Goal: Task Accomplishment & Management: Use online tool/utility

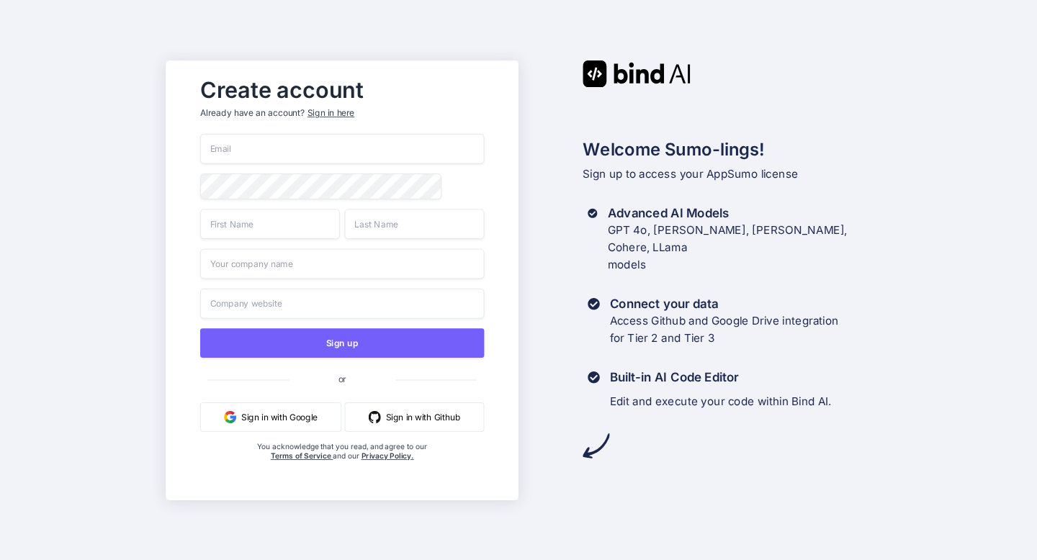
type input "[EMAIL_ADDRESS][DOMAIN_NAME]"
type input "Adrian"
type input "Wheatley"
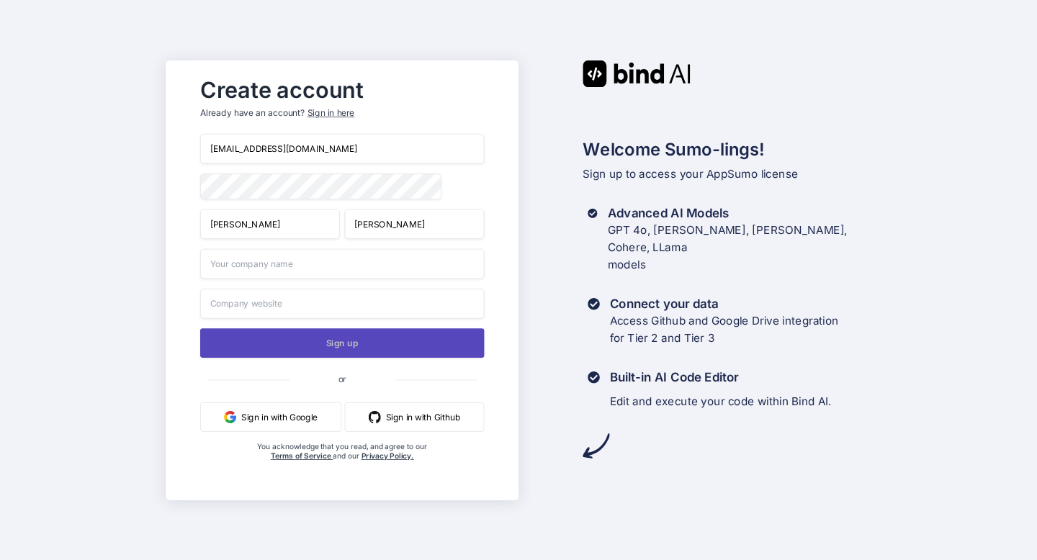
click at [342, 339] on button "Sign up" at bounding box center [342, 343] width 284 height 30
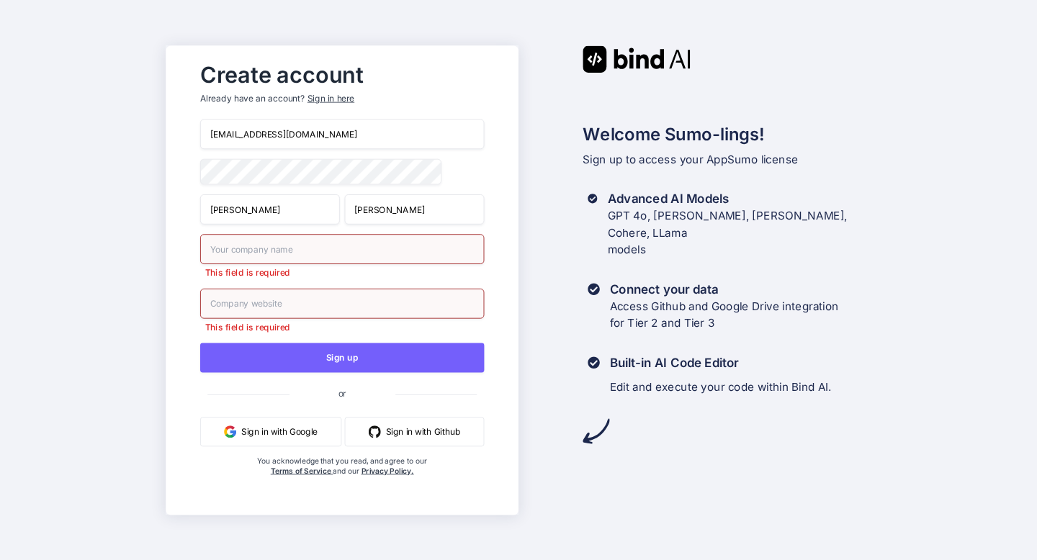
click at [297, 251] on input "text" at bounding box center [342, 249] width 284 height 30
type input "Black Core Acquisitions"
click at [328, 310] on input "Black Core Acquisitions" at bounding box center [342, 303] width 284 height 30
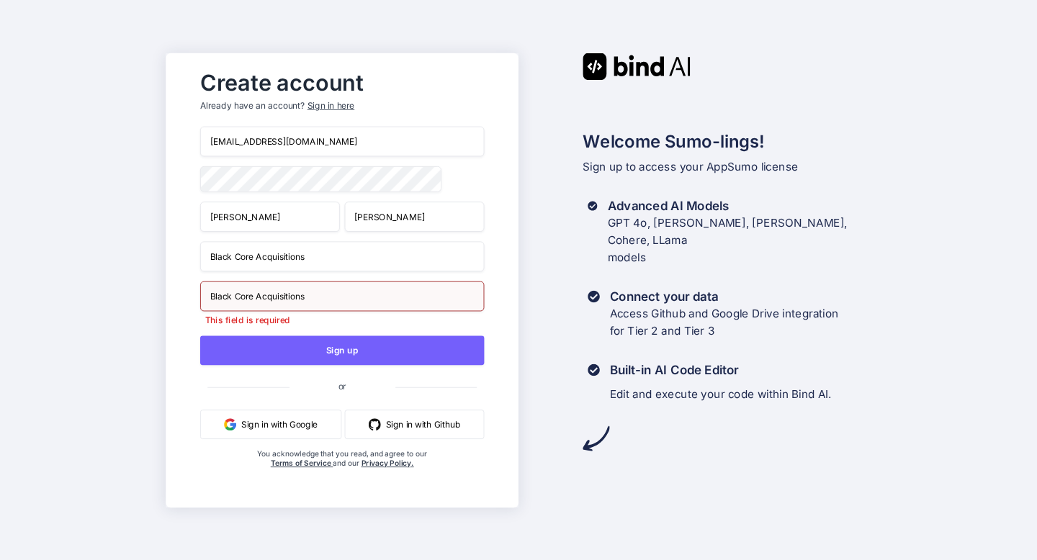
click at [259, 297] on input "Black Core Acquisitions" at bounding box center [342, 296] width 284 height 30
click at [256, 300] on input "Black Core Acquisitions" at bounding box center [342, 296] width 284 height 30
click at [234, 297] on input "Black CoreAcquisitions" at bounding box center [342, 296] width 284 height 30
click at [310, 300] on input "BlackCoreAcquisitions" at bounding box center [342, 296] width 284 height 30
type input "blackcoreacquisitions.com"
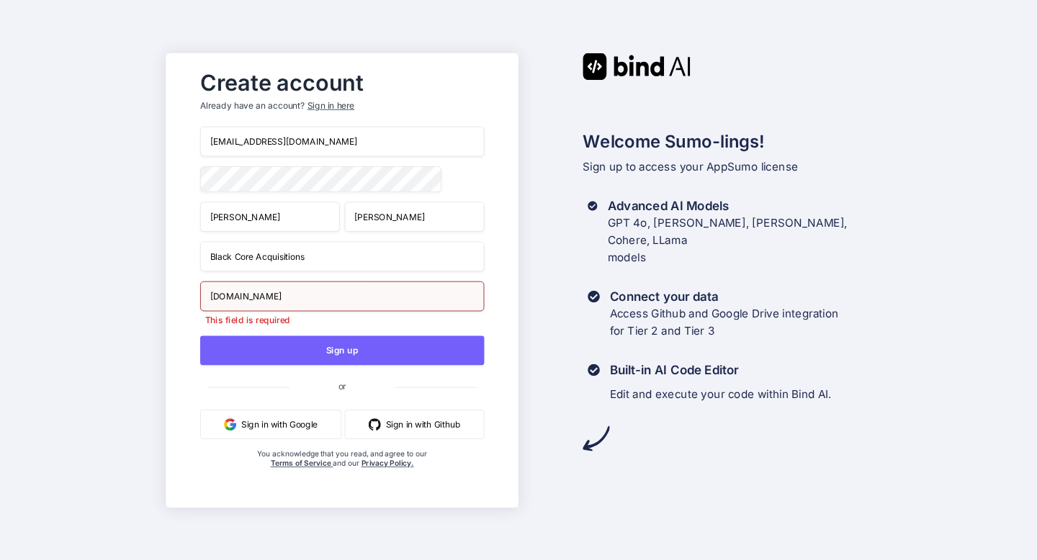
click at [180, 315] on div "Create account Already have an account? Sign in here amf4life@hotmail.com Adria…" at bounding box center [342, 280] width 353 height 454
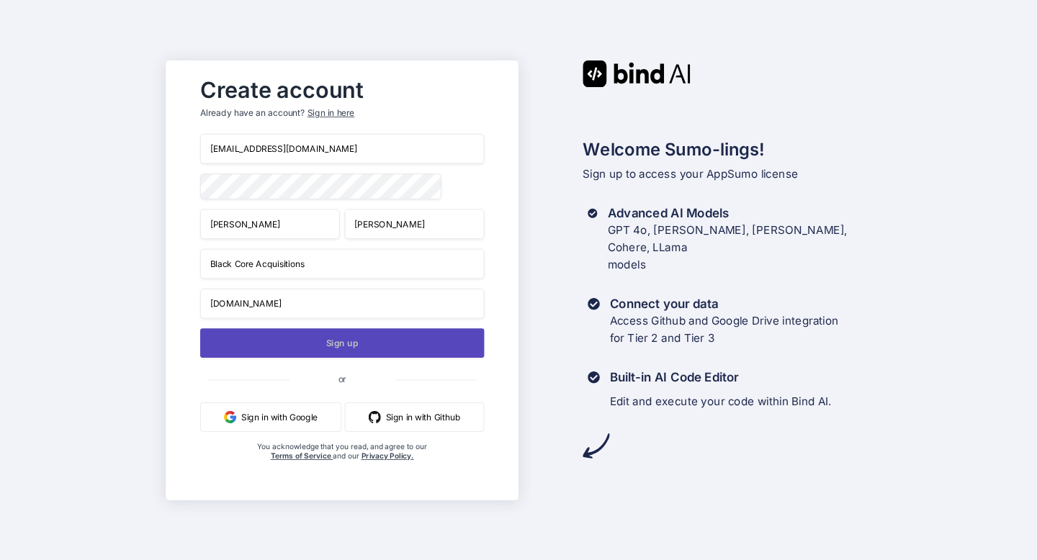
click at [213, 339] on button "Sign up" at bounding box center [342, 343] width 284 height 30
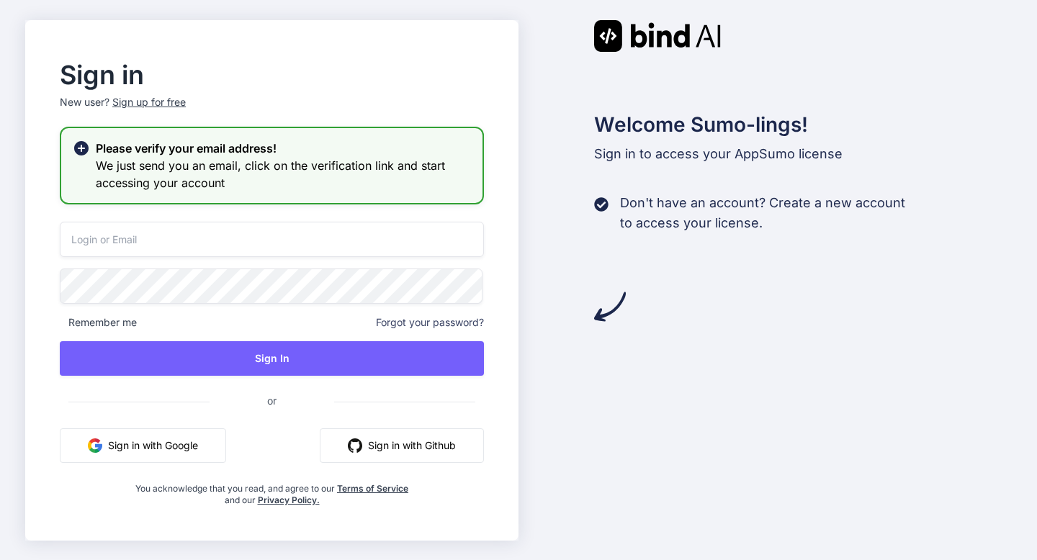
type input "amf4life@hotmail.com"
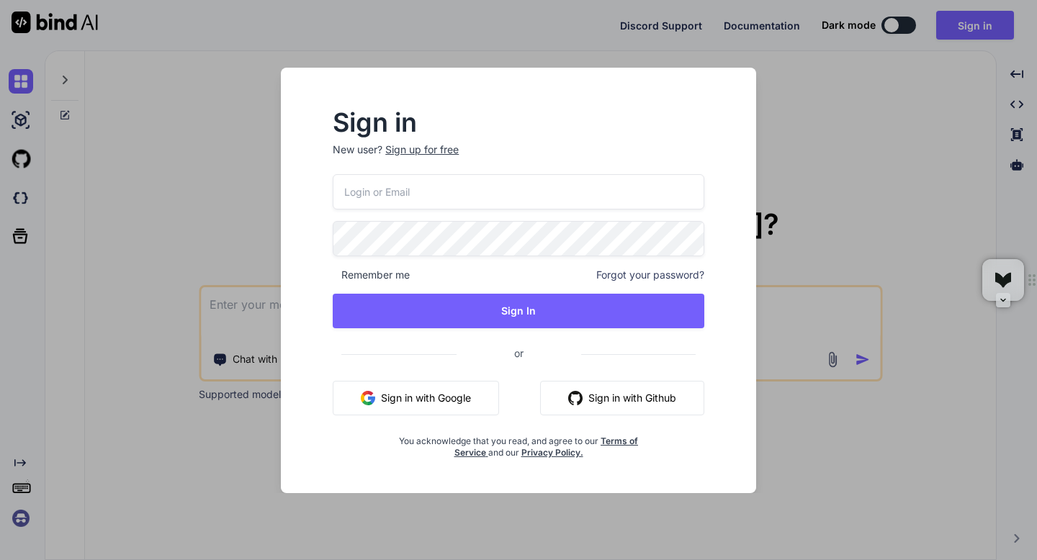
type textarea "x"
click at [574, 191] on input "email" at bounding box center [519, 191] width 372 height 35
type input "[EMAIL_ADDRESS][DOMAIN_NAME]"
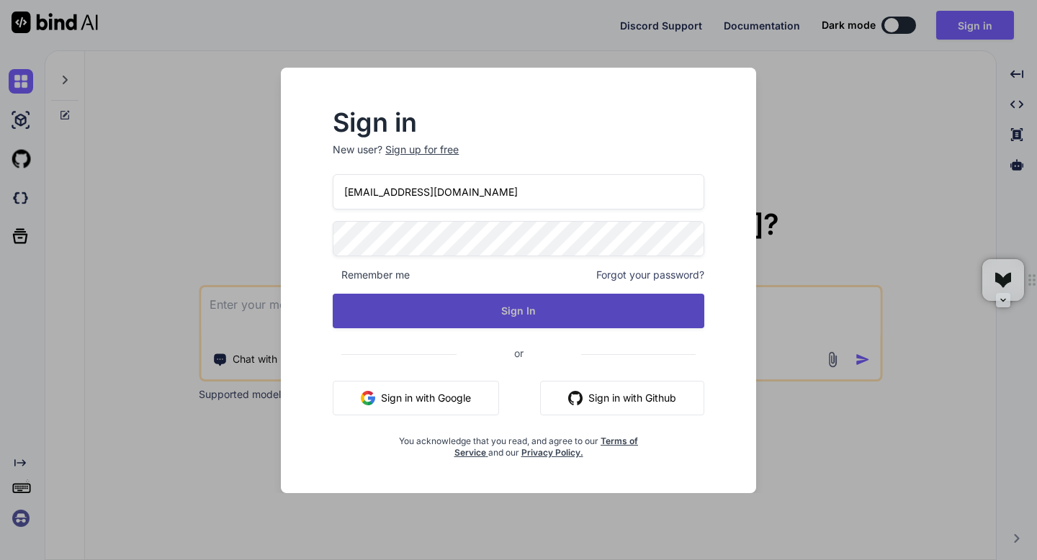
click at [538, 303] on button "Sign In" at bounding box center [519, 311] width 372 height 35
click at [518, 319] on button "Sign In" at bounding box center [519, 311] width 372 height 35
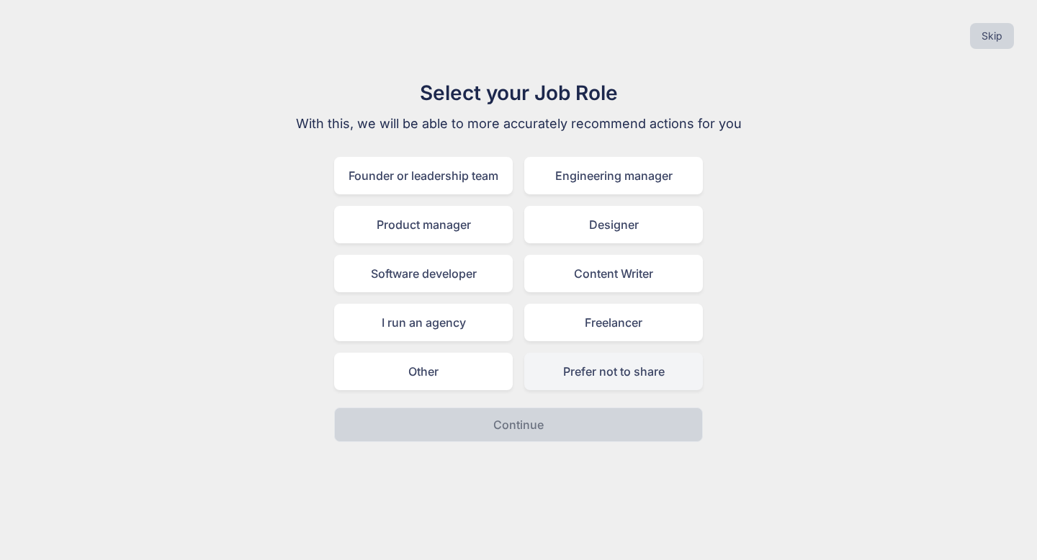
click at [580, 374] on div "Prefer not to share" at bounding box center [613, 371] width 179 height 37
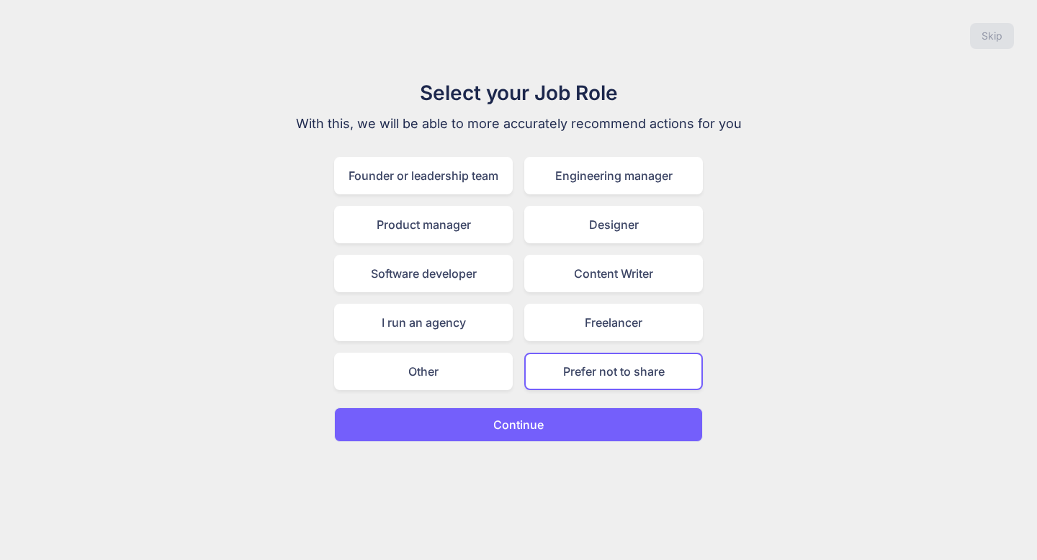
click at [563, 434] on button "Continue" at bounding box center [518, 425] width 369 height 35
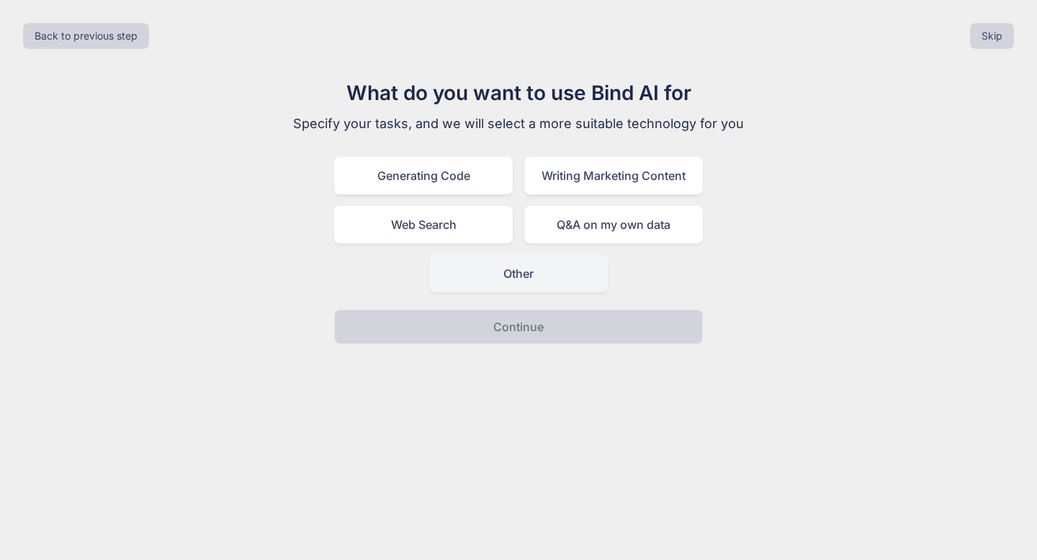
click at [504, 285] on div "Other" at bounding box center [518, 273] width 179 height 37
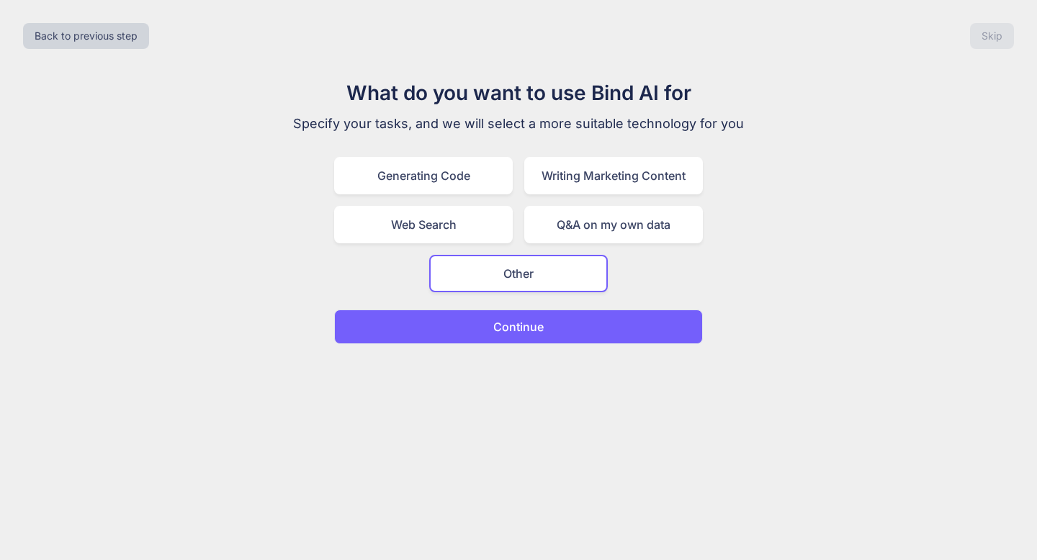
click at [509, 323] on p "Continue" at bounding box center [518, 326] width 50 height 17
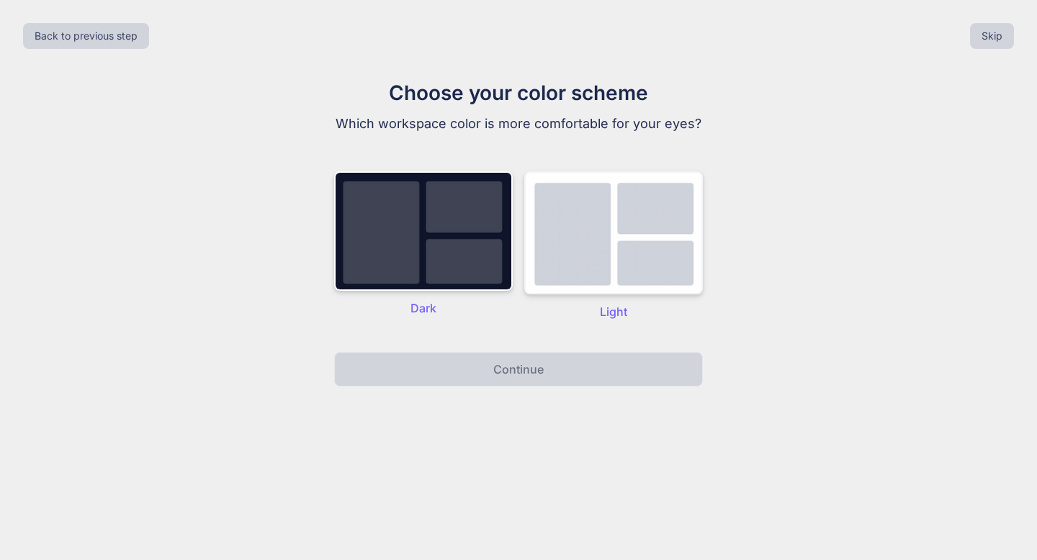
click at [537, 280] on img at bounding box center [613, 232] width 179 height 123
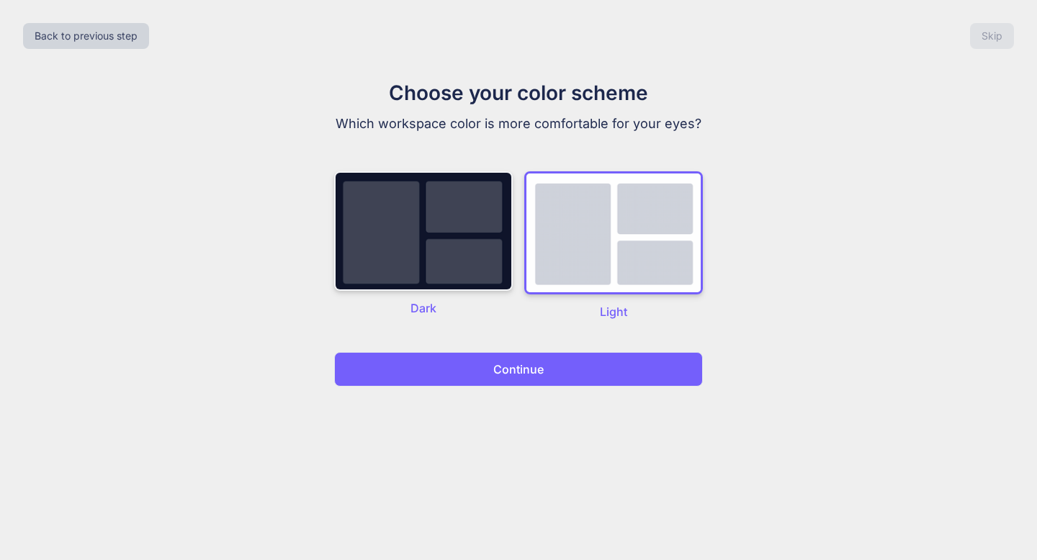
click at [475, 274] on img at bounding box center [423, 231] width 179 height 120
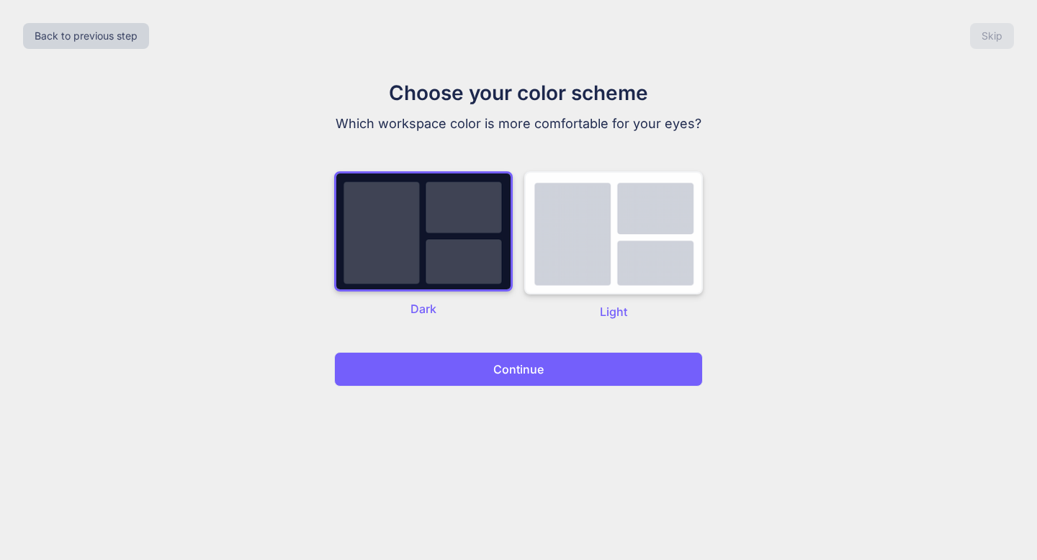
click at [535, 281] on img at bounding box center [613, 232] width 179 height 123
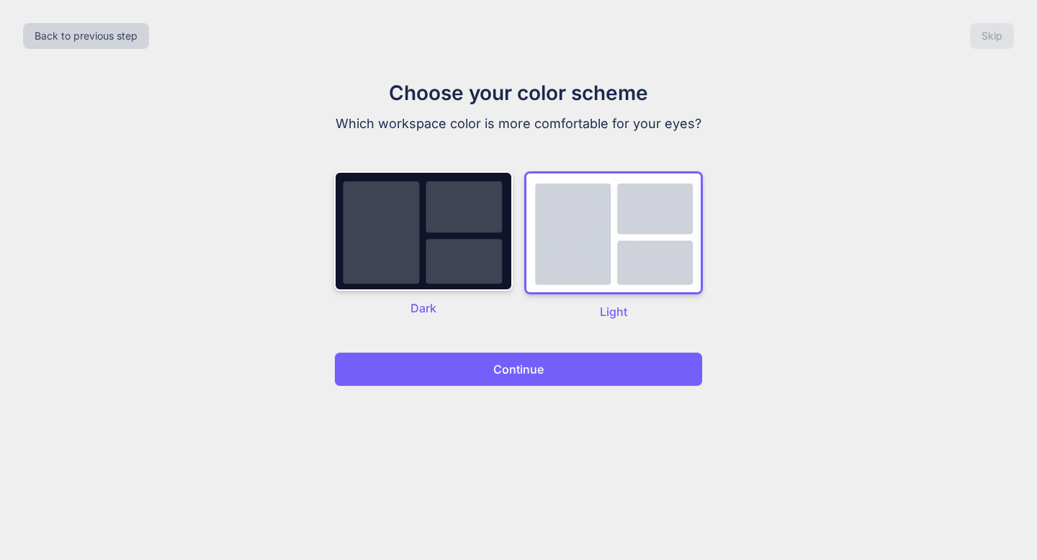
click at [535, 368] on p "Continue" at bounding box center [518, 369] width 50 height 17
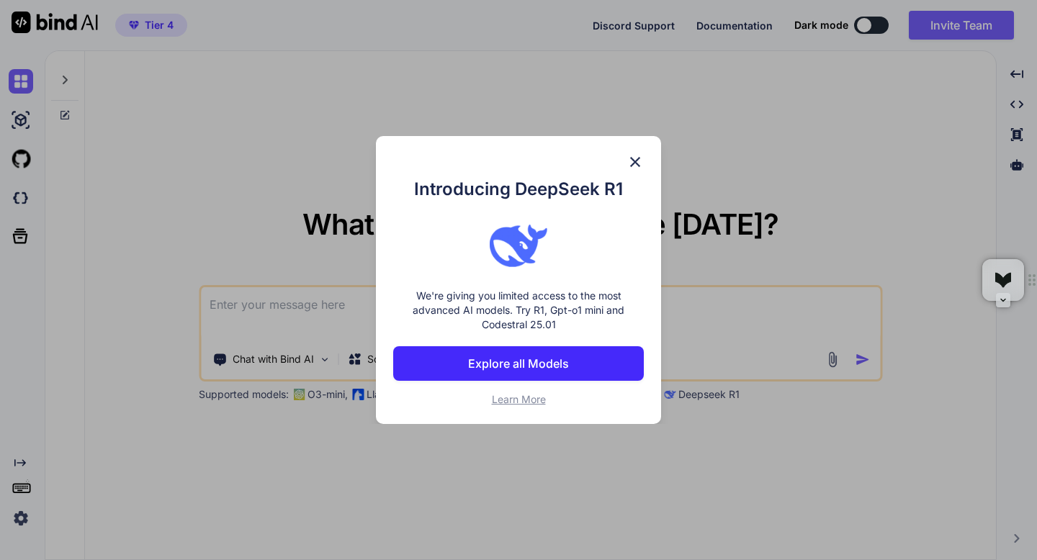
click at [534, 366] on p "Explore all Models" at bounding box center [518, 363] width 101 height 17
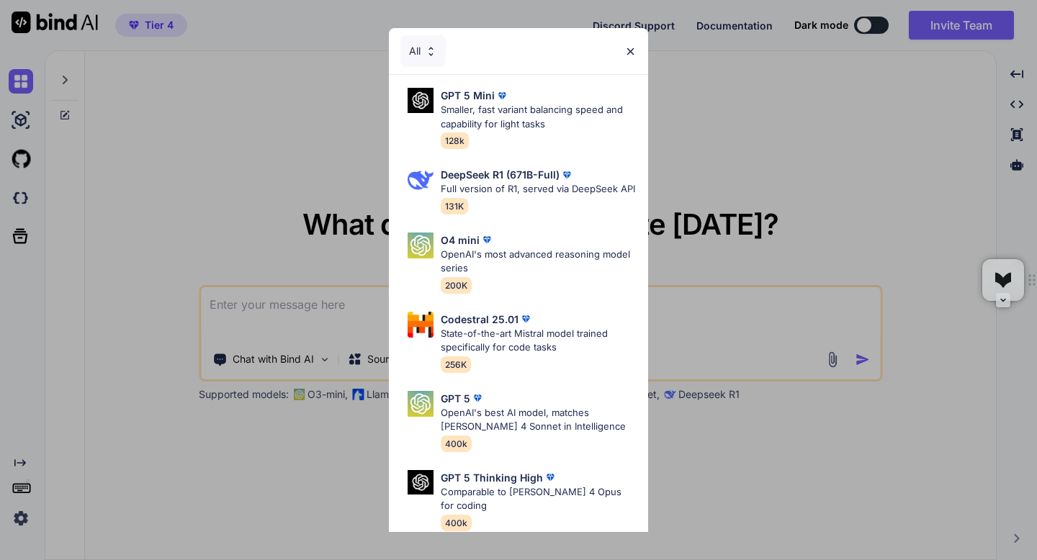
click at [630, 53] on img at bounding box center [630, 51] width 12 height 12
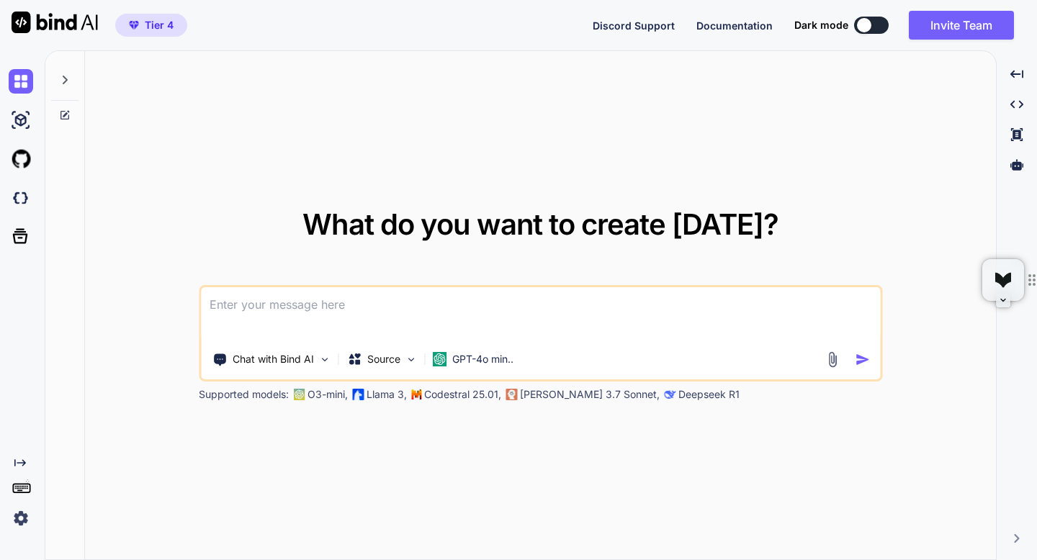
click at [15, 516] on img at bounding box center [21, 518] width 24 height 24
type textarea "x"
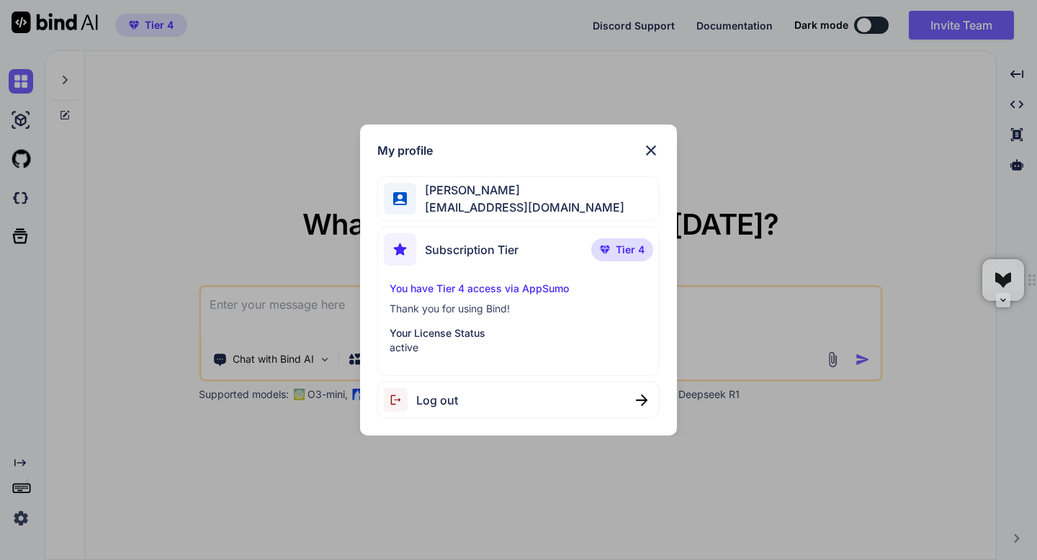
click at [651, 150] on img at bounding box center [650, 150] width 17 height 17
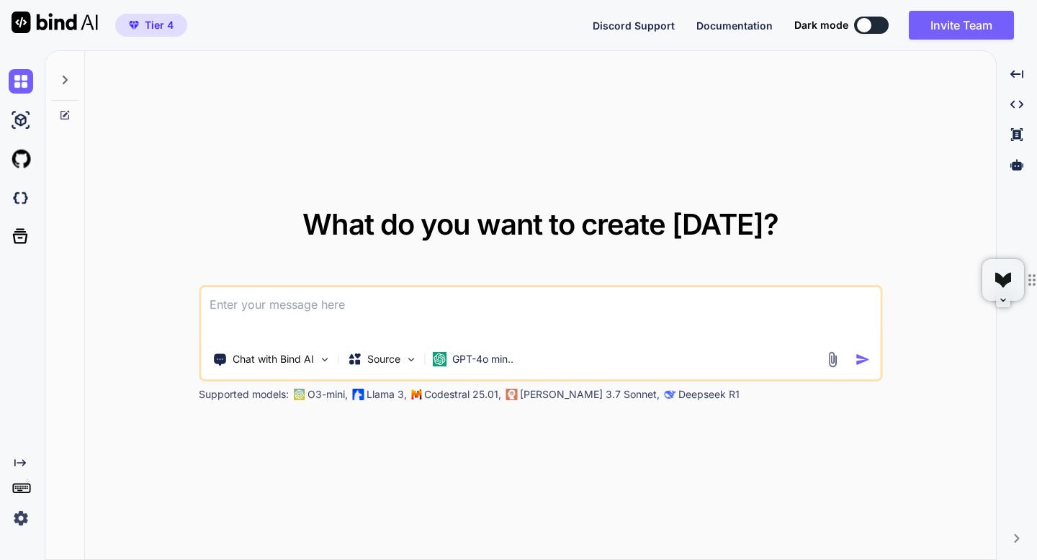
click at [28, 486] on icon at bounding box center [22, 488] width 20 height 20
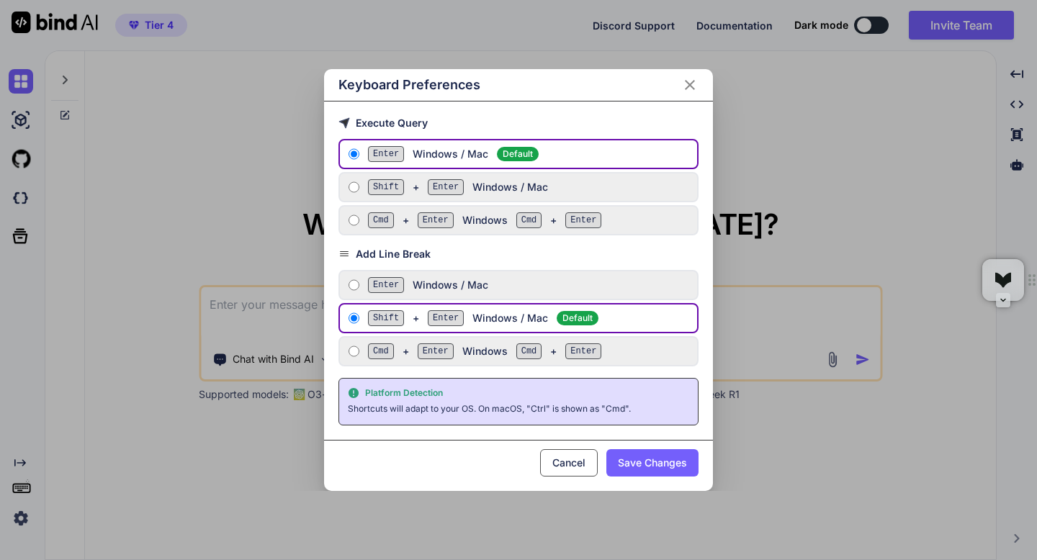
click at [691, 85] on icon "Close" at bounding box center [689, 84] width 17 height 17
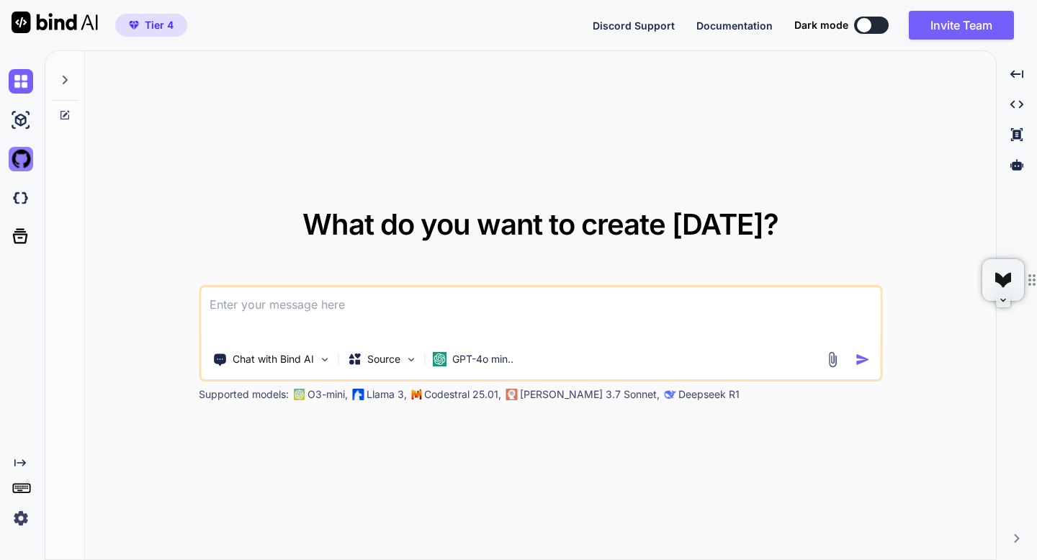
click at [25, 166] on img at bounding box center [21, 159] width 24 height 24
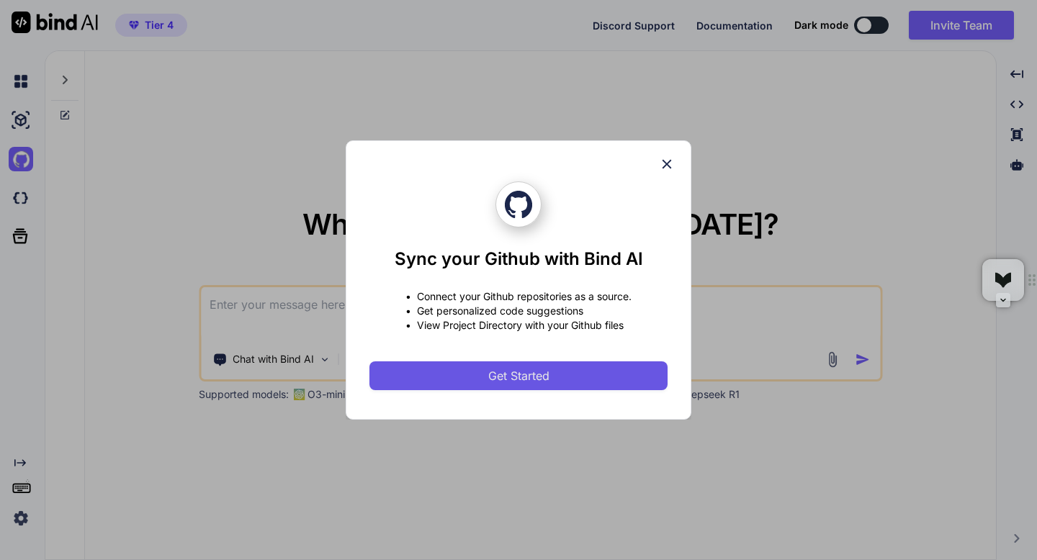
click at [490, 375] on span "Get Started" at bounding box center [518, 375] width 61 height 17
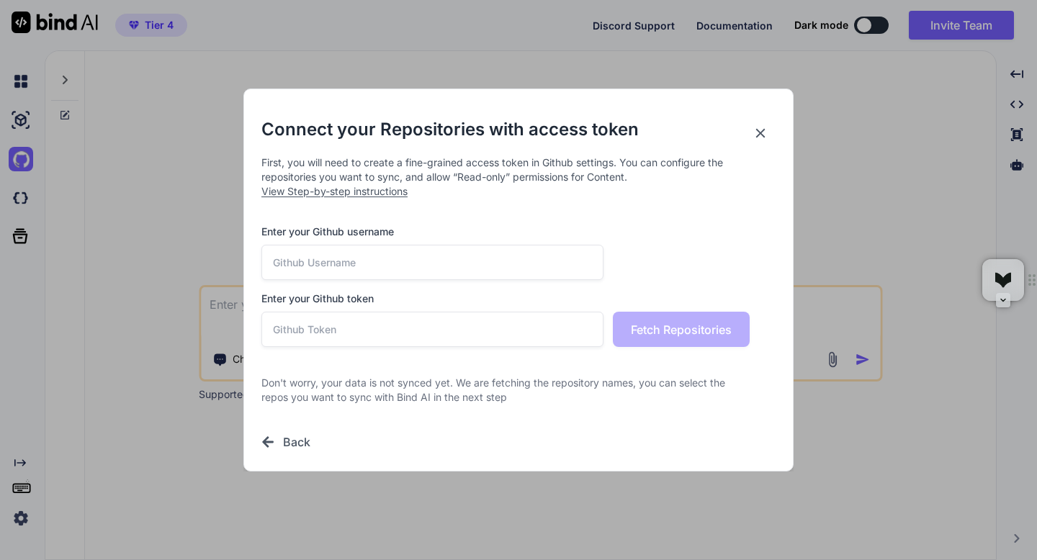
click at [395, 264] on input "text" at bounding box center [432, 262] width 342 height 35
click at [434, 257] on input "text" at bounding box center [432, 262] width 342 height 35
paste input "swifta314"
type input "swifta314"
click at [395, 345] on input "text" at bounding box center [432, 329] width 342 height 35
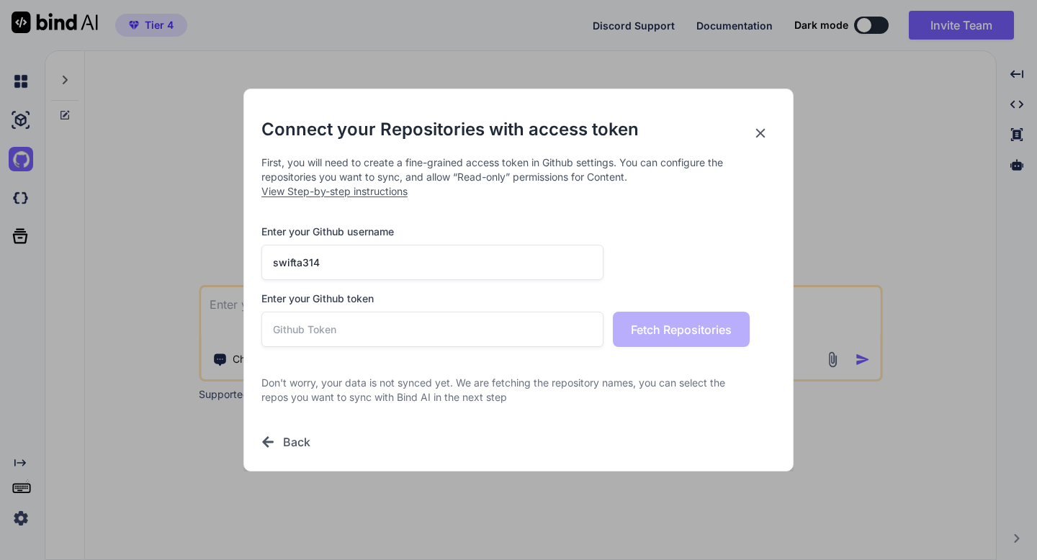
click at [372, 194] on span "View Step-by-step instructions" at bounding box center [334, 191] width 146 height 12
click at [761, 137] on icon at bounding box center [761, 133] width 16 height 16
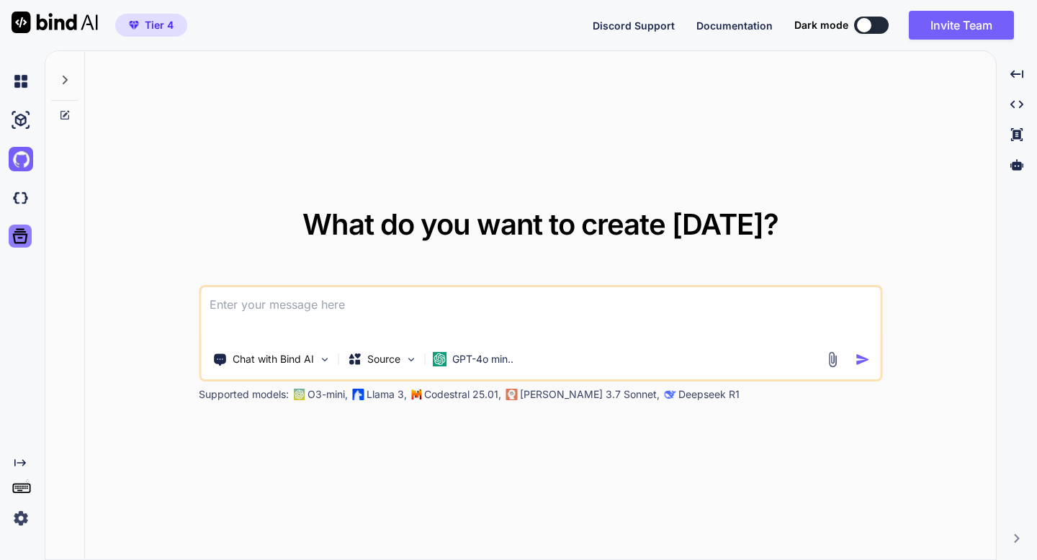
click at [24, 238] on icon at bounding box center [20, 236] width 20 height 20
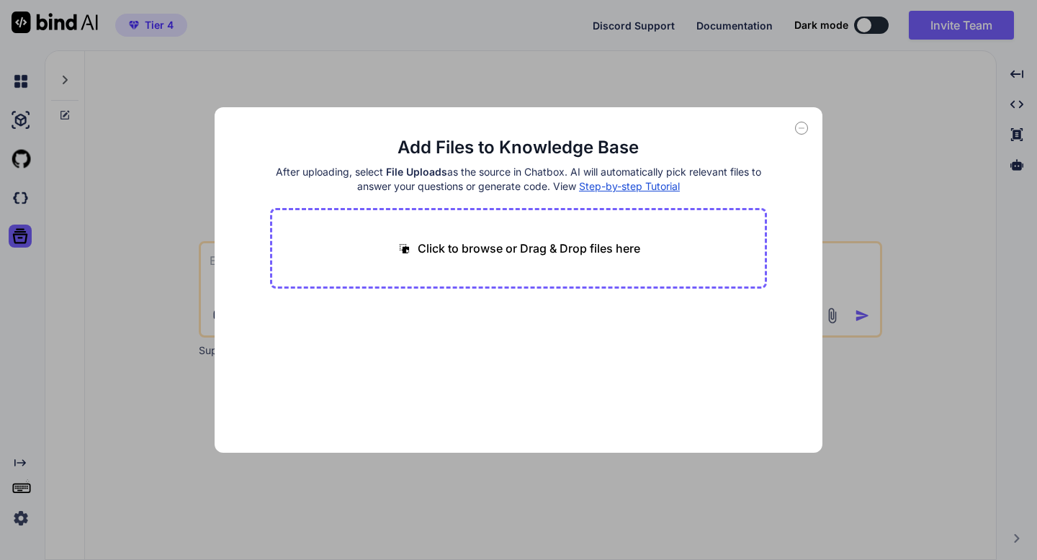
click at [800, 130] on icon at bounding box center [801, 128] width 13 height 13
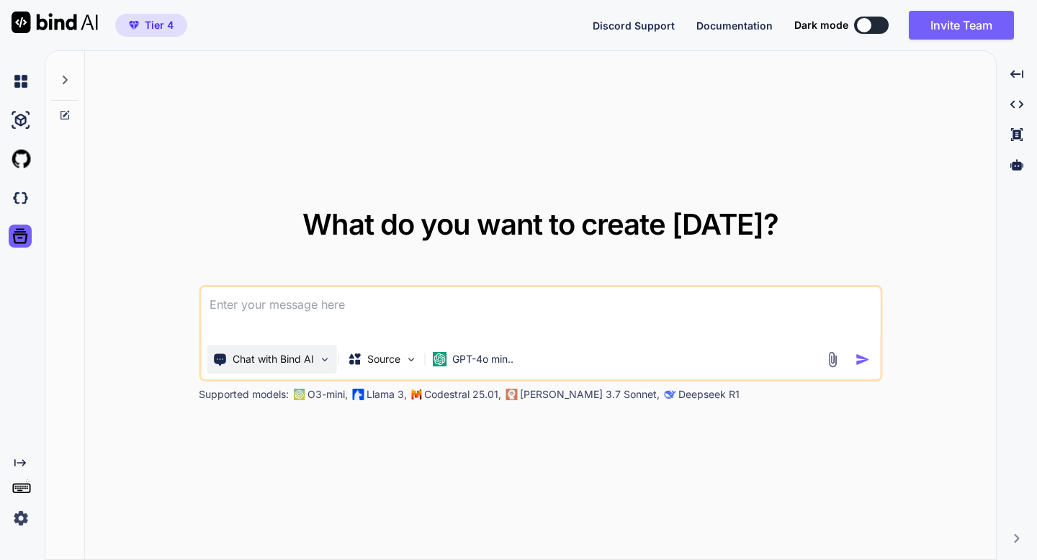
click at [257, 361] on p "Chat with Bind AI" at bounding box center [273, 359] width 81 height 14
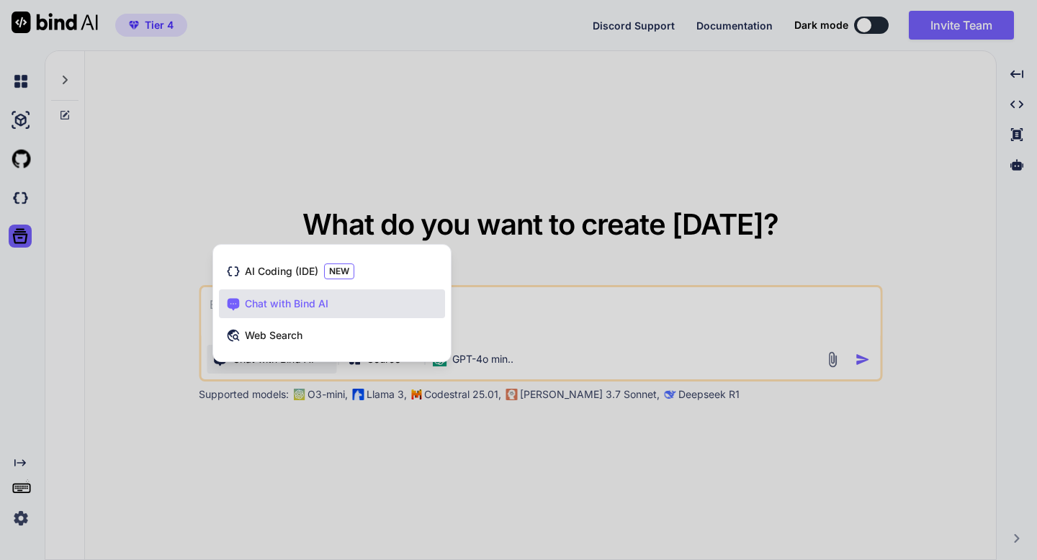
click at [256, 362] on div at bounding box center [518, 280] width 1037 height 560
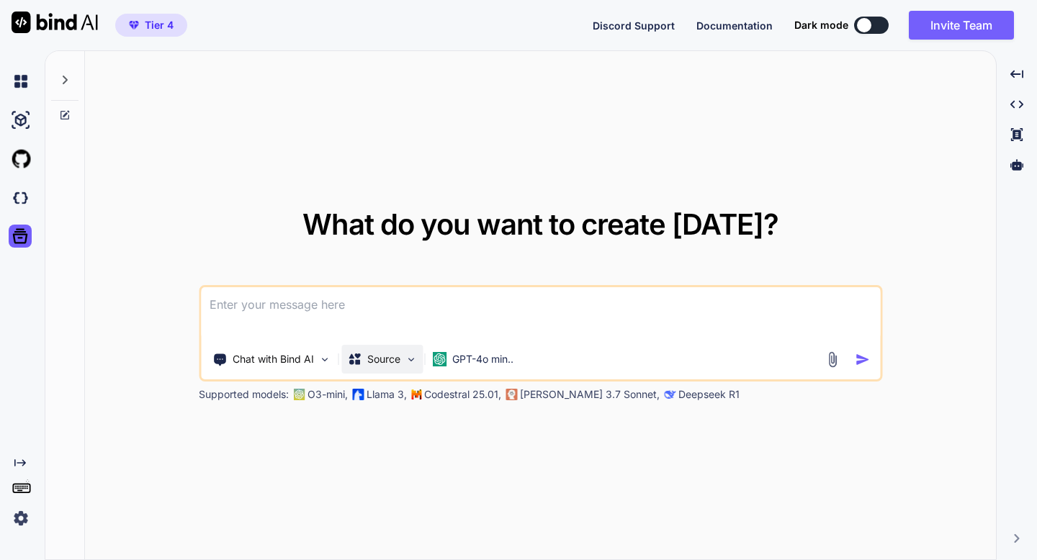
click at [375, 373] on div "Source" at bounding box center [381, 359] width 81 height 29
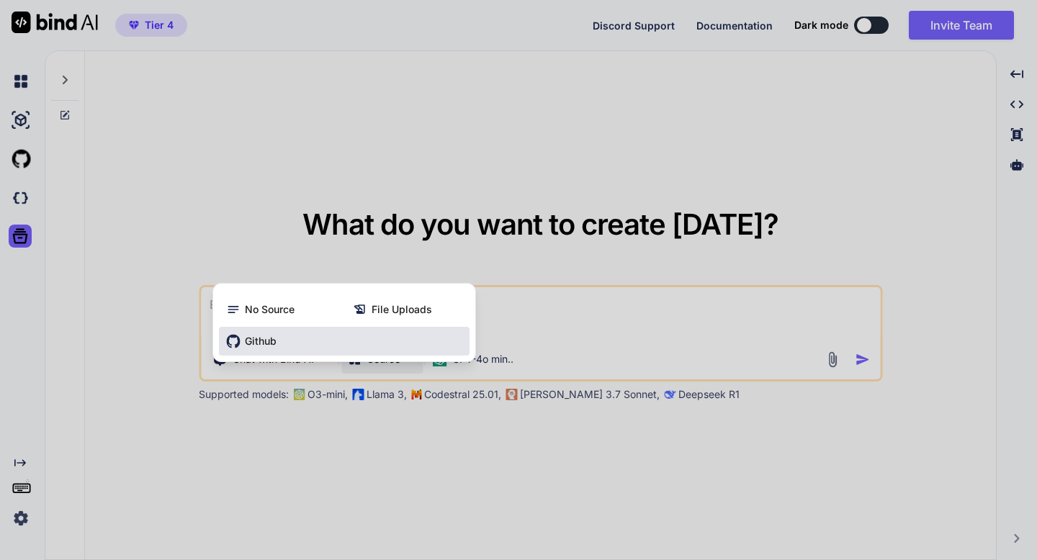
click at [301, 347] on div "Github" at bounding box center [344, 341] width 251 height 29
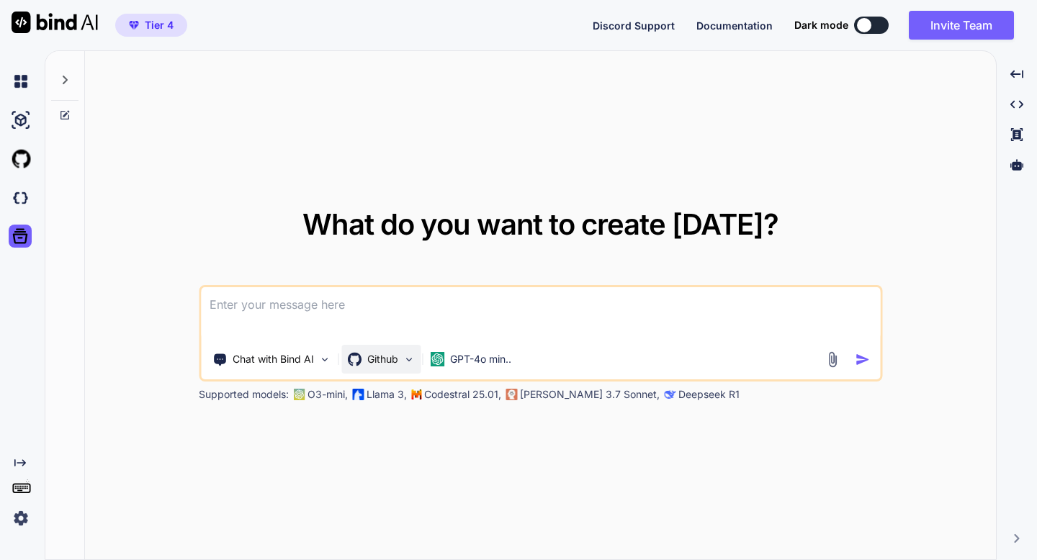
click at [362, 356] on div "Github" at bounding box center [372, 359] width 51 height 14
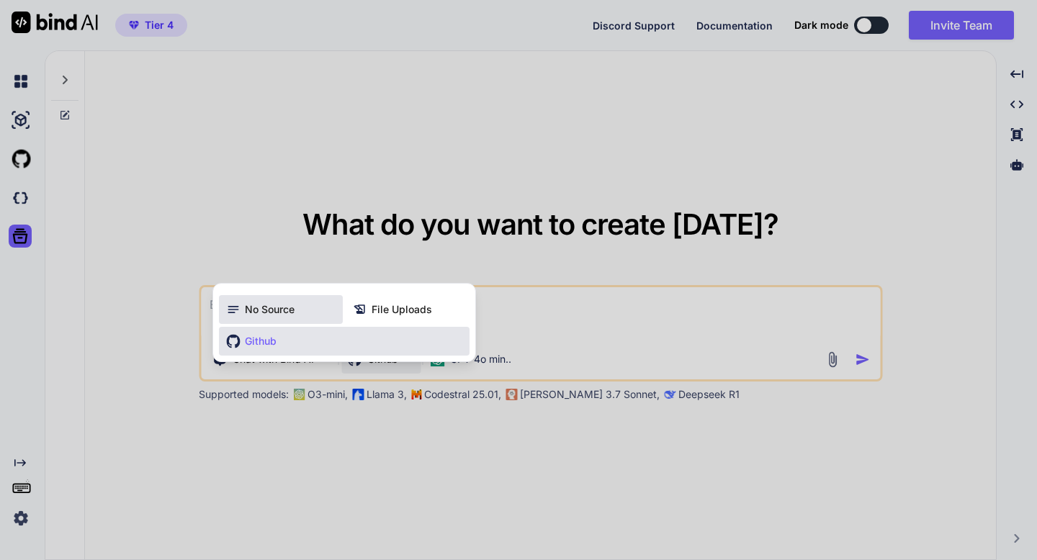
click at [300, 319] on div "No Source" at bounding box center [281, 309] width 124 height 29
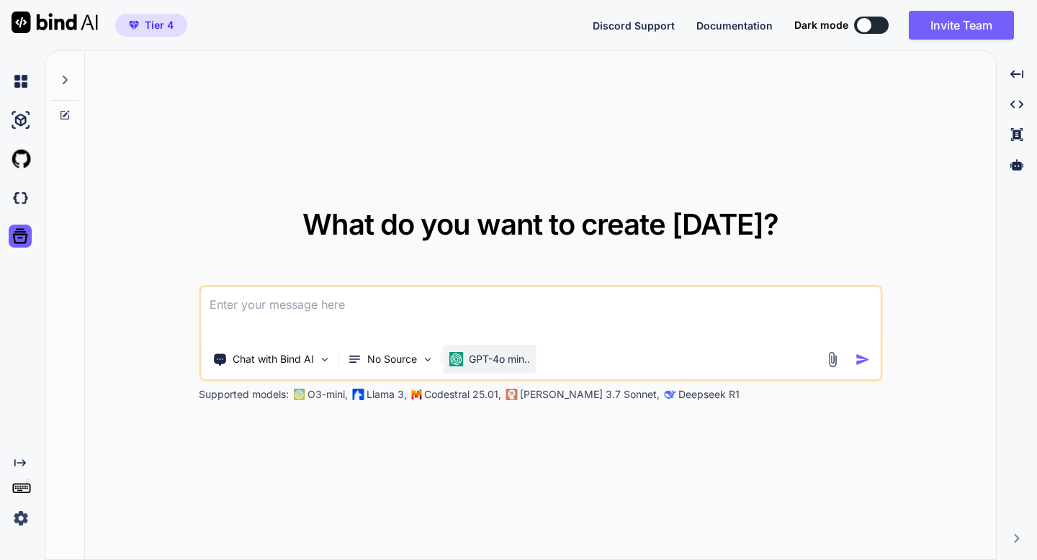
click at [467, 354] on div "GPT-4o min.." at bounding box center [489, 359] width 81 height 14
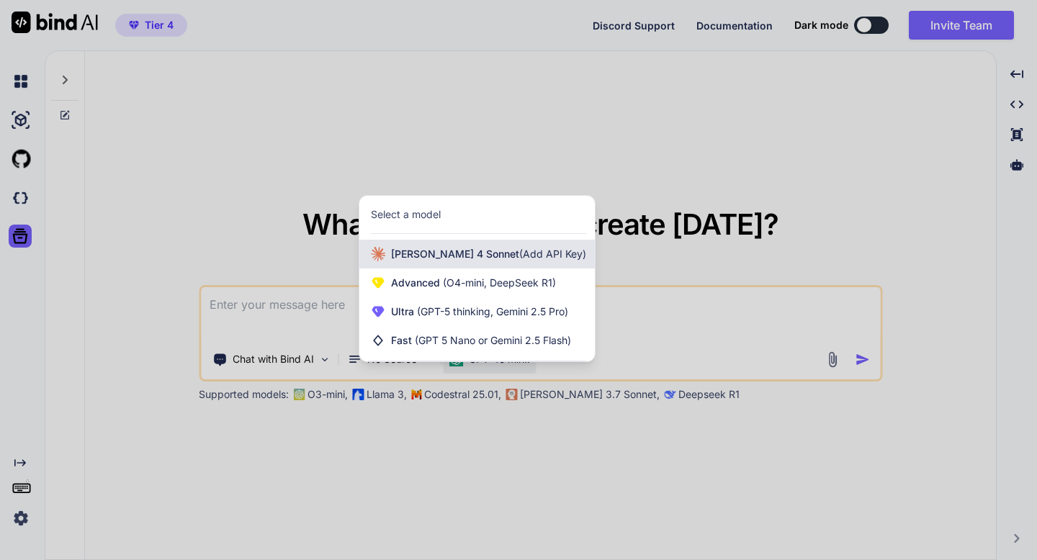
click at [450, 264] on div "Claude 4 Sonnet (Add API Key)" at bounding box center [477, 254] width 236 height 29
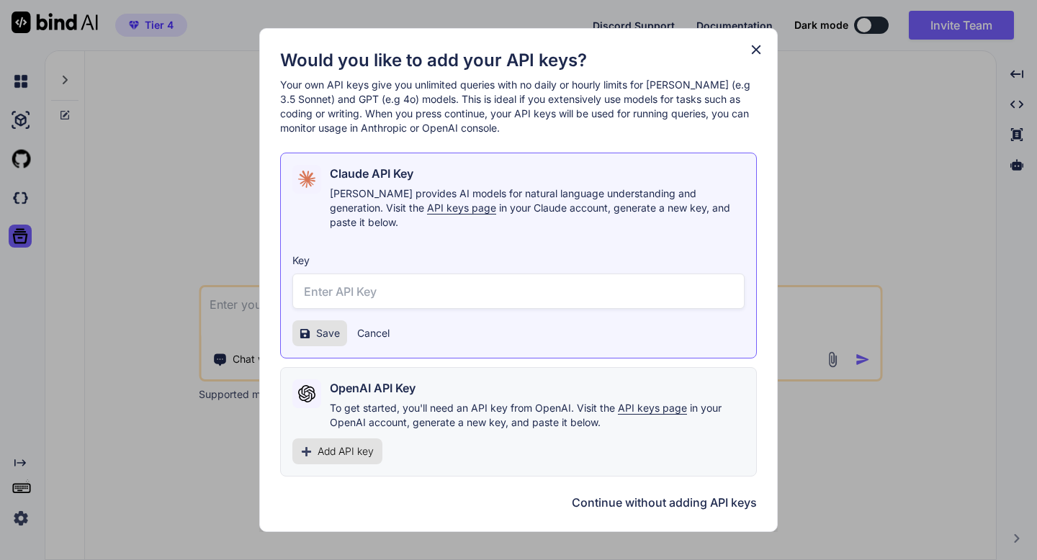
click at [604, 494] on button "Continue without adding API keys" at bounding box center [664, 502] width 185 height 17
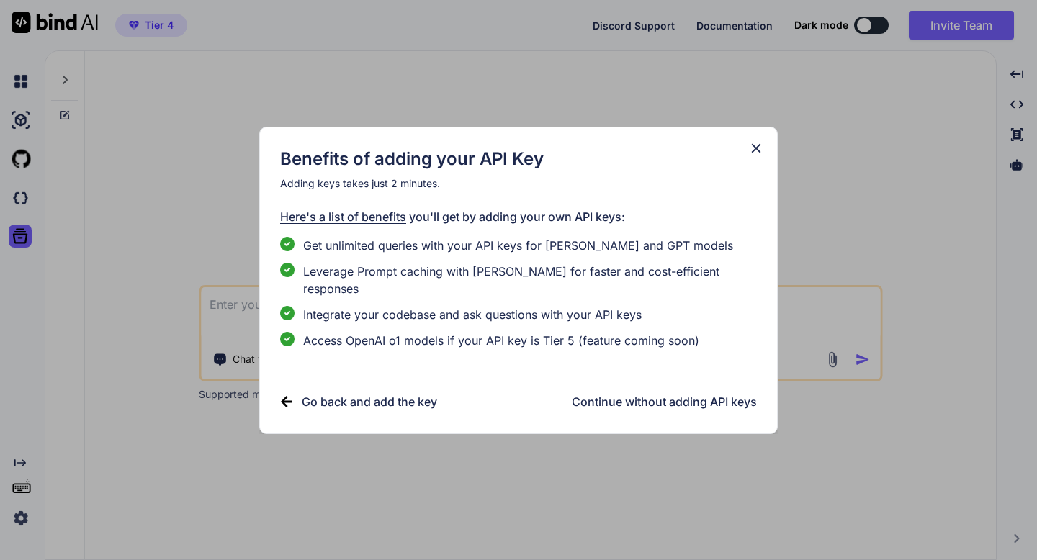
click at [613, 399] on h3 "Continue without adding API keys" at bounding box center [664, 401] width 185 height 17
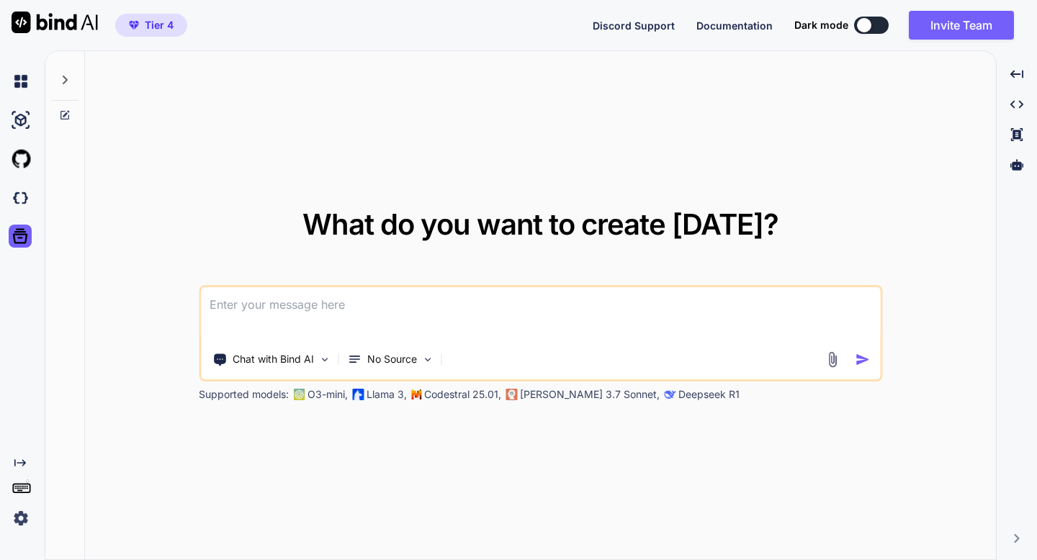
click at [515, 390] on img at bounding box center [512, 395] width 12 height 12
click at [303, 357] on p "Chat with Bind AI" at bounding box center [273, 359] width 81 height 14
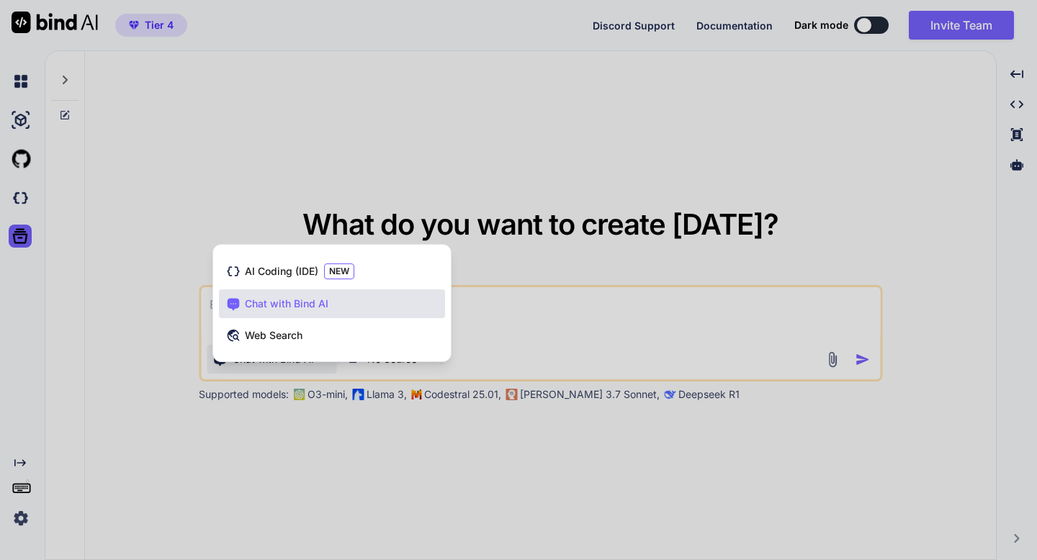
click at [281, 434] on div at bounding box center [518, 280] width 1037 height 560
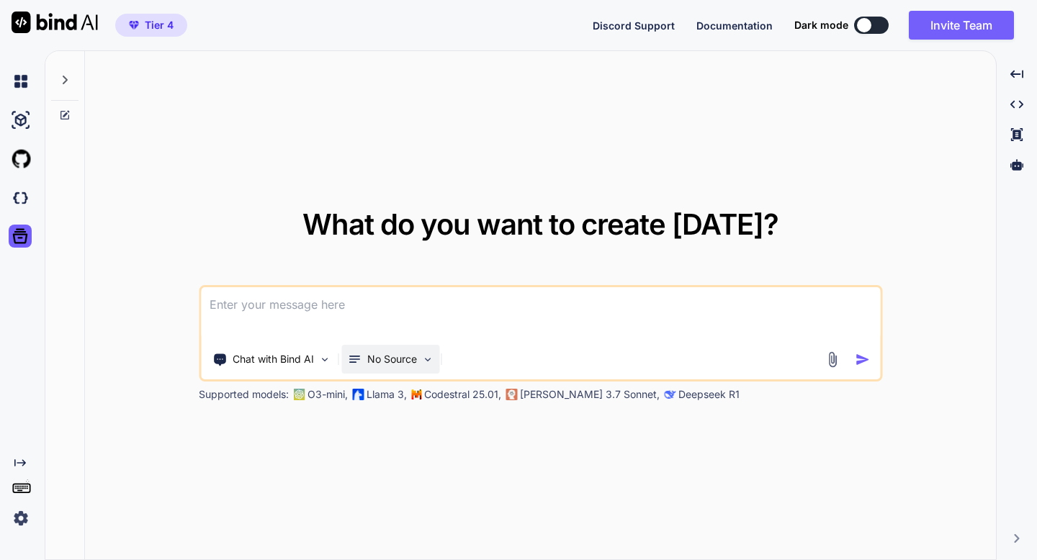
click at [379, 360] on p "No Source" at bounding box center [392, 359] width 50 height 14
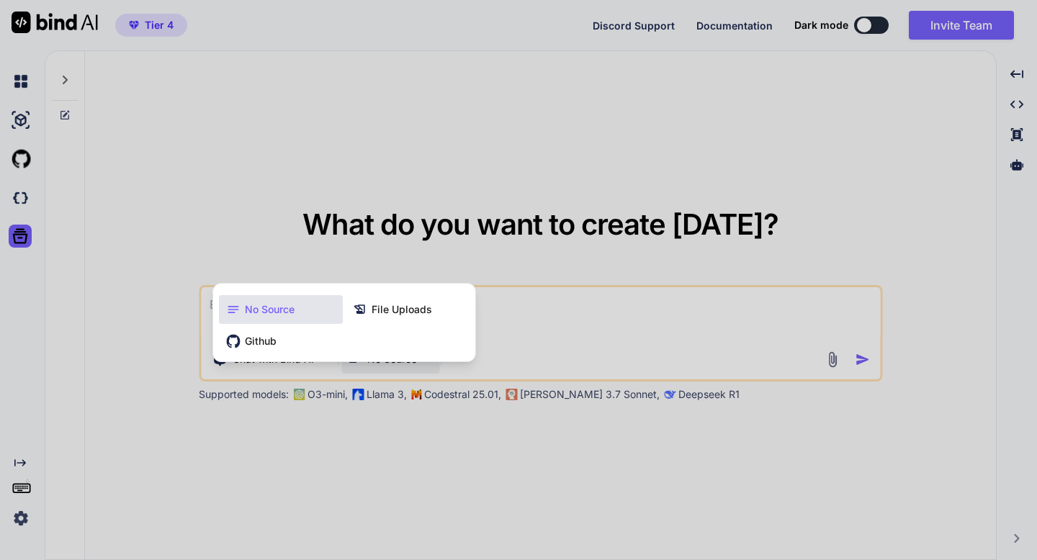
click at [310, 480] on div at bounding box center [518, 280] width 1037 height 560
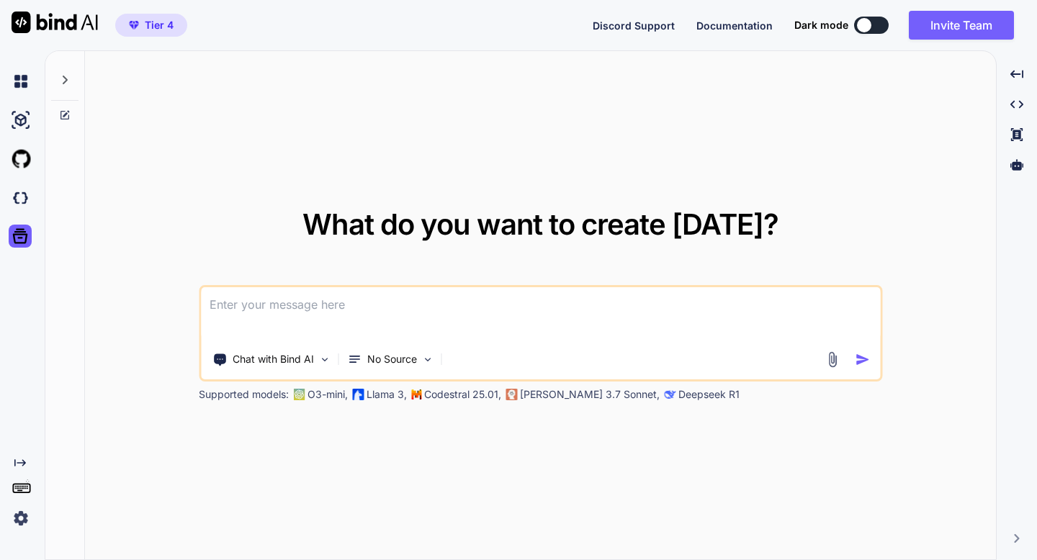
click at [361, 323] on textarea at bounding box center [540, 313] width 679 height 53
click at [70, 81] on icon at bounding box center [65, 80] width 12 height 12
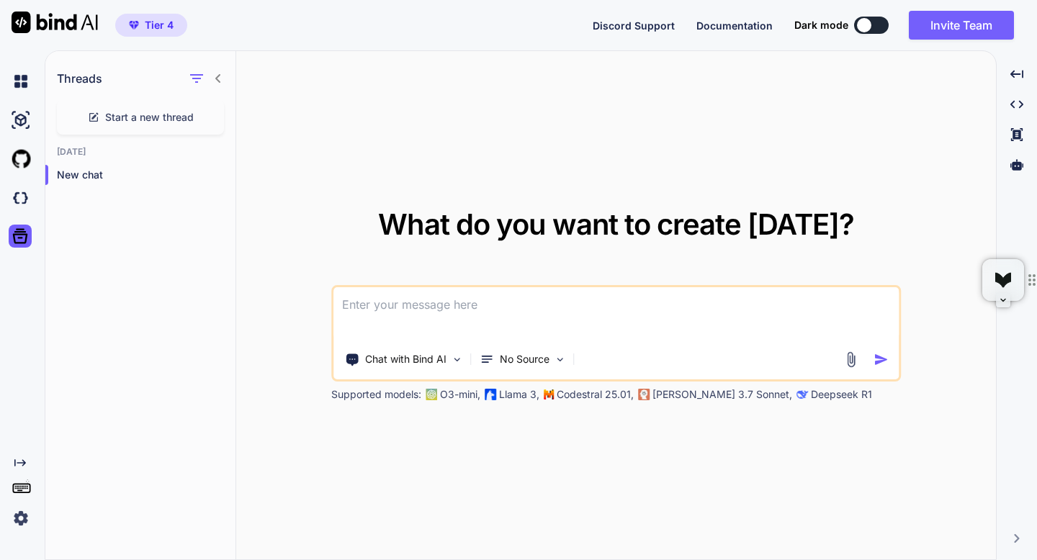
click at [218, 81] on icon at bounding box center [218, 79] width 12 height 12
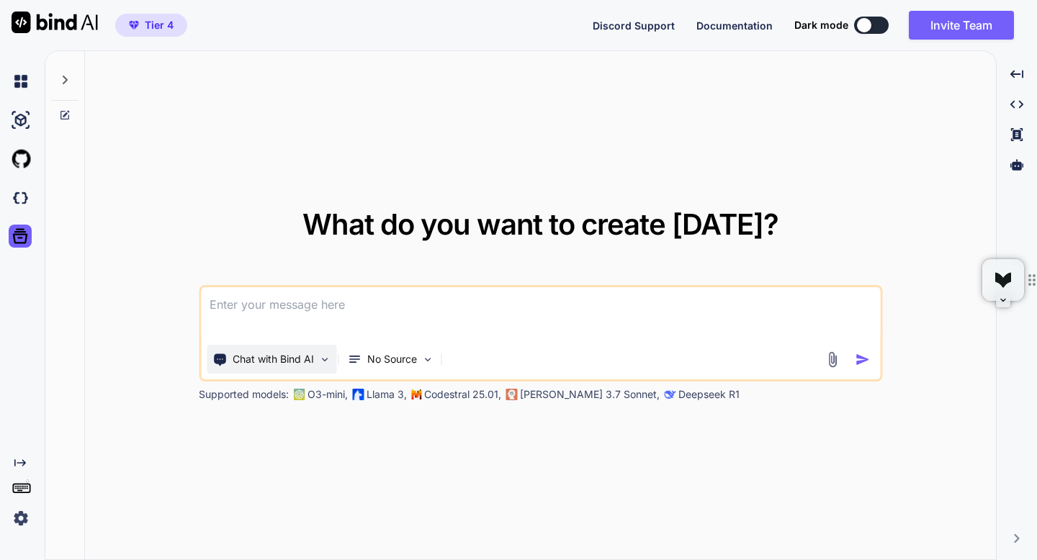
click at [310, 355] on p "Chat with Bind AI" at bounding box center [273, 359] width 81 height 14
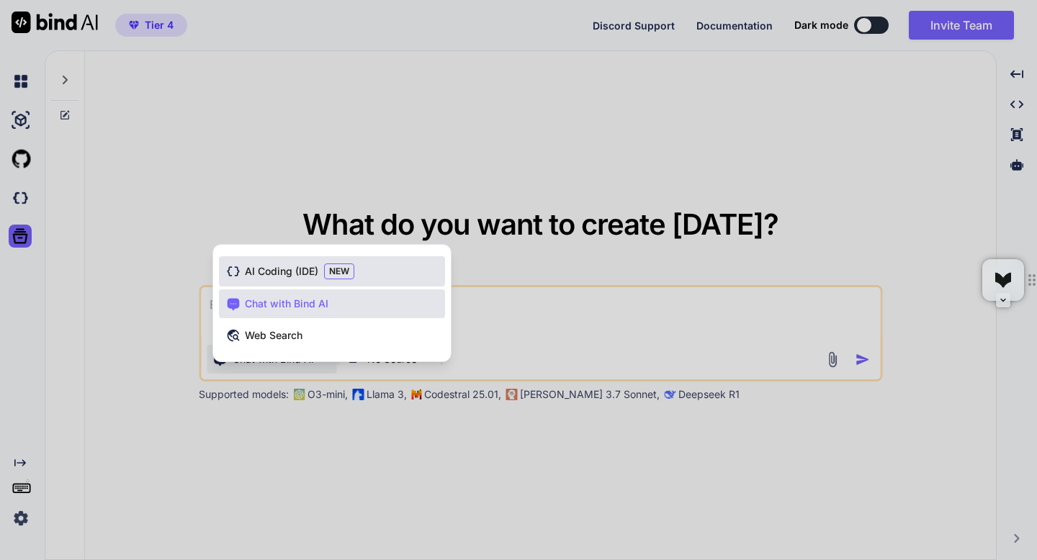
click at [259, 275] on span "AI Coding (IDE)" at bounding box center [281, 271] width 73 height 14
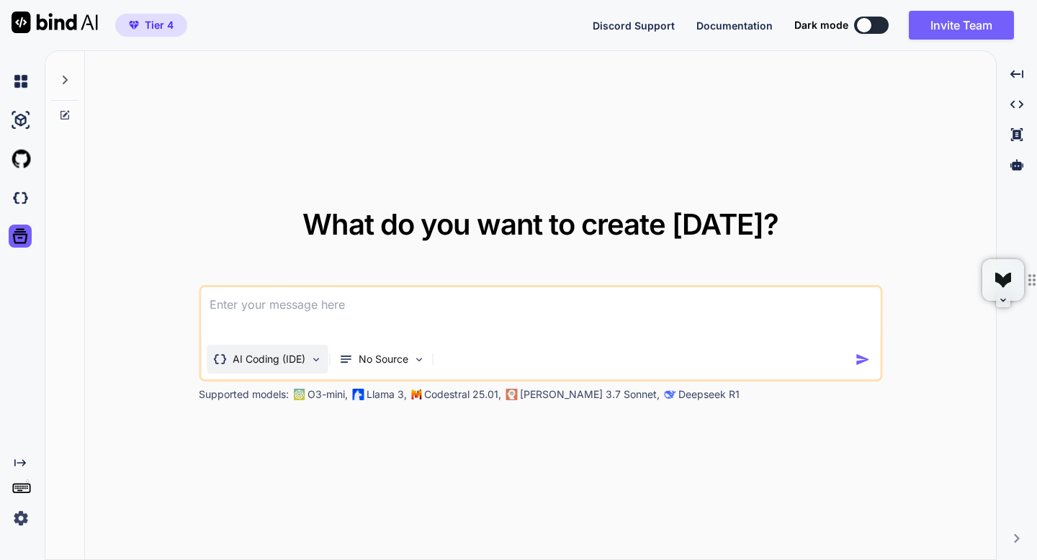
click at [299, 367] on div "AI Coding (IDE)" at bounding box center [267, 359] width 121 height 29
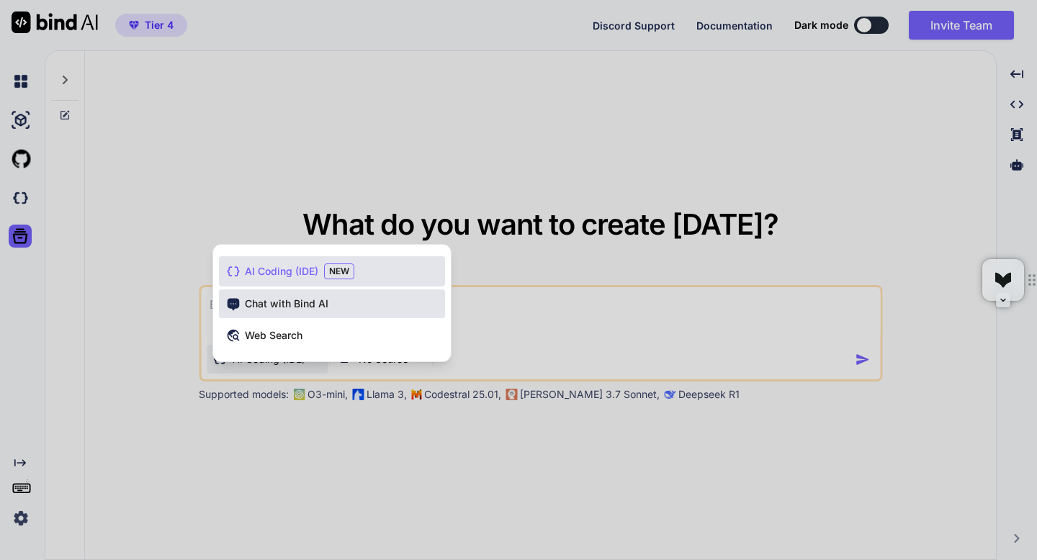
click at [285, 310] on span "Chat with Bind AI" at bounding box center [287, 304] width 84 height 14
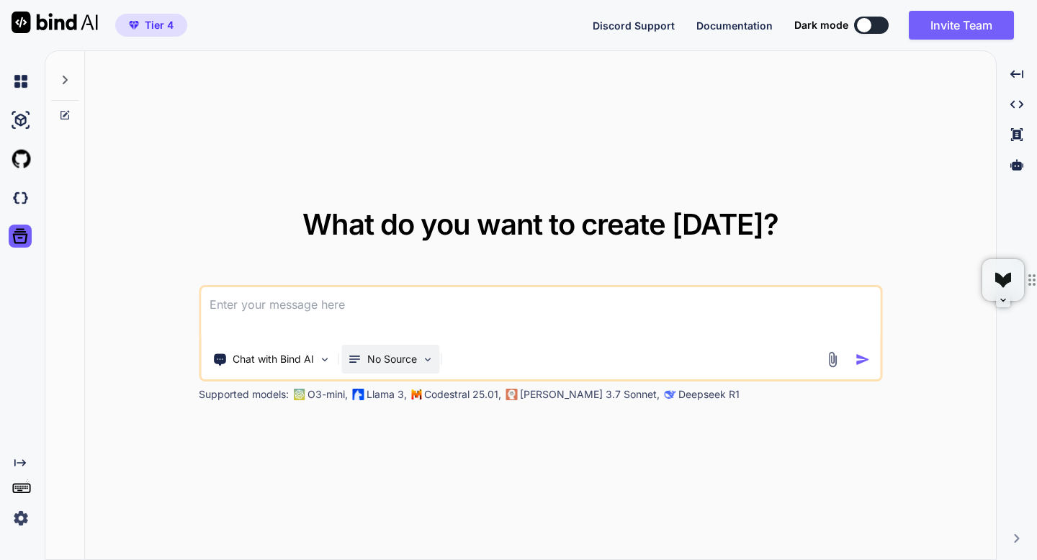
click at [374, 367] on div "No Source" at bounding box center [390, 359] width 98 height 29
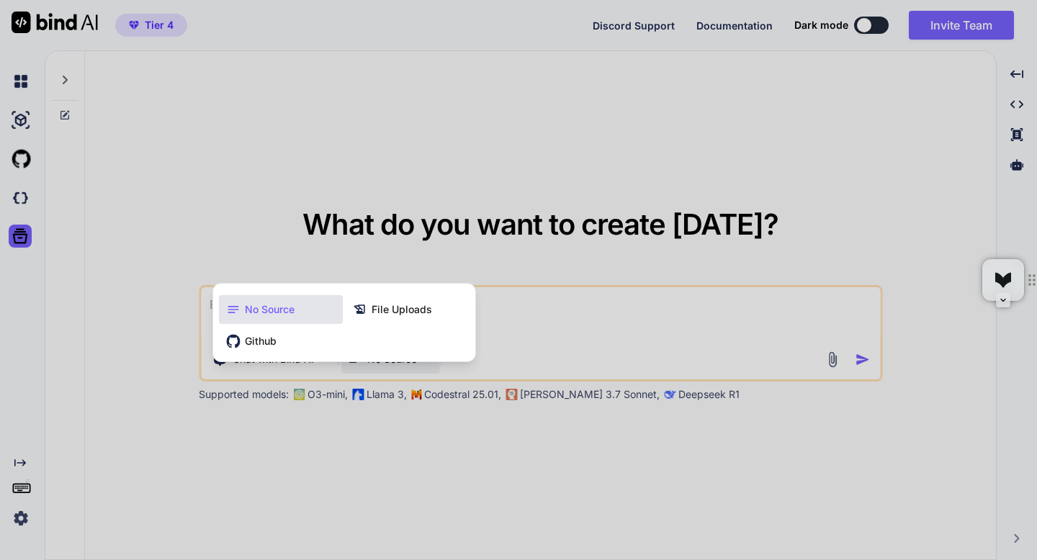
click at [407, 161] on div at bounding box center [518, 280] width 1037 height 560
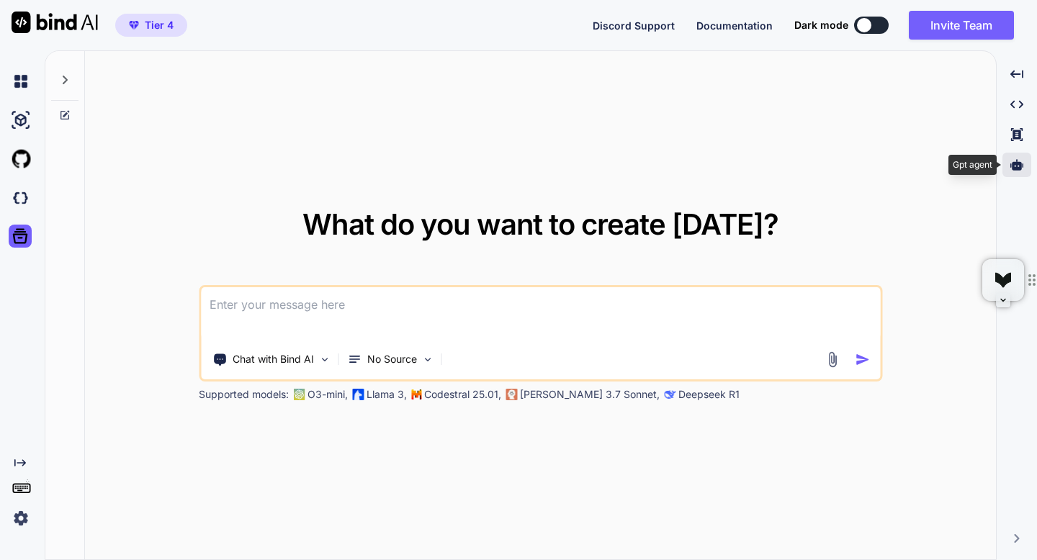
click at [1015, 161] on icon at bounding box center [1017, 164] width 13 height 13
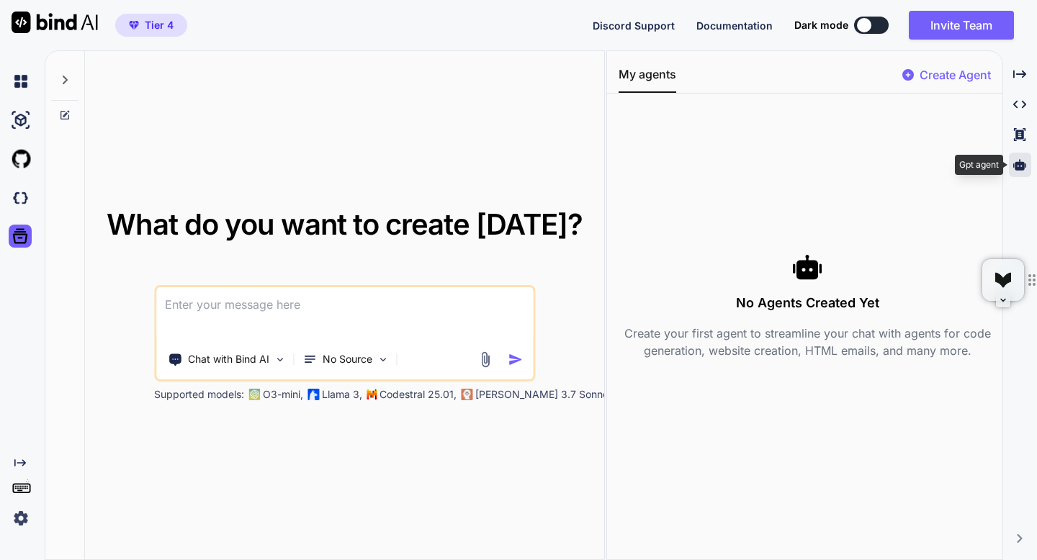
click at [1015, 161] on icon at bounding box center [1019, 164] width 13 height 13
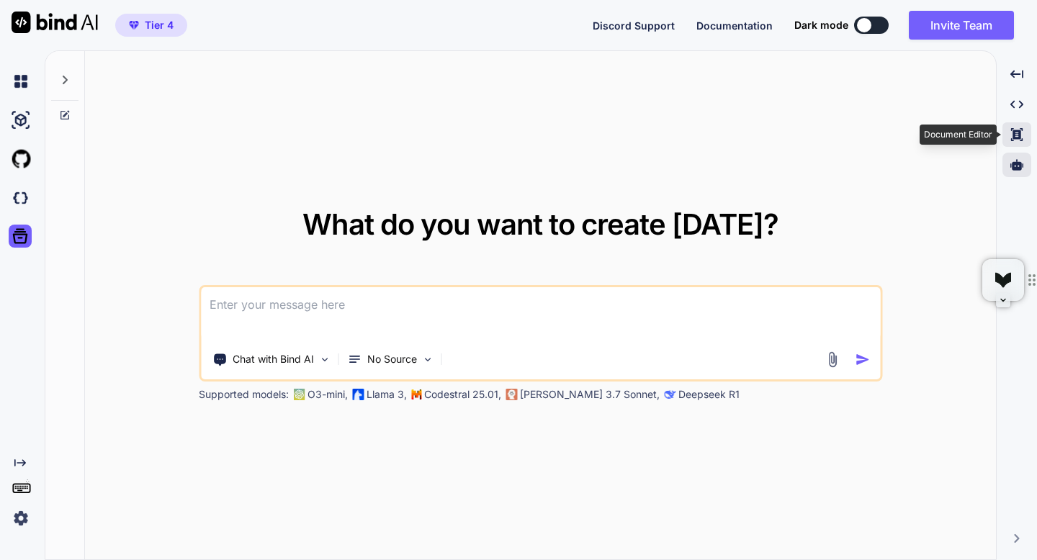
click at [1012, 133] on icon "Created with Pixso." at bounding box center [1017, 134] width 13 height 13
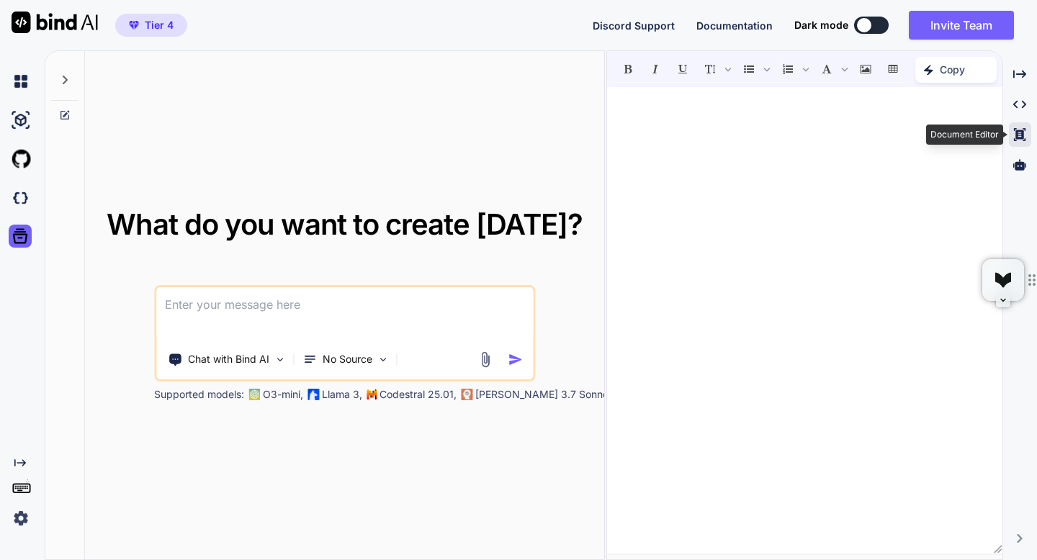
click at [1012, 133] on div "Created with Pixso." at bounding box center [1020, 134] width 22 height 24
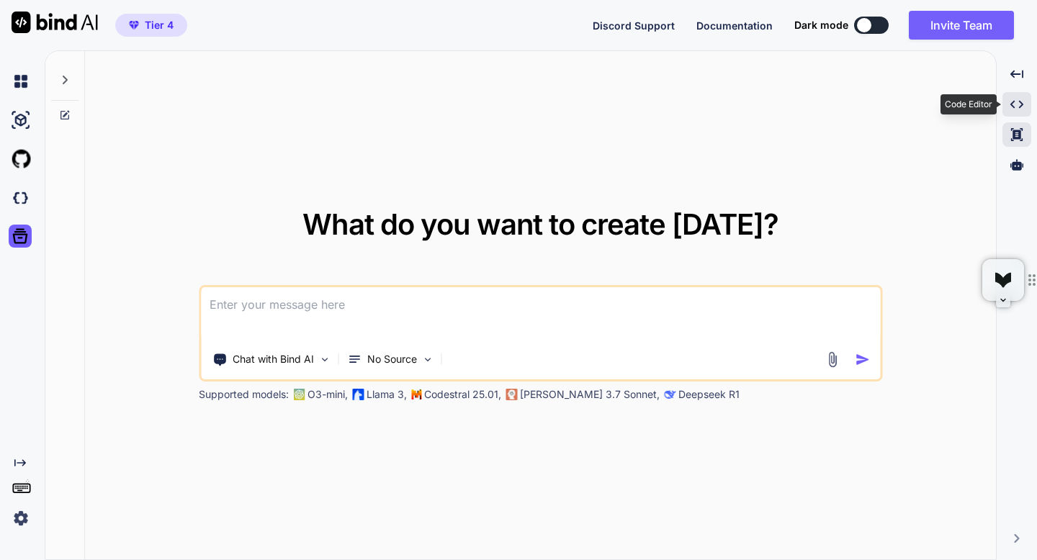
click at [1012, 104] on icon "Created with Pixso." at bounding box center [1017, 104] width 13 height 13
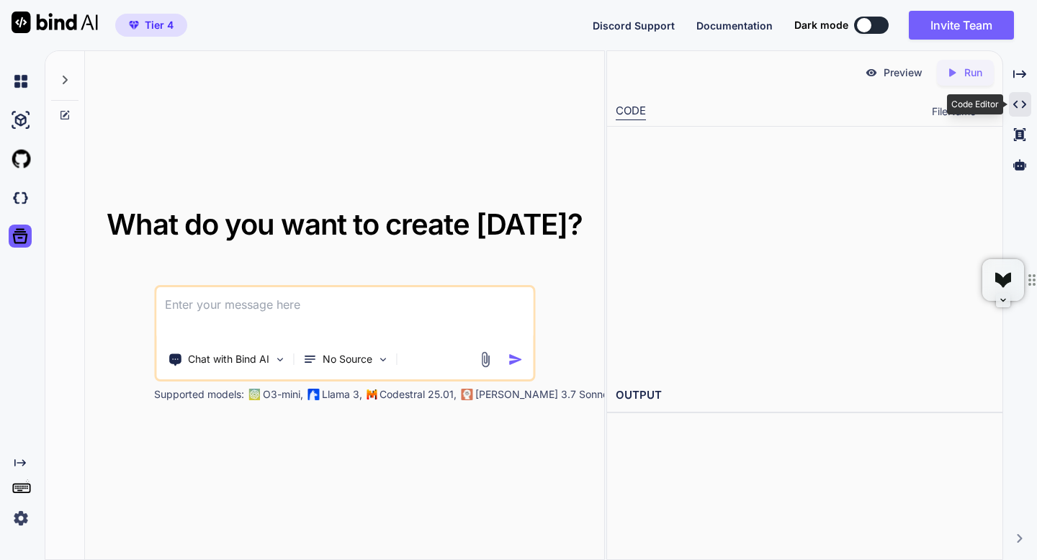
click at [1012, 104] on div "Created with Pixso." at bounding box center [1020, 104] width 22 height 24
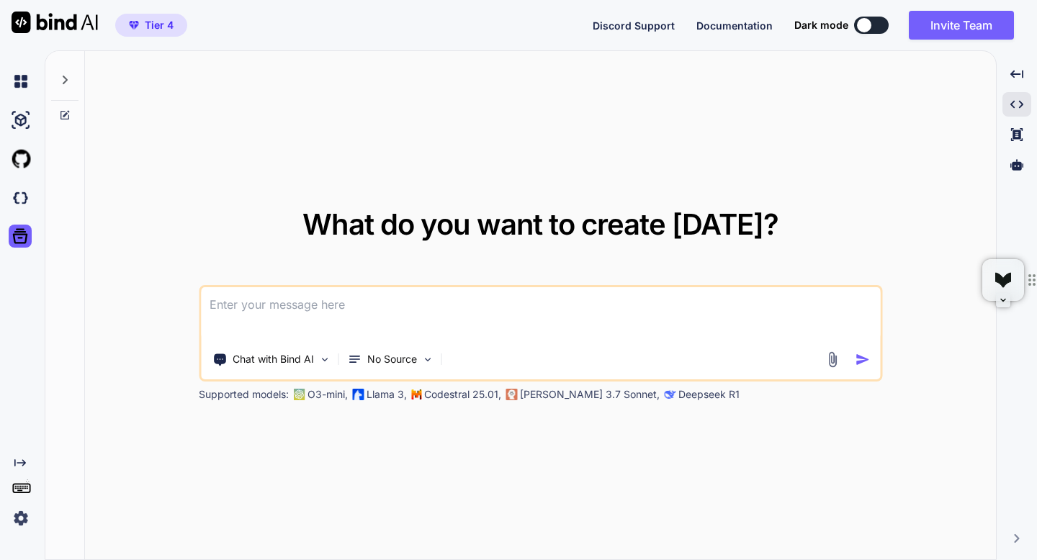
click at [144, 30] on span "Tier 4" at bounding box center [151, 25] width 56 height 14
click at [148, 31] on span "Tier 4" at bounding box center [159, 25] width 29 height 14
click at [435, 304] on textarea at bounding box center [540, 313] width 679 height 53
paste textarea "I am developing a roster management application designed for Ball State's track…"
type textarea "x"
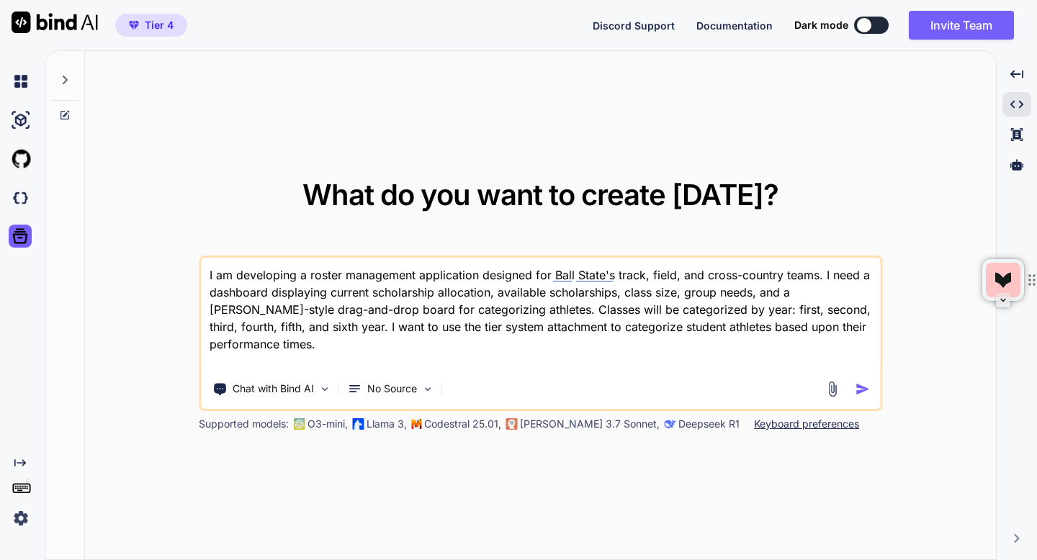
type textarea "I am developing a roster management application designed for Ball State's track…"
click at [415, 290] on textarea "I am developing a roster management application designed for Ball State's track…" at bounding box center [540, 314] width 679 height 112
click at [521, 340] on textarea "I am developing a roster management application designed for Ball State's track…" at bounding box center [540, 314] width 679 height 112
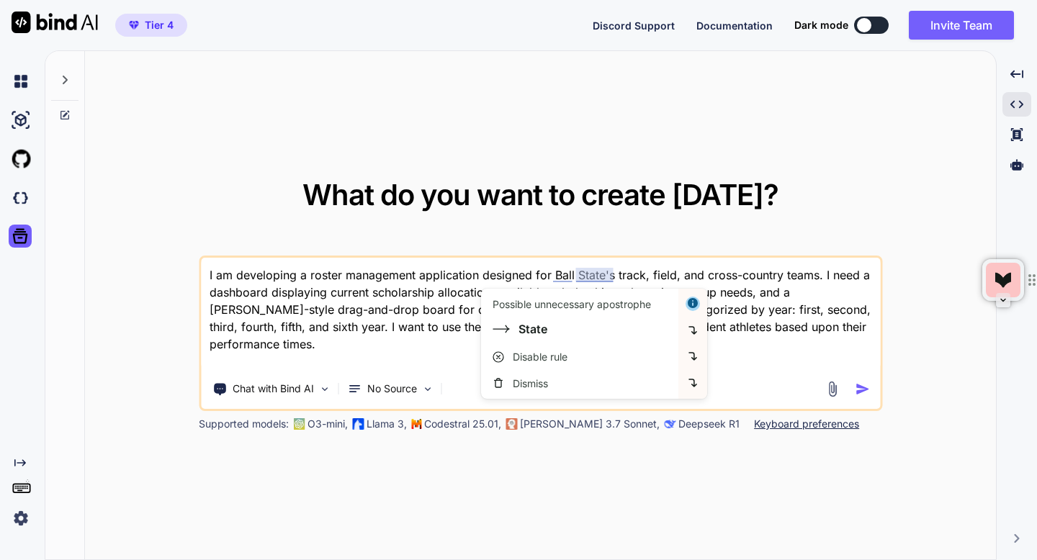
click at [615, 277] on textarea "I am developing a roster management application designed for Ball State's track…" at bounding box center [540, 314] width 679 height 112
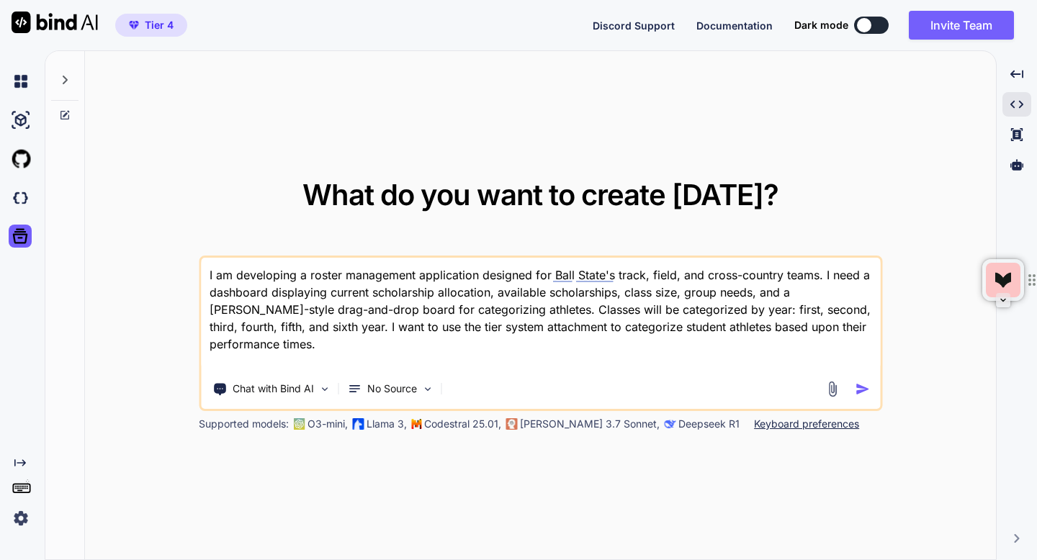
type textarea "x"
type textarea "I am developing a roster management application designed for Ball State'strack,…"
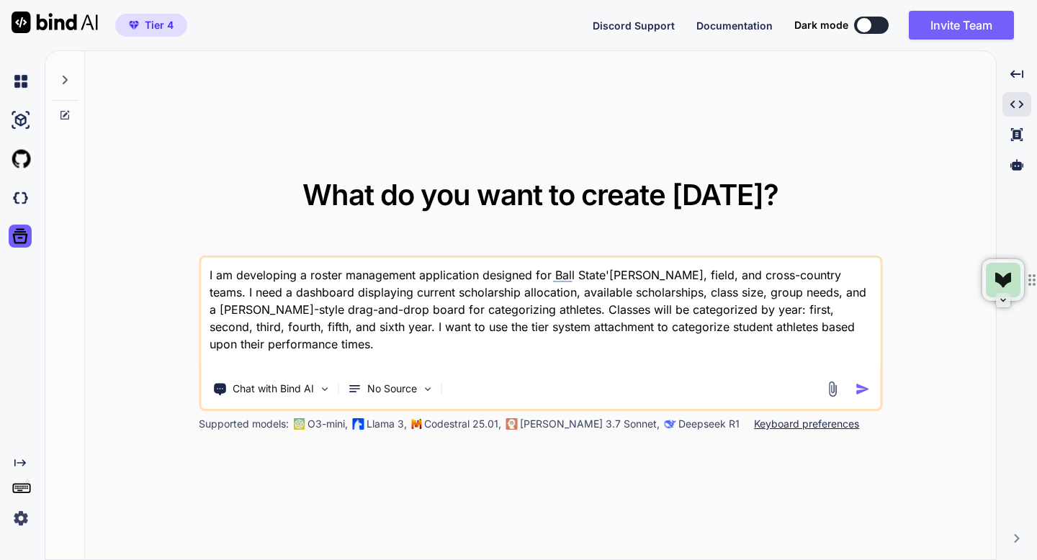
type textarea "x"
type textarea "I am developing a roster management application designed for Ball State'track, …"
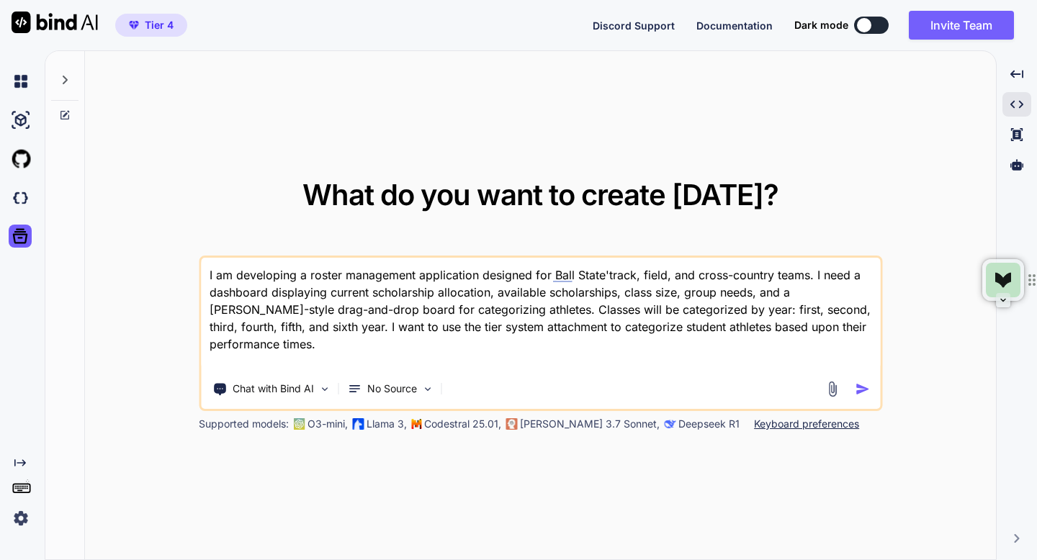
type textarea "x"
type textarea "I am developing a roster management application designed for Ball Statetrack, f…"
type textarea "x"
type textarea "I am developing a roster management application designed for Ball Stattrack, fi…"
type textarea "x"
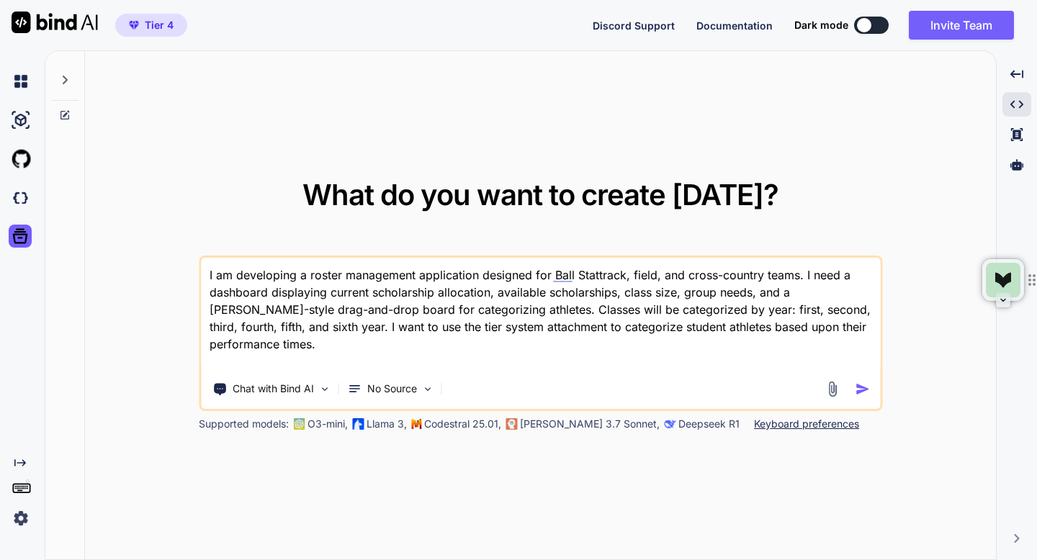
type textarea "I am developing a roster management application designed for Ball Statrack, fie…"
type textarea "x"
type textarea "I am developing a roster management application designed for Ball Sttrack, fiel…"
type textarea "x"
type textarea "I am developing a roster management application designed for Ball Strack, field…"
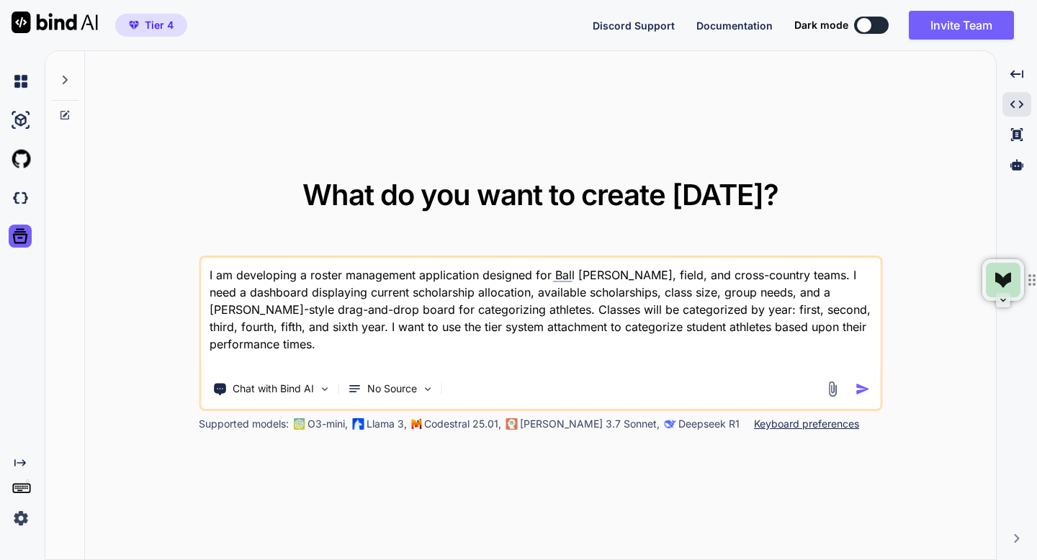
type textarea "x"
type textarea "I am developing a roster management application designed for Ball track, field,…"
type textarea "x"
type textarea "I am developing a roster management application designed for Balltrack, field, …"
type textarea "x"
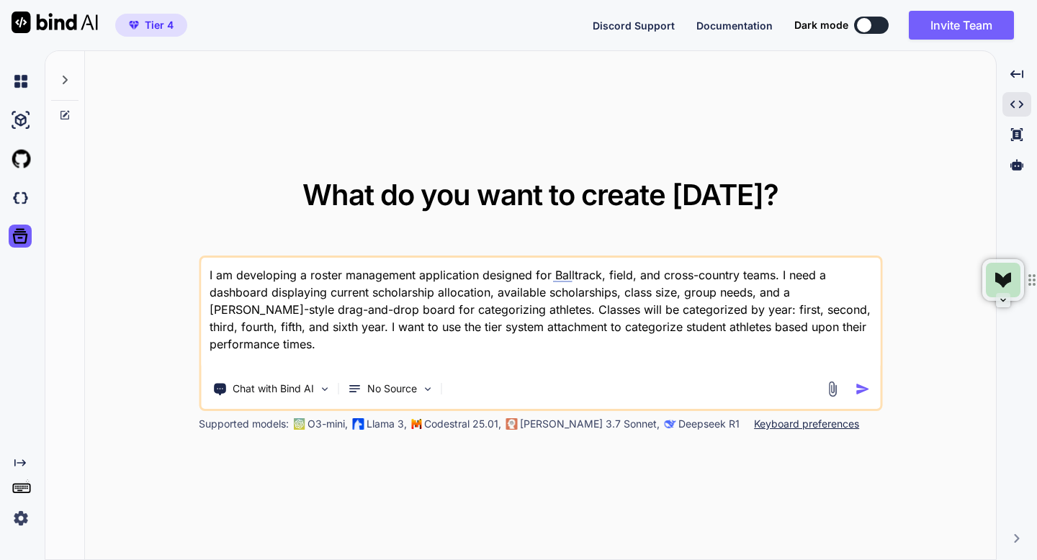
type textarea "I am developing a roster management application designed for Baltrack, field, a…"
type textarea "x"
type textarea "I am developing a roster management application designed for Batrack, field, an…"
type textarea "x"
type textarea "I am developing a roster management application designed for Btrack, field, and…"
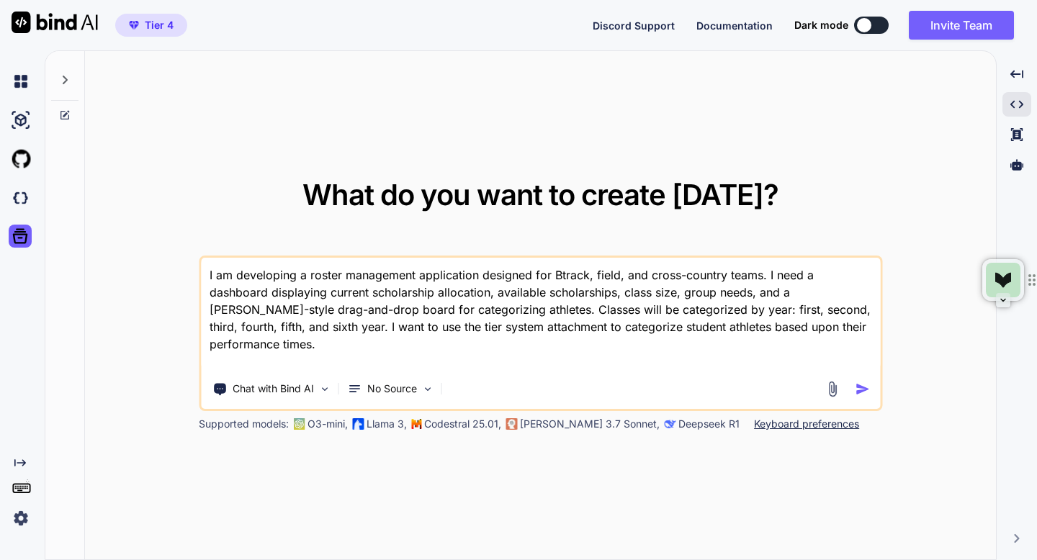
type textarea "x"
type textarea "I am developing a roster management application designed for track, field, and …"
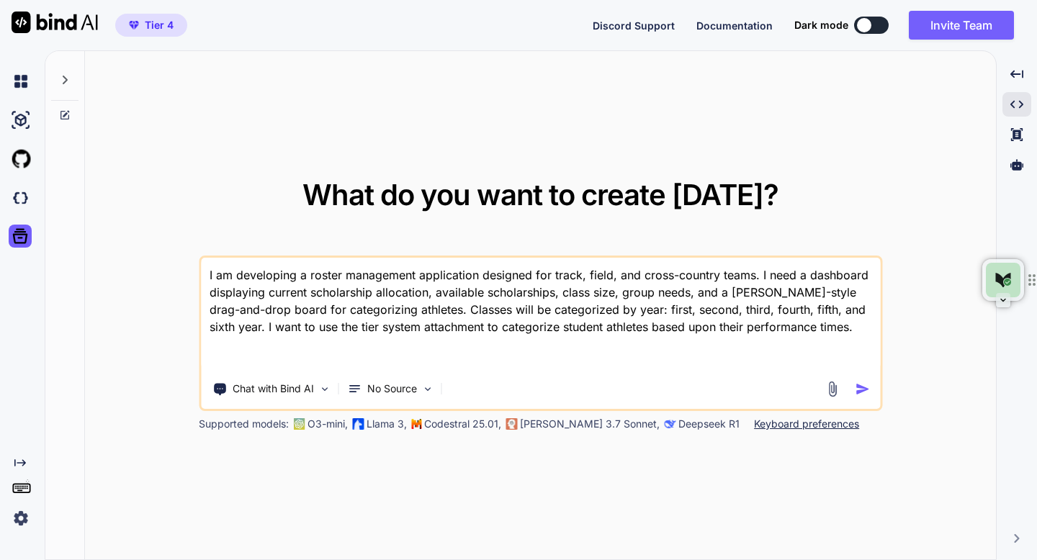
type textarea "x"
type textarea "I am developing a roster management application designed for ctrack, field, and…"
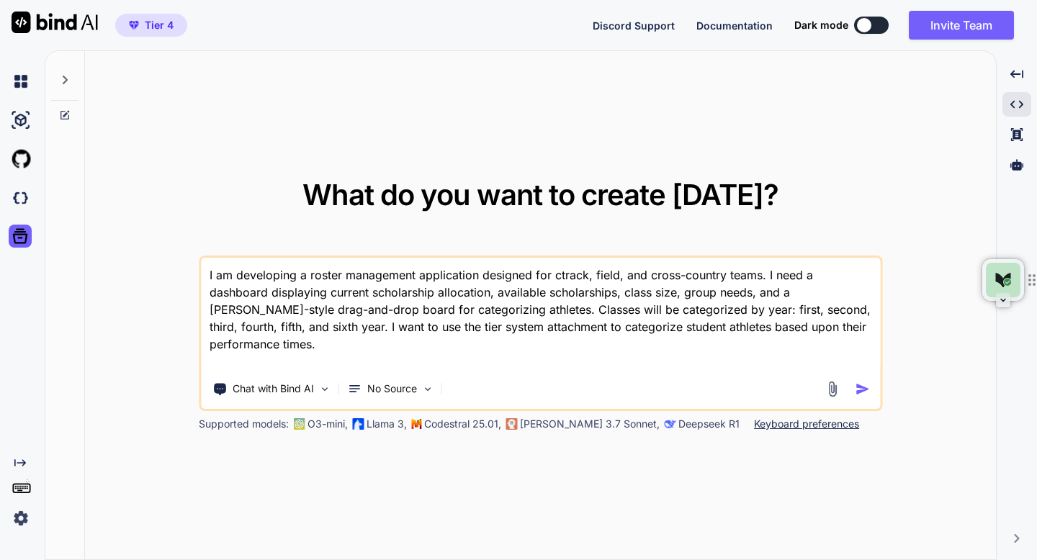
type textarea "x"
type textarea "I am developing a roster management application designed for cotrack, field, an…"
type textarea "x"
type textarea "I am developing a roster management application designed for coltrack, field, a…"
type textarea "x"
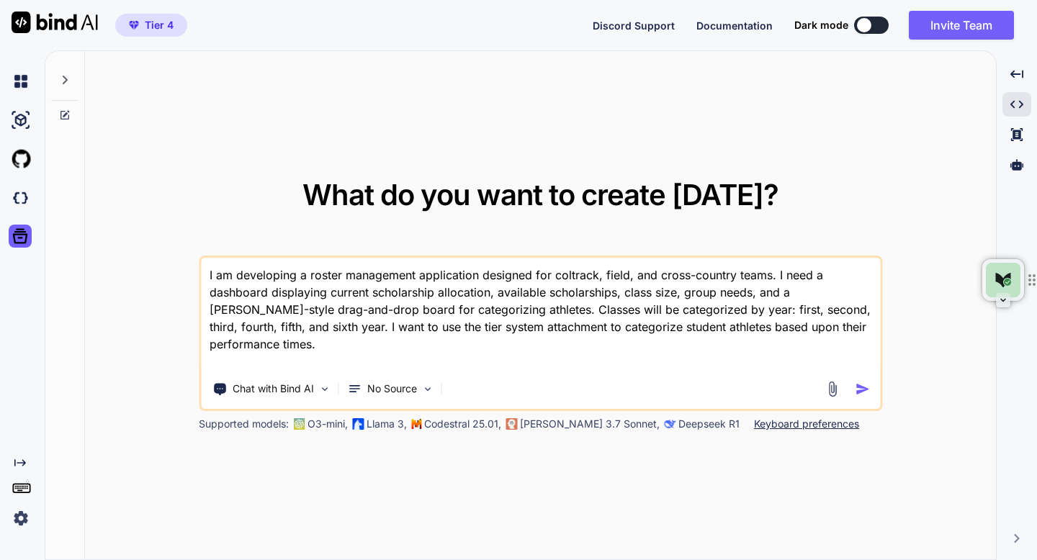
type textarea "I am developing a roster management application designed for colltrack, field, …"
type textarea "x"
type textarea "I am developing a roster management application designed for colletrack, field,…"
type textarea "x"
type textarea "I am developing a roster management application designed for collegtrack, field…"
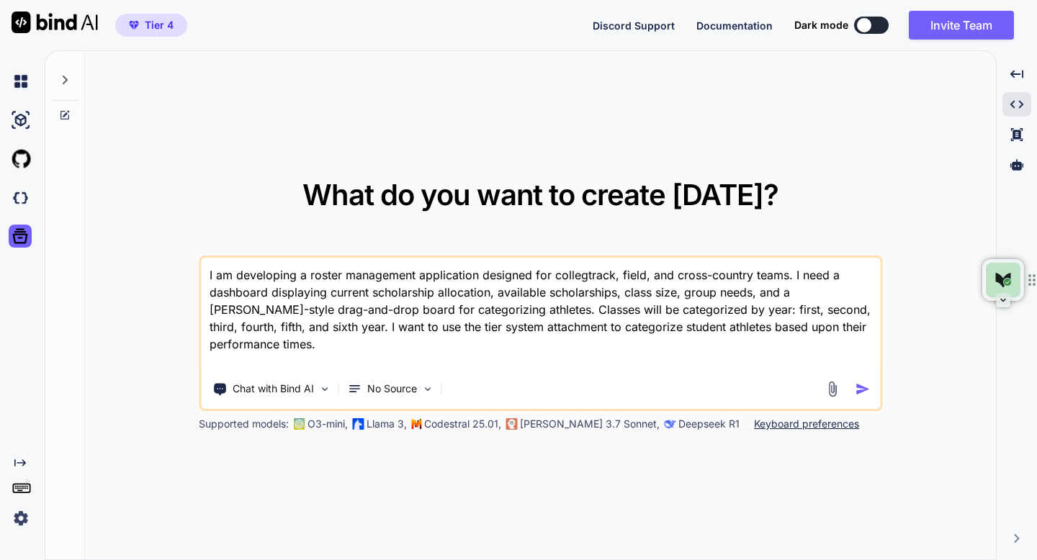
type textarea "x"
type textarea "I am developing a roster management application designed for collegetrack, fiel…"
type textarea "x"
type textarea "I am developing a roster management application designed for college track, fie…"
click at [830, 387] on img at bounding box center [832, 389] width 17 height 17
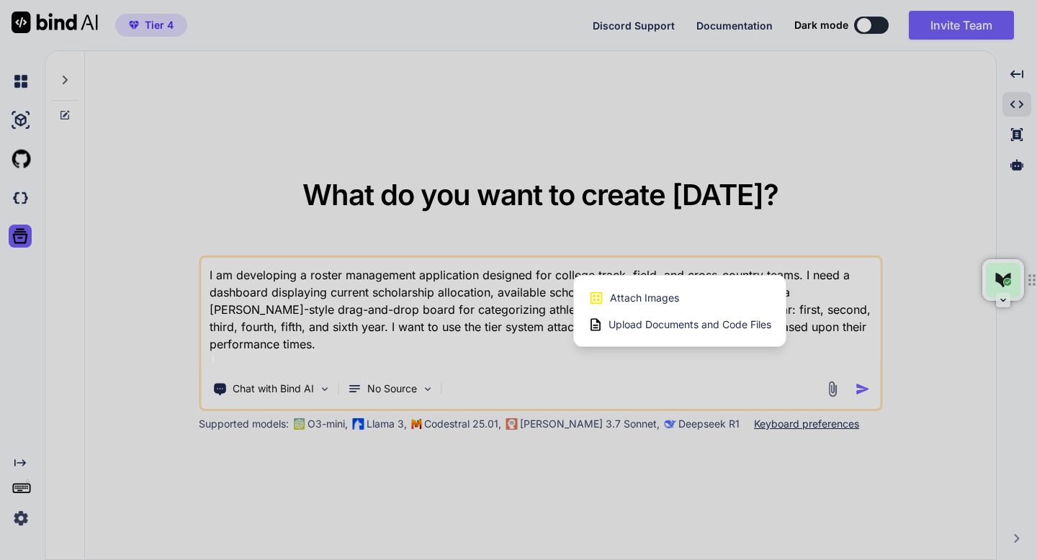
click at [733, 327] on span "Upload Documents and Code Files" at bounding box center [690, 325] width 163 height 14
type textarea "x"
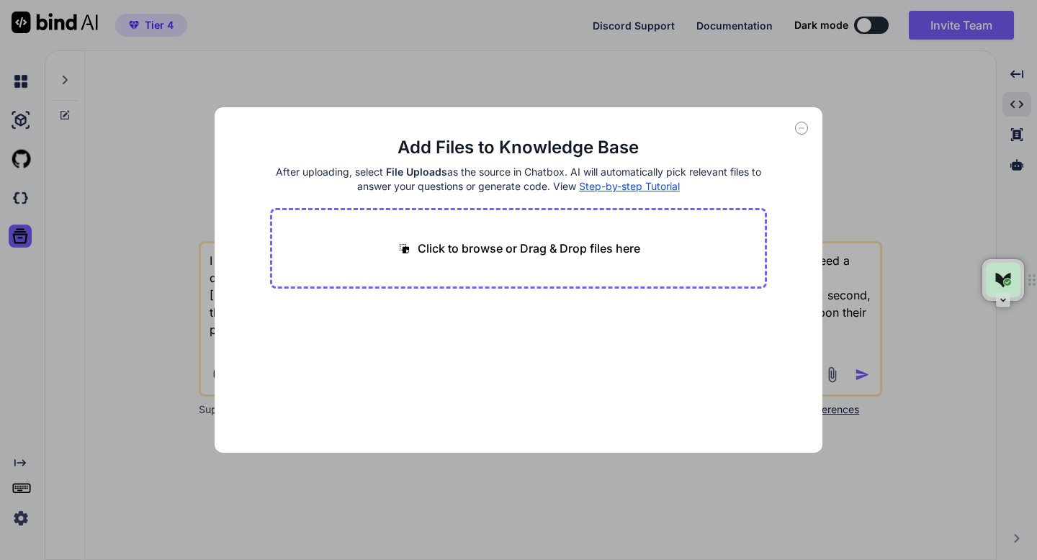
click at [561, 248] on p "Click to browse or Drag & Drop files here" at bounding box center [529, 248] width 223 height 17
type input "C:\fakepath\Recruiting Tiers with Time_Mark Benchmarks_ - Sheet1.pdf"
click at [743, 415] on button "Finish" at bounding box center [742, 409] width 50 height 29
click at [799, 128] on icon at bounding box center [801, 128] width 13 height 13
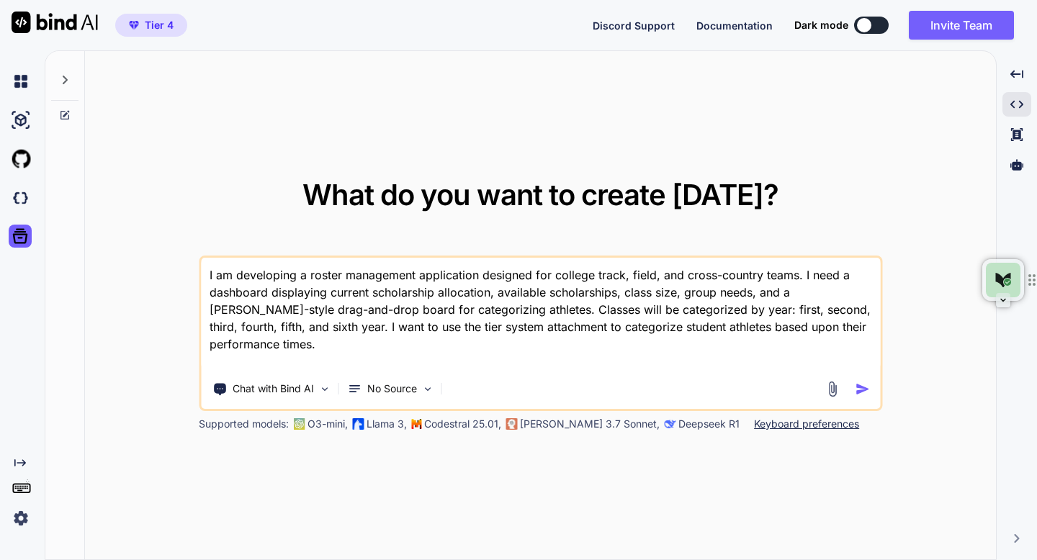
click at [828, 386] on img at bounding box center [832, 389] width 17 height 17
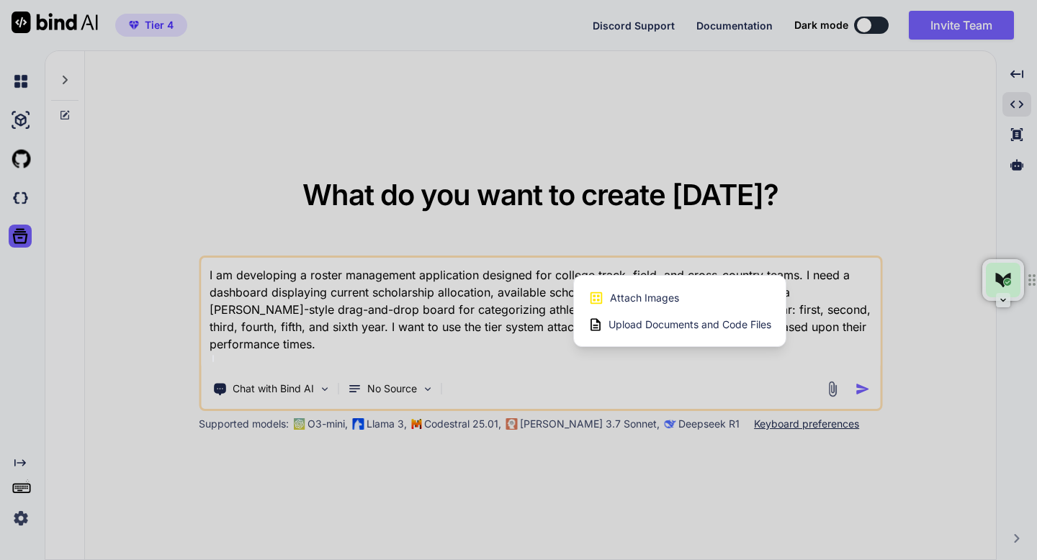
click at [721, 355] on div at bounding box center [518, 280] width 1037 height 560
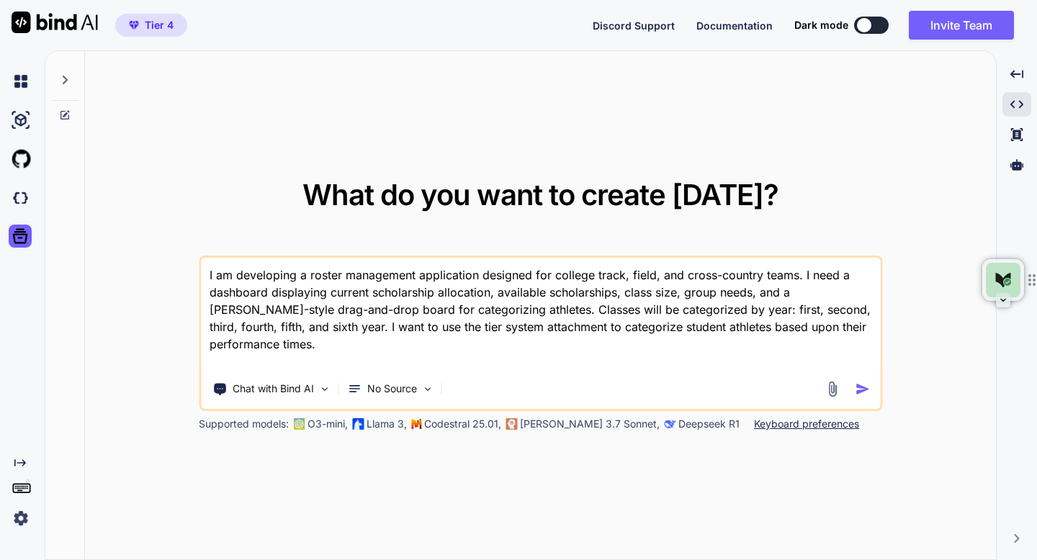
click at [862, 391] on img "button" at bounding box center [862, 389] width 15 height 15
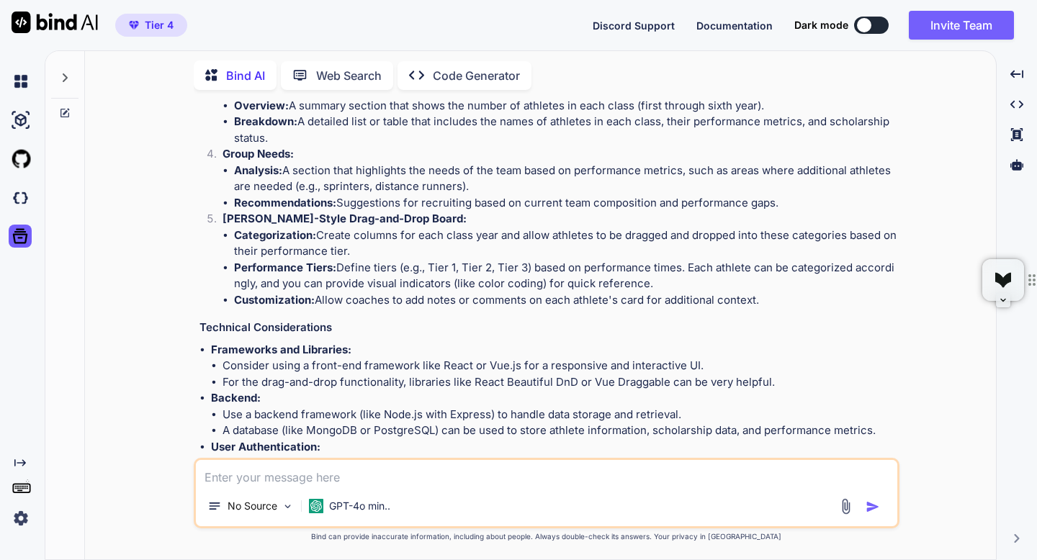
scroll to position [333, 0]
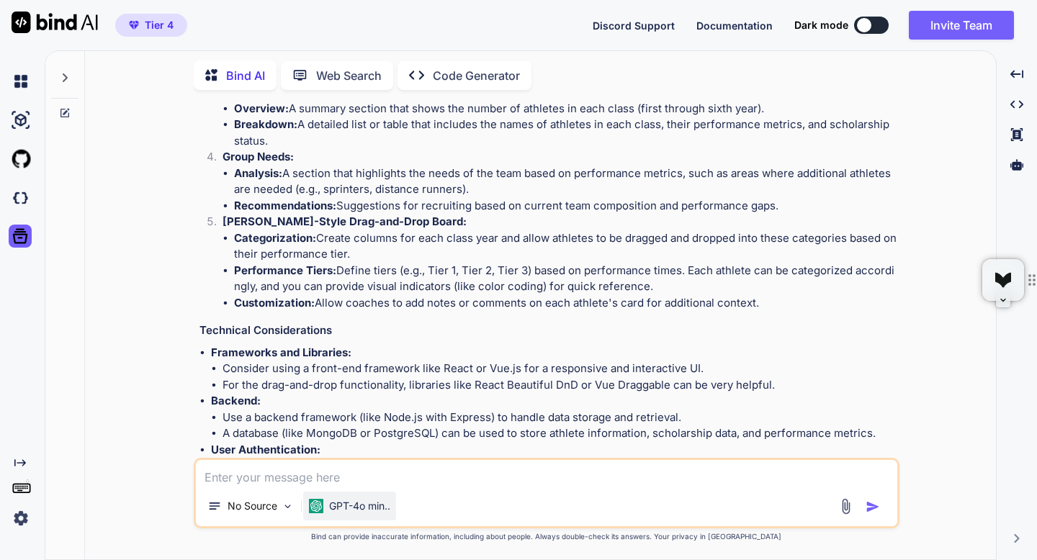
click at [360, 517] on div "GPT-4o min.." at bounding box center [349, 506] width 93 height 29
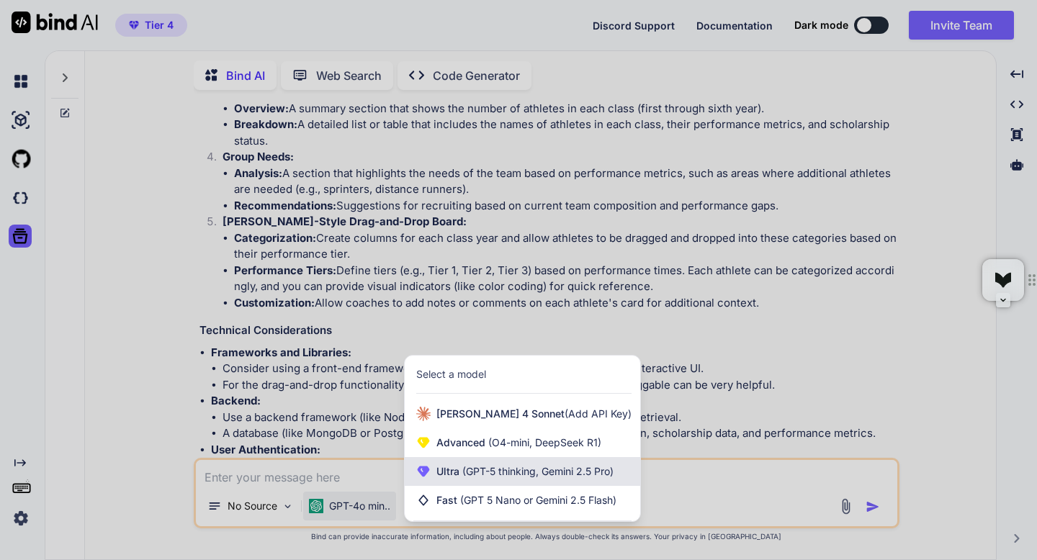
click at [444, 478] on span "Ultra (GPT-5 thinking, Gemini 2.5 Pro)" at bounding box center [524, 472] width 177 height 14
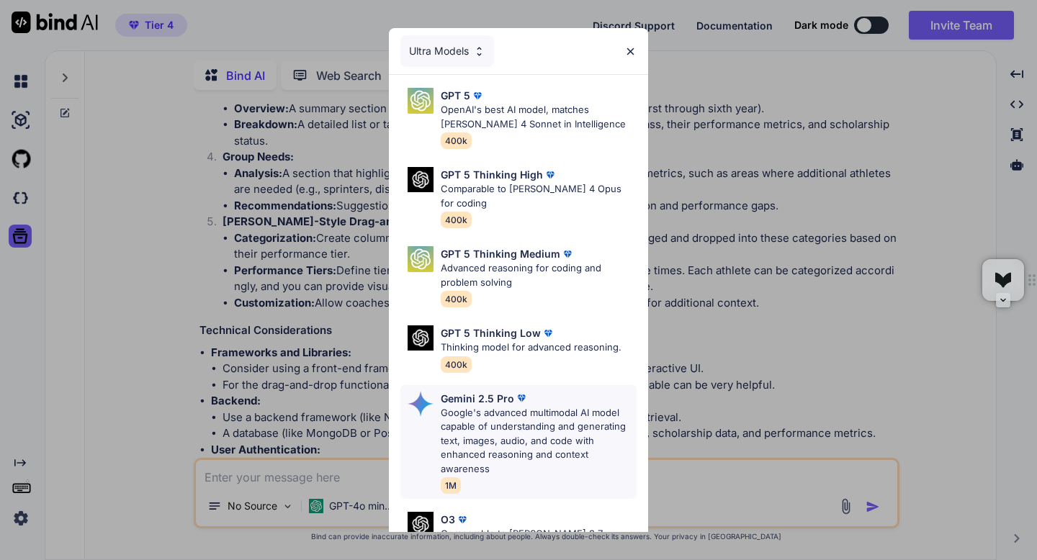
click at [527, 406] on p "Google's advanced multimodal AI model capable of understanding and generating t…" at bounding box center [539, 441] width 196 height 71
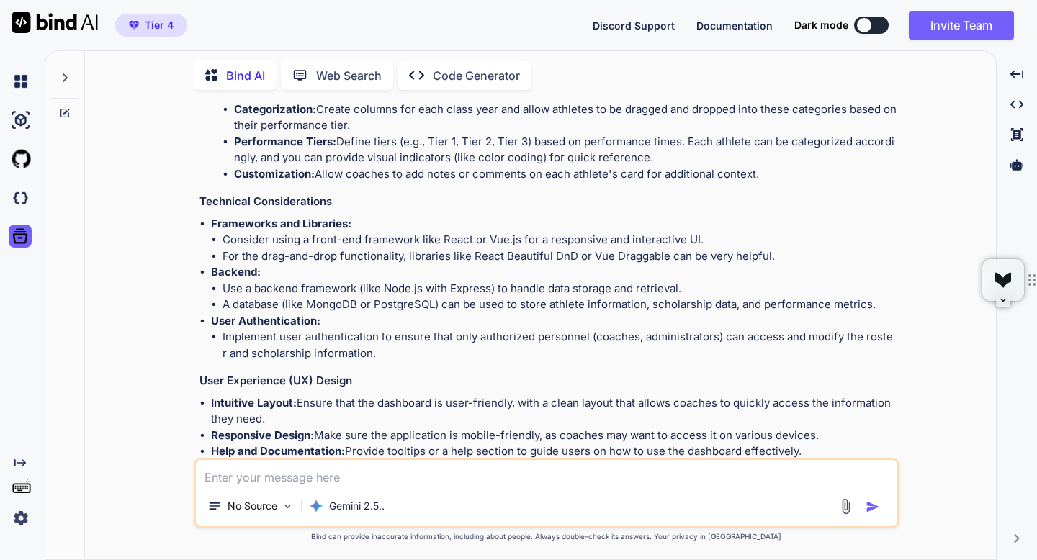
scroll to position [658, 0]
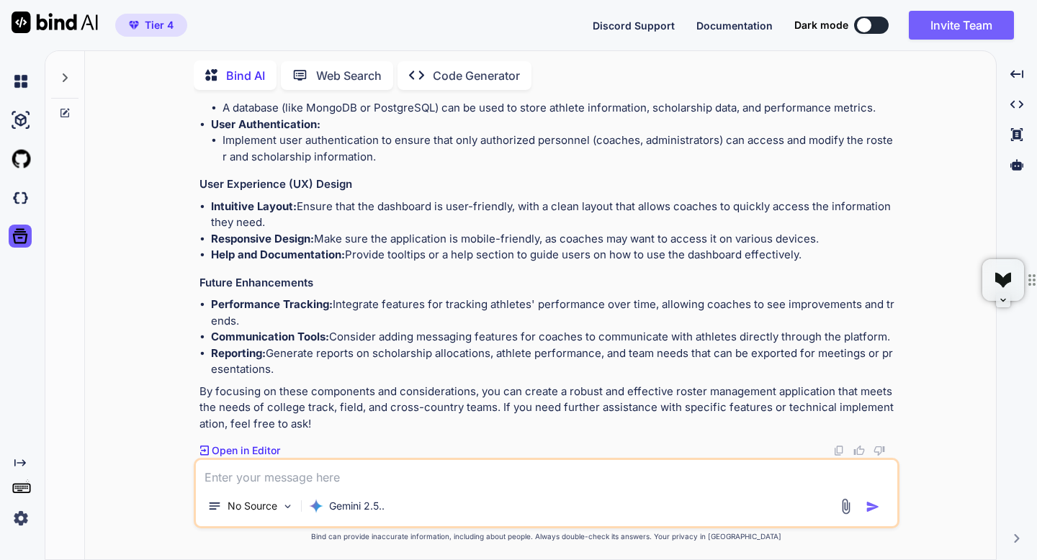
click at [287, 479] on textarea at bounding box center [547, 473] width 702 height 26
type textarea "x"
type textarea "W"
type textarea "x"
type textarea "Wh"
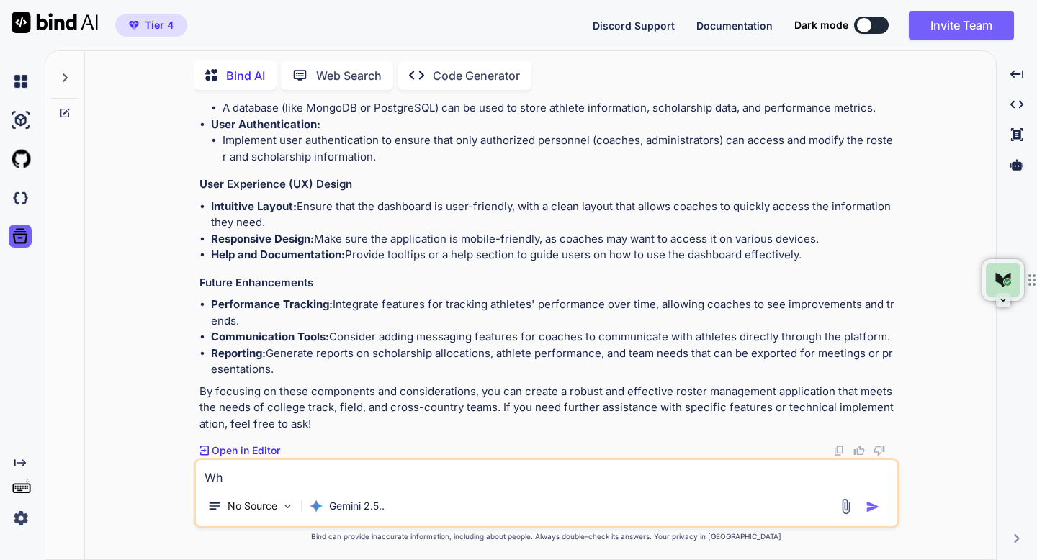
type textarea "x"
type textarea "What"
type textarea "x"
type textarea "What"
type textarea "x"
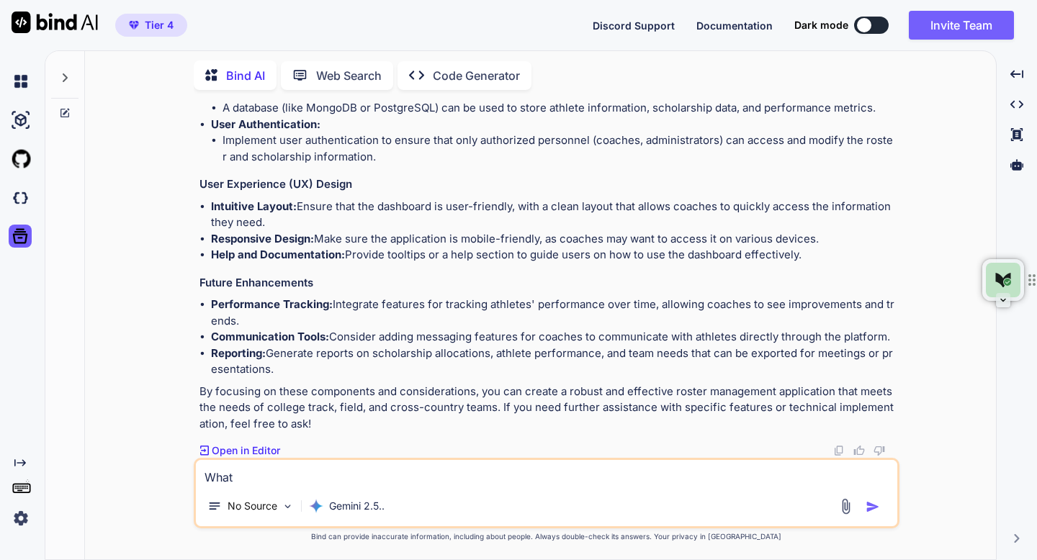
type textarea "What I"
type textarea "x"
type textarea "What I'"
type textarea "x"
type textarea "What I'm"
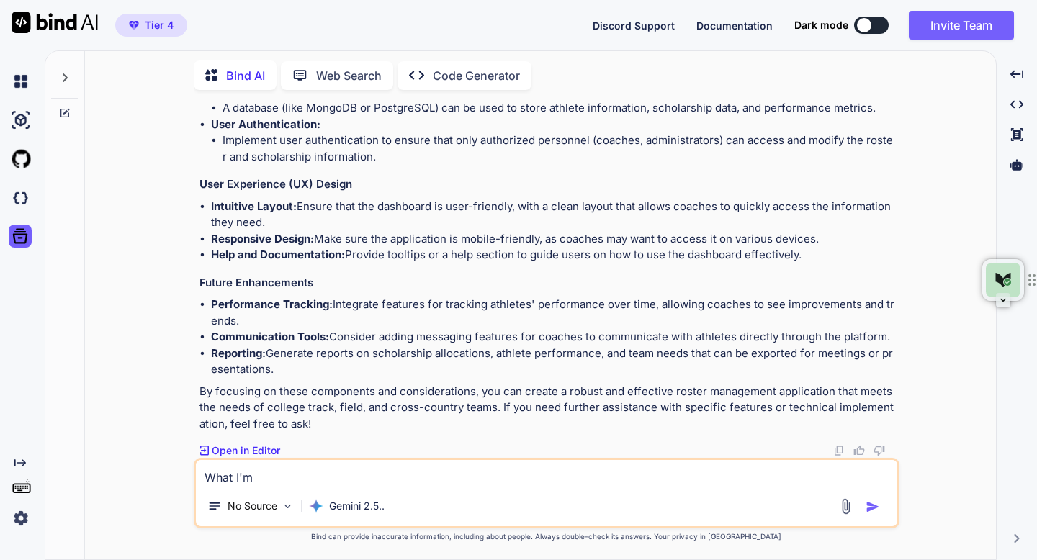
type textarea "x"
type textarea "What I'm"
type textarea "x"
type textarea "What I'm I"
type textarea "x"
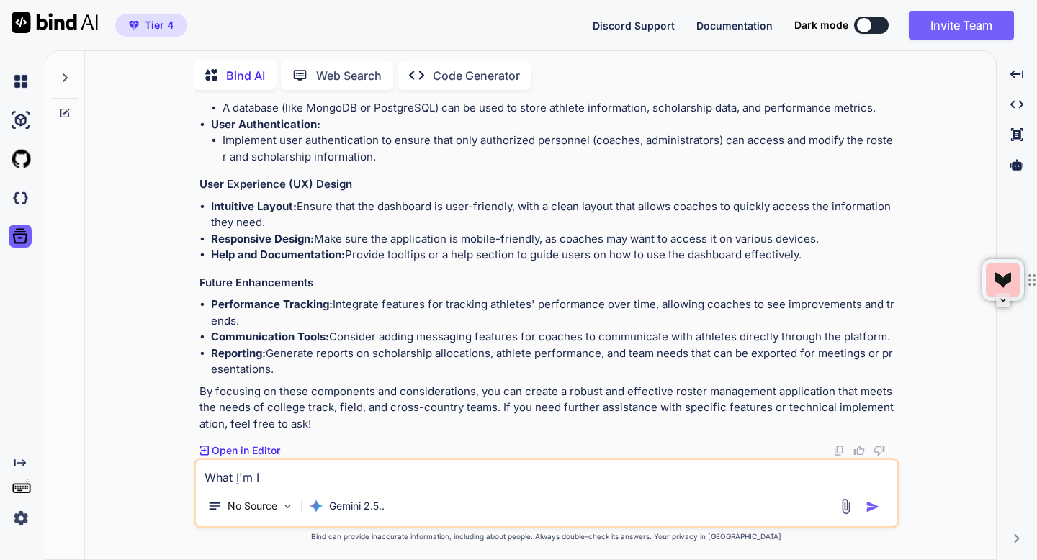
type textarea "What I'm I"
type textarea "x"
type textarea "What I'm I m"
type textarea "x"
type textarea "What I'm I mi"
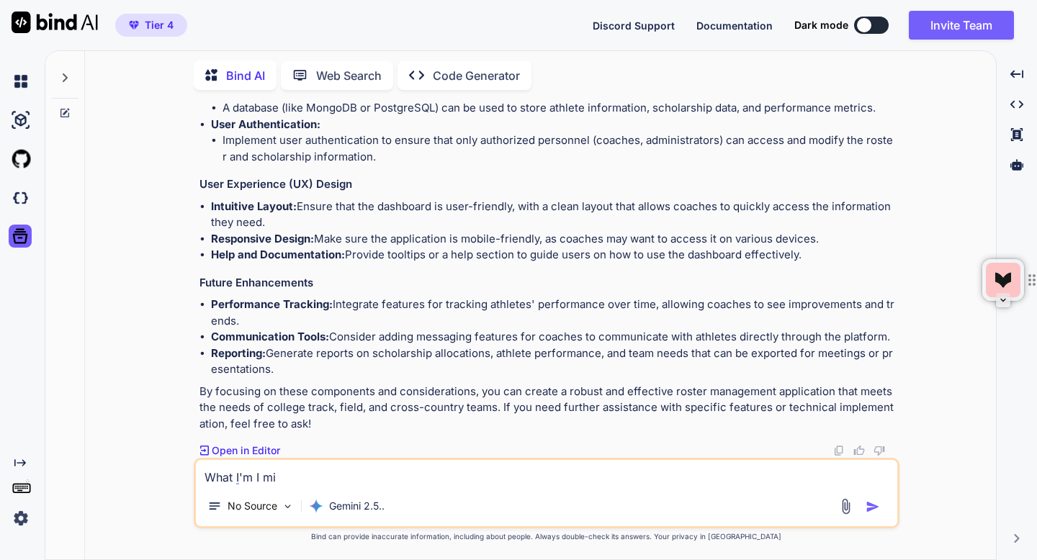
type textarea "x"
type textarea "What I'm I mis"
type textarea "x"
type textarea "What I'm I miss"
type textarea "x"
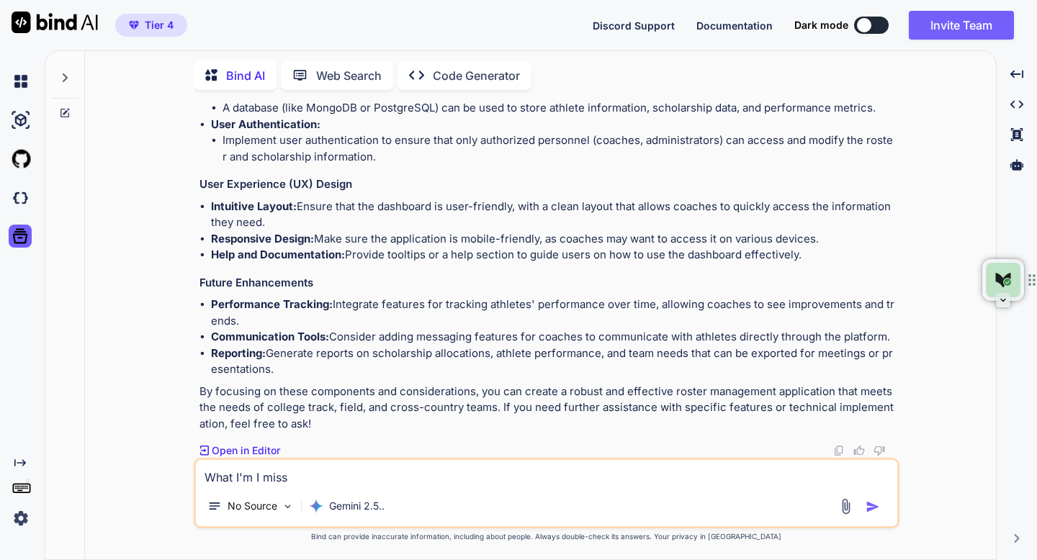
type textarea "What I'm I missing"
type textarea "x"
type textarea "What I'm I missing"
type textarea "x"
type textarea "What I'm I missing?"
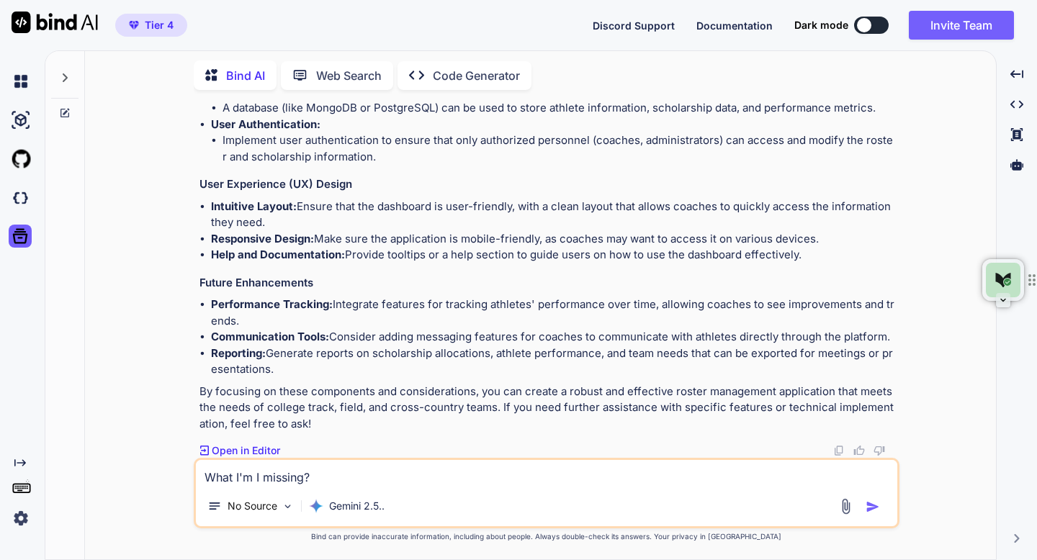
type textarea "x"
type textarea "What I'm I missing?"
type textarea "x"
type textarea "What I'm I missing? W"
type textarea "x"
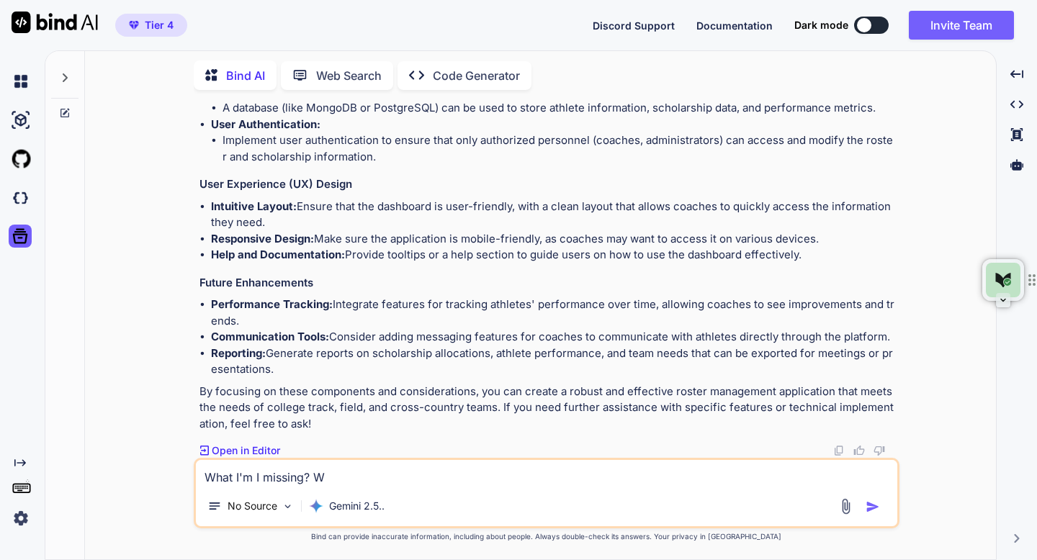
type textarea "What I'm I missing? Wh"
type textarea "x"
type textarea "What I'm I missing? What"
type textarea "x"
type textarea "What I'm I missing? What"
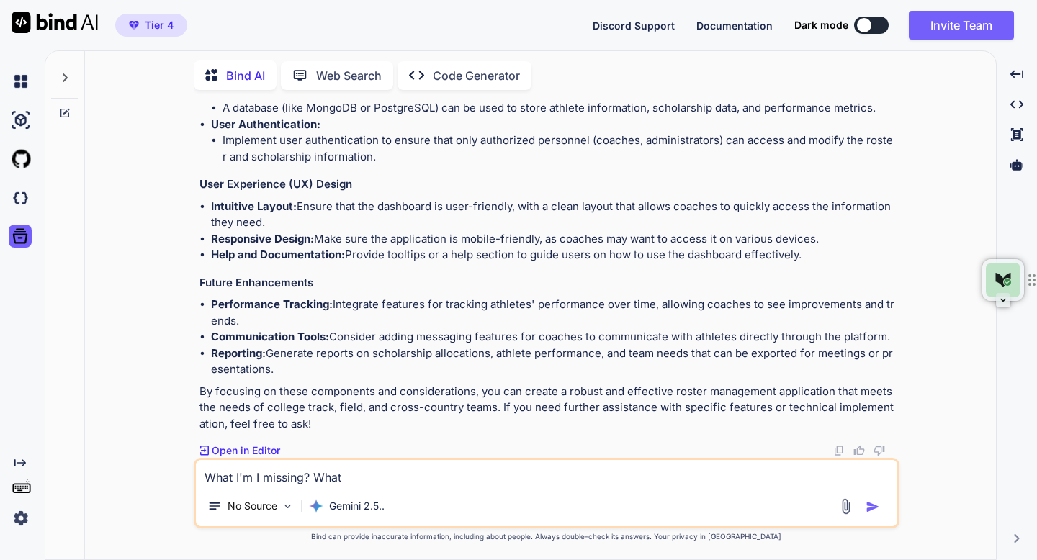
type textarea "x"
type textarea "What I'm I missing? What c"
type textarea "x"
type textarea "What I'm I missing? What co"
type textarea "x"
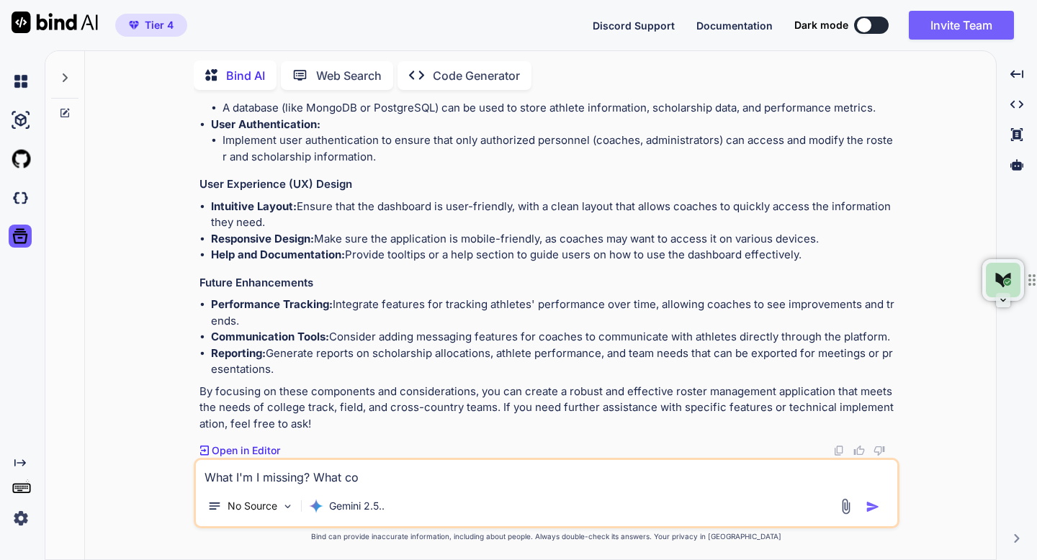
type textarea "What I'm I missing? What cou"
type textarea "x"
type textarea "What I'm I missing? What coul"
type textarea "x"
type textarea "What I'm I missing? What could"
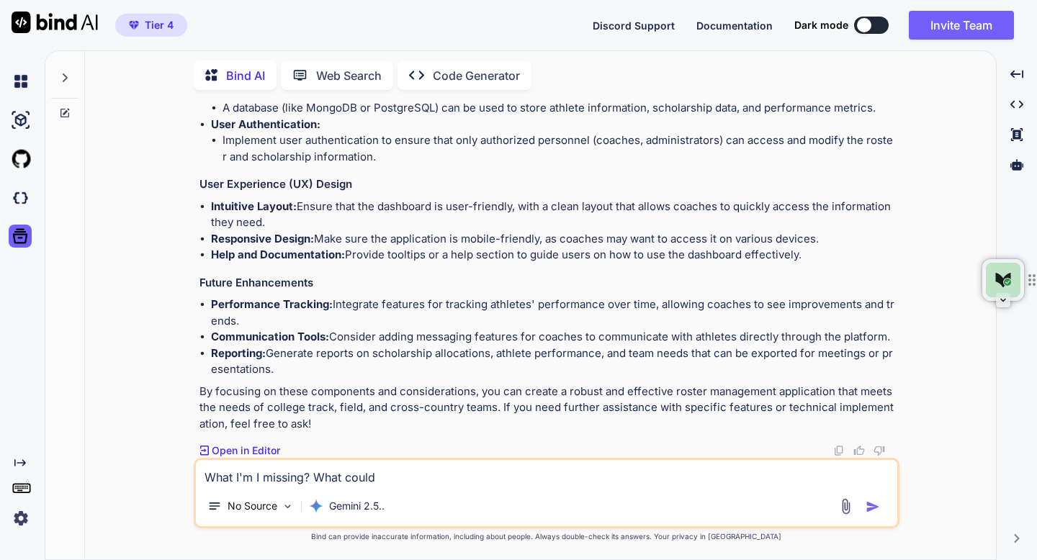
type textarea "x"
type textarea "What I'm I missing? What could"
type textarea "x"
type textarea "What I'm I missing? What could I"
type textarea "x"
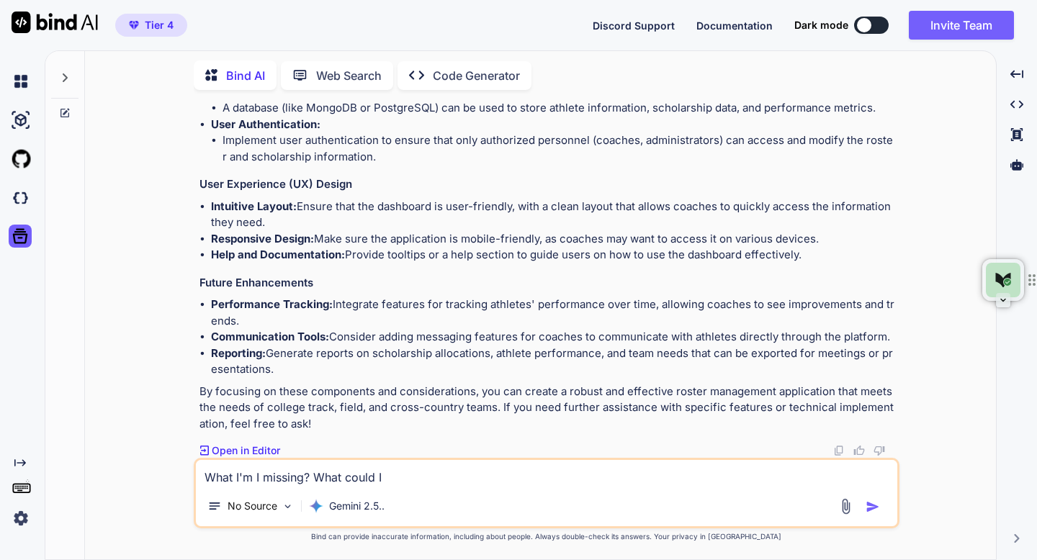
type textarea "What I'm I missing? What could I"
type textarea "x"
type textarea "What I'm I missing? What could I a"
type textarea "x"
type textarea "What I'm I missing? What could I ad"
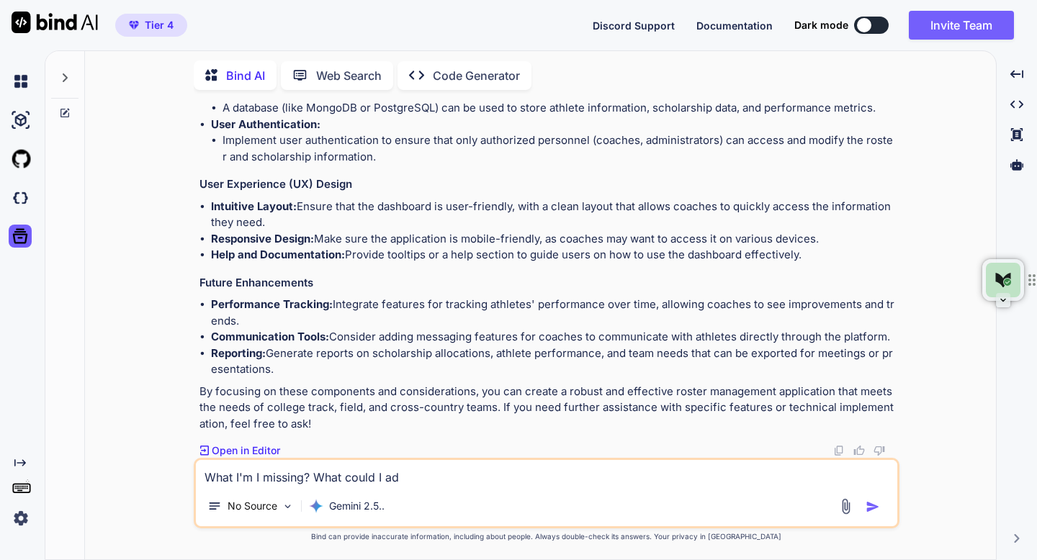
type textarea "x"
type textarea "What I'm I missing? What could I add"
type textarea "x"
type textarea "What I'm I missing? What could I add"
type textarea "x"
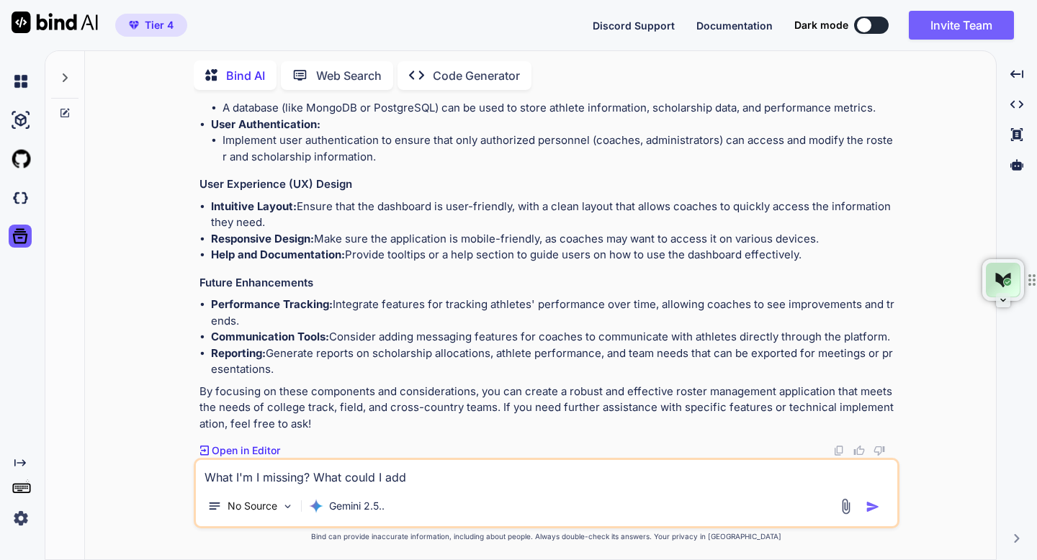
type textarea "What I'm I missing? What could I add t"
type textarea "x"
type textarea "What I'm I missing? What could I add to"
type textarea "x"
type textarea "What I'm I missing? What could I add to"
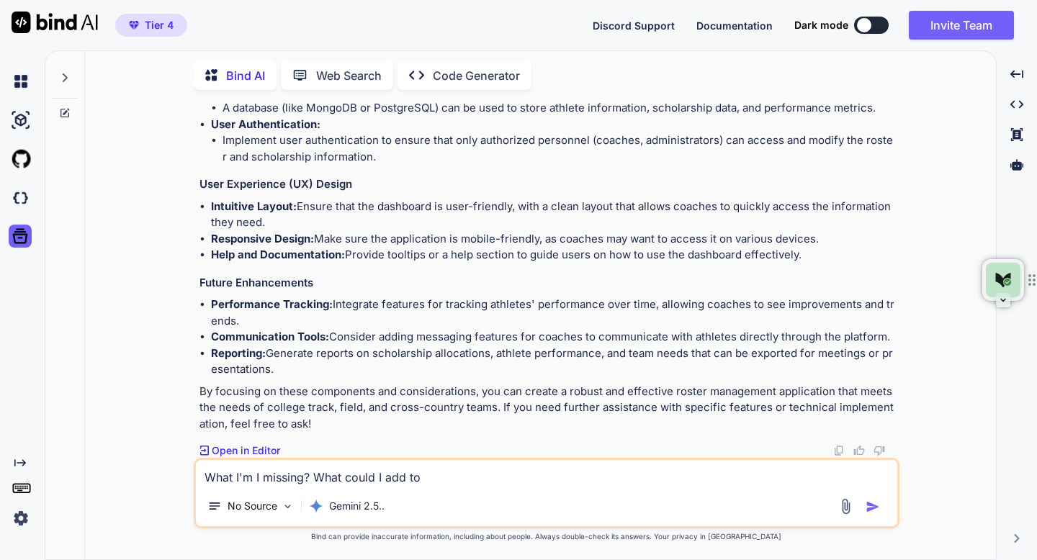
type textarea "x"
type textarea "What I'm I missing? What could I add to e"
type textarea "x"
type textarea "What I'm I missing? What could I add to en"
type textarea "x"
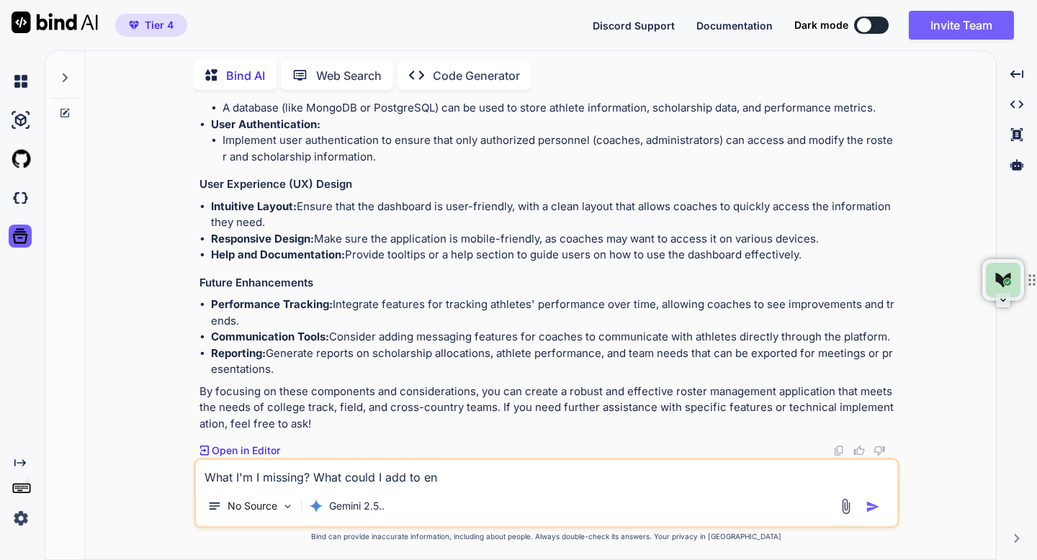
type textarea "What I'm I missing? What could I add to enh"
type textarea "x"
type textarea "What I'm I missing? What could I add to enhancements"
type textarea "x"
type textarea "What I'm I missing? What could I add to enhancements"
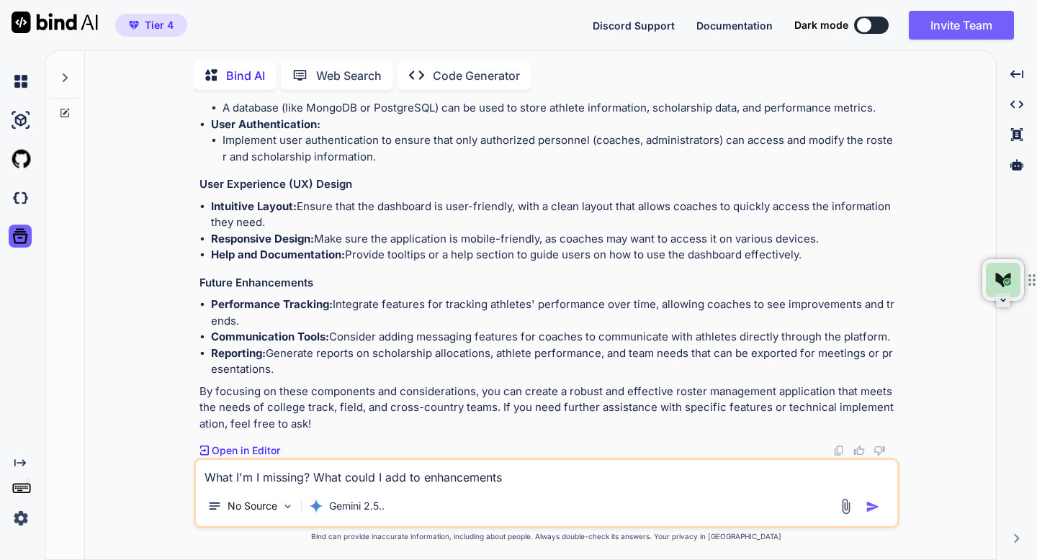
type textarea "x"
type textarea "What I'm I missing? What could I add to enhancement"
type textarea "x"
type textarea "What I'm I missing? What could I add to enhancemen"
type textarea "x"
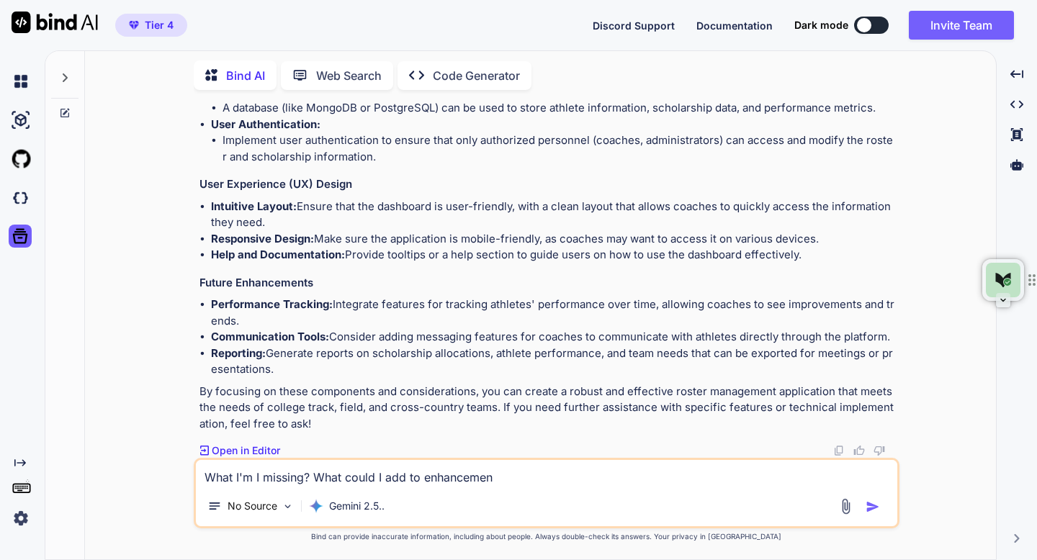
type textarea "What I'm I missing? What could I add to enhanceme"
type textarea "x"
type textarea "What I'm I missing? What could I add to enhancem"
type textarea "x"
type textarea "What I'm I missing? What could I add to enhance"
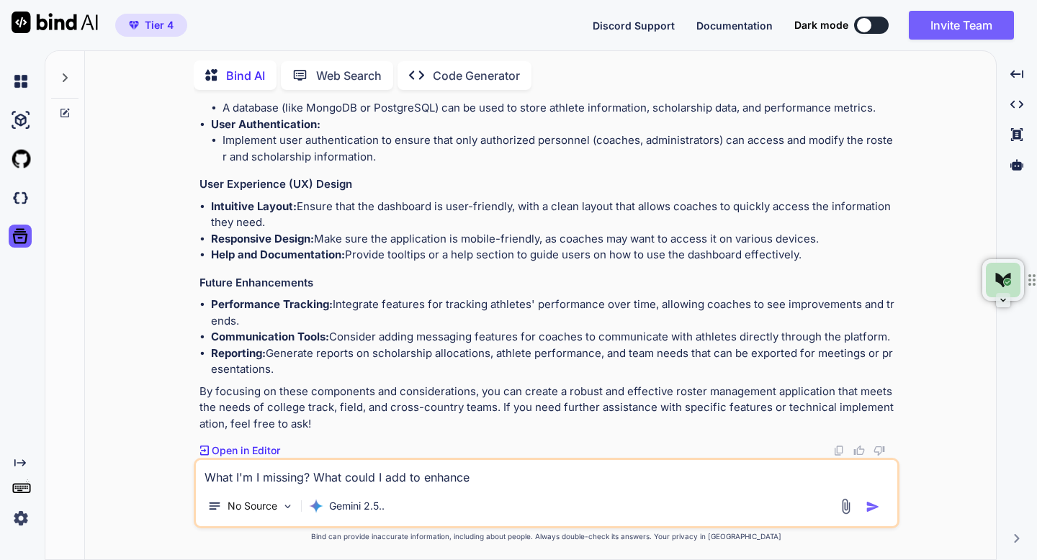
type textarea "x"
type textarea "What I'm I missing? What could I add to enhance"
type textarea "x"
type textarea "What I'm I missing? What could I add to enhance t"
type textarea "x"
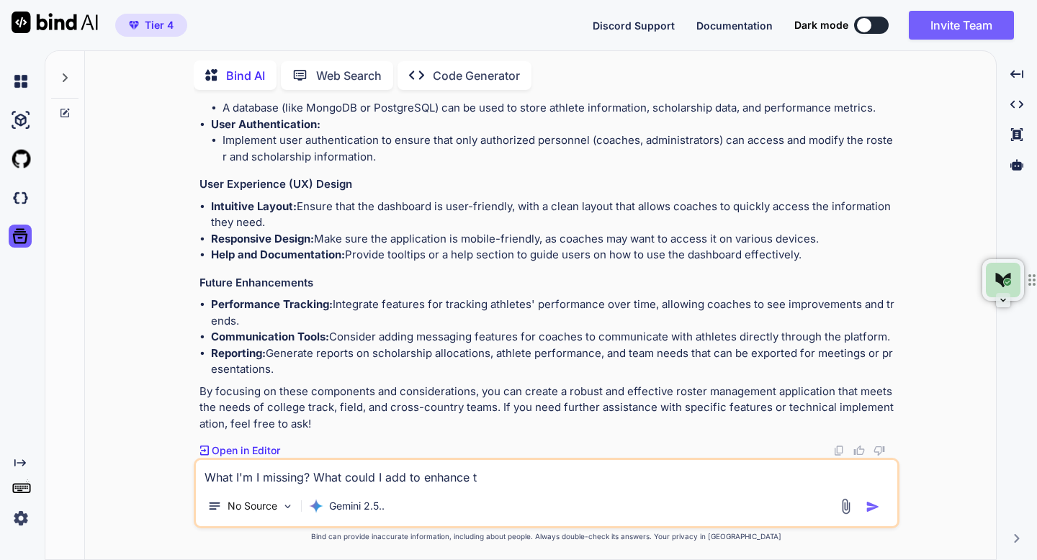
type textarea "What I'm I missing? What could I add to enhance th"
type textarea "x"
type textarea "What I'm I missing? What could I add to enhance thi"
type textarea "x"
type textarea "What I'm I missing? What could I add to enhance this"
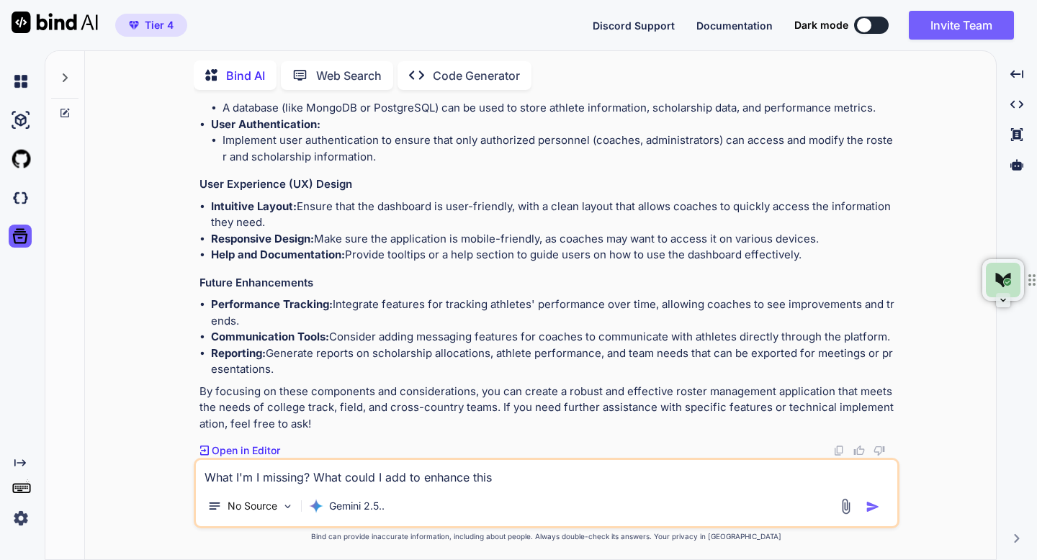
type textarea "x"
type textarea "What I'm I missing? What could I add to enhance this"
type textarea "x"
type textarea "What I'm I missing? What could I add to enhance this a"
type textarea "x"
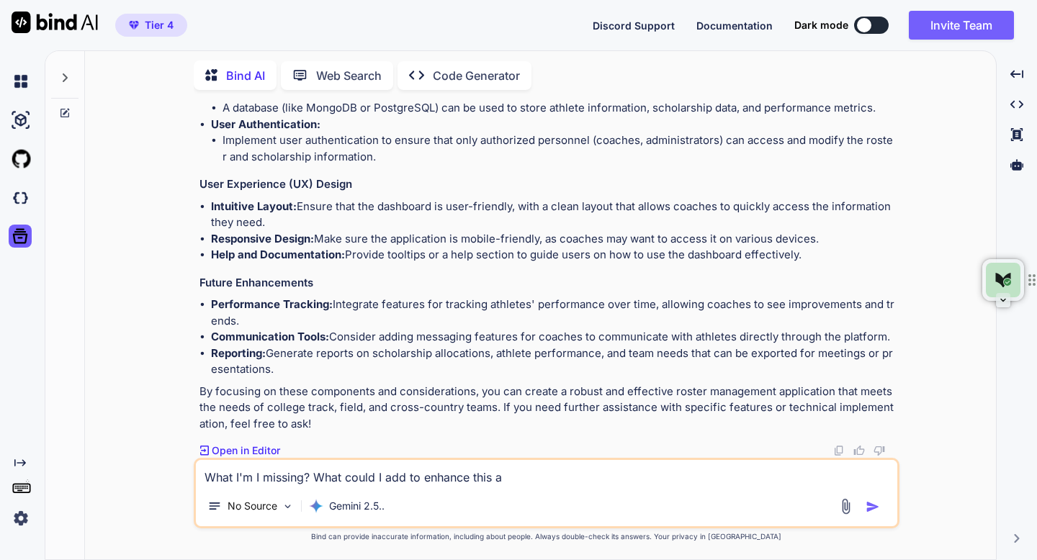
type textarea "What I'm I missing? What could I add to enhance this ap"
type textarea "x"
type textarea "What I'm I missing? What could I add to enhance this app"
type textarea "x"
type textarea "What I'm I missing? What could I add to enhance this appl"
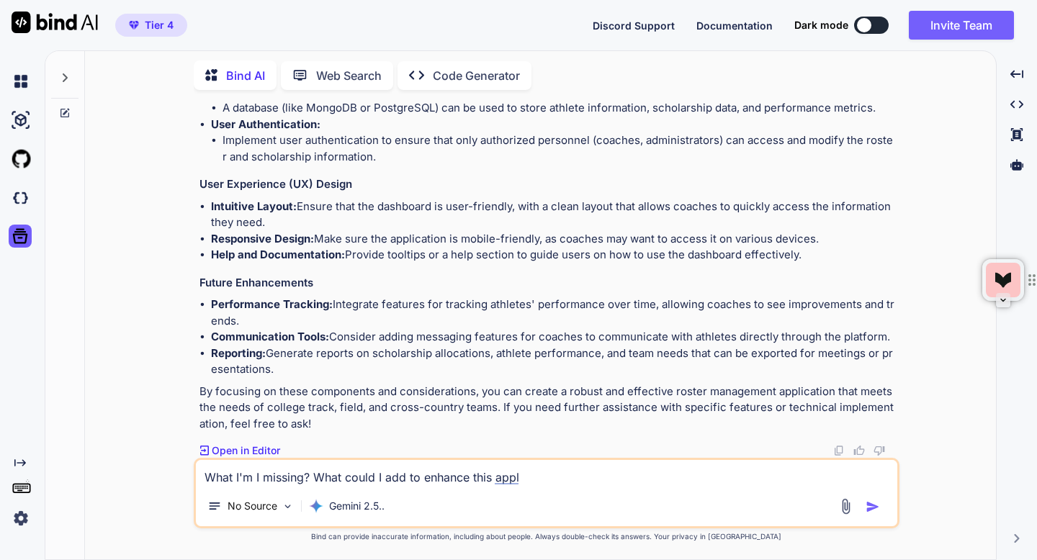
type textarea "x"
type textarea "What I'm I missing? What could I add to enhance this application"
type textarea "x"
type textarea "What I'm I missing? What could I add to enhance this application"
type textarea "x"
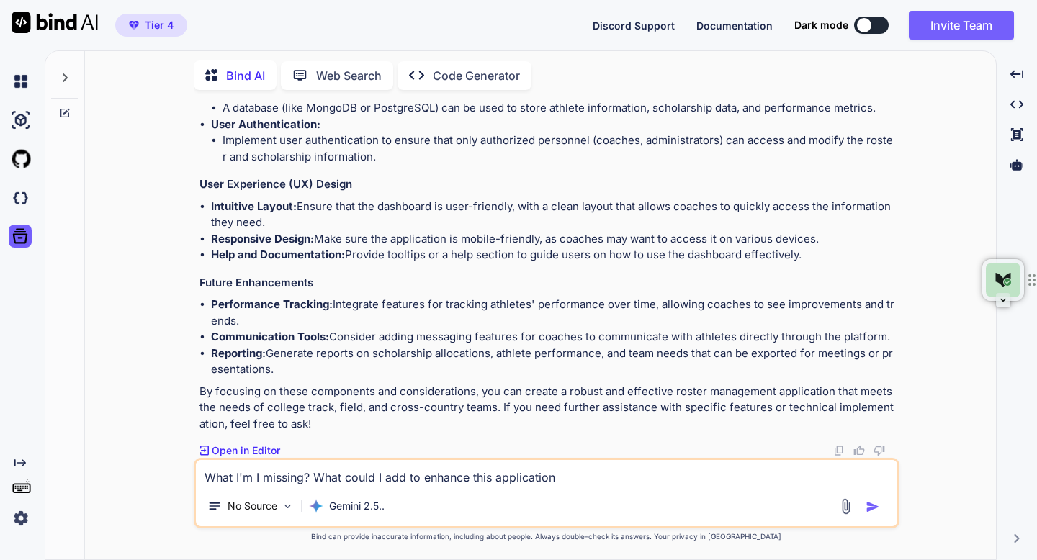
type textarea "What I'm I missing? What could I add to enhance this application?"
type textarea "x"
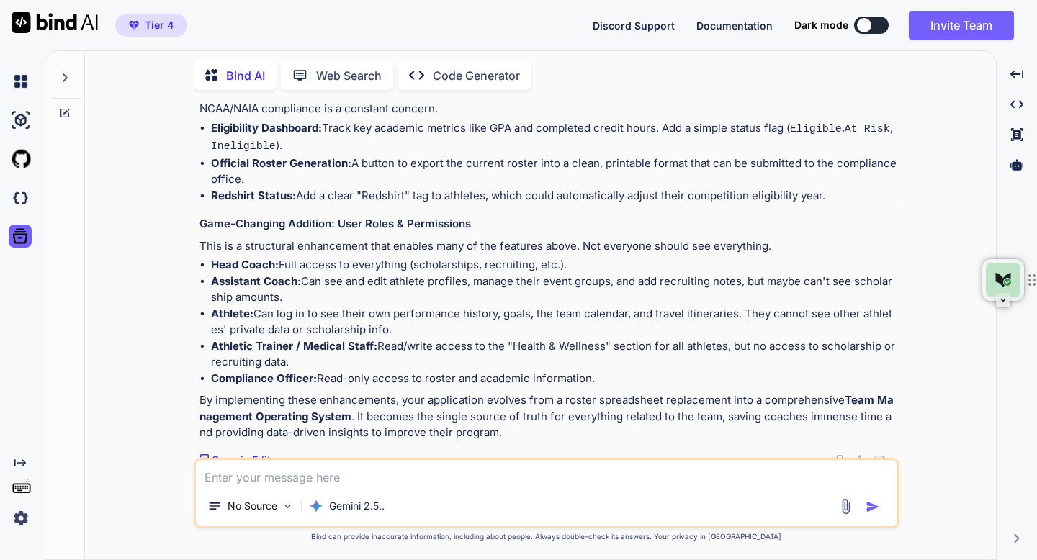
scroll to position [1984, 0]
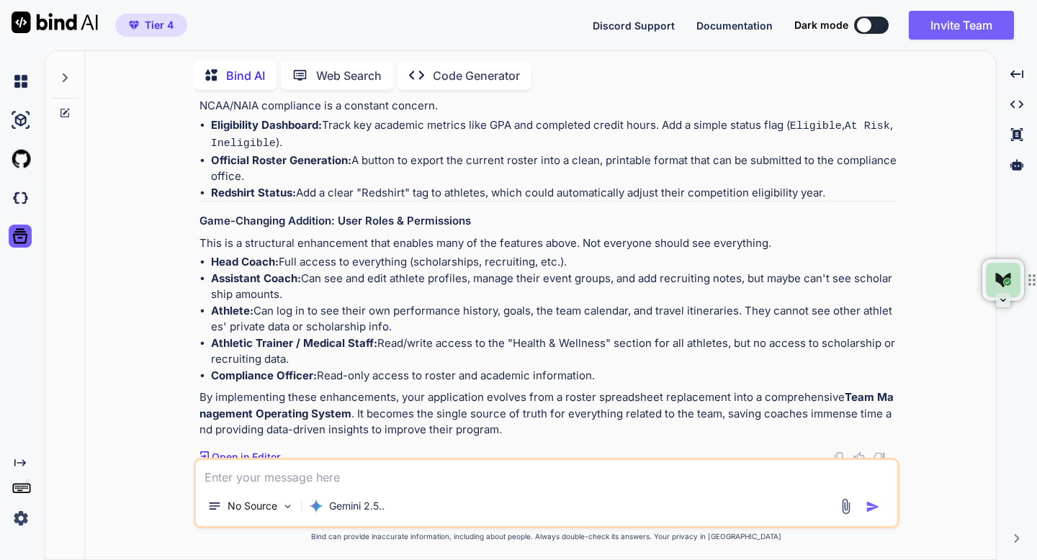
click at [237, 450] on p "Open in Editor" at bounding box center [246, 457] width 68 height 14
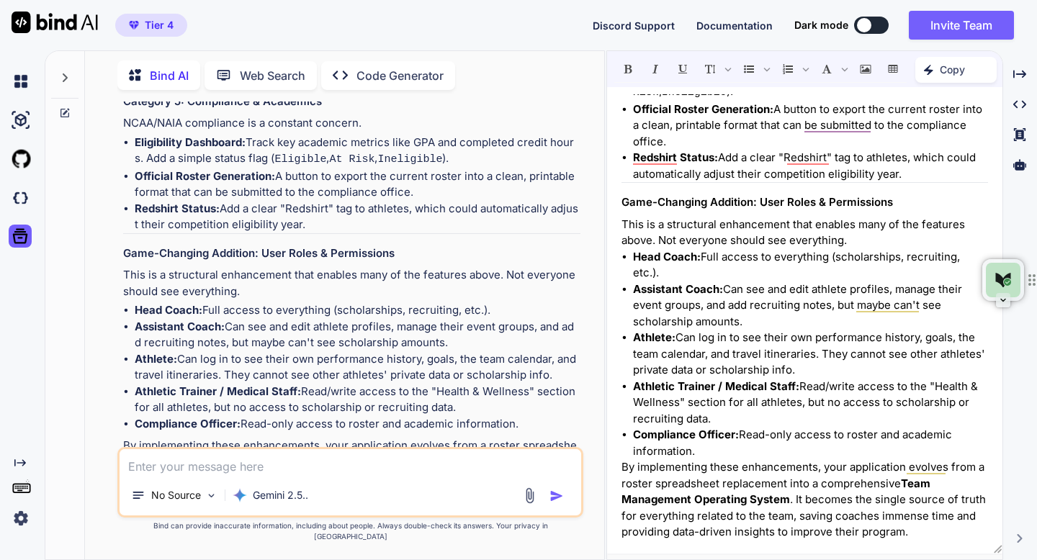
scroll to position [2567, 0]
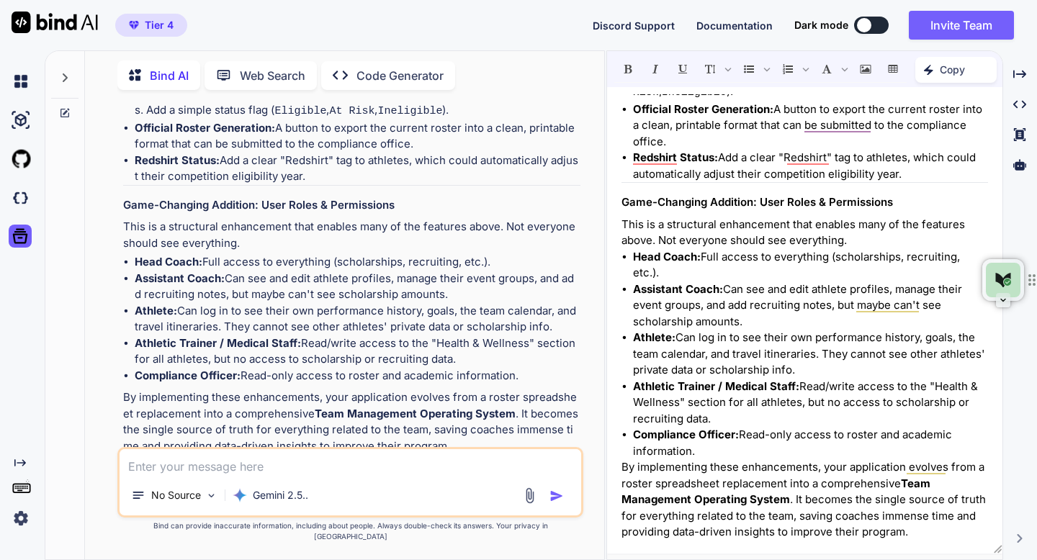
click at [457, 472] on textarea at bounding box center [350, 462] width 461 height 26
type textarea "x"
type textarea "L"
type textarea "x"
type textarea "Le"
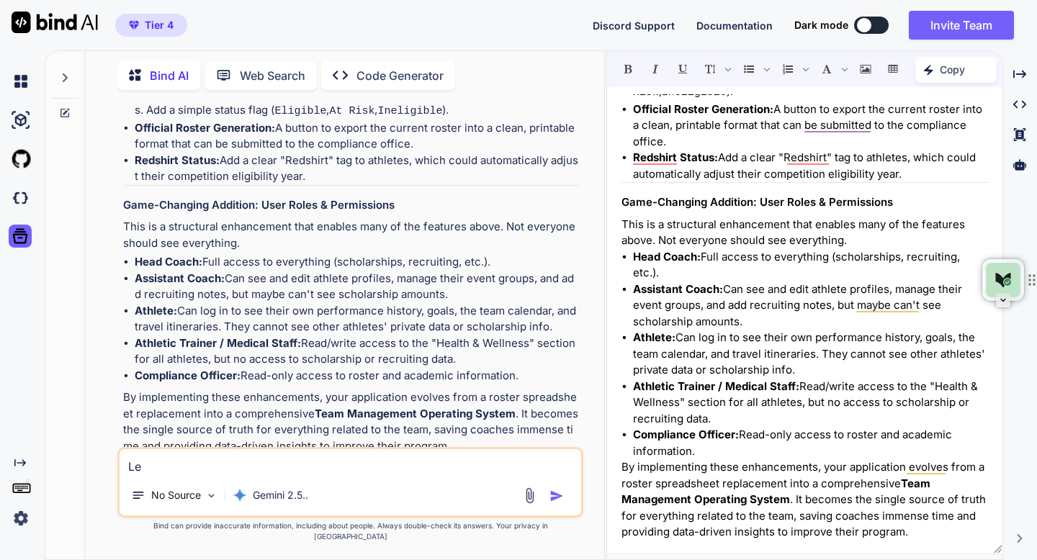
type textarea "x"
type textarea "Let"
type textarea "x"
type textarea "Lets"
type textarea "x"
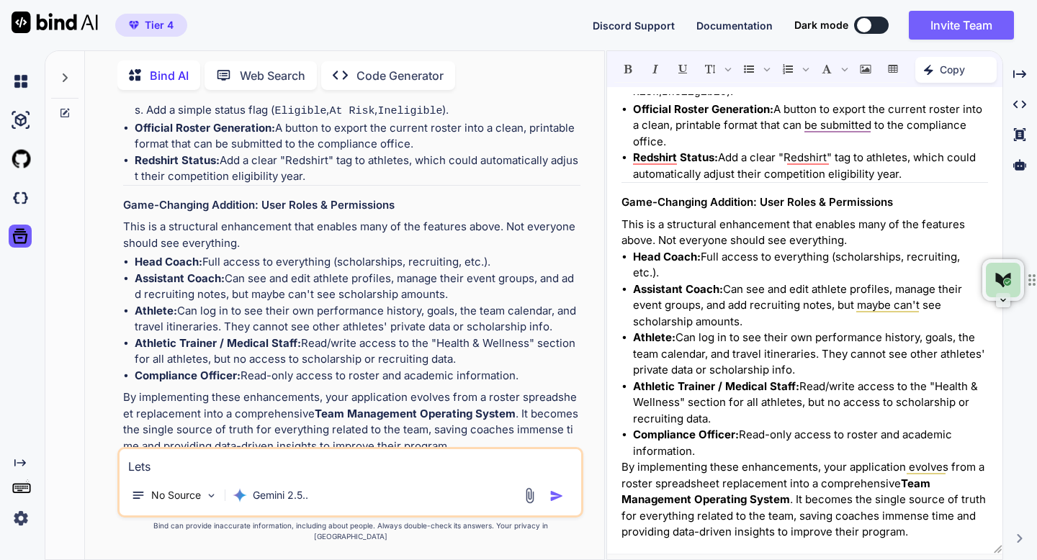
type textarea "Lets"
type textarea "x"
type textarea "Lets t"
type textarea "x"
type textarea "Lets"
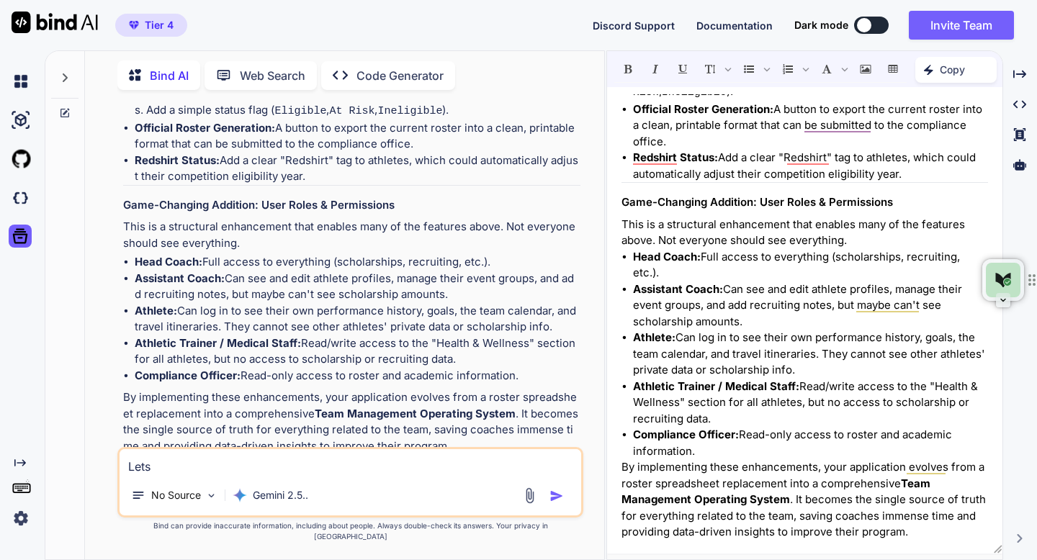
type textarea "x"
type textarea "Lets s"
type textarea "x"
type textarea "Lets st"
type textarea "x"
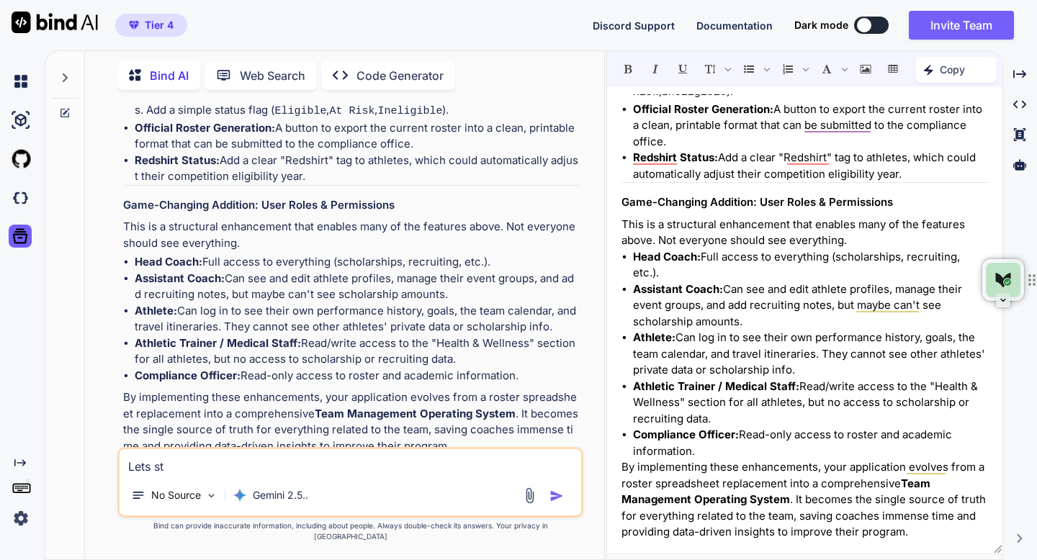
type textarea "Lets sta"
type textarea "x"
type textarea "Lets star"
type textarea "x"
type textarea "Lets start"
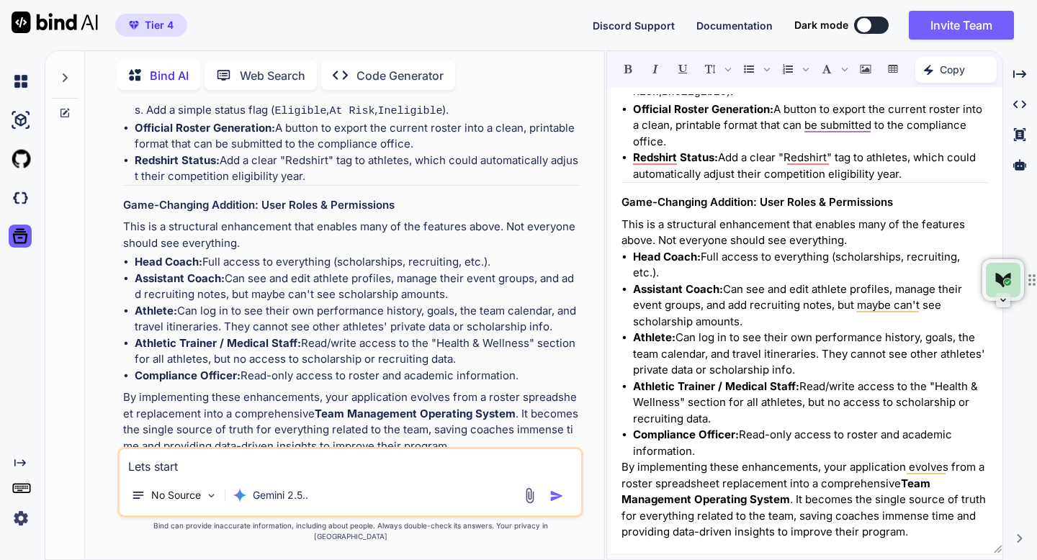
type textarea "x"
type textarea "Lets start"
type textarea "x"
type textarea "Lets start b"
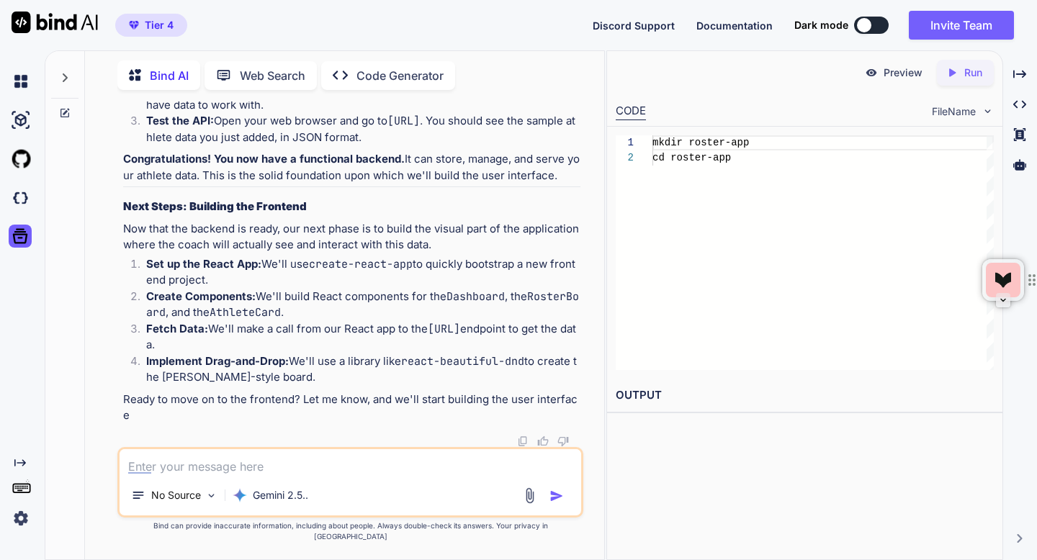
scroll to position [5509, 0]
click at [357, 475] on textarea at bounding box center [350, 462] width 461 height 26
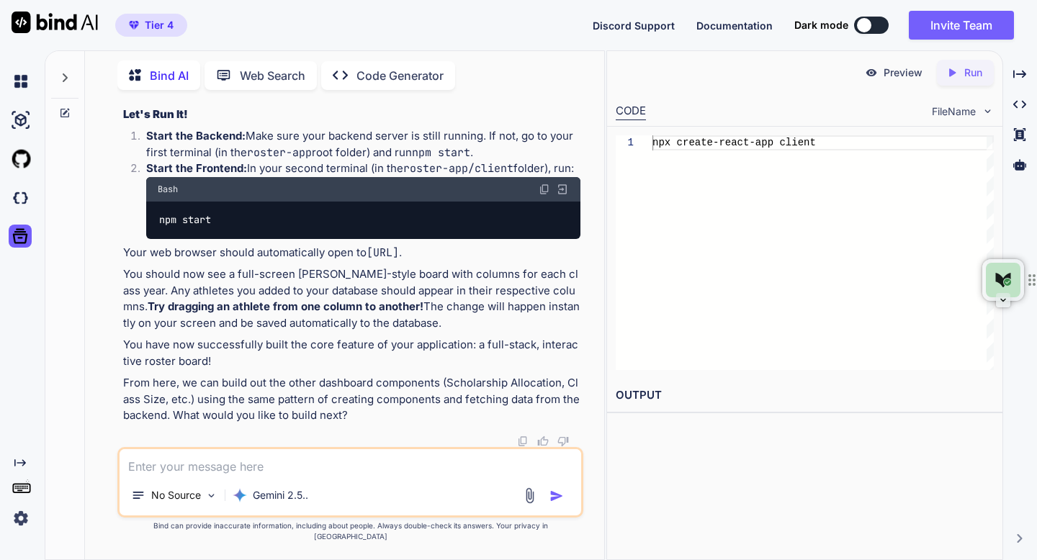
scroll to position [9901, 0]
click at [1014, 106] on icon "Created with Pixso." at bounding box center [1019, 104] width 13 height 13
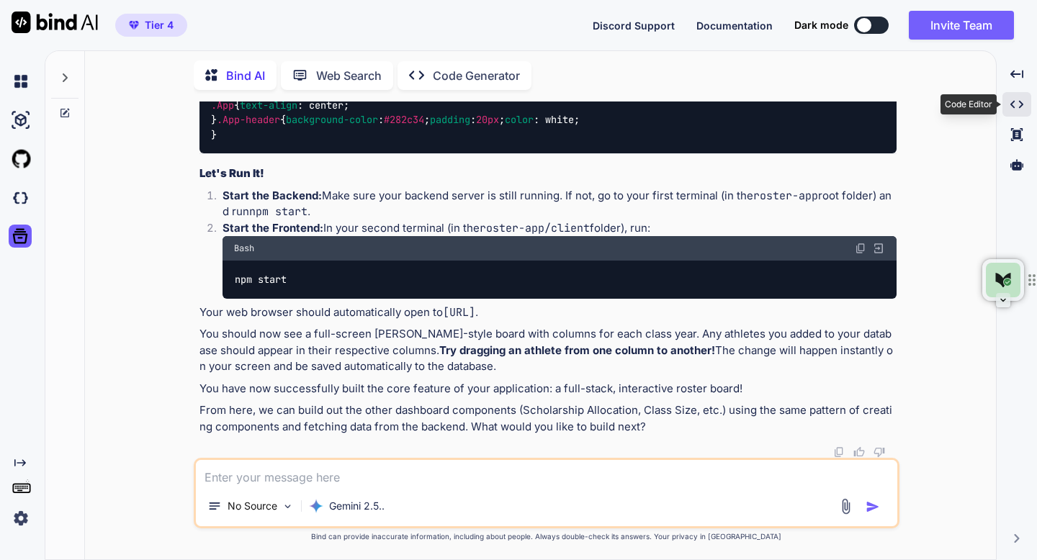
click at [1014, 106] on icon "Created with Pixso." at bounding box center [1017, 104] width 13 height 13
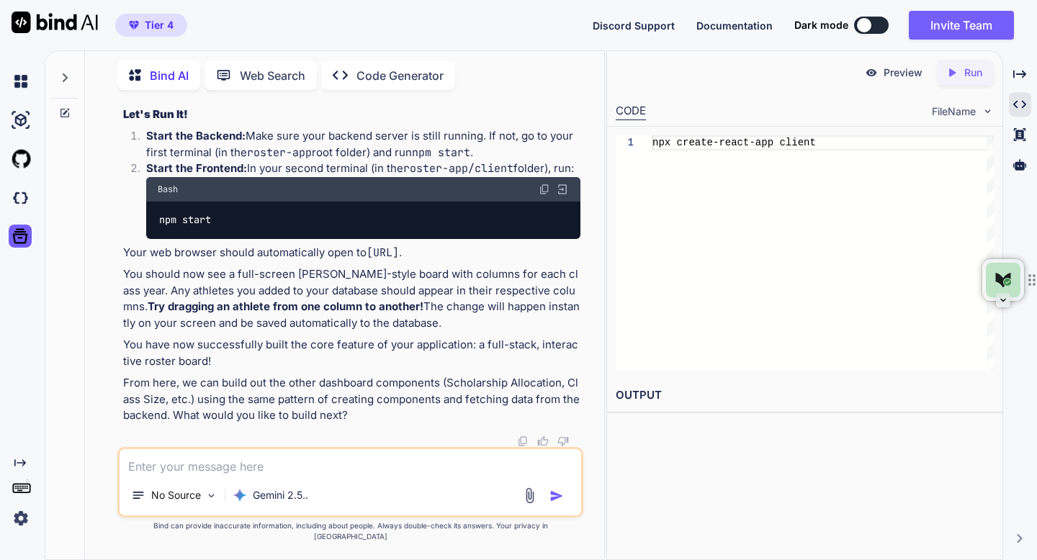
click at [882, 80] on div "Preview" at bounding box center [894, 73] width 81 height 26
click at [889, 72] on p "Preview" at bounding box center [903, 73] width 39 height 14
click at [943, 72] on div "Created with Pixso. Run" at bounding box center [965, 73] width 57 height 26
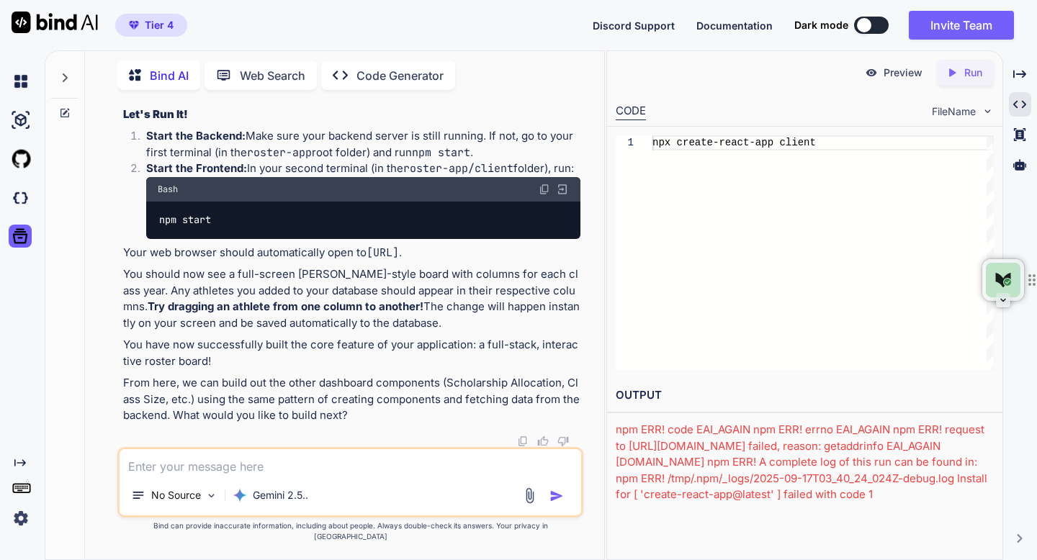
click at [769, 442] on div "npm ERR! code EAI_AGAIN npm ERR! errno EAI_AGAIN npm ERR! request to https://re…" at bounding box center [805, 462] width 378 height 81
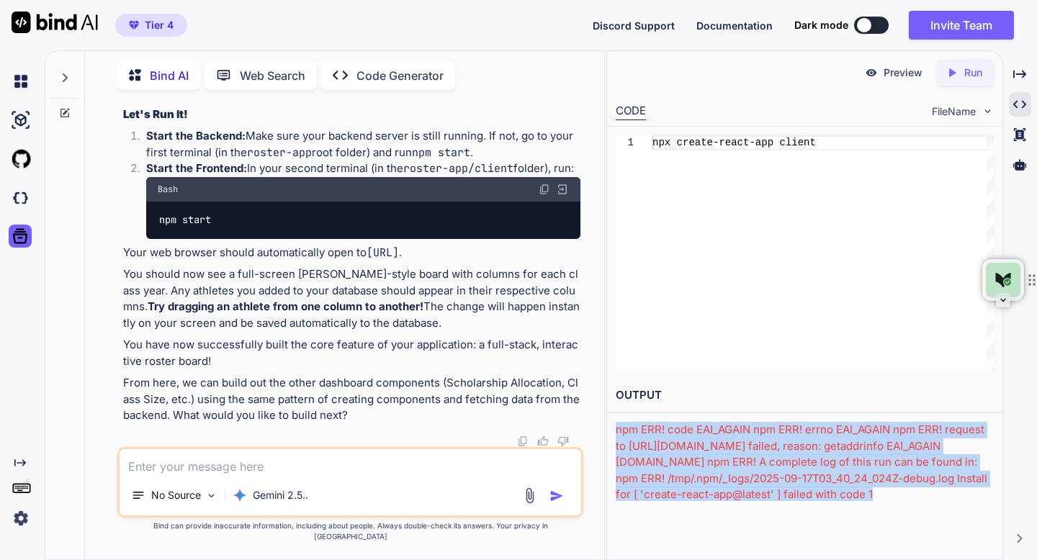
click at [769, 442] on div "npm ERR! code EAI_AGAIN npm ERR! errno EAI_AGAIN npm ERR! request to https://re…" at bounding box center [805, 462] width 378 height 81
copy body "npm ERR! code EAI_AGAIN npm ERR! errno EAI_AGAIN npm ERR! request to https://re…"
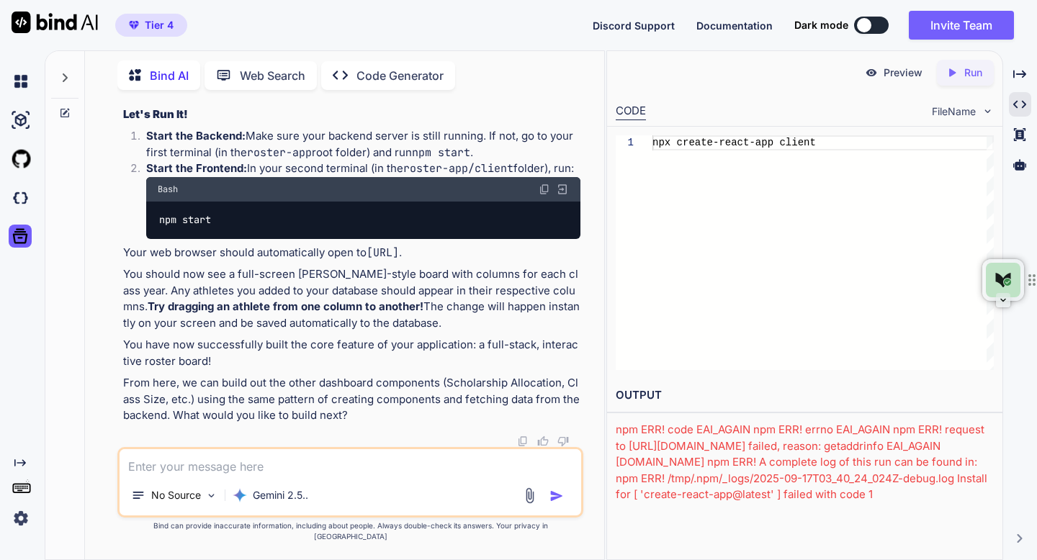
click at [905, 72] on p "Preview" at bounding box center [903, 73] width 39 height 14
click at [500, 469] on textarea at bounding box center [350, 462] width 461 height 26
paste textarea "npm ERR! code EAI_AGAIN npm ERR! errno EAI_AGAIN npm ERR! request to https://re…"
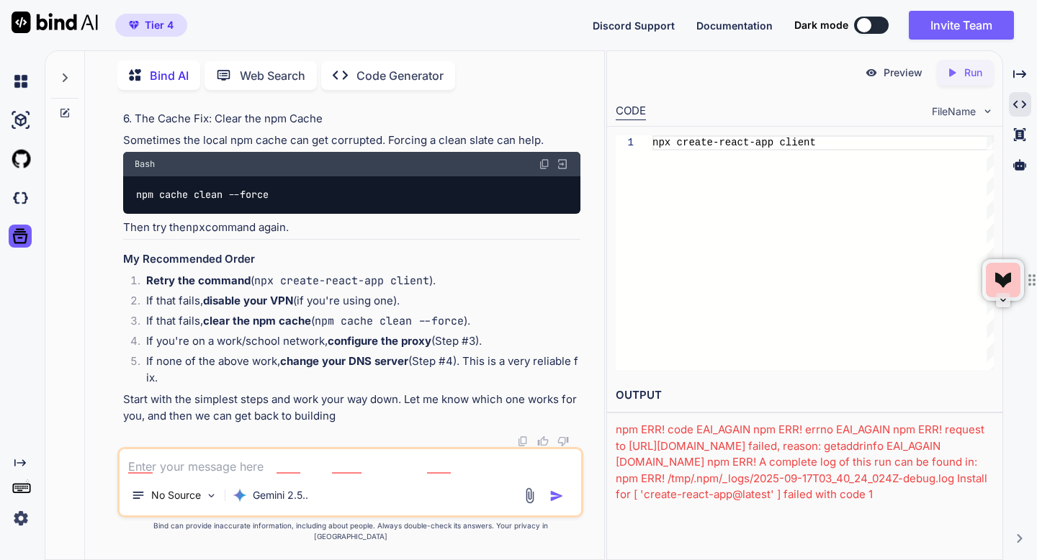
scroll to position [11460, 0]
click at [373, 67] on p "Code Generator" at bounding box center [400, 75] width 87 height 17
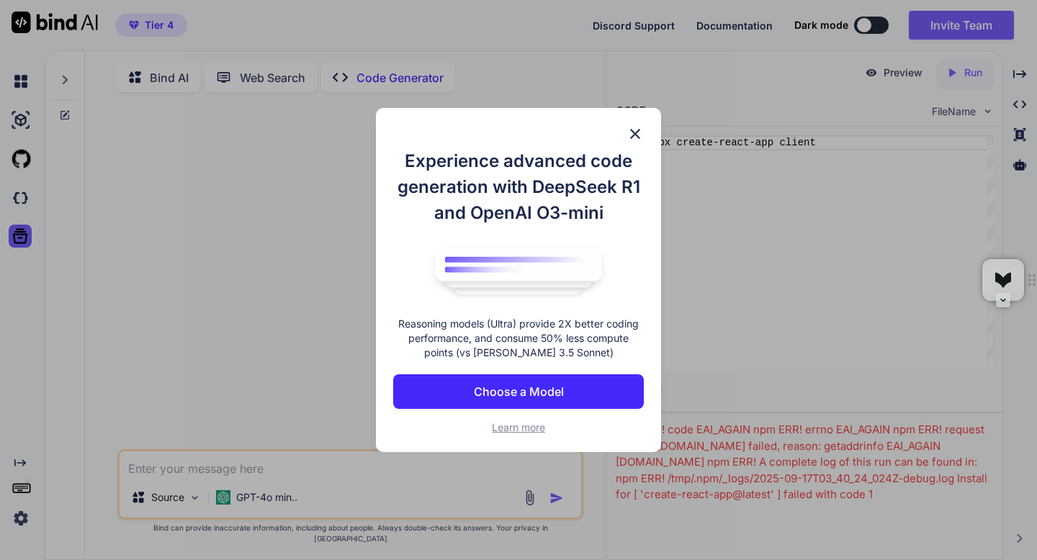
click at [474, 393] on p "Choose a Model" at bounding box center [519, 391] width 90 height 17
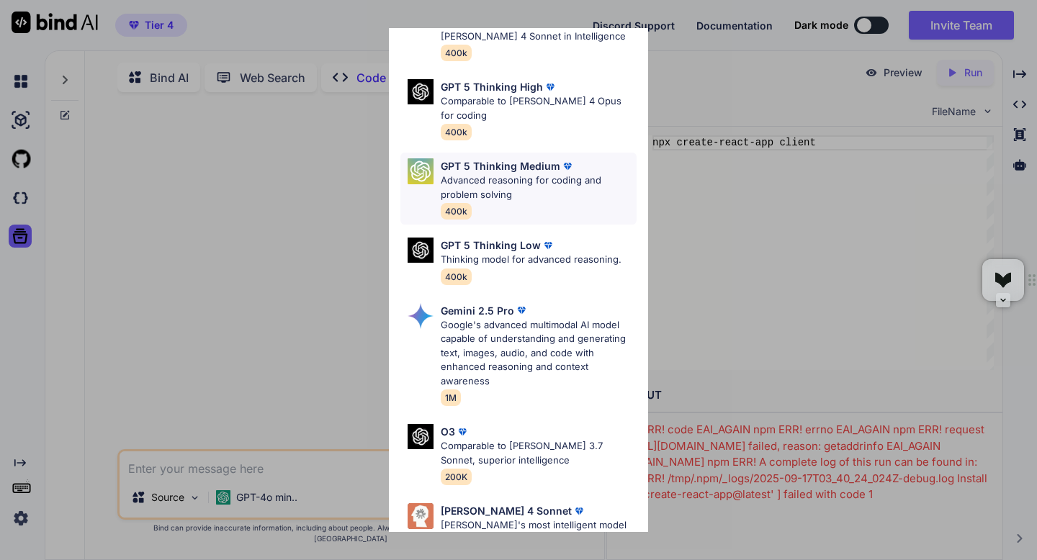
scroll to position [148, 0]
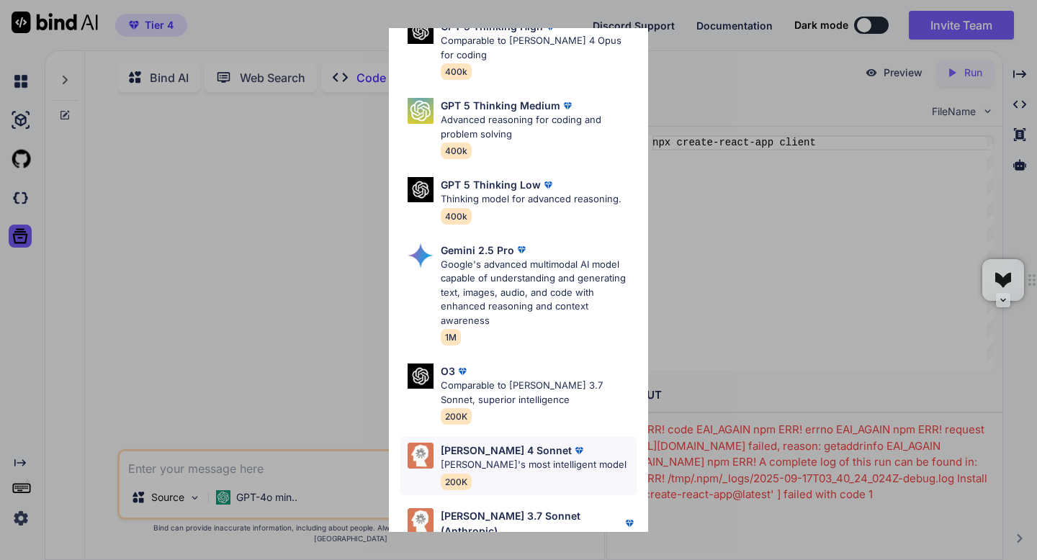
click at [504, 458] on p "Claude's most intelligent model" at bounding box center [534, 465] width 186 height 14
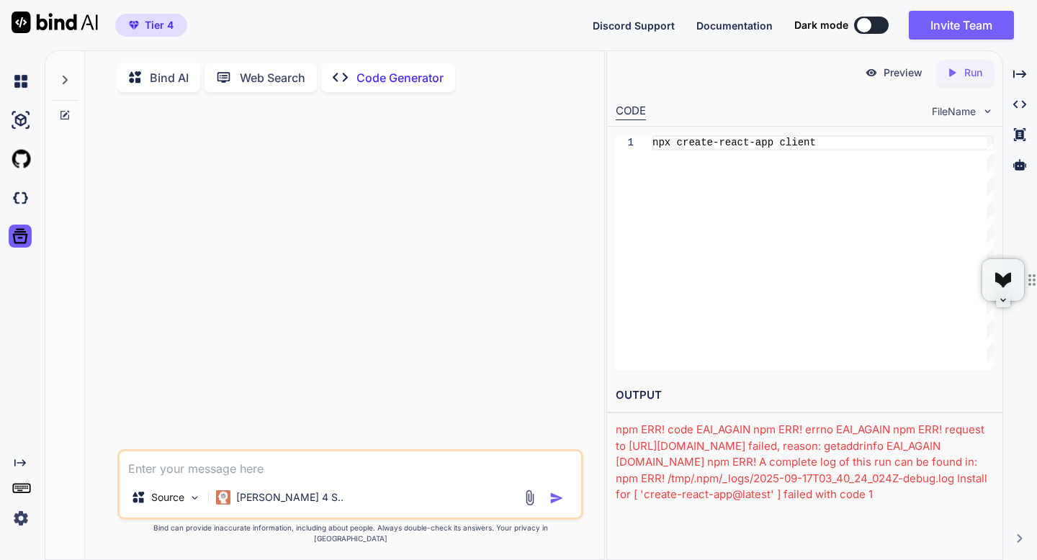
click at [180, 75] on p "Bind AI" at bounding box center [169, 77] width 39 height 17
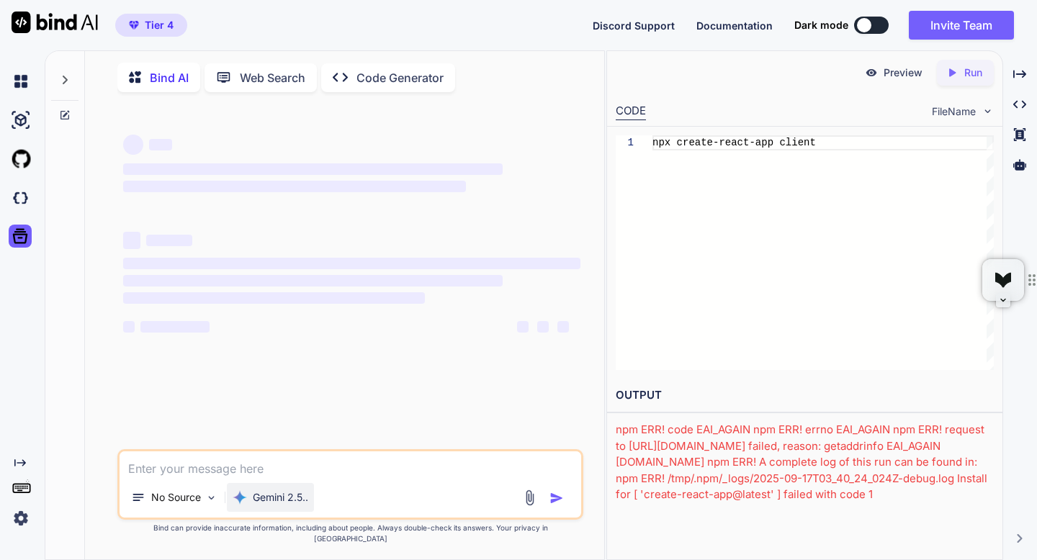
click at [274, 505] on p "Gemini 2.5.." at bounding box center [280, 498] width 55 height 14
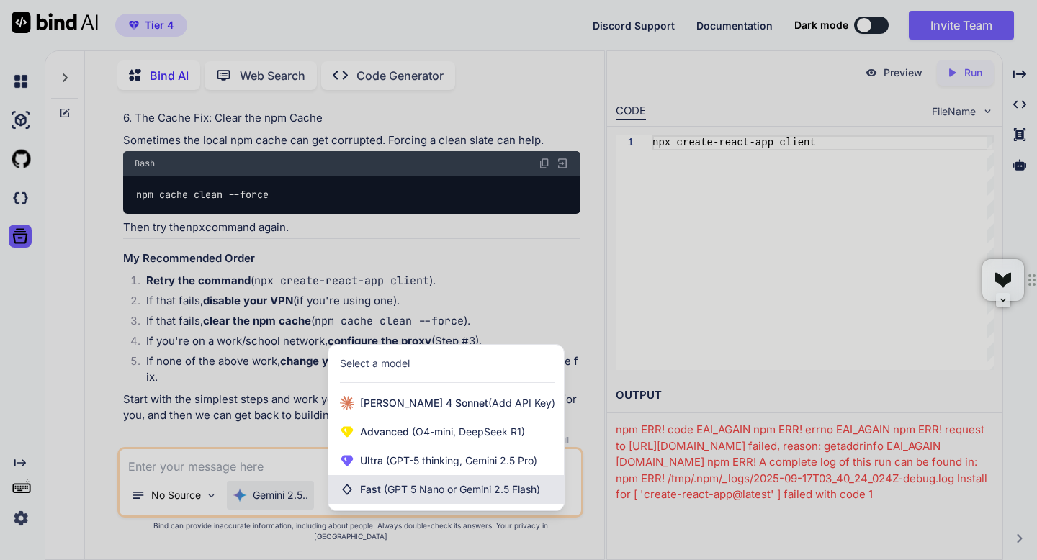
scroll to position [10241, 0]
click at [229, 479] on div at bounding box center [518, 280] width 1037 height 560
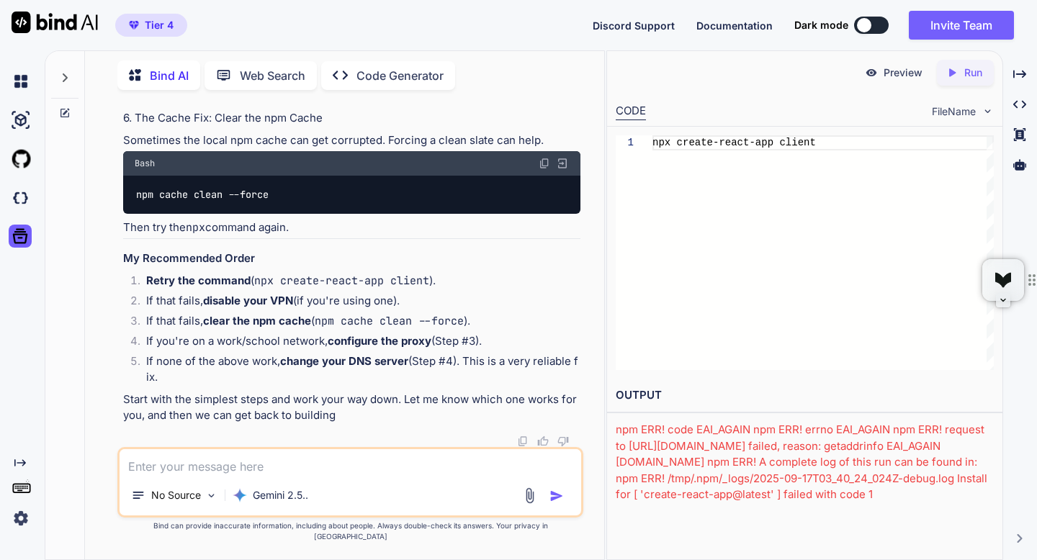
scroll to position [11444, 0]
click at [949, 113] on span "FileName" at bounding box center [954, 111] width 44 height 14
click at [294, 475] on textarea at bounding box center [350, 462] width 461 height 26
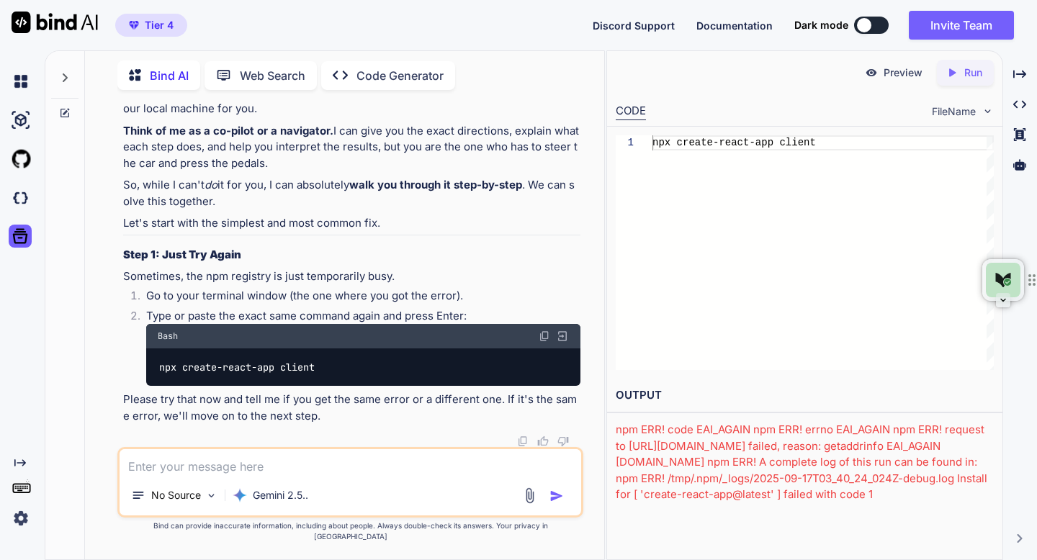
scroll to position [11910, 0]
click at [560, 343] on img at bounding box center [562, 336] width 13 height 13
click at [953, 81] on div "Created with Pixso. Run" at bounding box center [965, 73] width 57 height 26
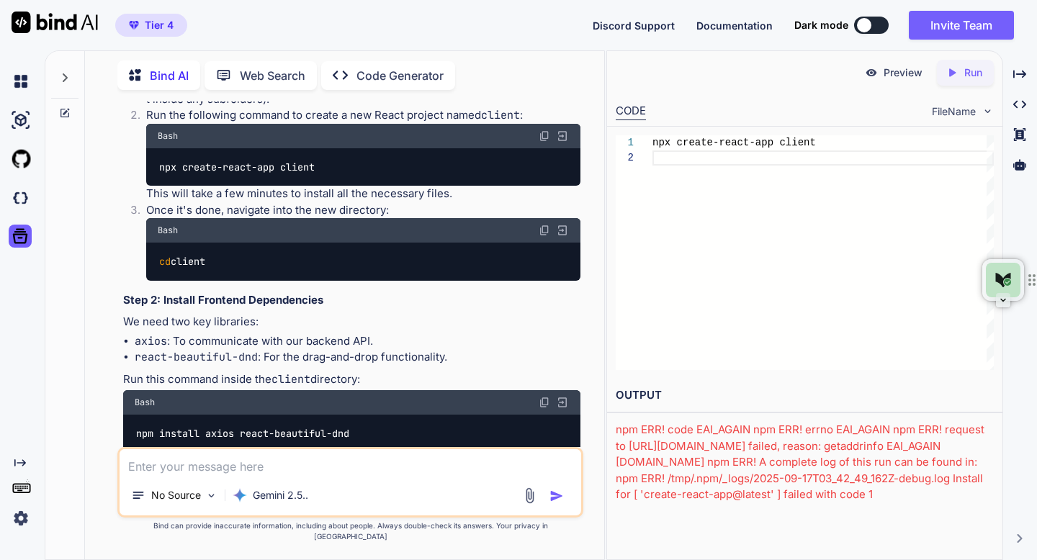
scroll to position [5697, 0]
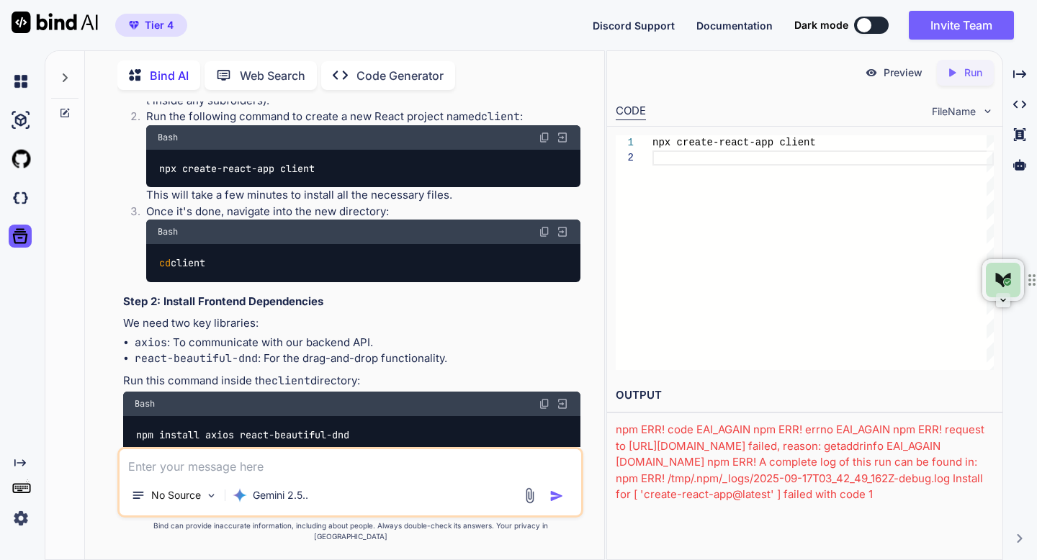
click at [145, 30] on span "Tier 4" at bounding box center [159, 25] width 29 height 14
click at [30, 80] on img at bounding box center [21, 81] width 24 height 24
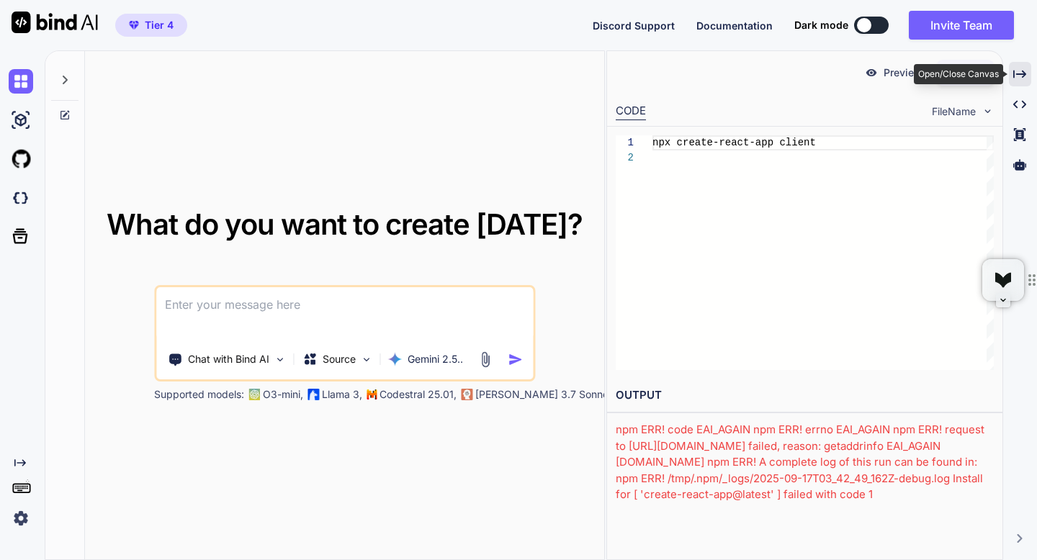
click at [1024, 75] on icon at bounding box center [1019, 74] width 13 height 8
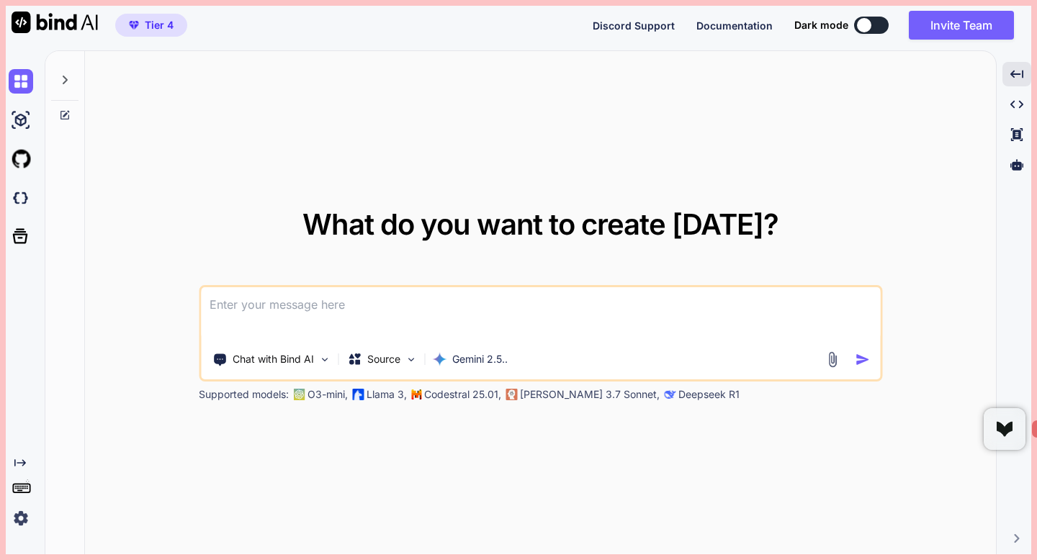
drag, startPoint x: 998, startPoint y: 269, endPoint x: 1005, endPoint y: 449, distance: 179.5
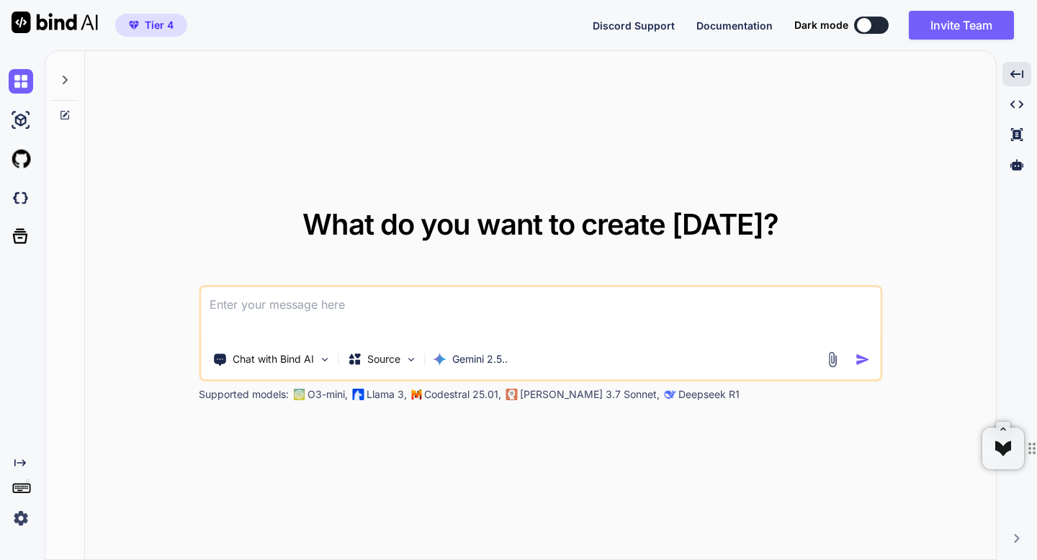
click at [859, 32] on button at bounding box center [871, 25] width 35 height 17
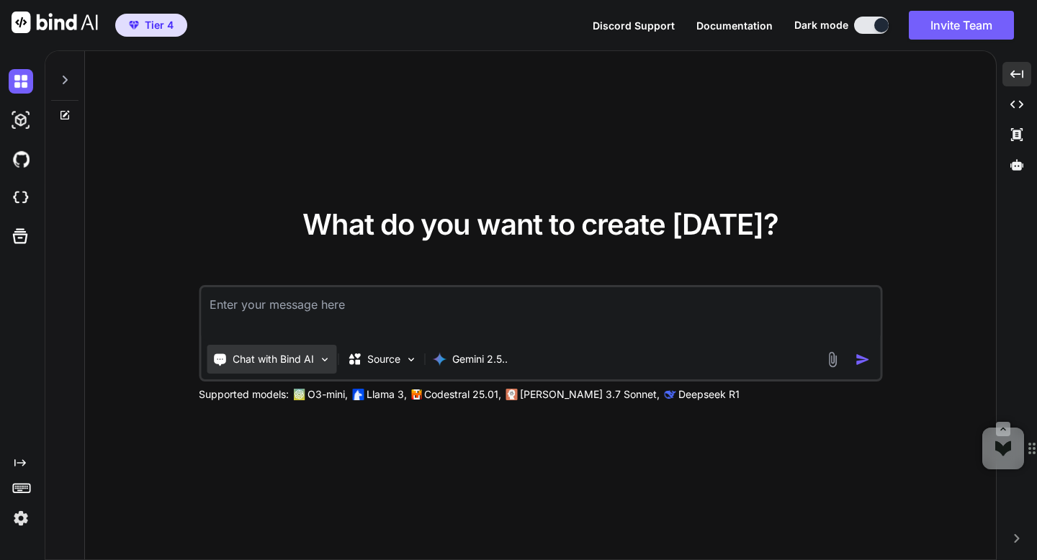
click at [228, 359] on div "Chat with Bind AI" at bounding box center [263, 359] width 102 height 14
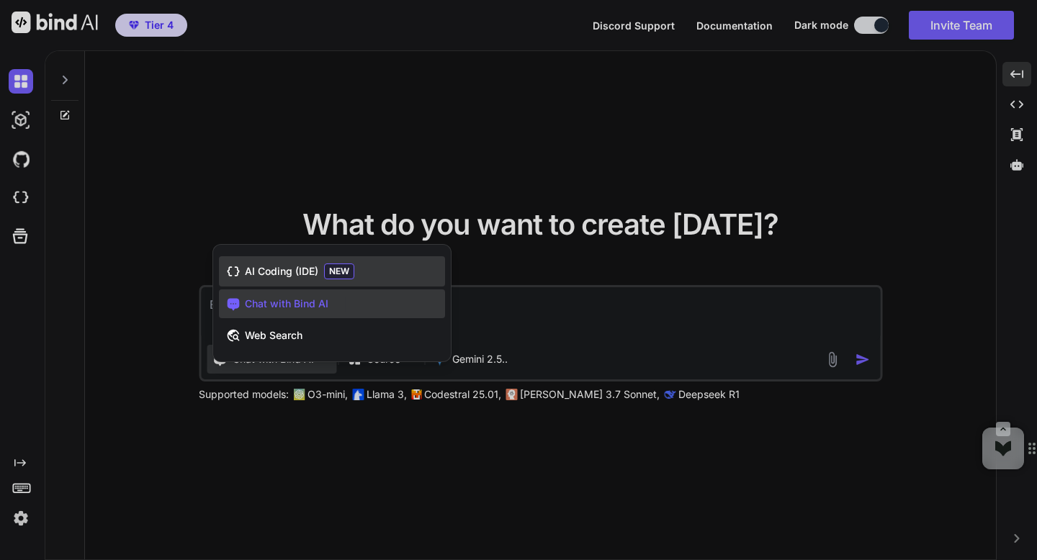
click at [250, 285] on div "AI Coding (IDE) NEW" at bounding box center [332, 271] width 226 height 30
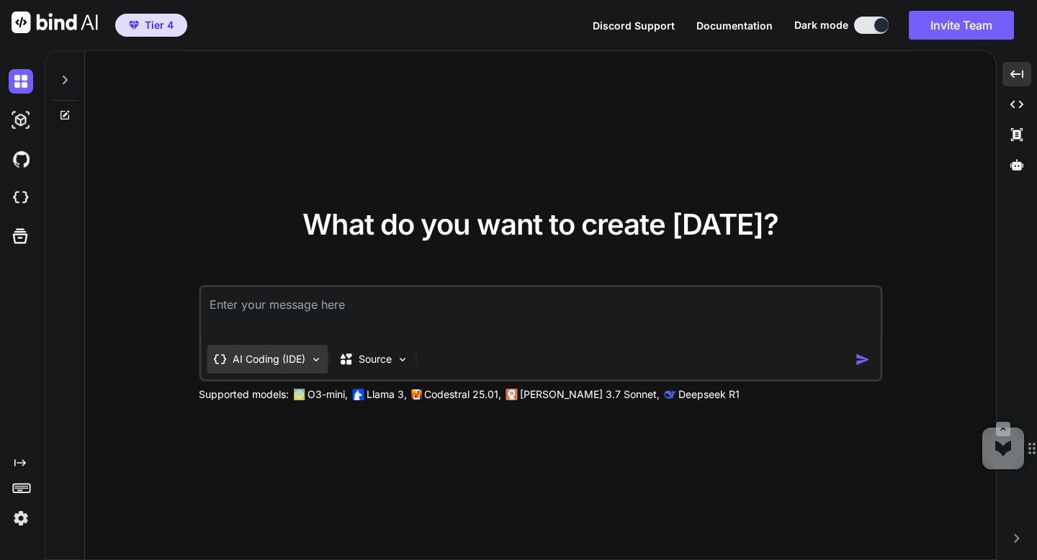
click at [250, 360] on p "AI Coding (IDE)" at bounding box center [269, 359] width 73 height 14
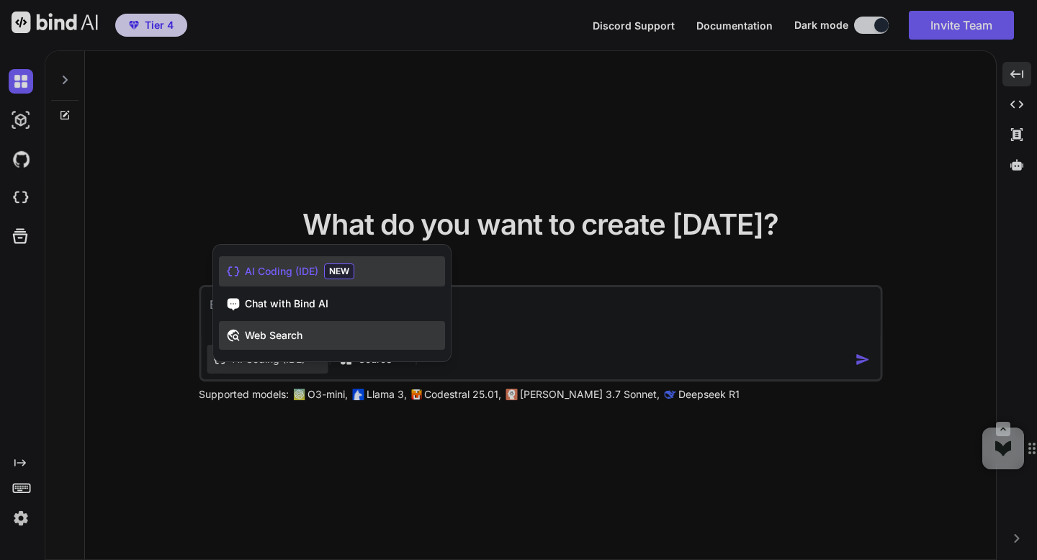
click at [251, 334] on span "Web Search" at bounding box center [274, 335] width 58 height 14
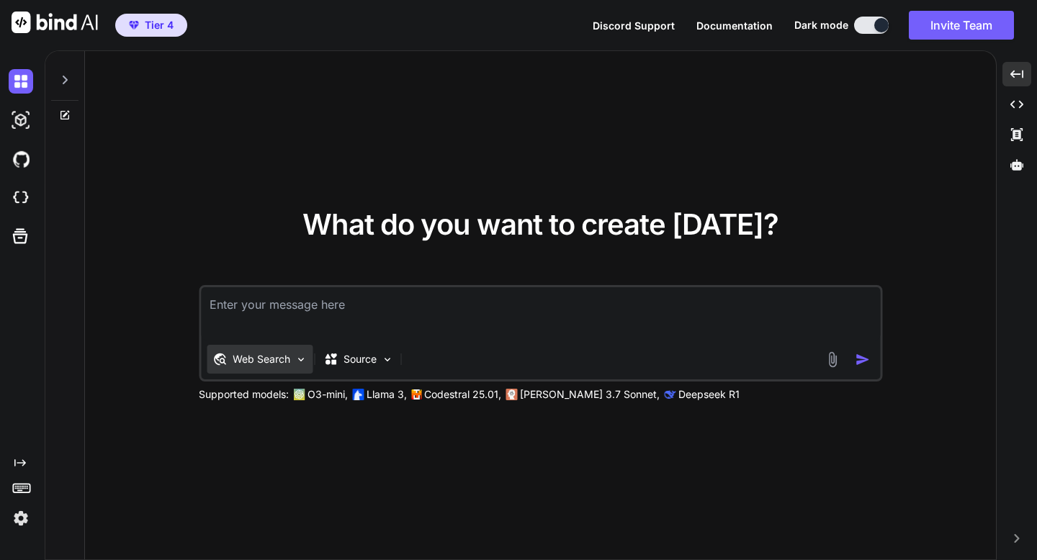
click at [295, 355] on img at bounding box center [301, 360] width 12 height 12
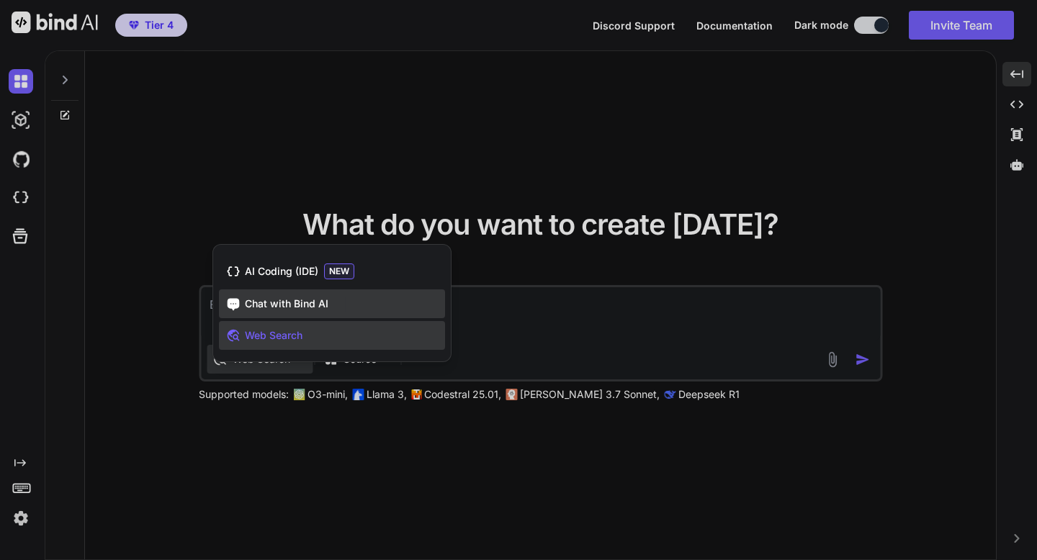
click at [292, 311] on div "Chat with Bind AI" at bounding box center [332, 304] width 226 height 29
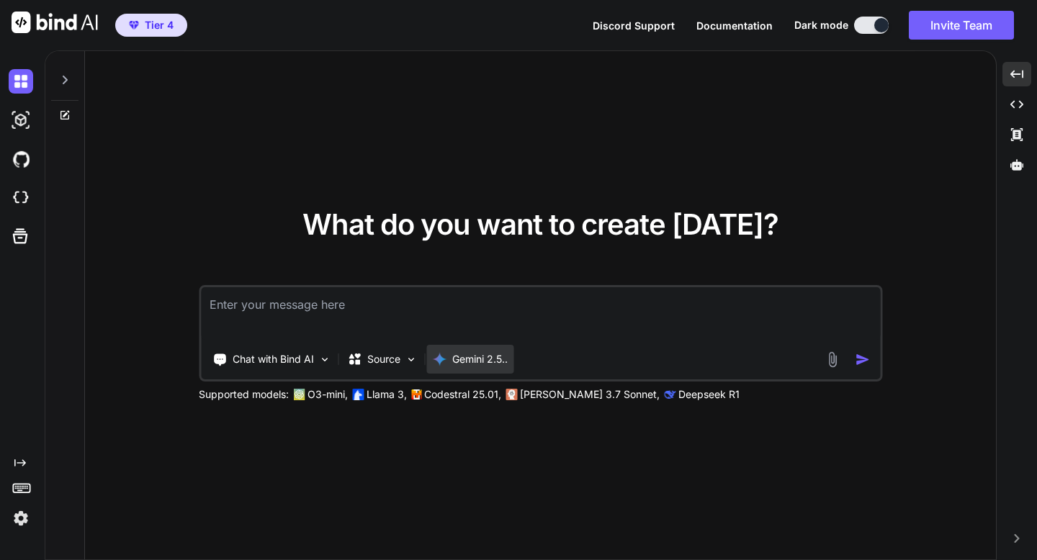
click at [449, 355] on div "Gemini 2.5.." at bounding box center [470, 359] width 76 height 14
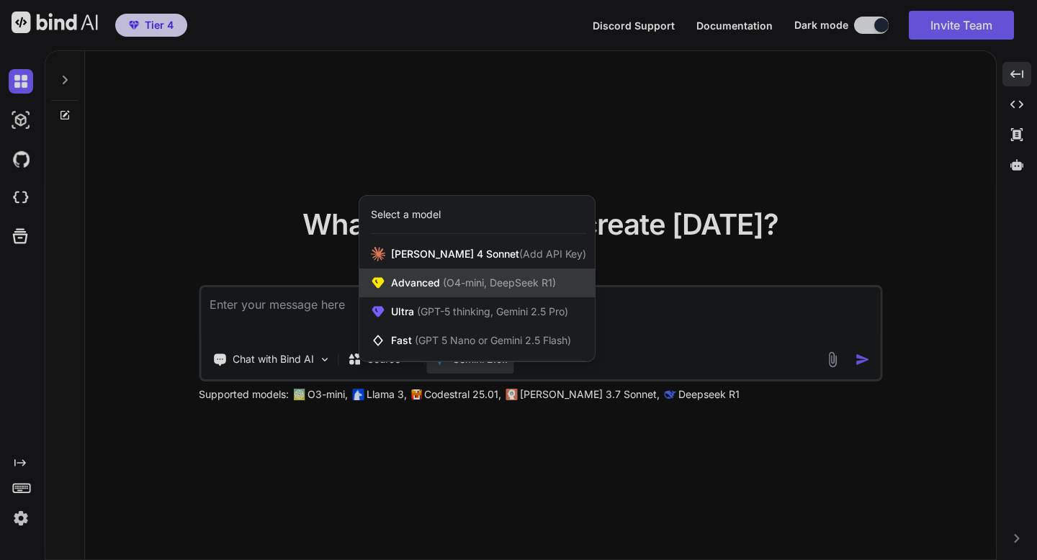
click at [434, 282] on span "Advanced (O4-mini, DeepSeek R1)" at bounding box center [473, 283] width 165 height 14
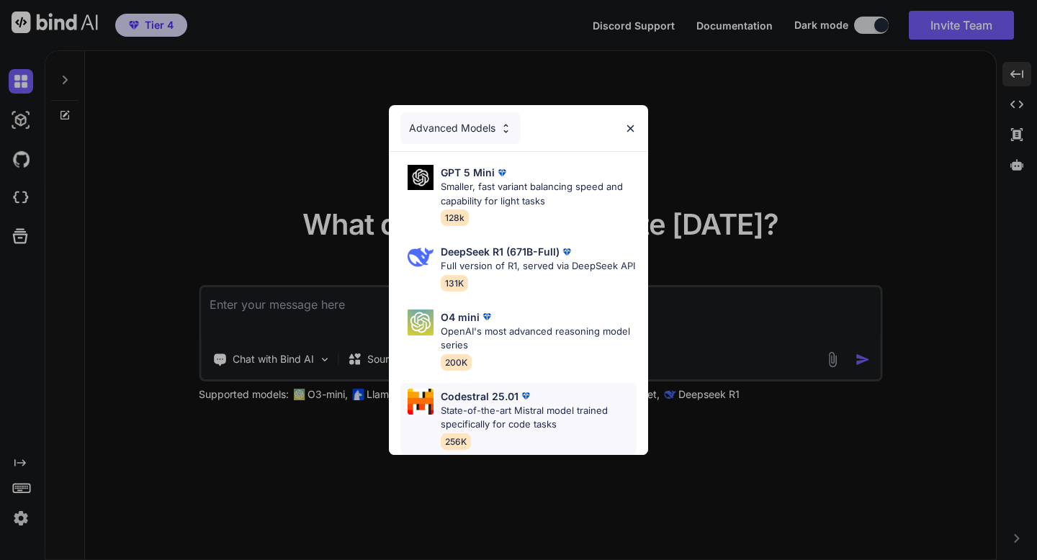
click at [503, 398] on p "Codestral 25.01" at bounding box center [480, 396] width 78 height 15
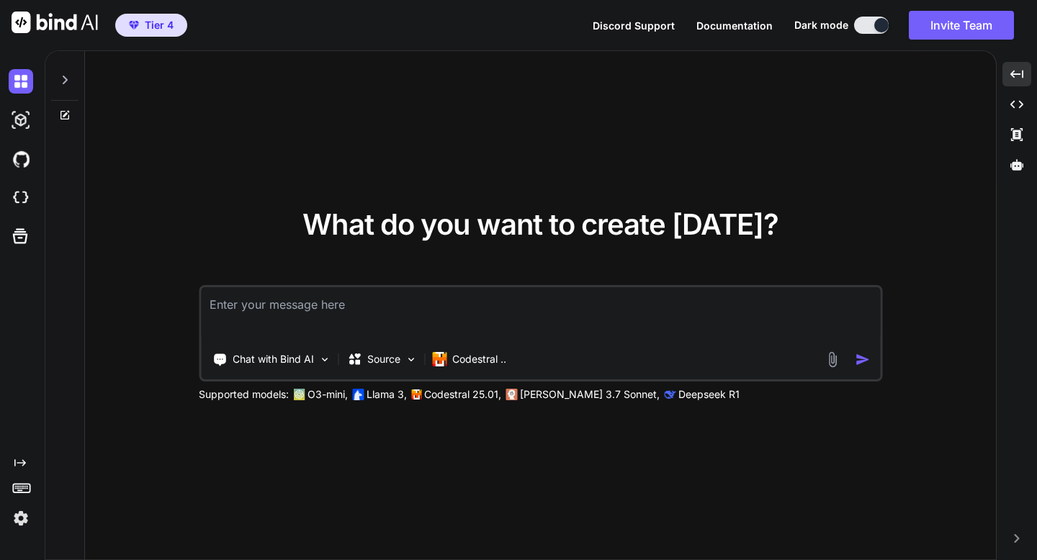
click at [389, 328] on textarea at bounding box center [540, 313] width 679 height 53
paste textarea "Track & Field Roster Management PRD Product Vision Create a comprehensive roste…"
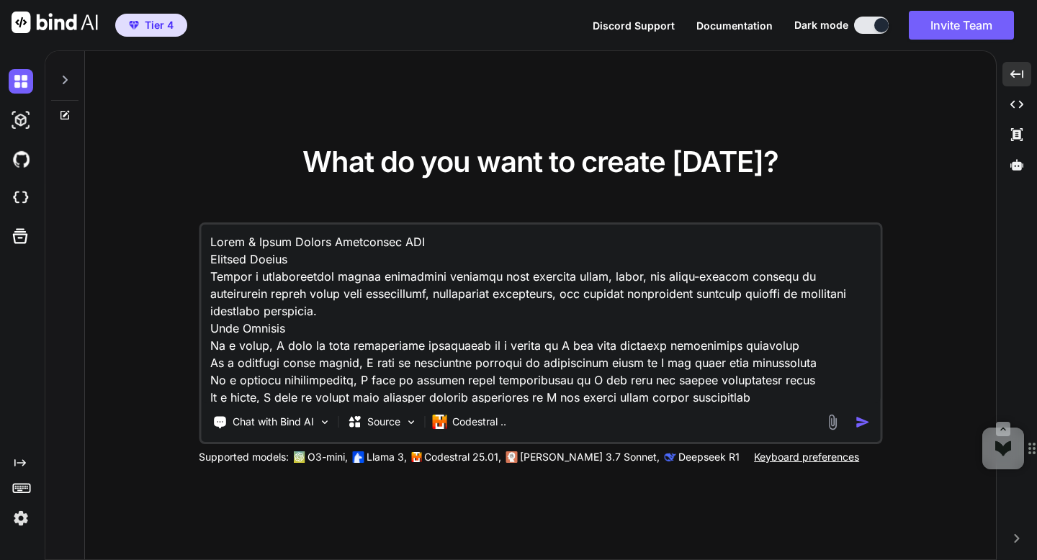
scroll to position [1177, 0]
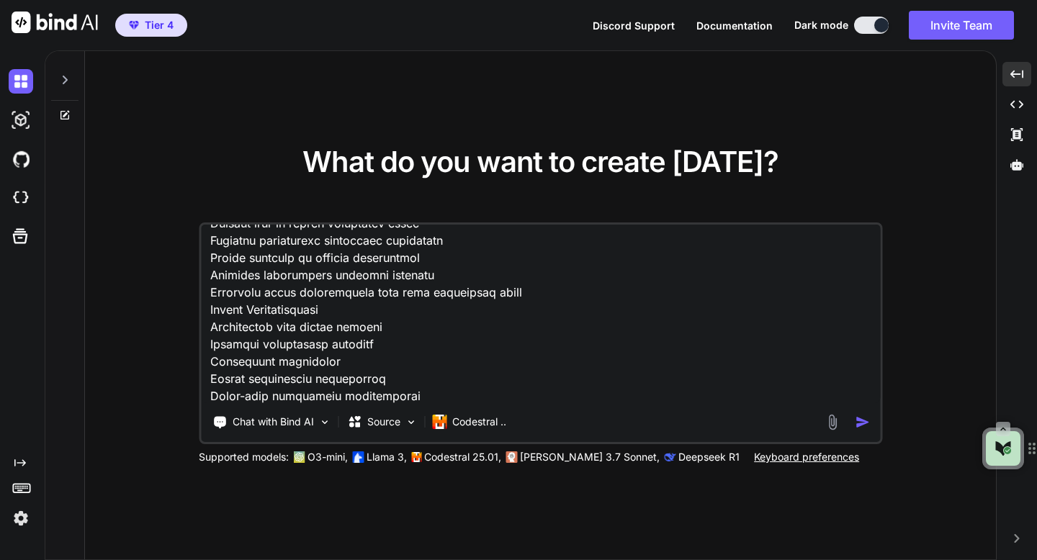
click at [859, 422] on img "button" at bounding box center [862, 422] width 15 height 15
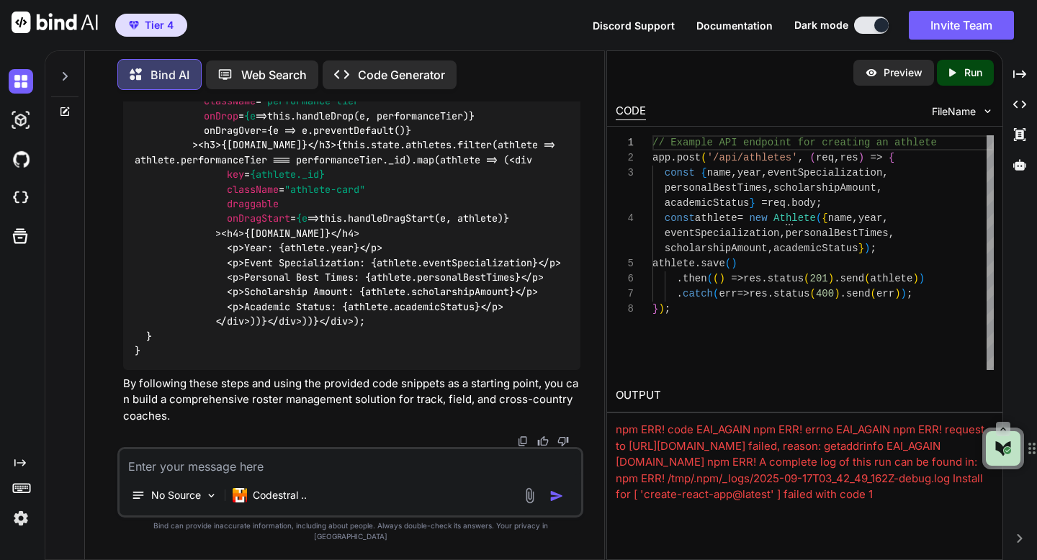
scroll to position [4735, 0]
click at [317, 472] on textarea at bounding box center [350, 462] width 461 height 26
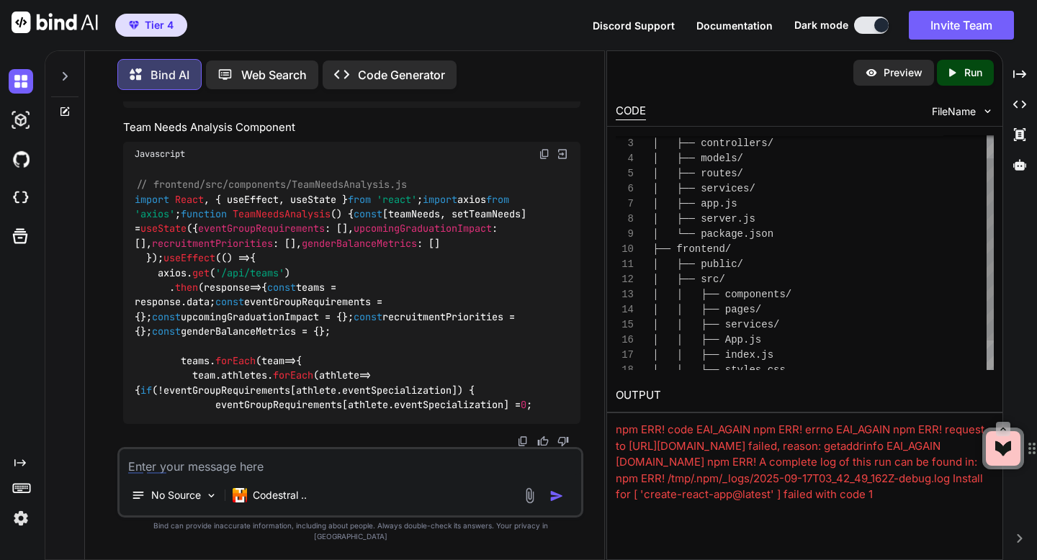
scroll to position [136, 0]
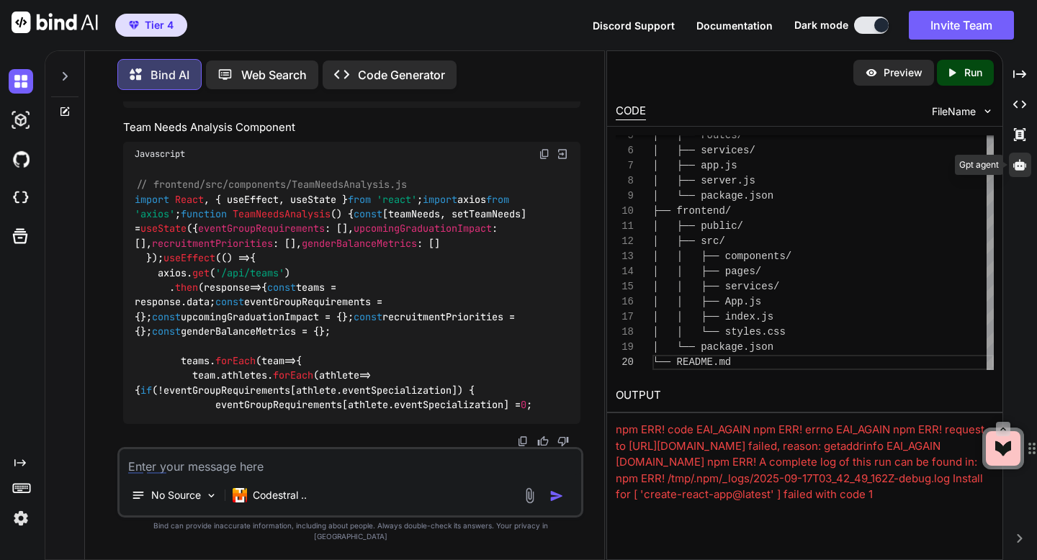
click at [1021, 164] on icon at bounding box center [1019, 164] width 13 height 11
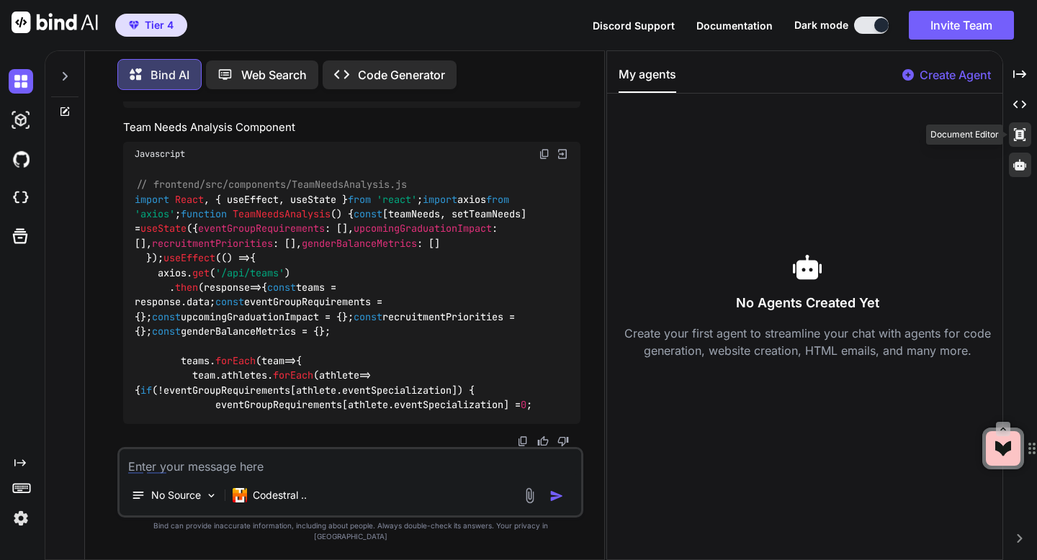
click at [1022, 133] on icon at bounding box center [1020, 134] width 12 height 13
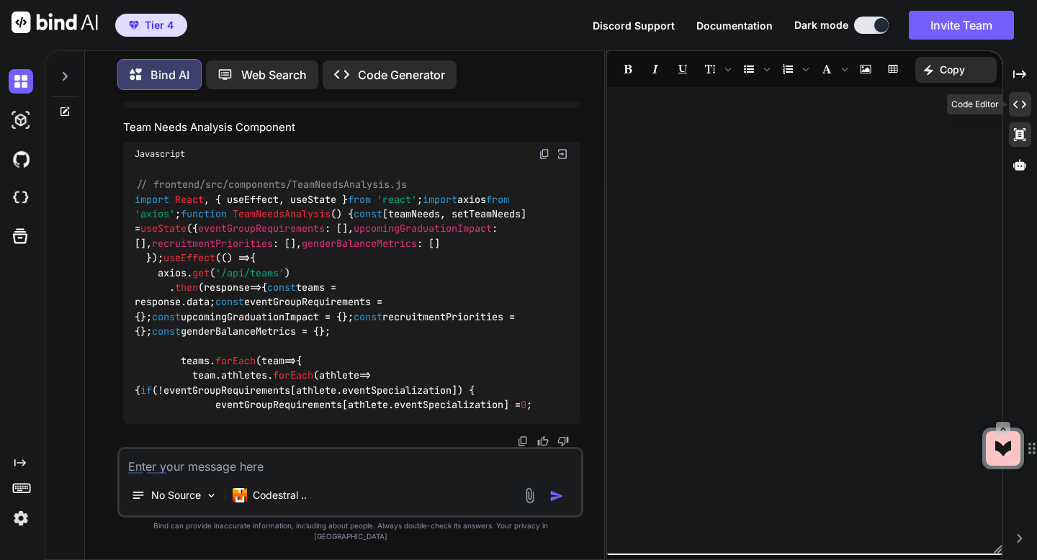
click at [1021, 112] on div "Created with Pixso." at bounding box center [1020, 104] width 22 height 24
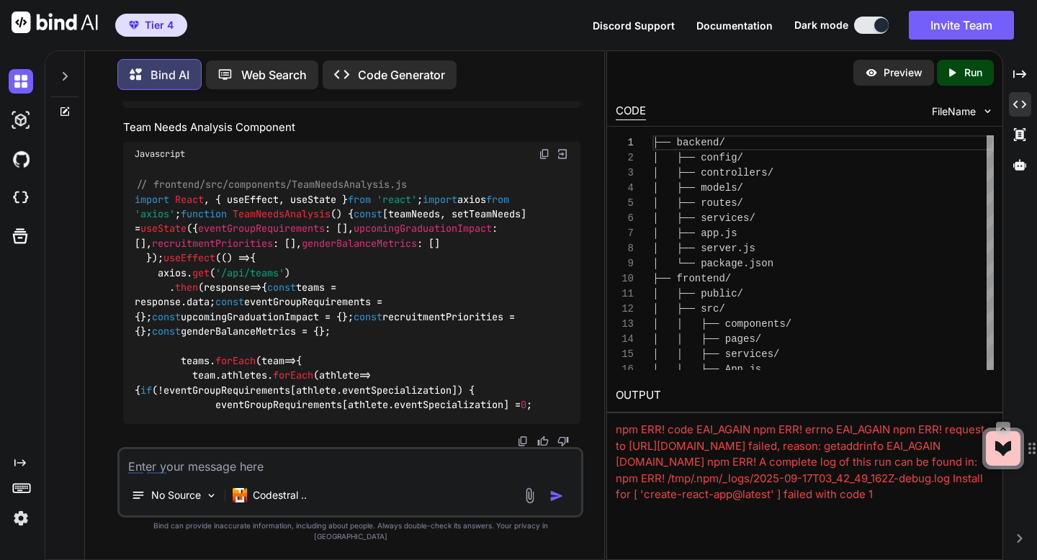
click at [951, 78] on icon "Created with Pixso." at bounding box center [952, 72] width 13 height 13
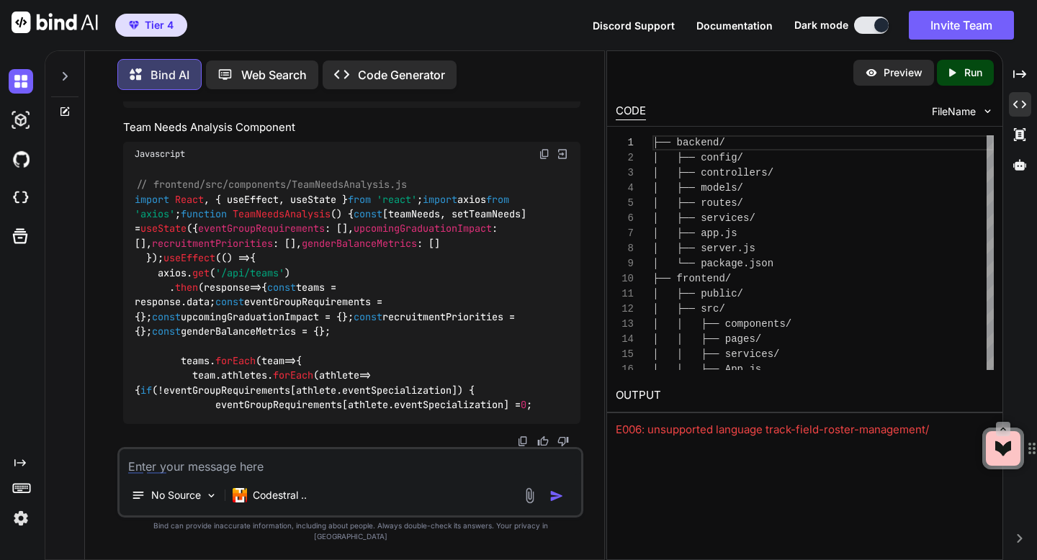
click at [755, 428] on div "E006: unsupported language track-field-roster-management/" at bounding box center [805, 430] width 378 height 17
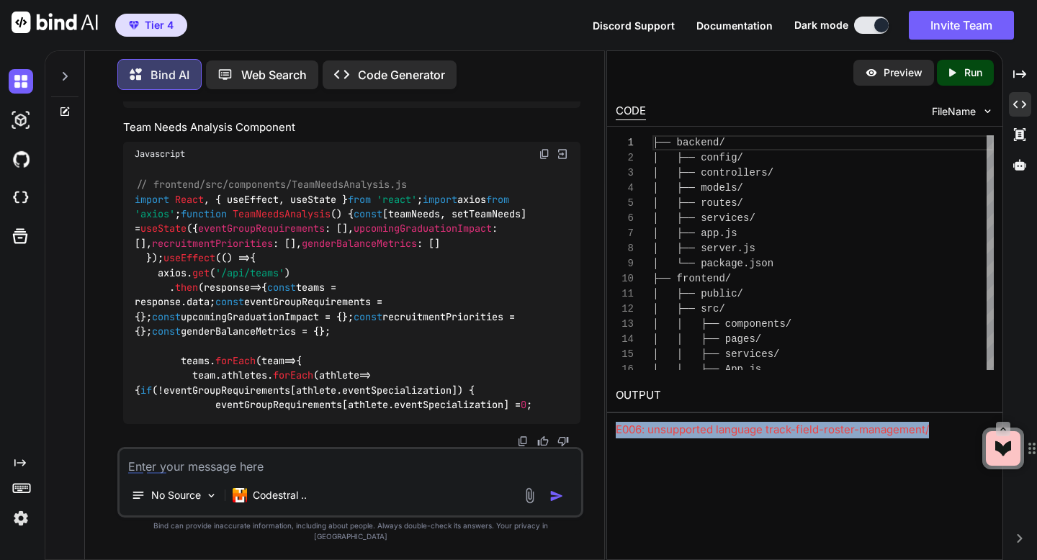
click at [755, 428] on div "E006: unsupported language track-field-roster-management/" at bounding box center [805, 430] width 378 height 17
copy body "E006: unsupported language track-field-roster-management/ Created with Pixso. C…"
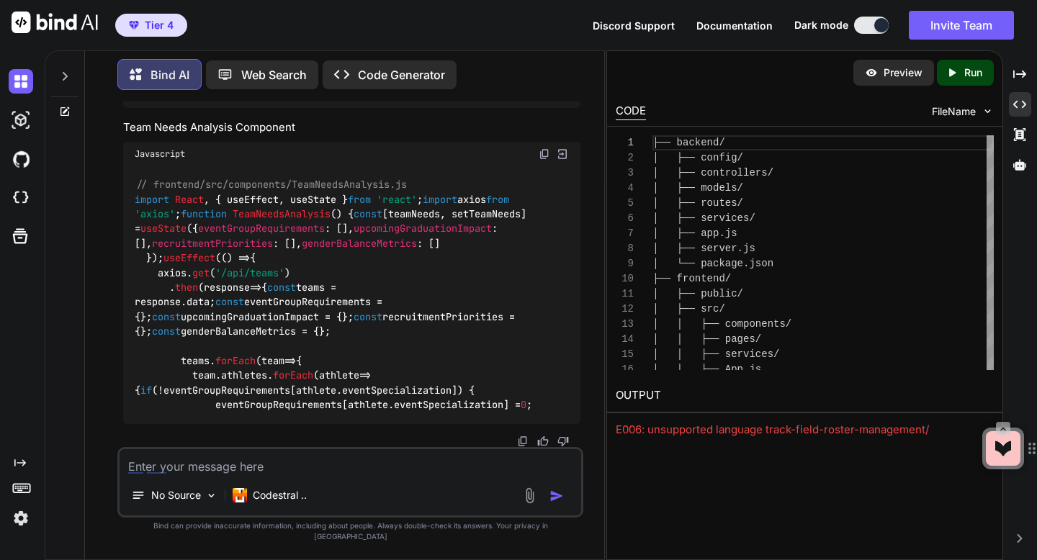
click at [316, 475] on textarea at bounding box center [350, 462] width 461 height 26
paste textarea "E006: unsupported language track-field-roster-management/"
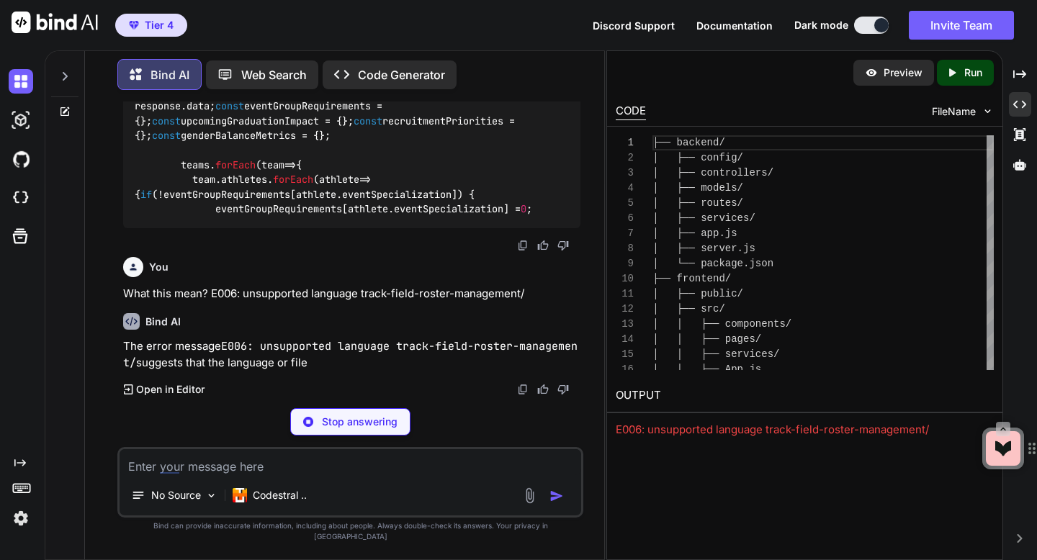
scroll to position [15060, 0]
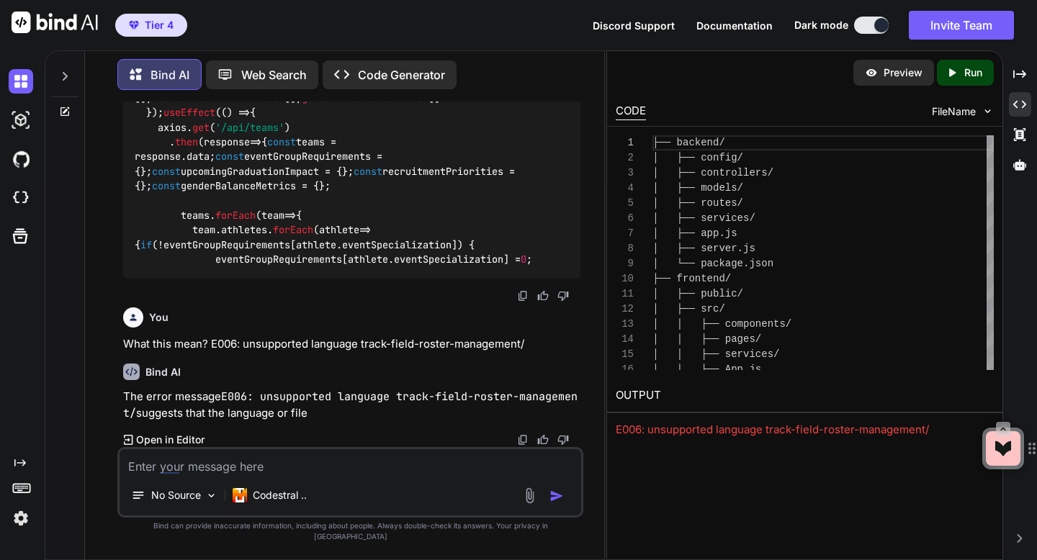
click at [199, 475] on textarea at bounding box center [350, 462] width 461 height 26
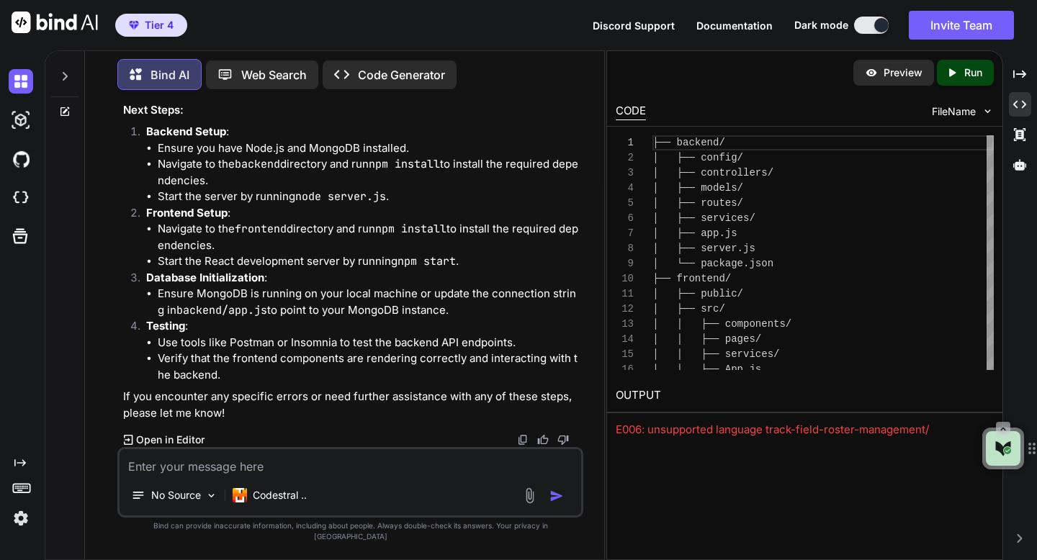
scroll to position [15939, 0]
click at [176, 475] on textarea at bounding box center [350, 462] width 461 height 26
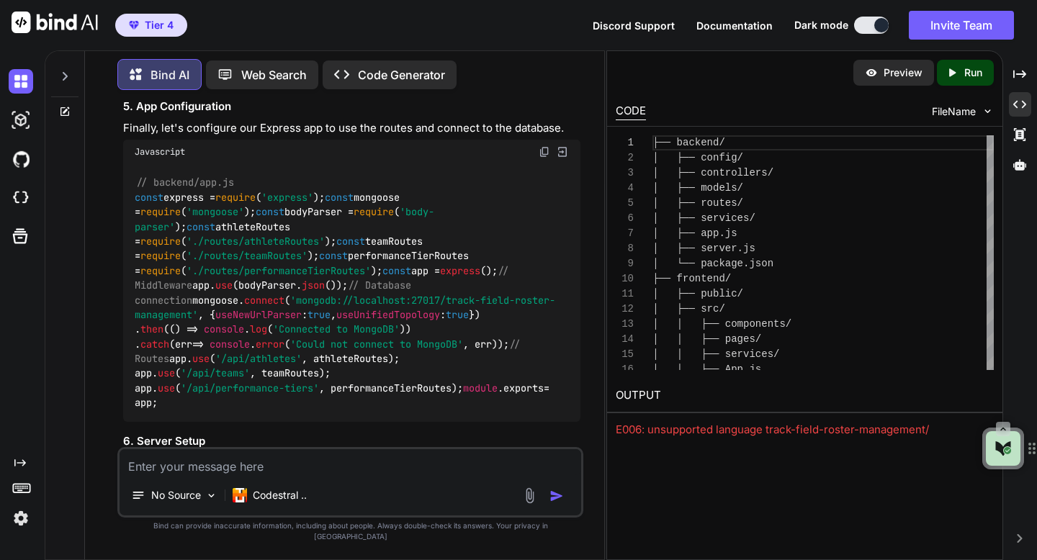
scroll to position [16357, 0]
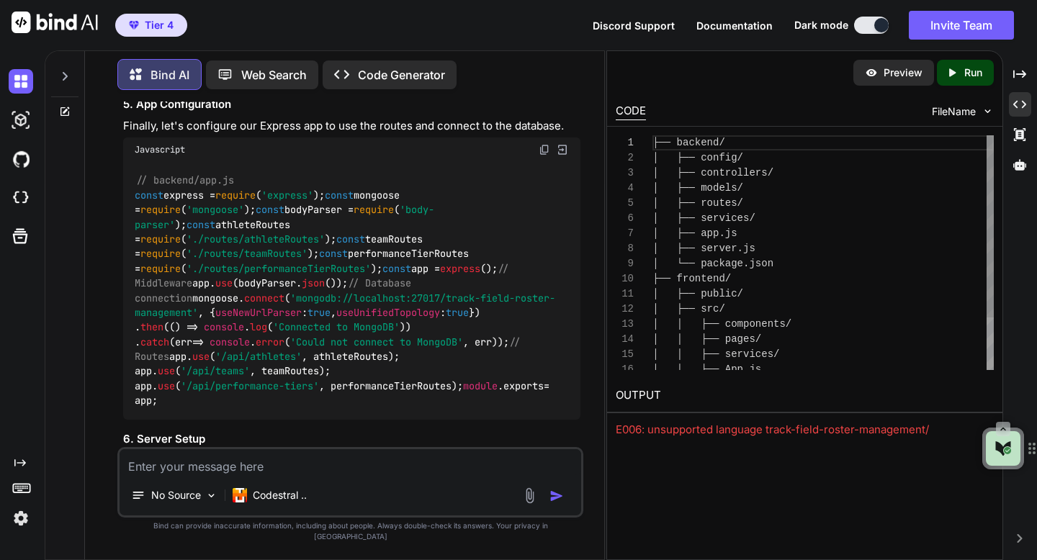
click at [637, 241] on div "8" at bounding box center [634, 248] width 37 height 15
click at [707, 255] on div "├── backend/ │ ├── config/ │ ├── controllers/ │ ├── models/ │ ├── routes/ │ ├──…" at bounding box center [823, 286] width 341 height 303
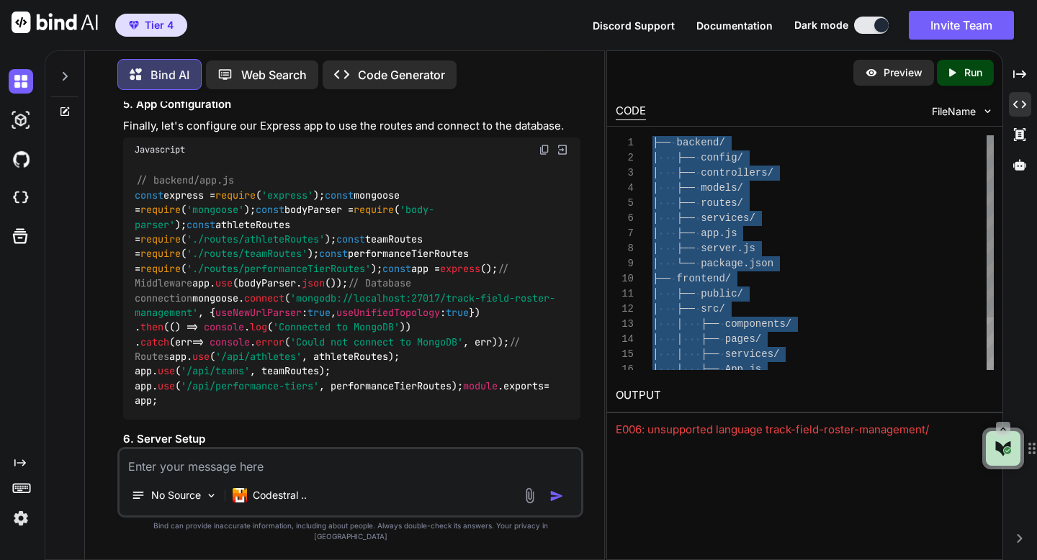
scroll to position [0, 0]
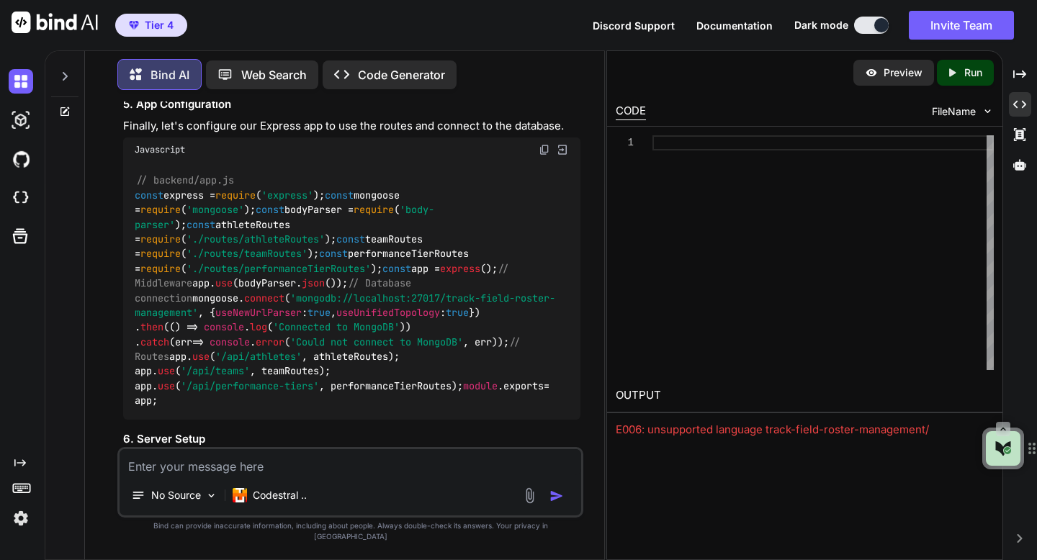
click at [785, 432] on div "E006: unsupported language track-field-roster-management/" at bounding box center [805, 430] width 378 height 17
click at [935, 428] on div "E006: unsupported language track-field-roster-management/" at bounding box center [805, 430] width 378 height 17
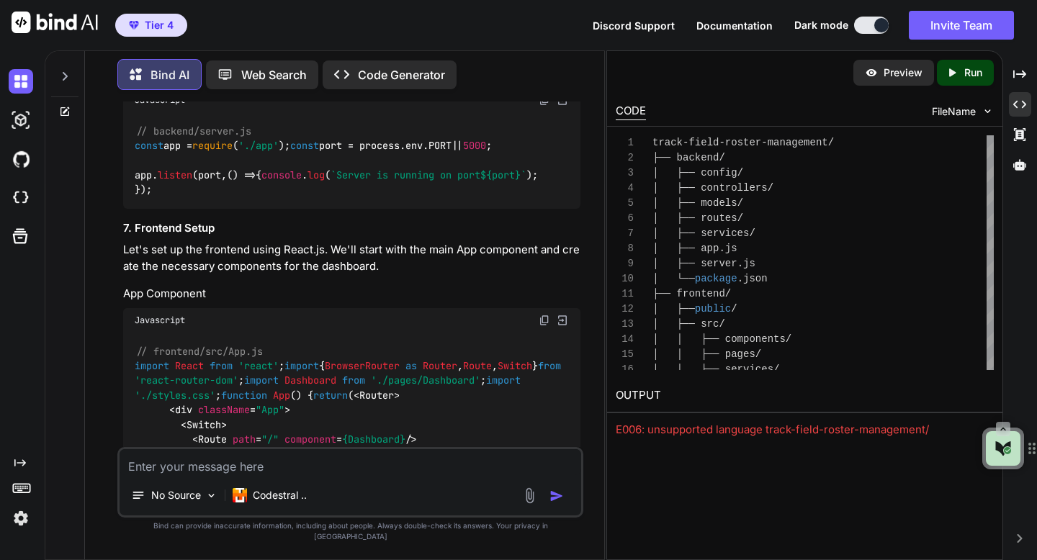
scroll to position [16747, 0]
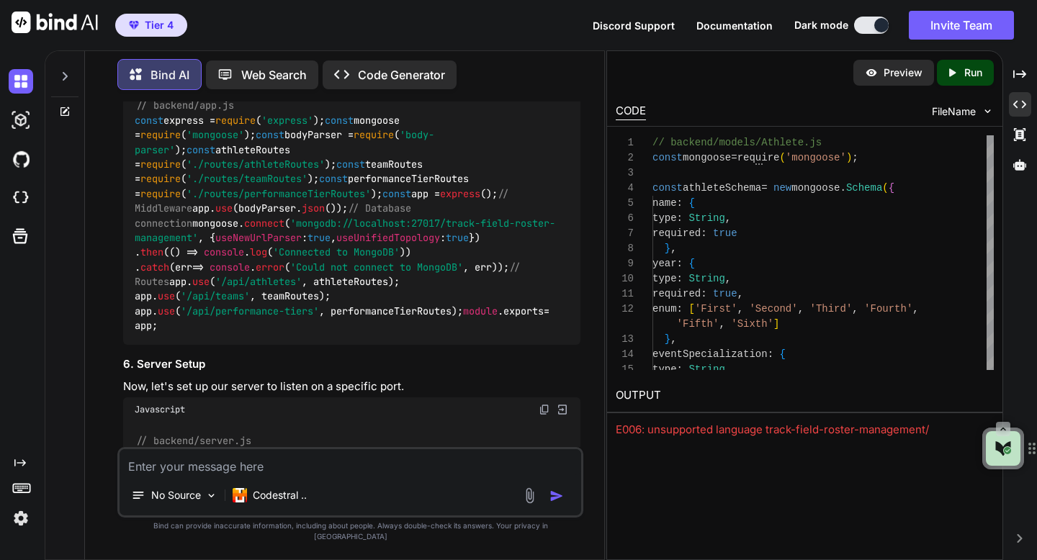
scroll to position [16428, 0]
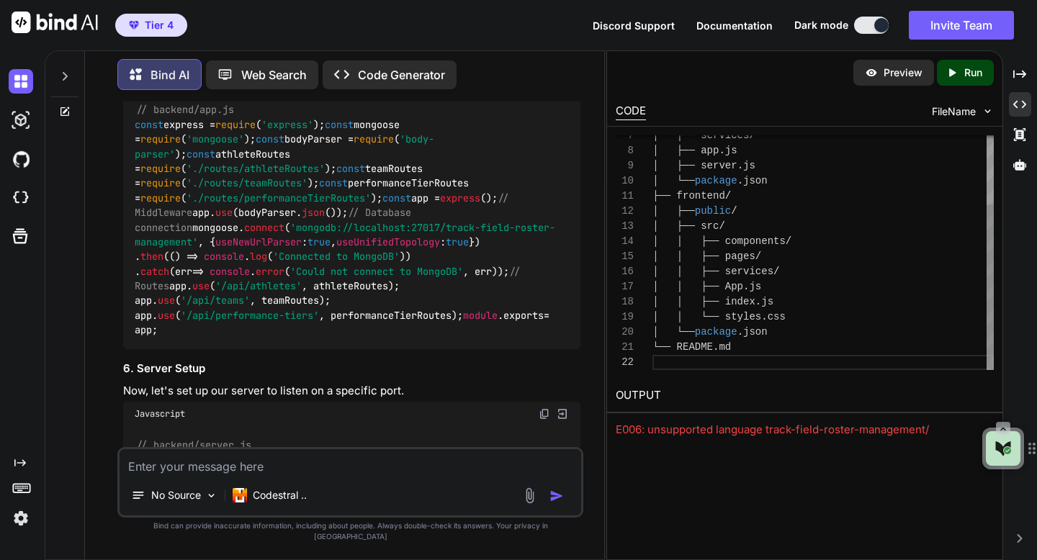
scroll to position [15, 0]
click at [675, 366] on div "│ │ ├── pages / │ ├── src / │ │ ├── components / ├── frontend / │ ├── public / …" at bounding box center [823, 203] width 341 height 333
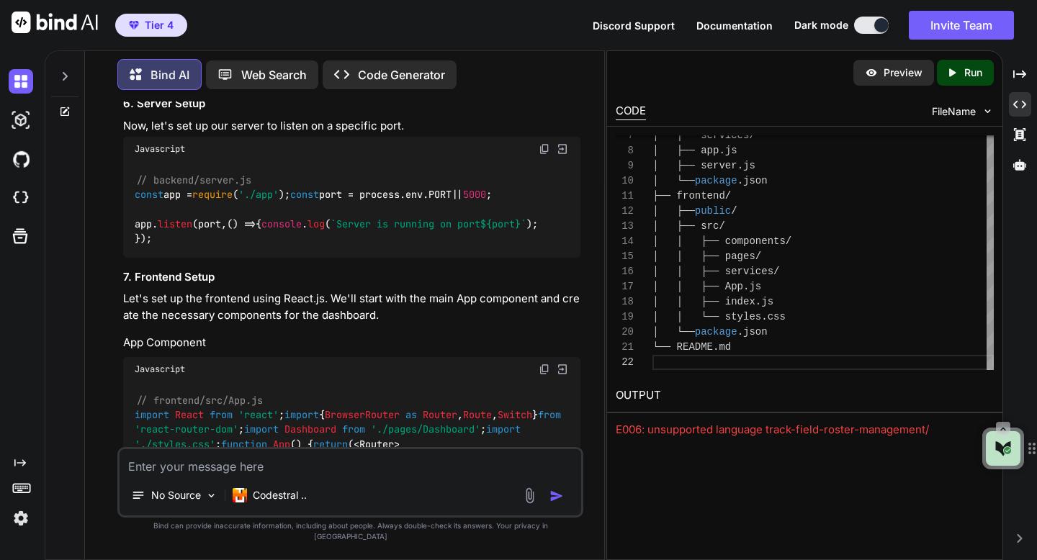
scroll to position [16694, 0]
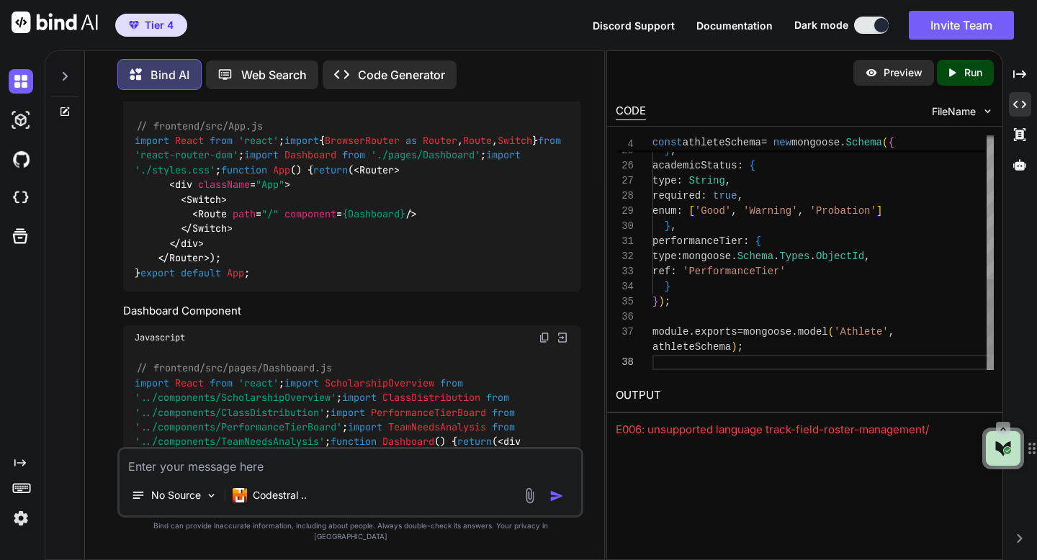
scroll to position [136, 0]
click at [686, 359] on div "required : true } , academicStatus : { type : String , required : true , enum :…" at bounding box center [823, 67] width 341 height 605
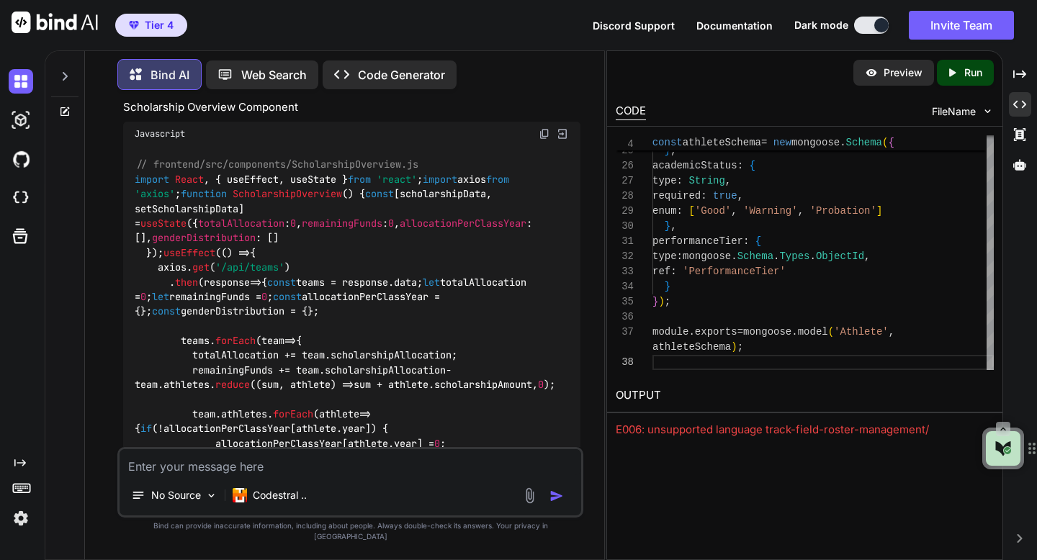
scroll to position [17493, 0]
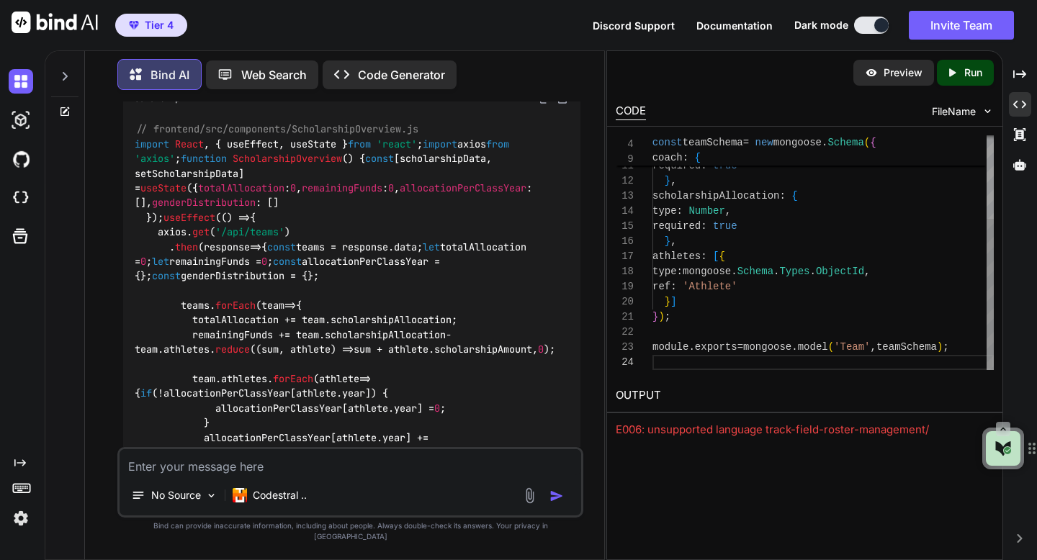
click at [661, 362] on div "coach : { type : String , required : true } , scholarshipAllocation : { type : …" at bounding box center [823, 188] width 341 height 363
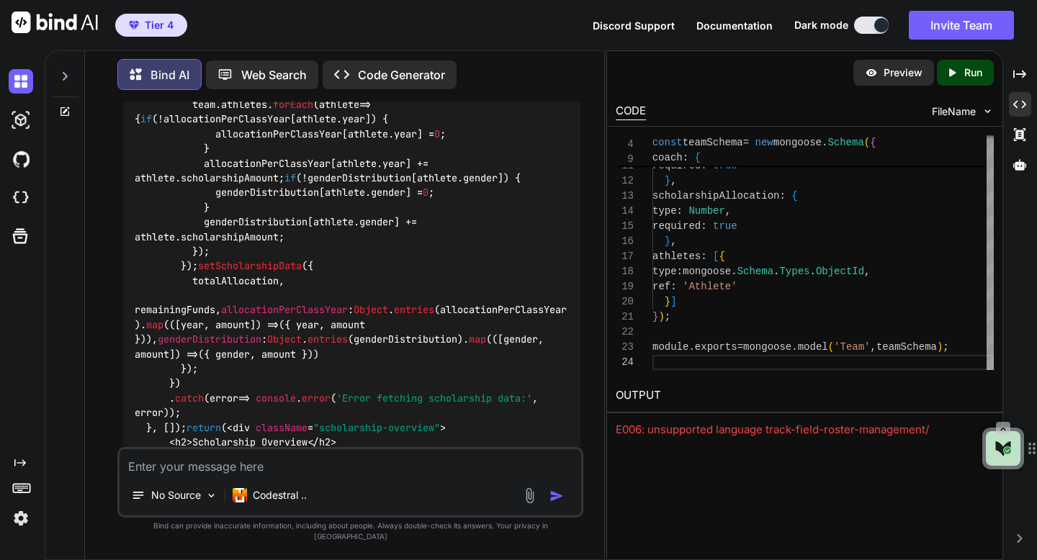
scroll to position [17799, 0]
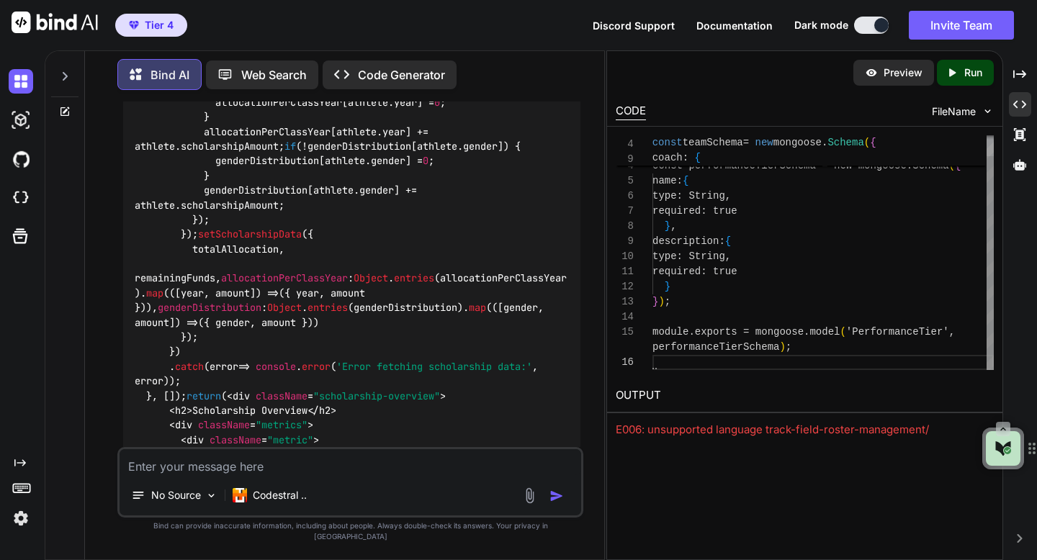
scroll to position [91, 0]
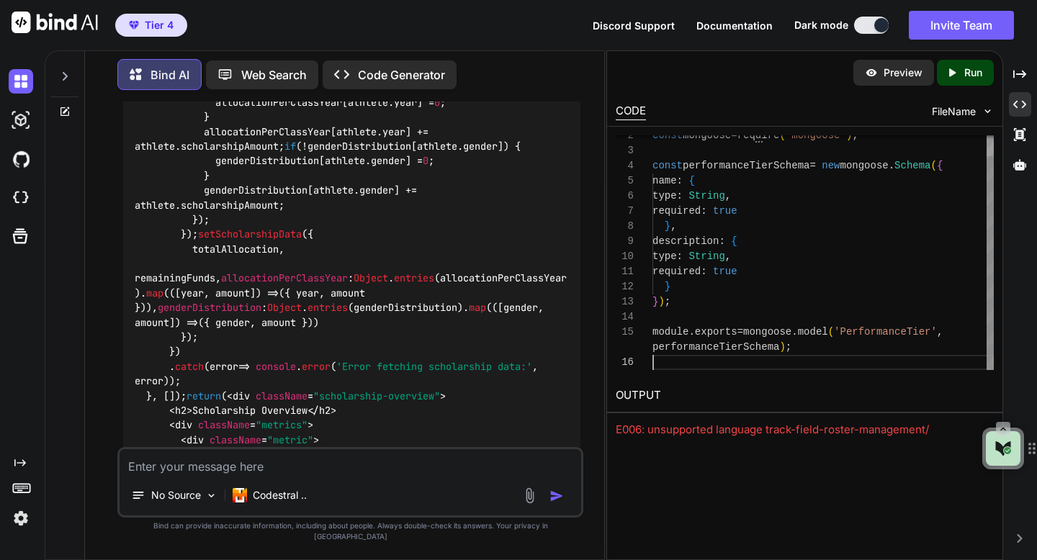
click at [655, 360] on div "description : { type : String , required : true } } ) ; module . exports = mong…" at bounding box center [823, 241] width 341 height 257
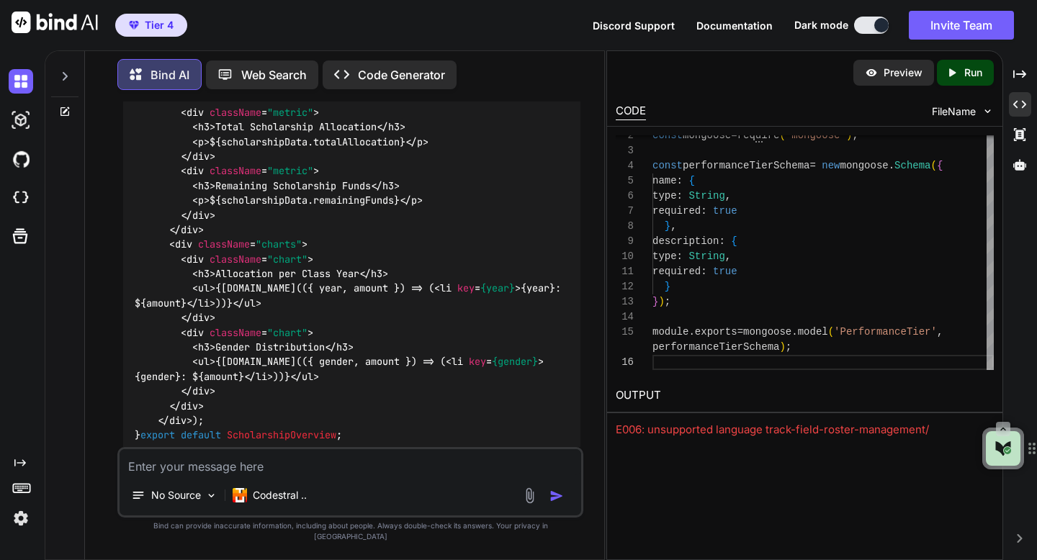
scroll to position [18131, 0]
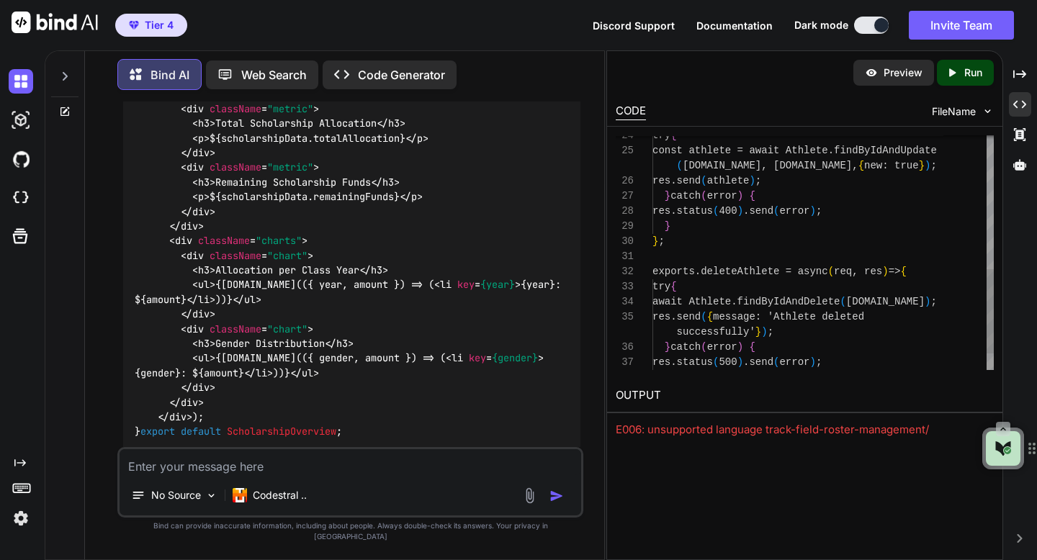
scroll to position [30, 0]
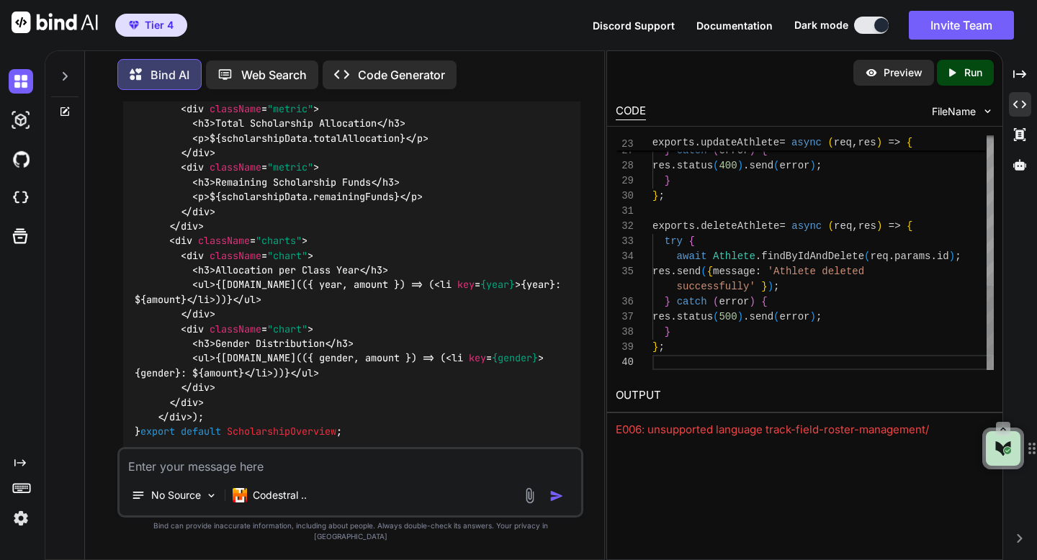
click at [657, 360] on div "res . send ( athlete ) ; } catch ( error ) { res . status ( 400 ) . send ( erro…" at bounding box center [823, 45] width 341 height 650
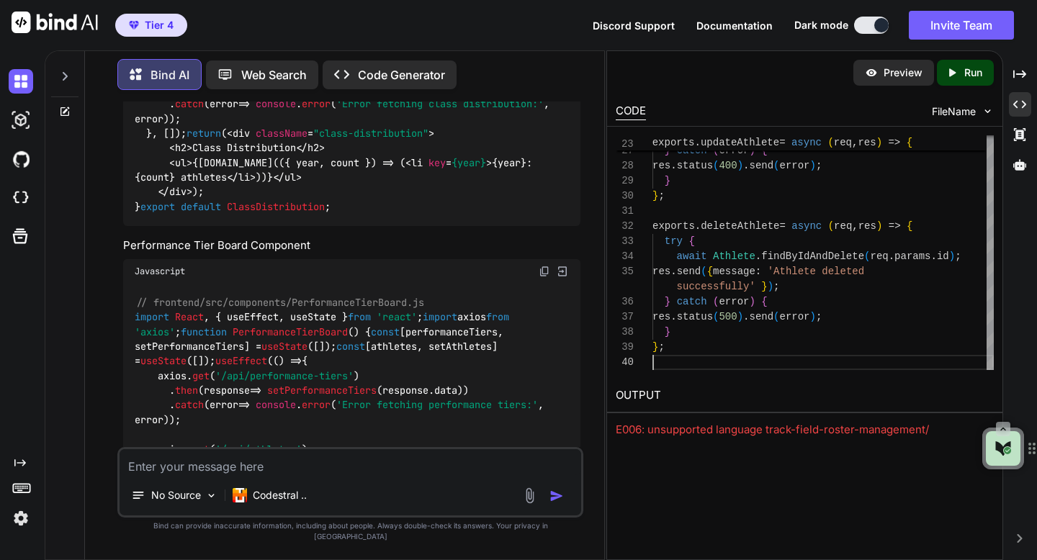
scroll to position [18777, 0]
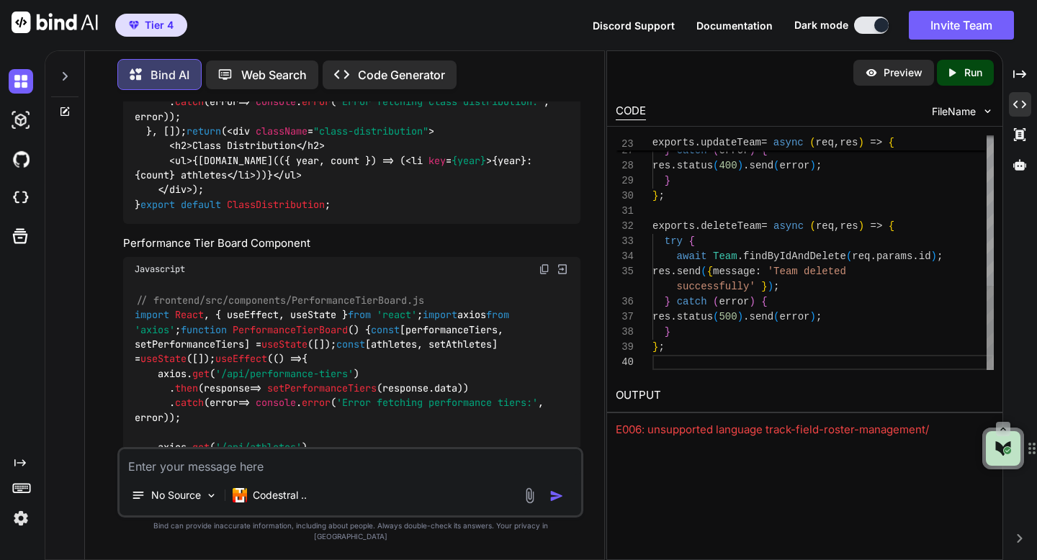
click at [679, 364] on div "res . send ( team ) ; } catch ( error ) { res . status ( 400 ) . send ( error )…" at bounding box center [823, 45] width 341 height 650
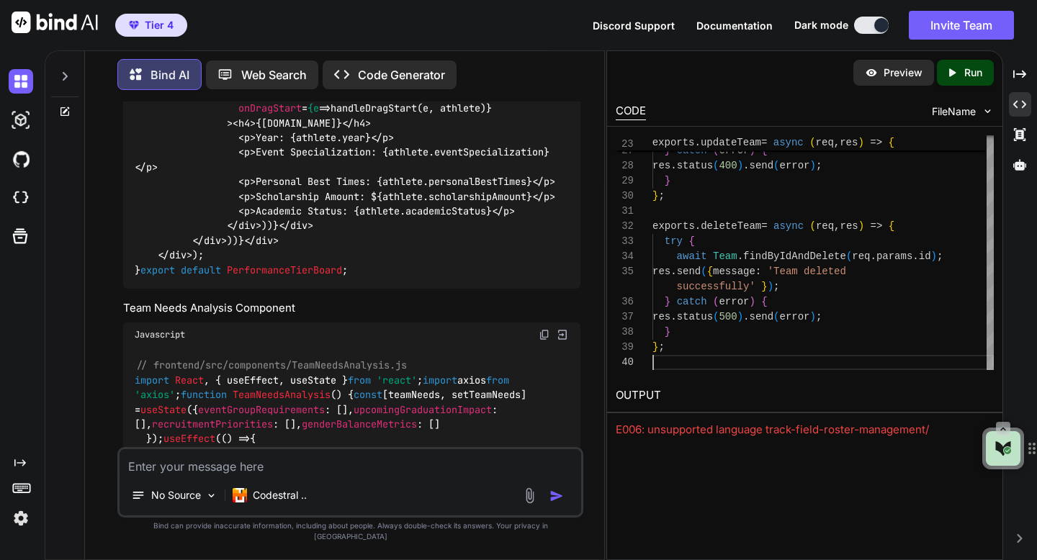
scroll to position [19519, 0]
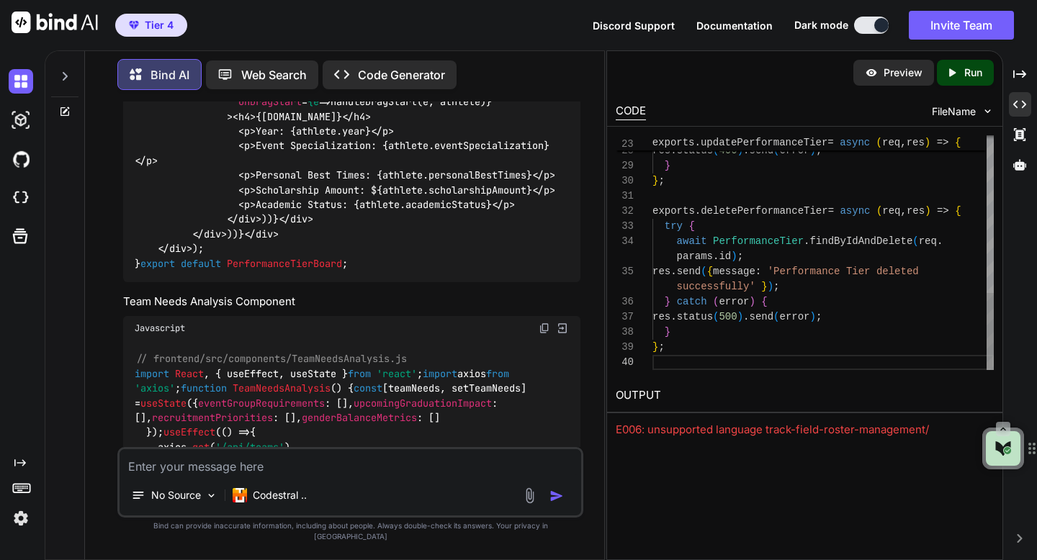
click at [661, 363] on div "} catch ( error ) { res . status ( 400 ) . send ( error ) ; } } ; exports . del…" at bounding box center [823, 14] width 341 height 711
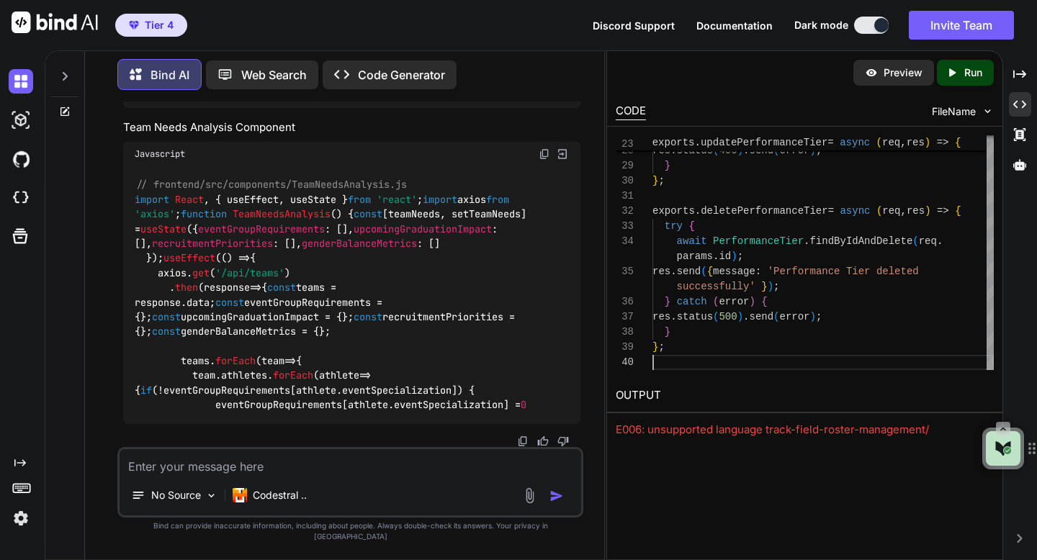
scroll to position [20209, 0]
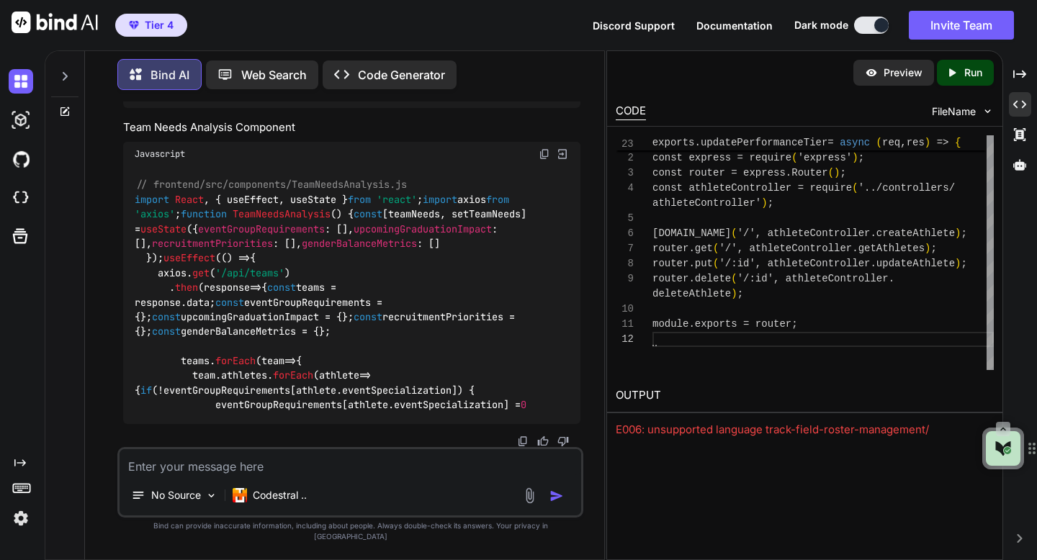
scroll to position [45, 0]
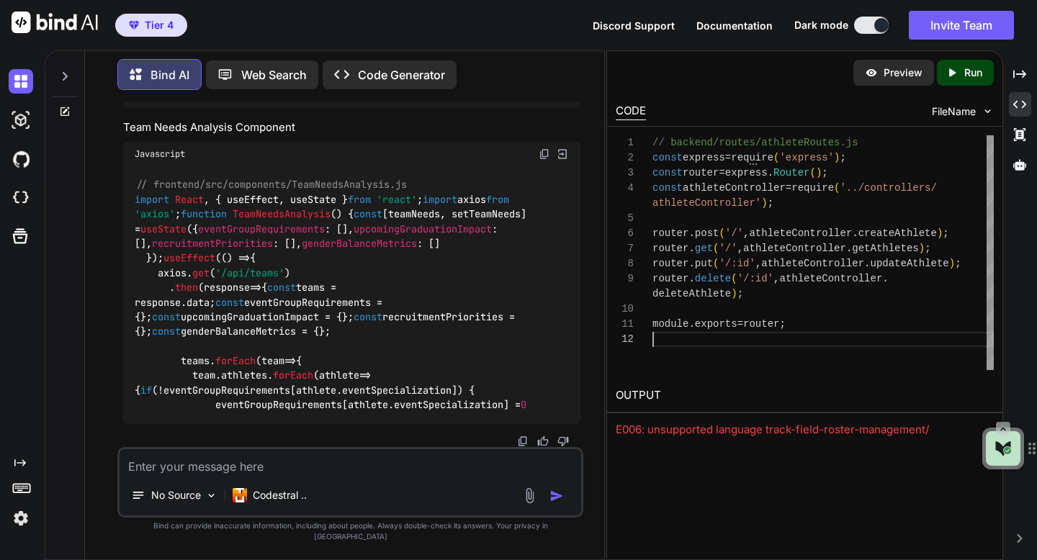
click at [668, 344] on div "// backend/routes/athleteRoutes.js const express = require ( 'express' ) ; cons…" at bounding box center [823, 252] width 341 height 235
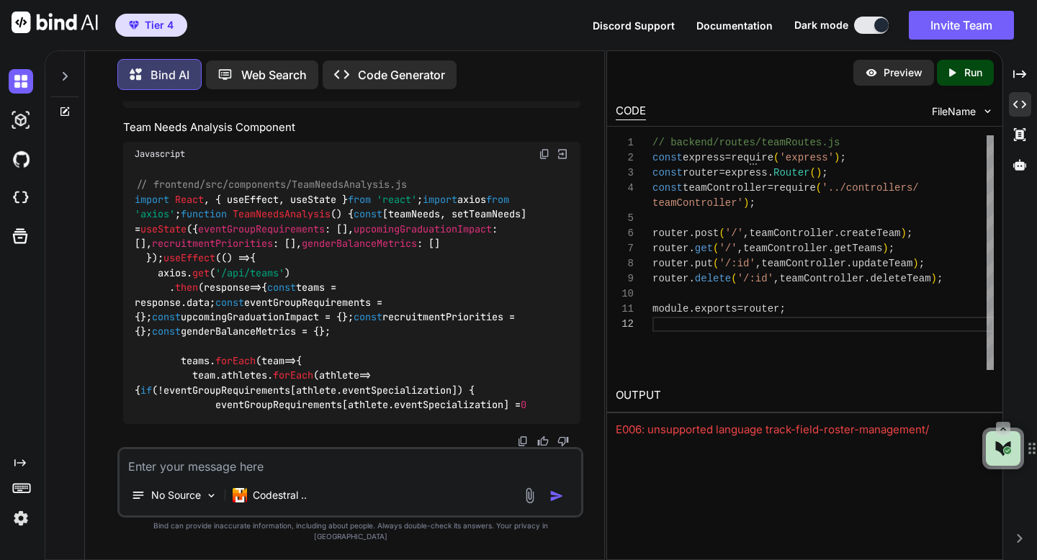
scroll to position [30, 0]
click at [654, 326] on div "// backend/routes/teamRoutes.js const express = require ( 'express' ) ; const r…" at bounding box center [823, 252] width 341 height 235
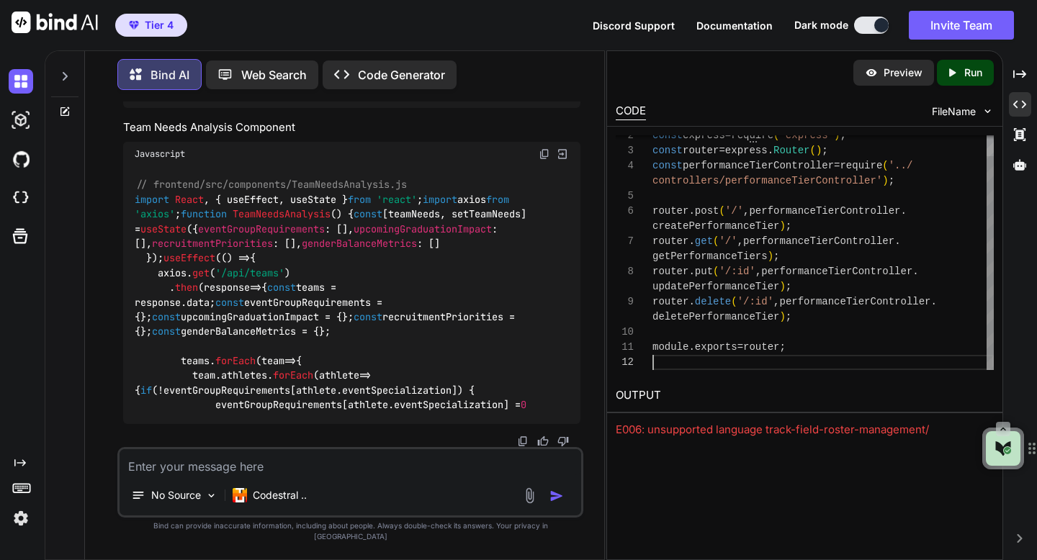
click at [660, 364] on div "const express = require ( 'express' ) ; const router = express . Router ( ) ; c…" at bounding box center [823, 241] width 341 height 257
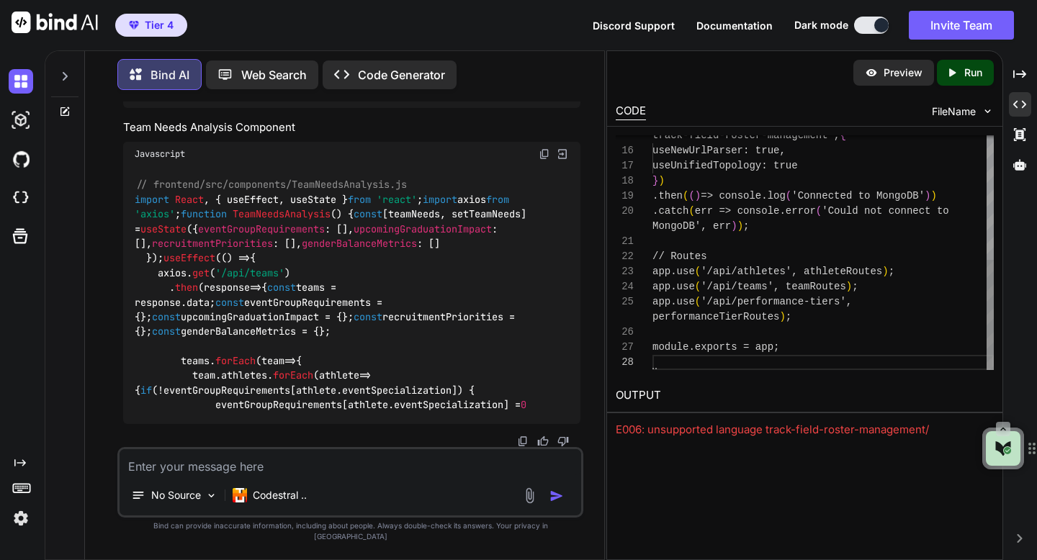
scroll to position [30, 0]
click at [654, 364] on div "track-field-roster-management' , { useNewUrlParser : true , useUnifiedTopology …" at bounding box center [823, 120] width 341 height 499
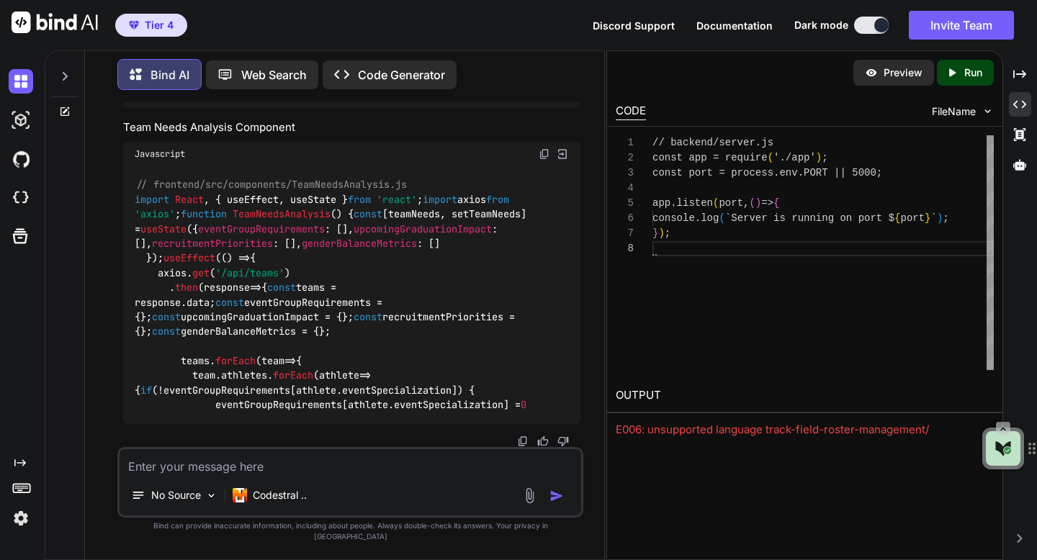
scroll to position [106, 0]
click at [658, 256] on div "// backend/server.js const app = require ( './app' ) ; const port = process . e…" at bounding box center [823, 252] width 341 height 235
click at [17, 514] on img at bounding box center [21, 518] width 24 height 24
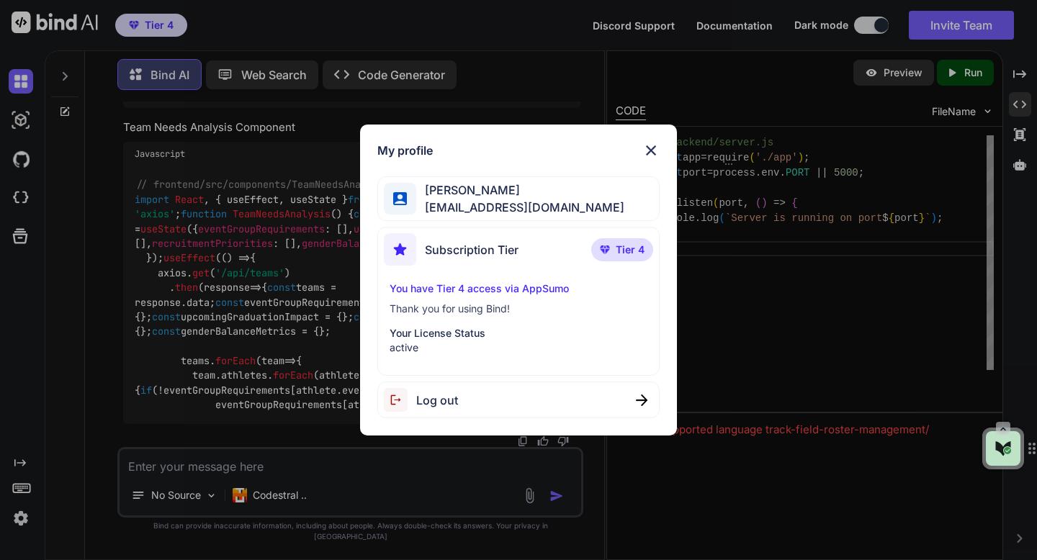
click at [649, 151] on img at bounding box center [650, 150] width 17 height 17
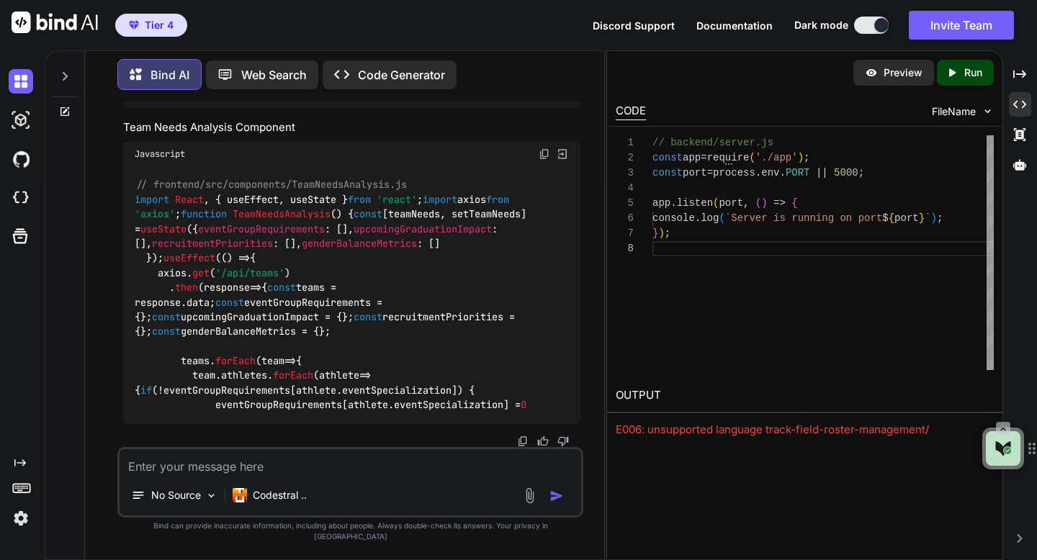
click at [707, 31] on span "Documentation" at bounding box center [734, 25] width 76 height 12
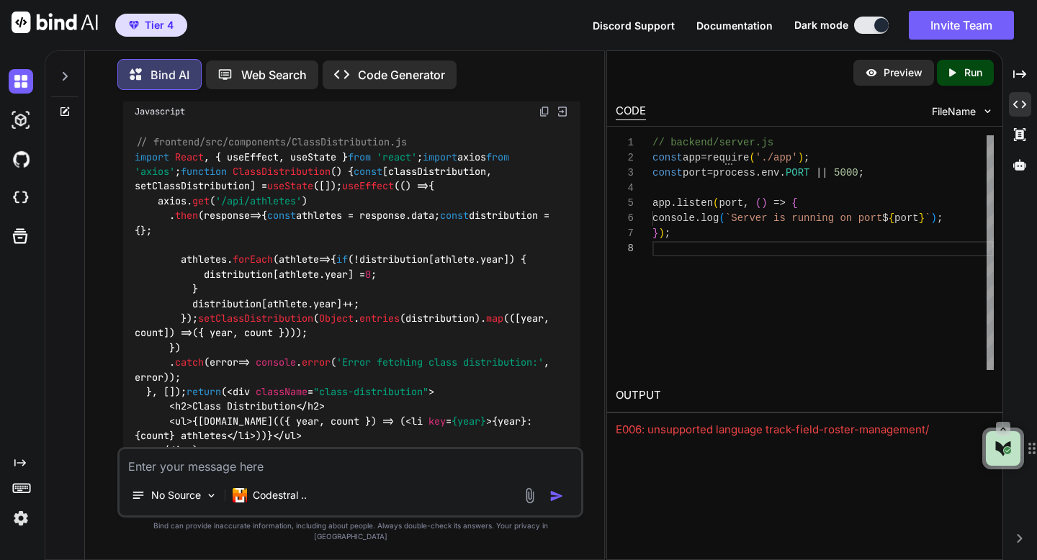
scroll to position [18470, 0]
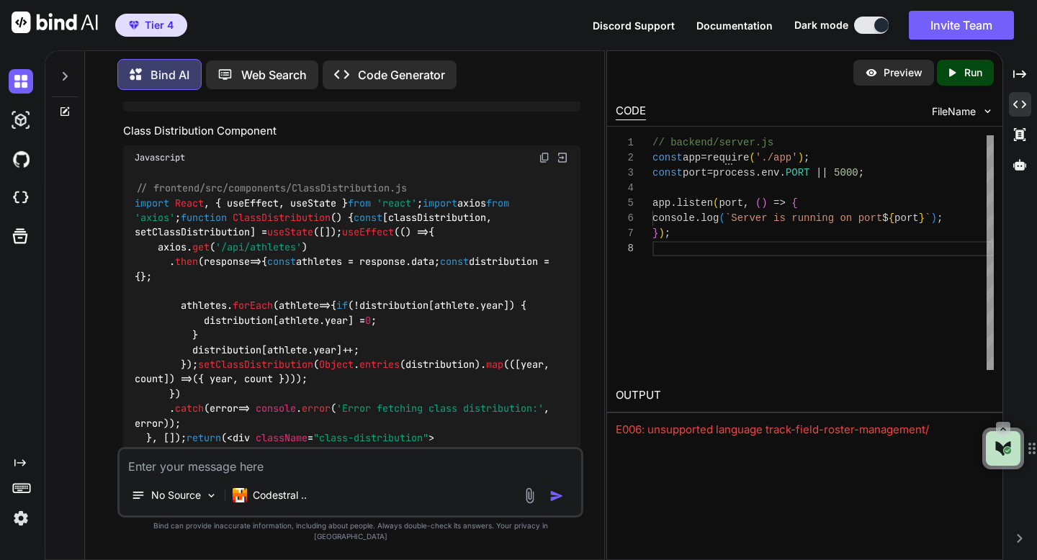
click at [375, 78] on p "Code Generator" at bounding box center [401, 74] width 87 height 17
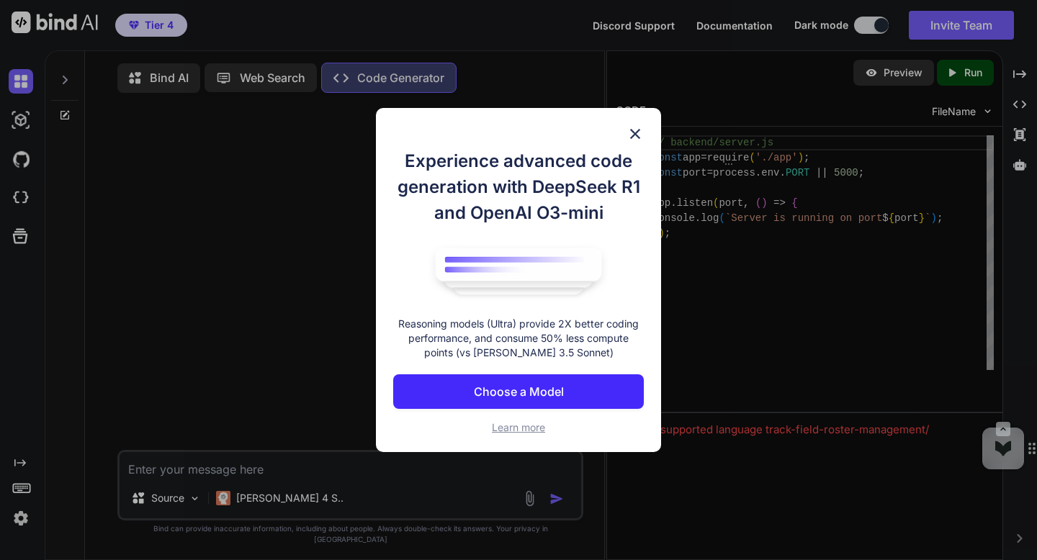
click at [454, 382] on button "Choose a Model" at bounding box center [518, 392] width 251 height 35
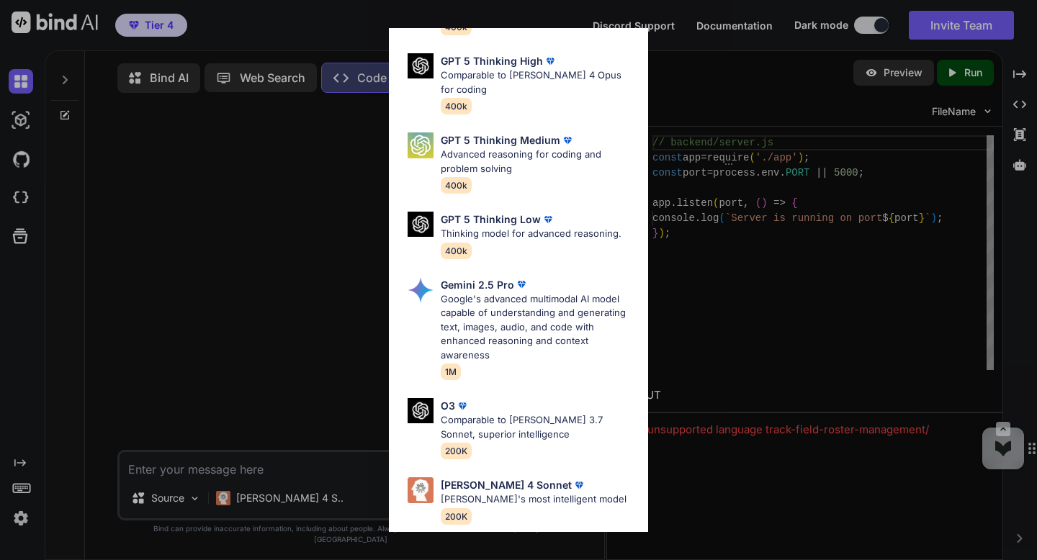
scroll to position [148, 0]
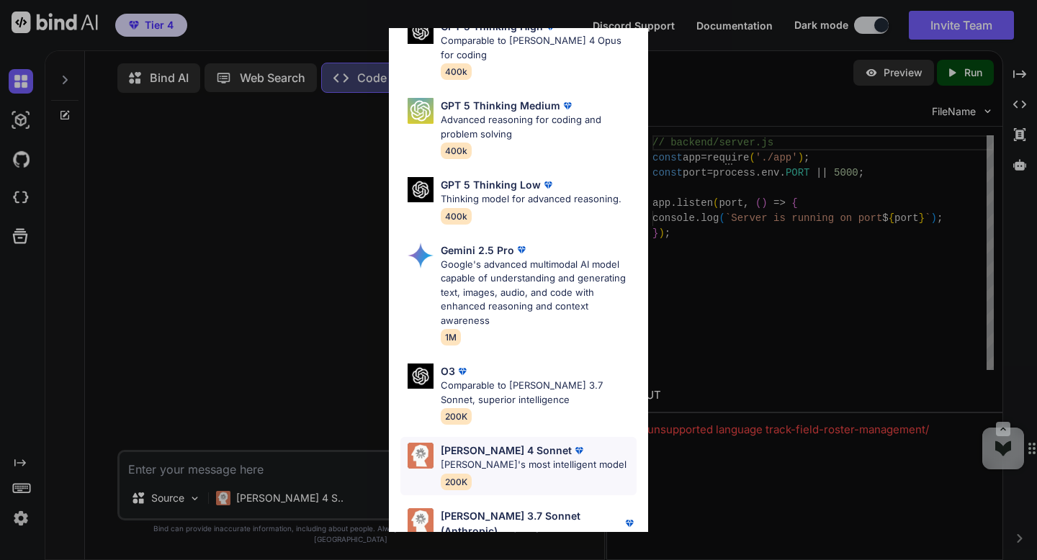
click at [504, 458] on p "Claude's most intelligent model" at bounding box center [534, 465] width 186 height 14
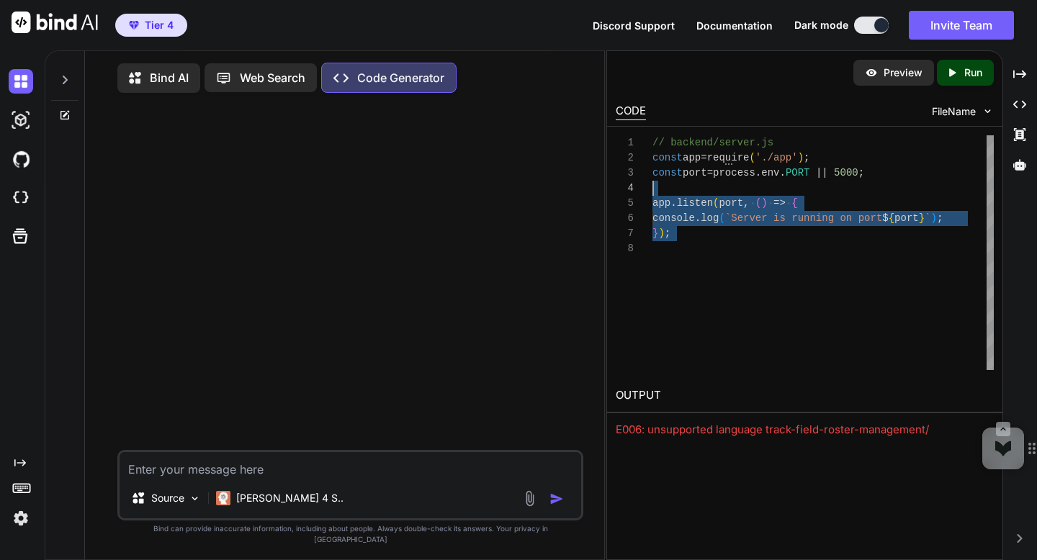
scroll to position [0, 0]
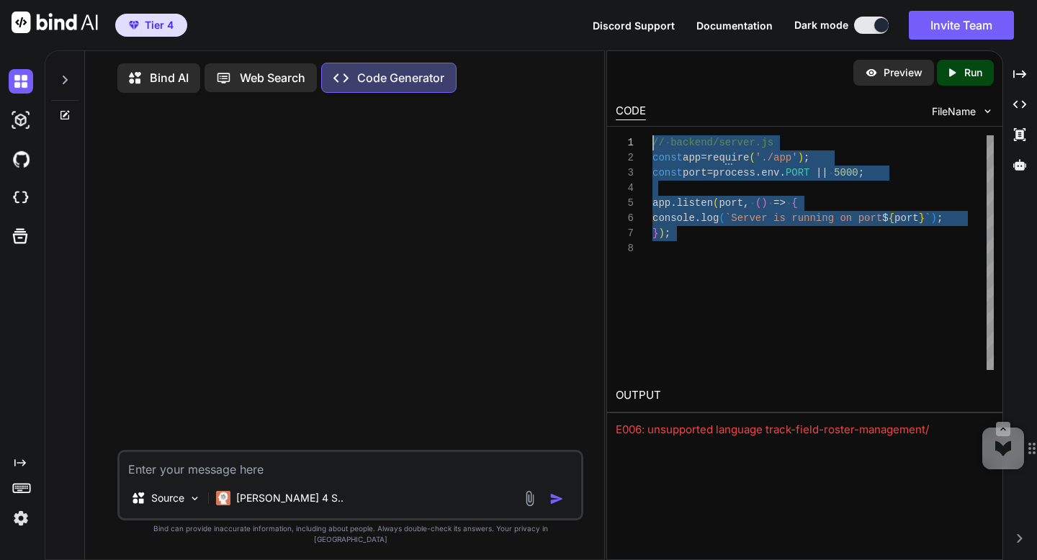
drag, startPoint x: 678, startPoint y: 344, endPoint x: 624, endPoint y: 109, distance: 241.8
click at [653, 135] on div "// backend/server.js const app = require ( './app' ) ; const port = process . e…" at bounding box center [823, 252] width 341 height 235
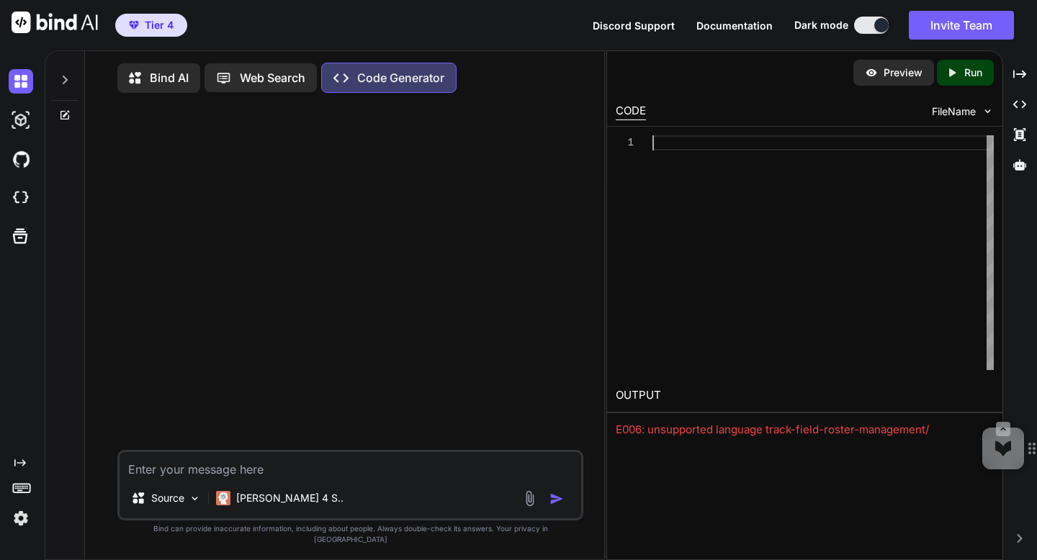
click at [780, 432] on div "E006: unsupported language track-field-roster-management/" at bounding box center [805, 430] width 378 height 17
click at [778, 448] on div "Preview Created with Pixso. Run CODE FileName 1 OUTPUT E006: unsupported langua…" at bounding box center [804, 305] width 397 height 510
click at [774, 422] on div "E006: unsupported language track-field-roster-management/" at bounding box center [805, 430] width 378 height 17
click at [153, 478] on textarea at bounding box center [350, 465] width 461 height 26
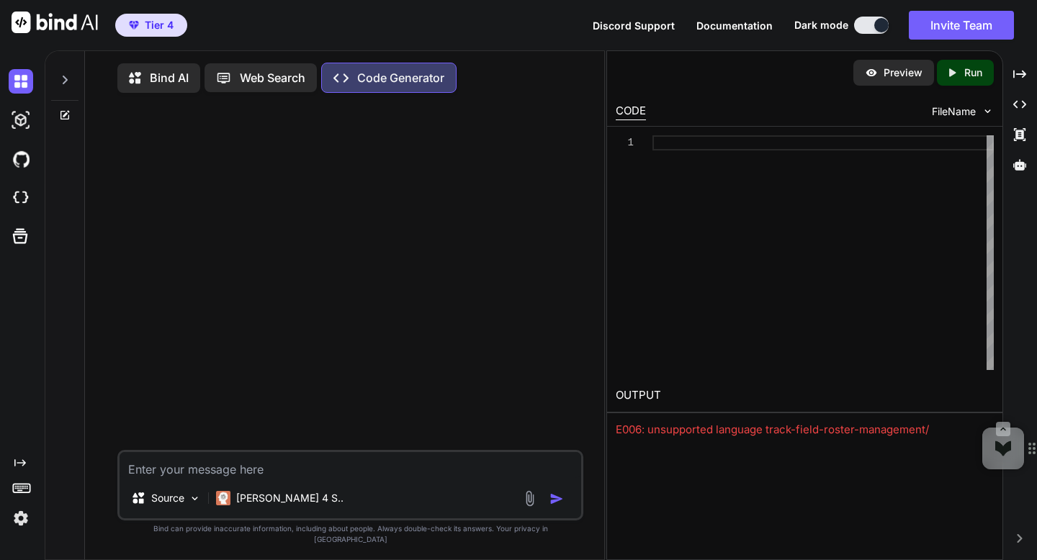
paste textarea "E006: unsupported language track-field-roster-management/"
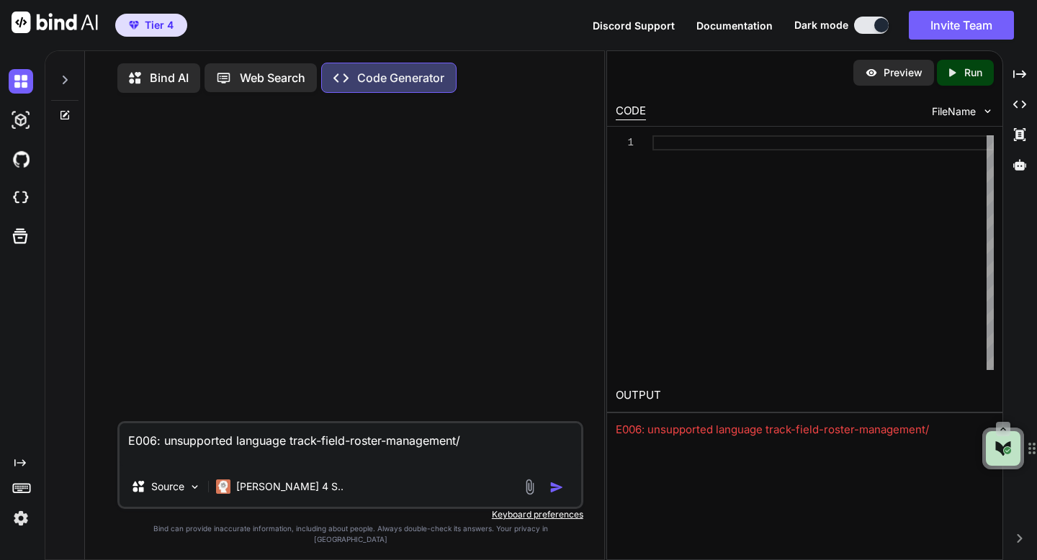
click at [158, 460] on textarea "E006: unsupported language track-field-roster-management/" at bounding box center [350, 445] width 461 height 43
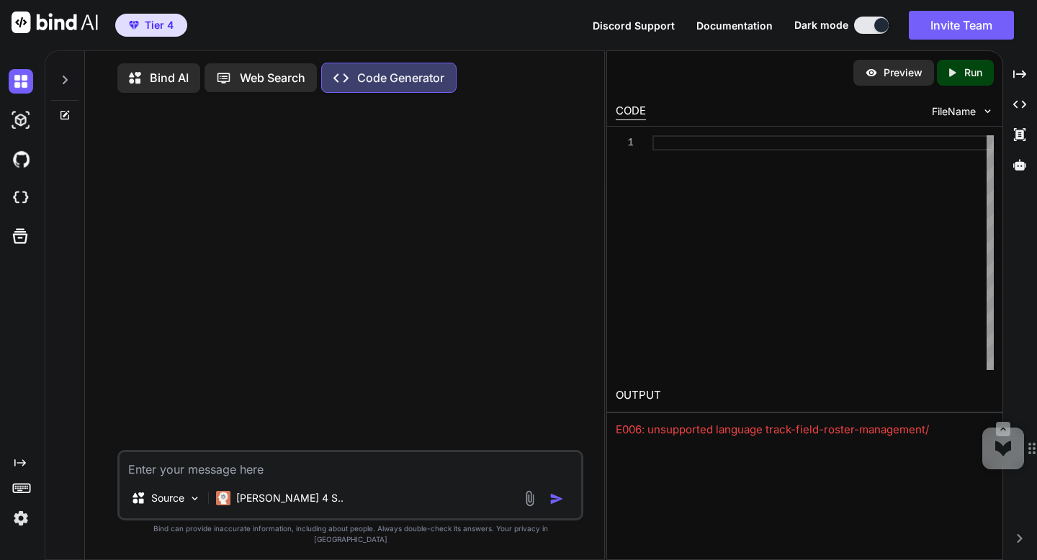
click at [282, 478] on textarea at bounding box center [350, 465] width 461 height 26
paste textarea "Track & Field Roster Management PRD Product Vision Create a comprehensive roste…"
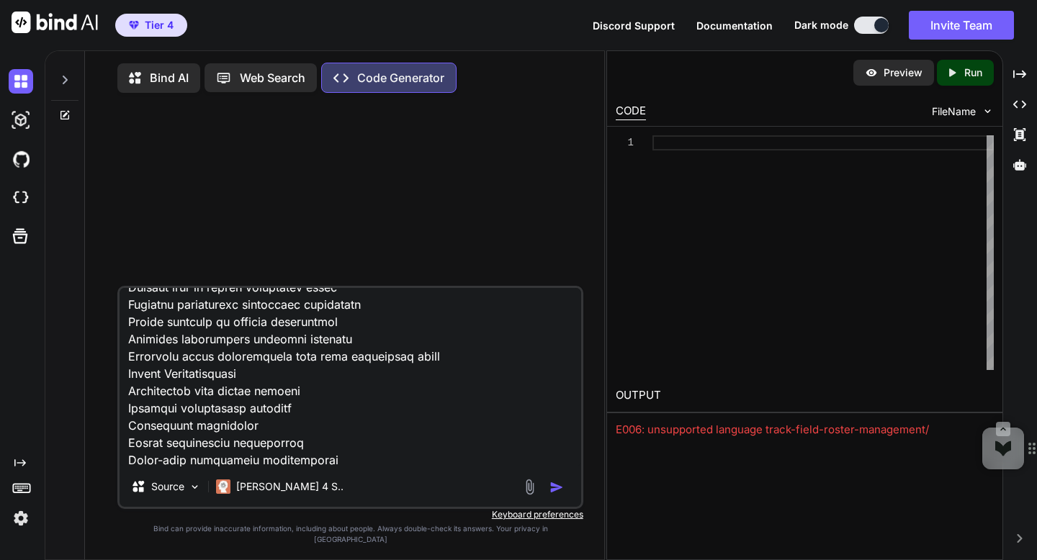
scroll to position [1263, 0]
click at [555, 495] on img "button" at bounding box center [557, 487] width 14 height 14
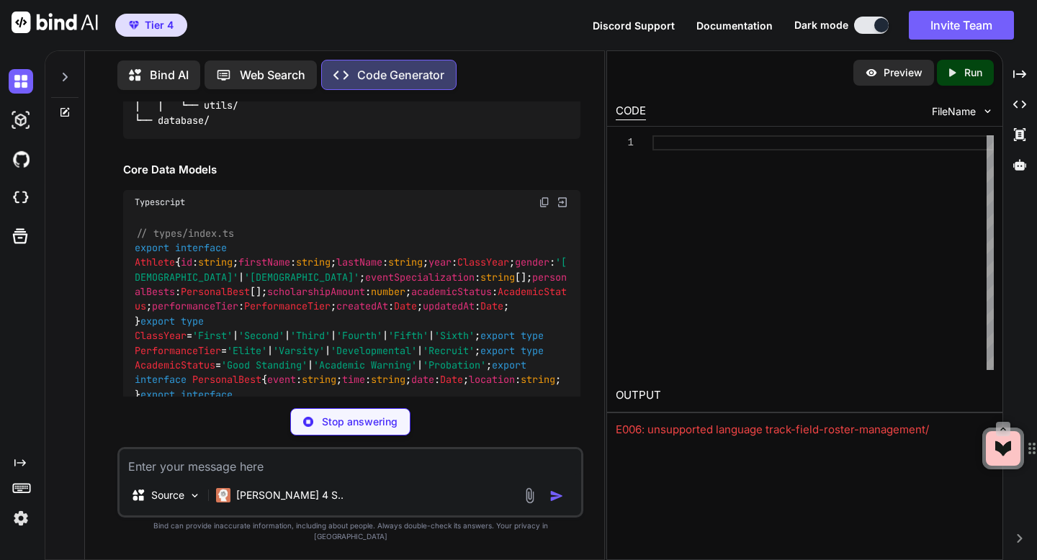
scroll to position [676, 0]
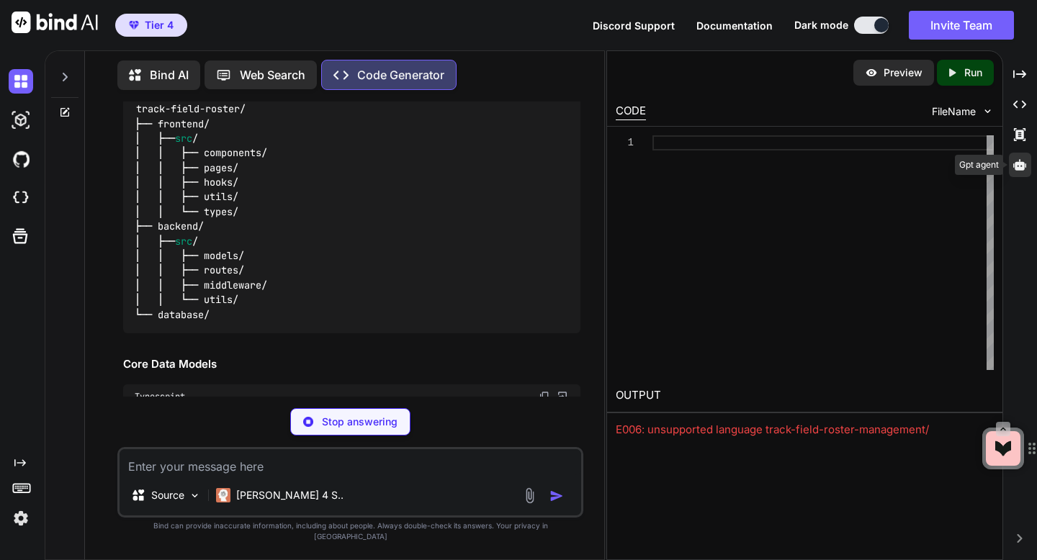
click at [1018, 166] on icon at bounding box center [1019, 164] width 13 height 13
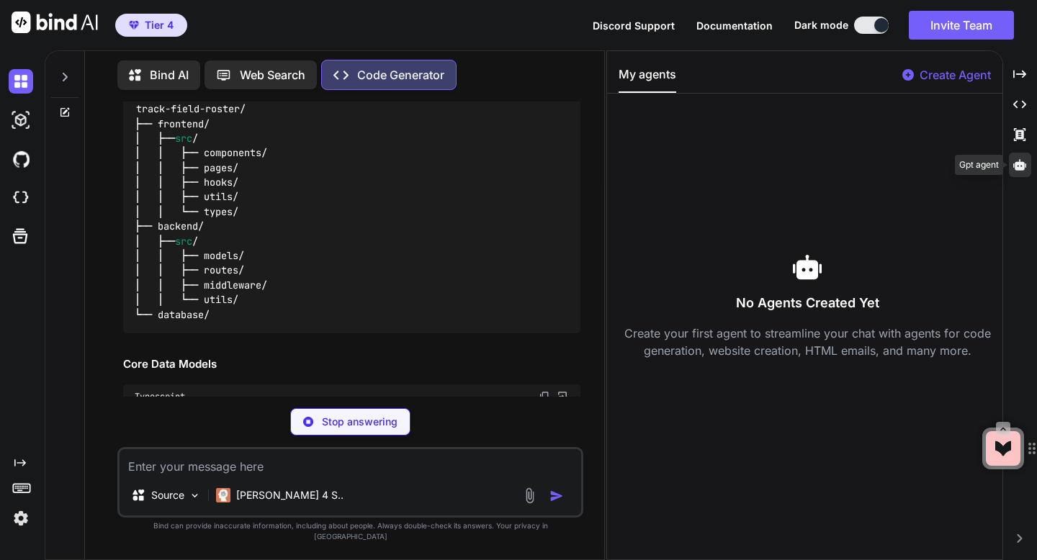
click at [1018, 166] on icon at bounding box center [1019, 164] width 13 height 13
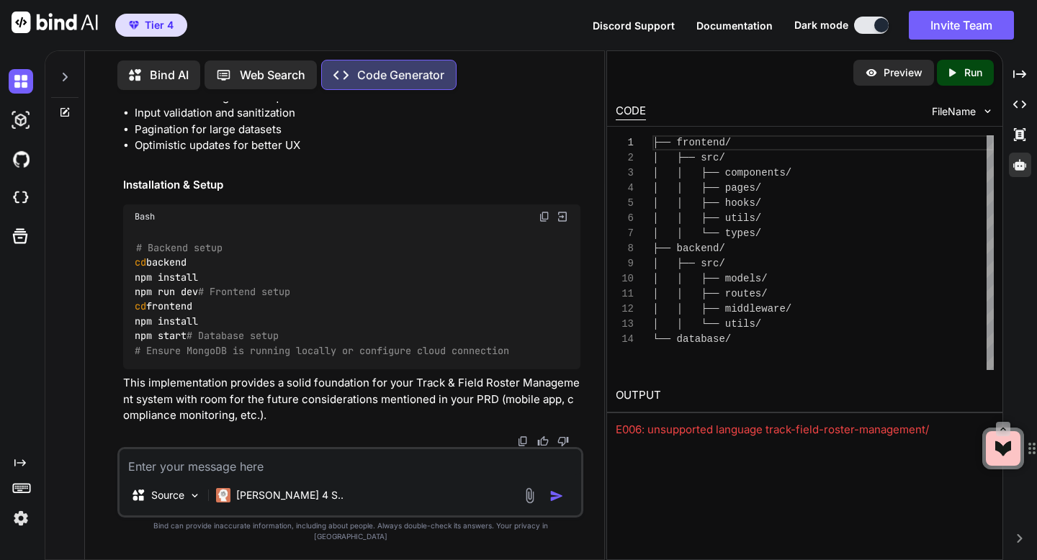
scroll to position [12178, 0]
click at [955, 78] on icon "Created with Pixso." at bounding box center [952, 72] width 13 height 13
click at [17, 84] on img at bounding box center [21, 81] width 24 height 24
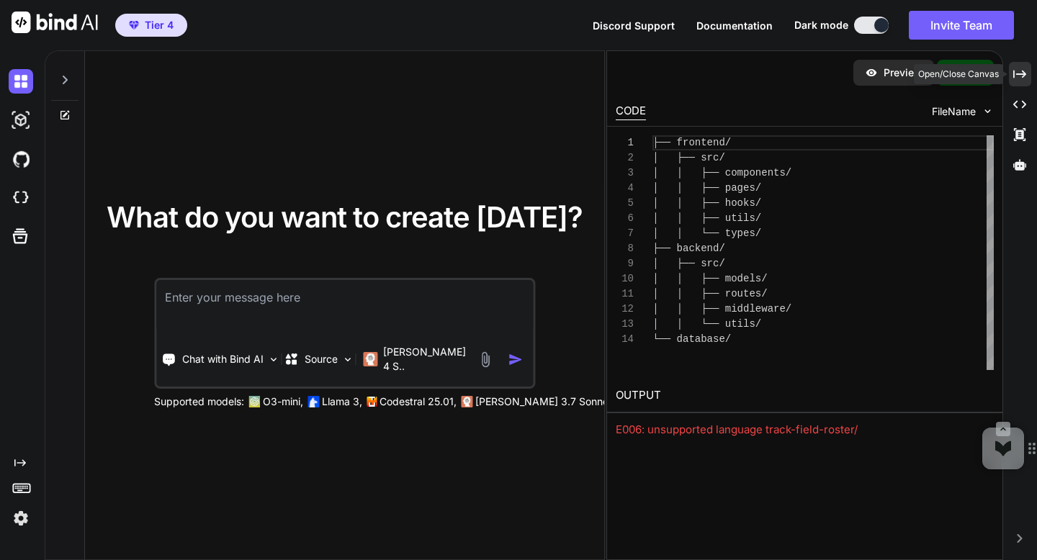
click at [1023, 80] on icon "Created with Pixso." at bounding box center [1019, 74] width 13 height 13
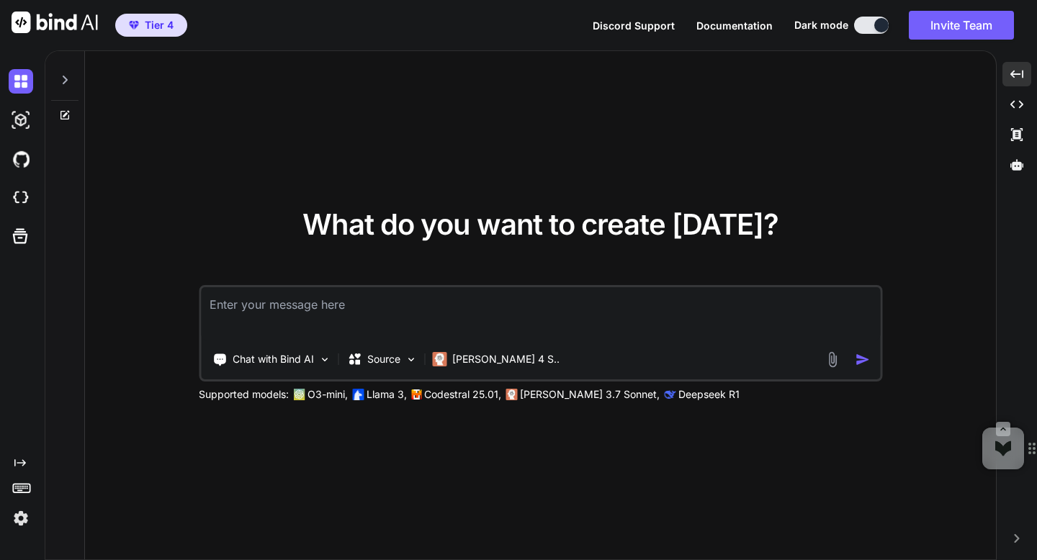
click at [532, 294] on textarea at bounding box center [540, 313] width 679 height 53
paste textarea "Track & Field Roster Management PRD Product Vision Create a comprehensive roste…"
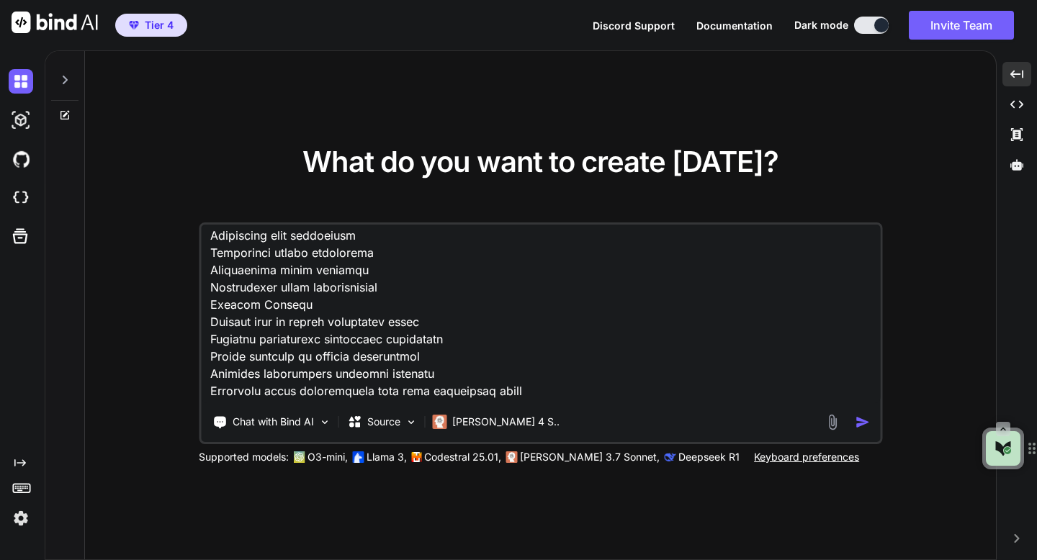
scroll to position [1037, 0]
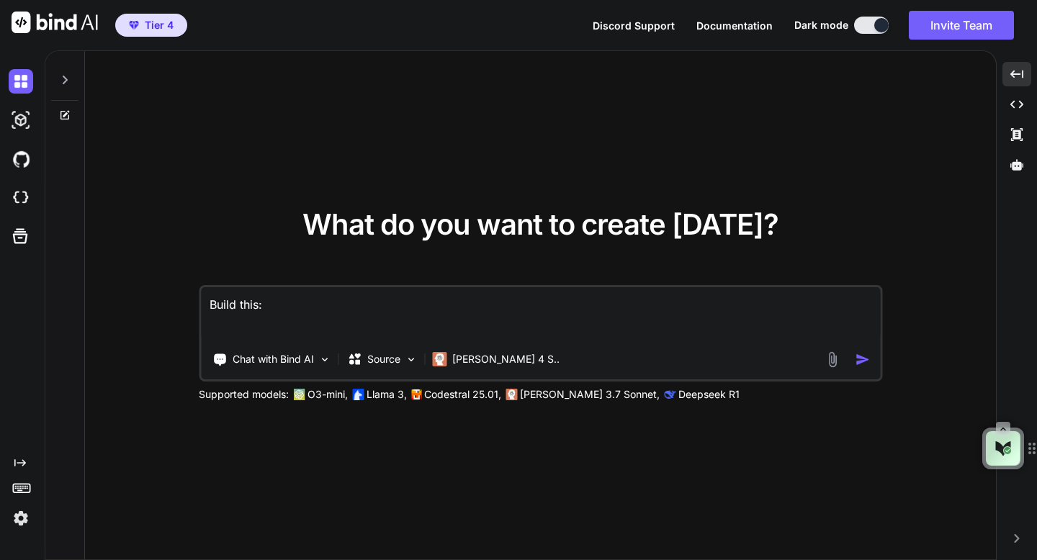
paste textarea "import React, { useState, useRef } from 'react'; import { Calendar, Users, Targ…"
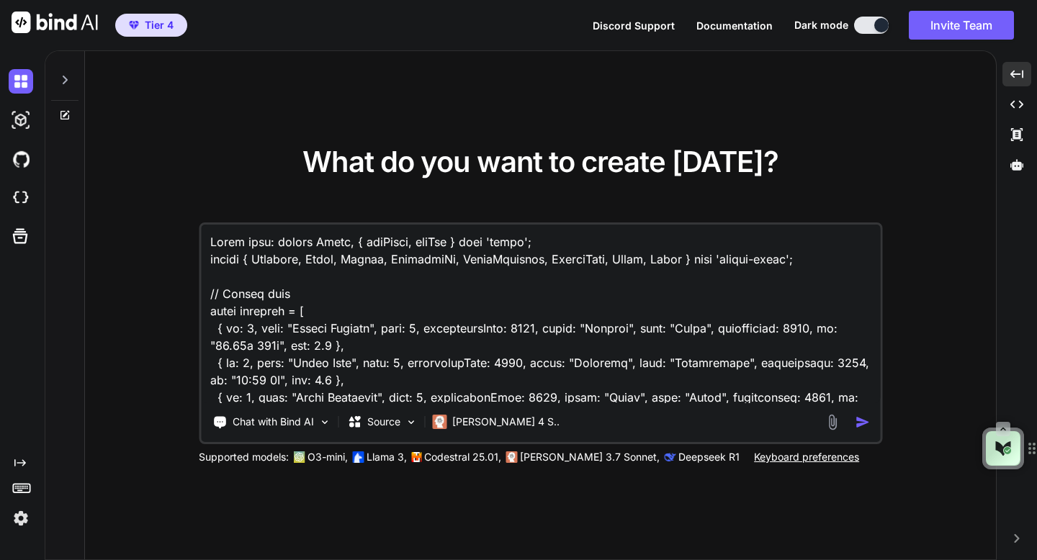
scroll to position [6726, 0]
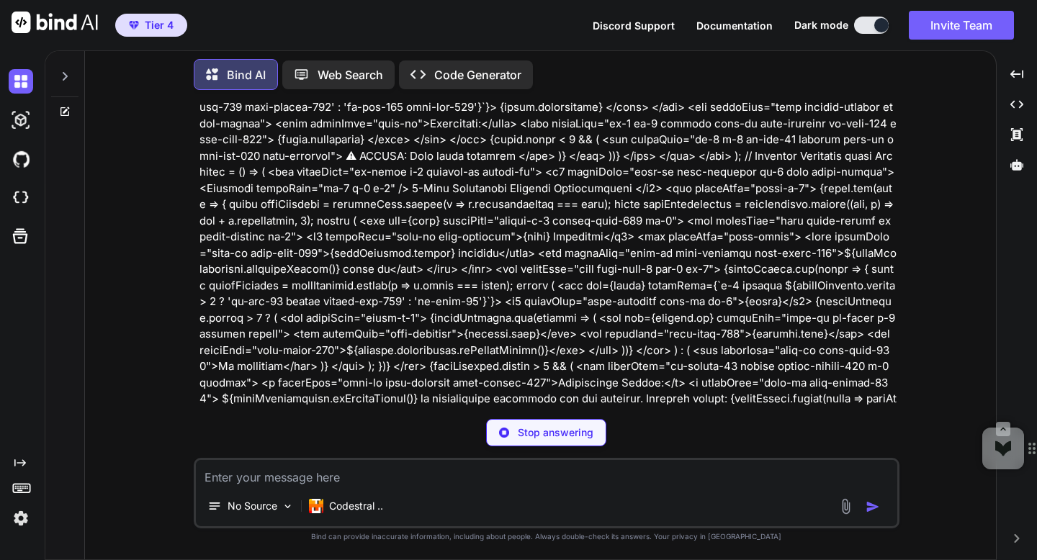
scroll to position [1547, 0]
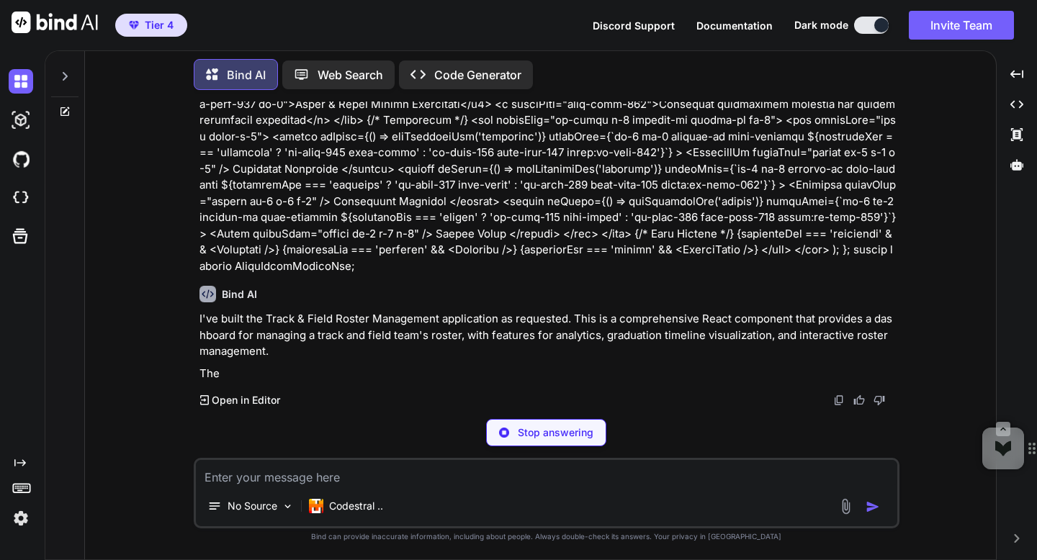
click at [254, 399] on p "Open in Editor" at bounding box center [246, 400] width 68 height 14
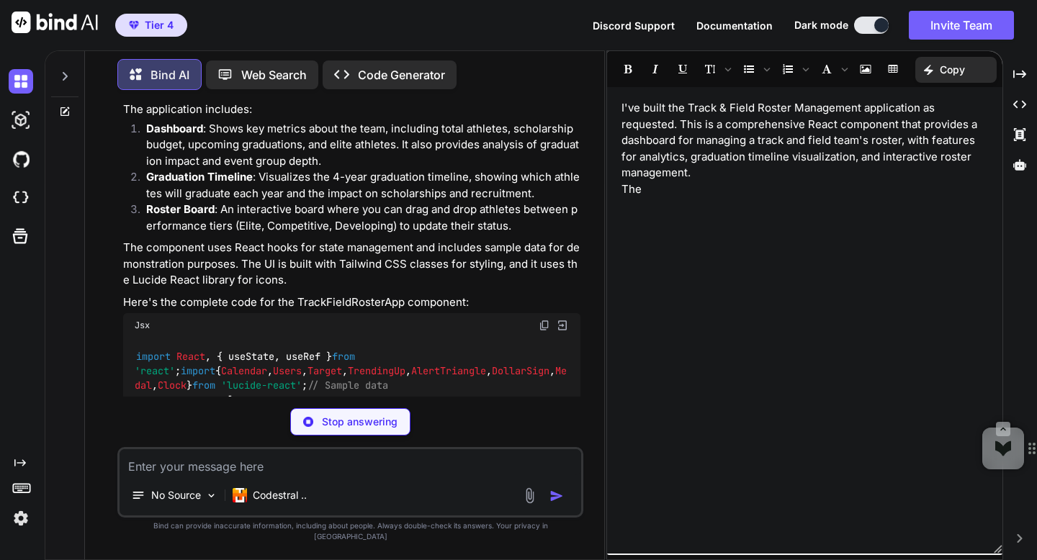
scroll to position [2690, 0]
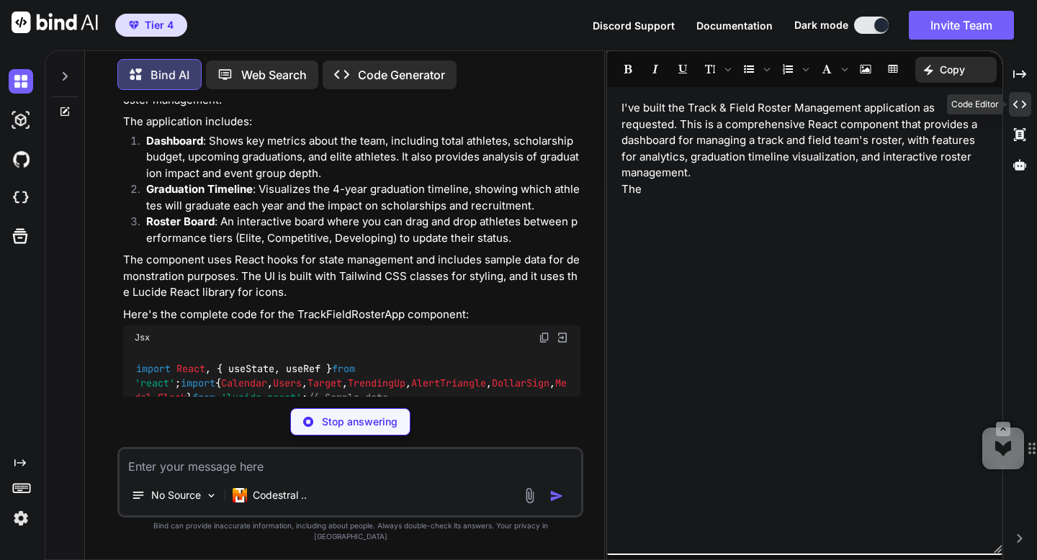
click at [1015, 104] on icon at bounding box center [1019, 105] width 13 height 8
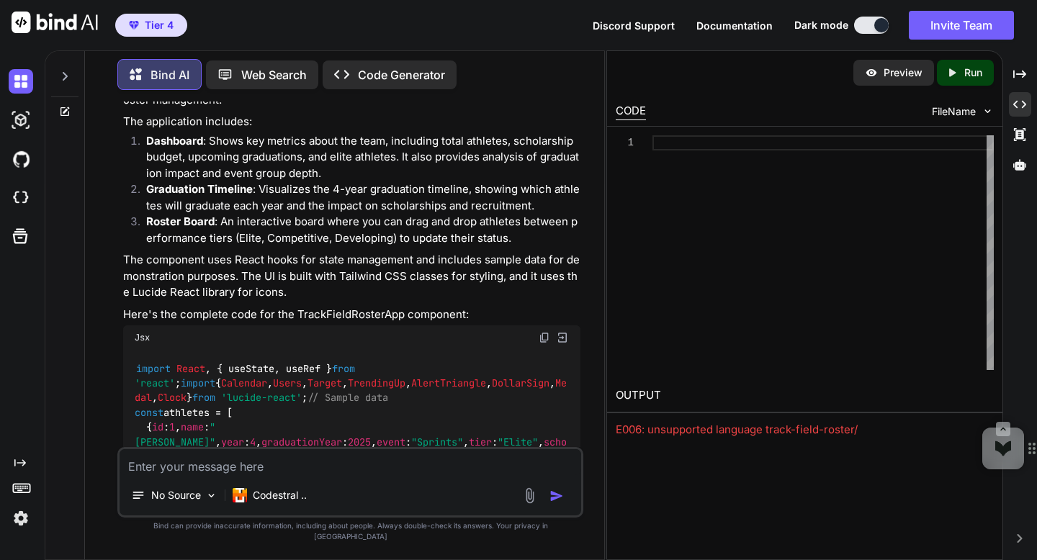
click at [970, 115] on span "FileName" at bounding box center [954, 111] width 44 height 14
click at [984, 112] on img at bounding box center [988, 111] width 12 height 12
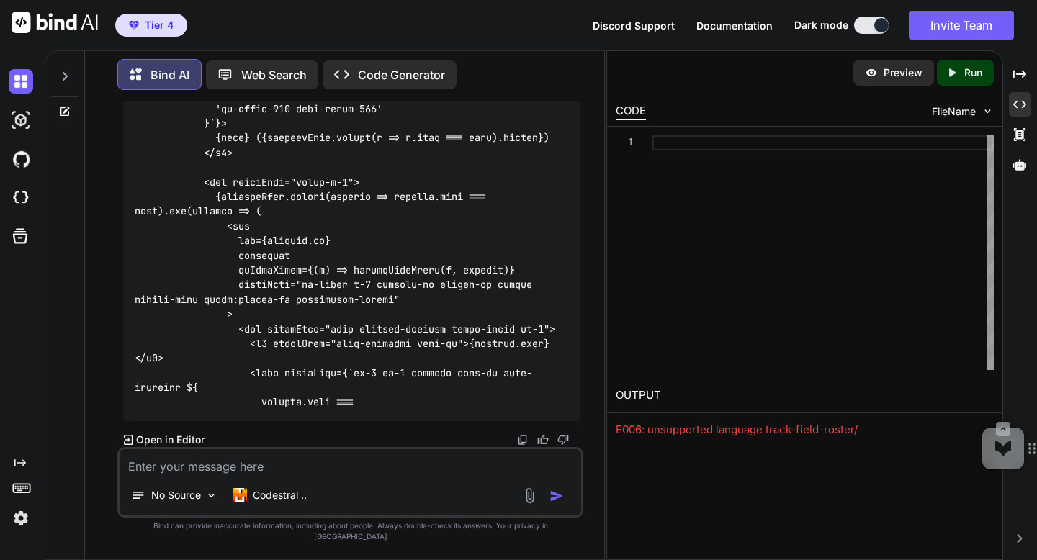
scroll to position [7920, 0]
click at [163, 447] on p "Open in Editor" at bounding box center [170, 440] width 68 height 14
click at [1022, 141] on div "Created with Pixso." at bounding box center [1020, 134] width 22 height 24
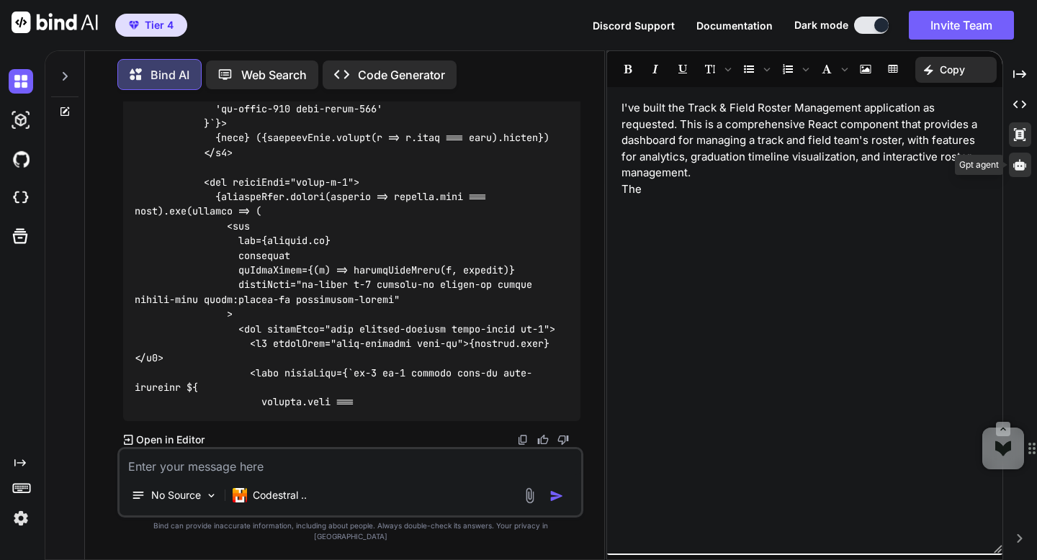
click at [1024, 171] on icon at bounding box center [1019, 164] width 13 height 13
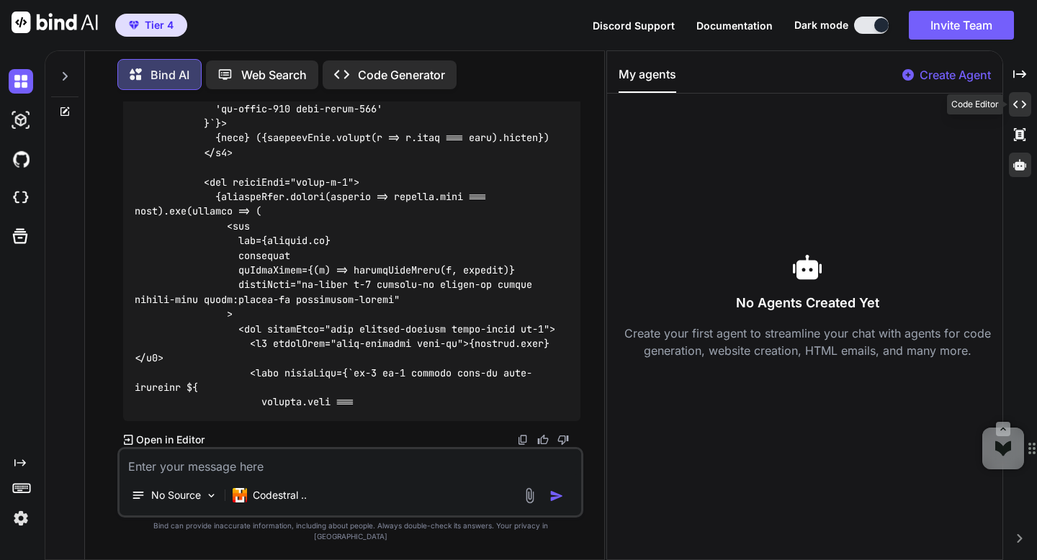
click at [1020, 102] on icon "Created with Pixso." at bounding box center [1019, 104] width 13 height 13
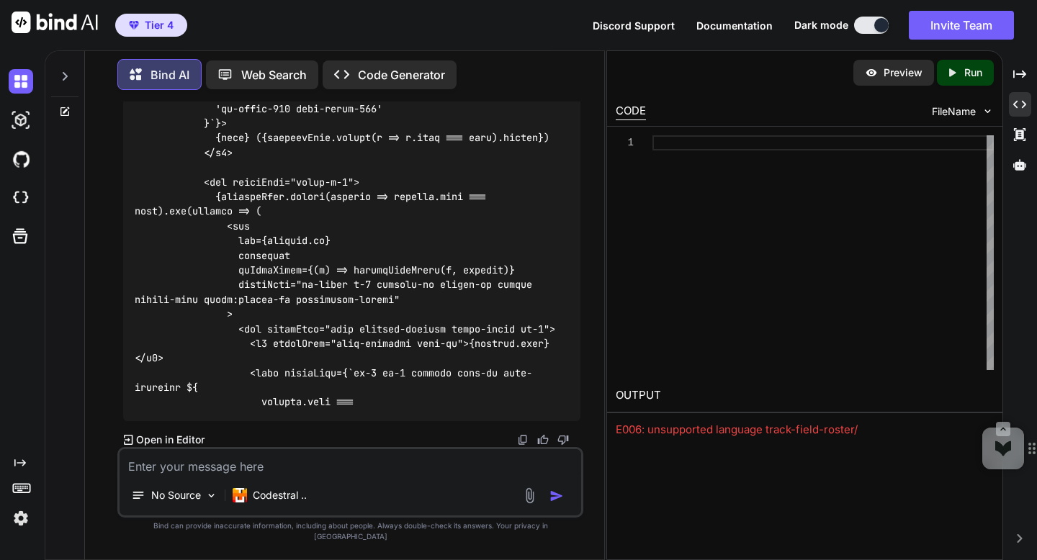
click at [954, 67] on icon "Created with Pixso." at bounding box center [952, 72] width 13 height 13
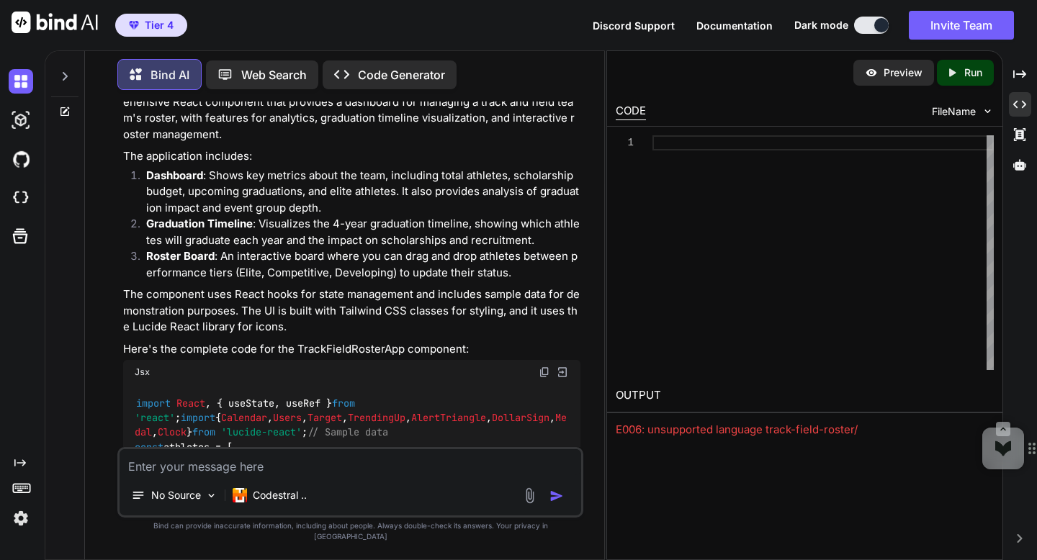
scroll to position [2659, 0]
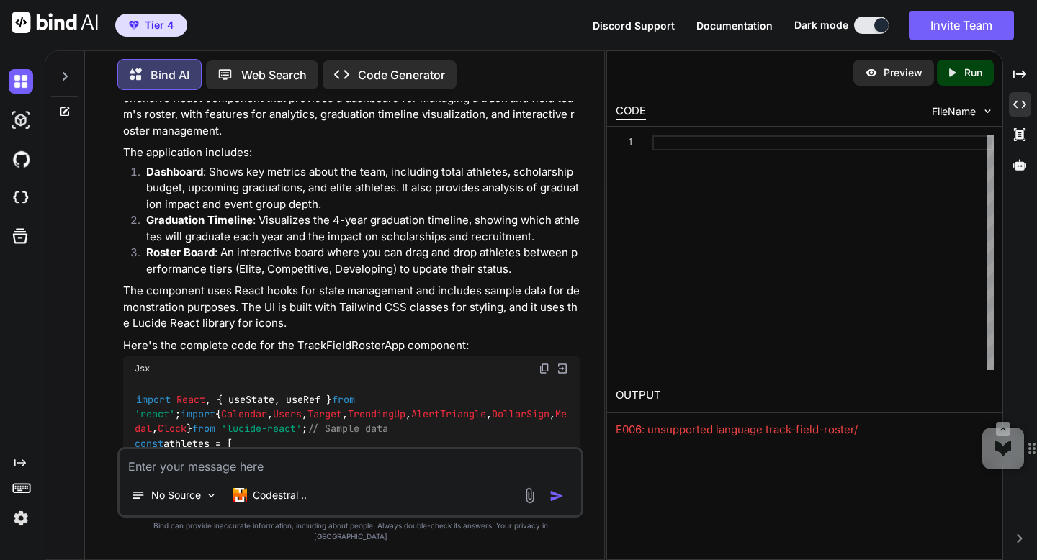
click at [562, 369] on img at bounding box center [562, 368] width 13 height 13
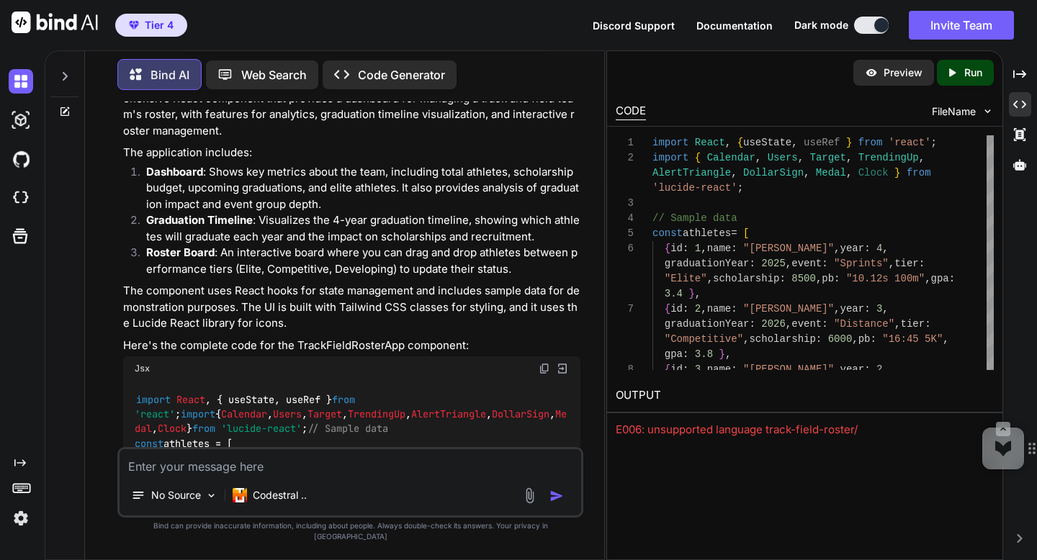
click at [949, 79] on div "Created with Pixso. Run" at bounding box center [965, 73] width 57 height 26
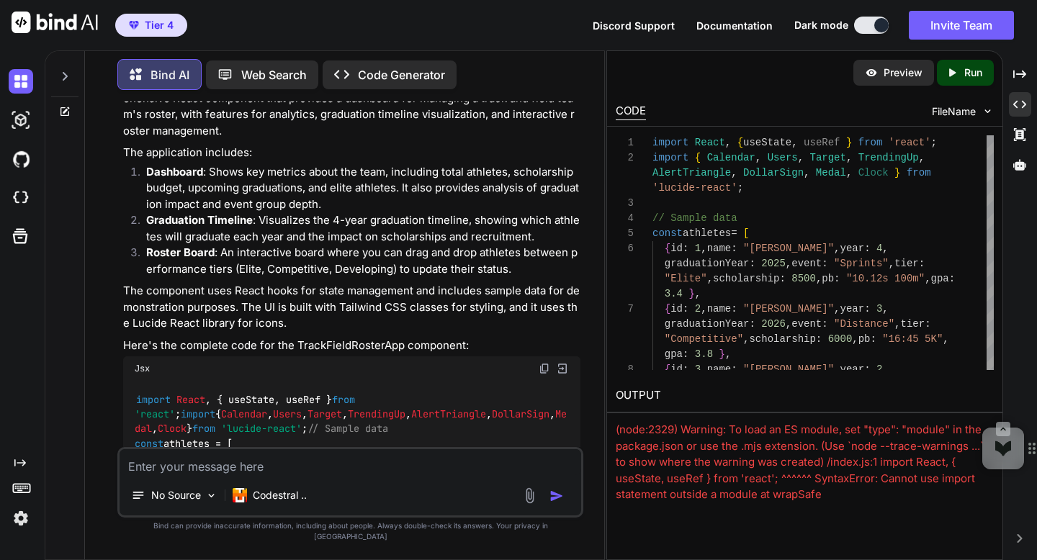
click at [904, 76] on p "Preview" at bounding box center [903, 73] width 39 height 14
click at [738, 457] on div "(node:2329) Warning: To load an ES module, set "type": "module" in the package.…" at bounding box center [805, 527] width 378 height 211
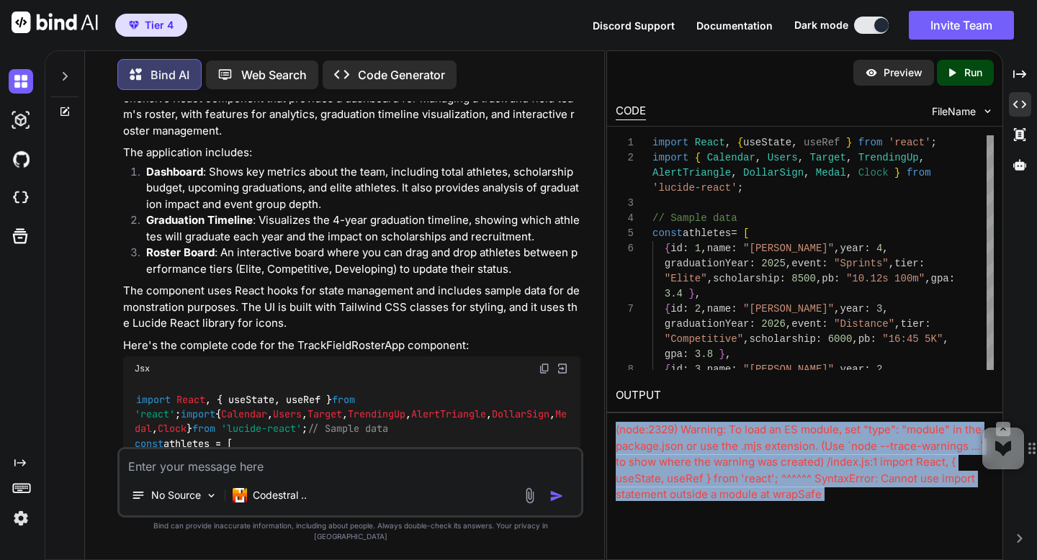
click at [738, 457] on div "(node:2329) Warning: To load an ES module, set "type": "module" in the package.…" at bounding box center [805, 527] width 378 height 211
copy div "(node:2329) Warning: To load an ES module, set "type": "module" in the package.…"
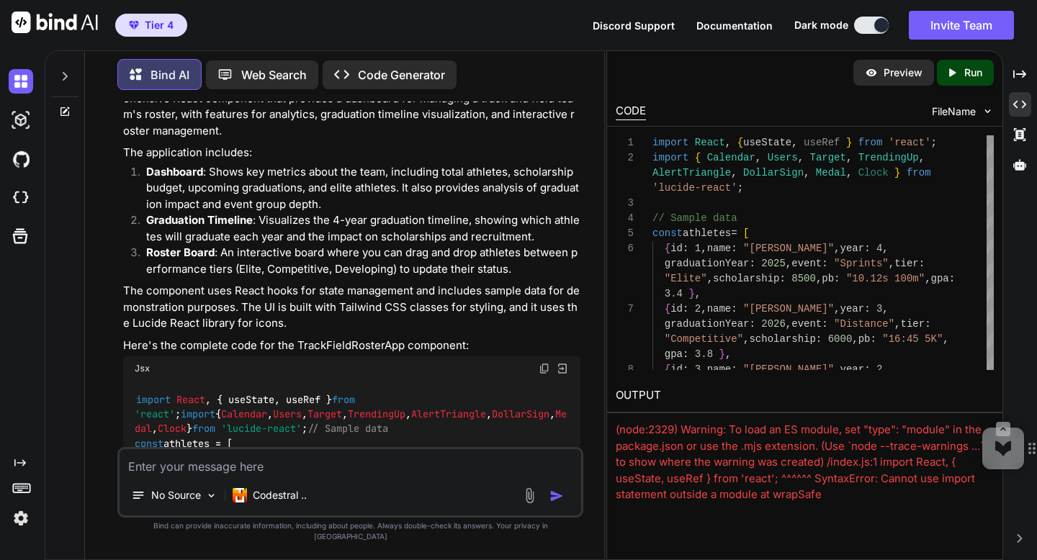
click at [406, 475] on textarea at bounding box center [350, 462] width 461 height 26
paste textarea "(node:2329) Warning: To load an ES module, set "type": "module" in the package.…"
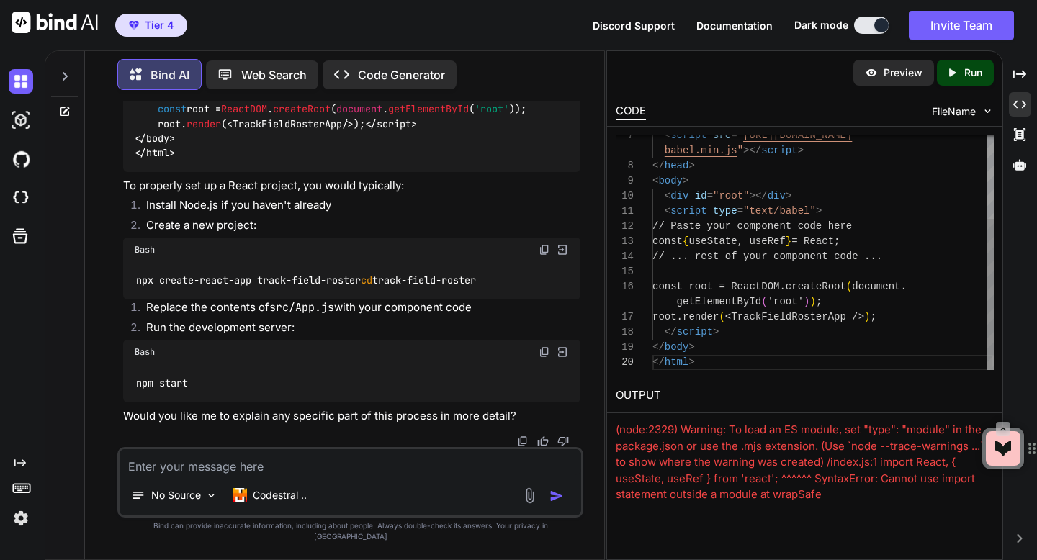
scroll to position [45, 0]
click at [705, 362] on div "< script src = " https://unpkg.com/@babel/standalone/ babel.min.js " ></ script…" at bounding box center [823, 188] width 341 height 363
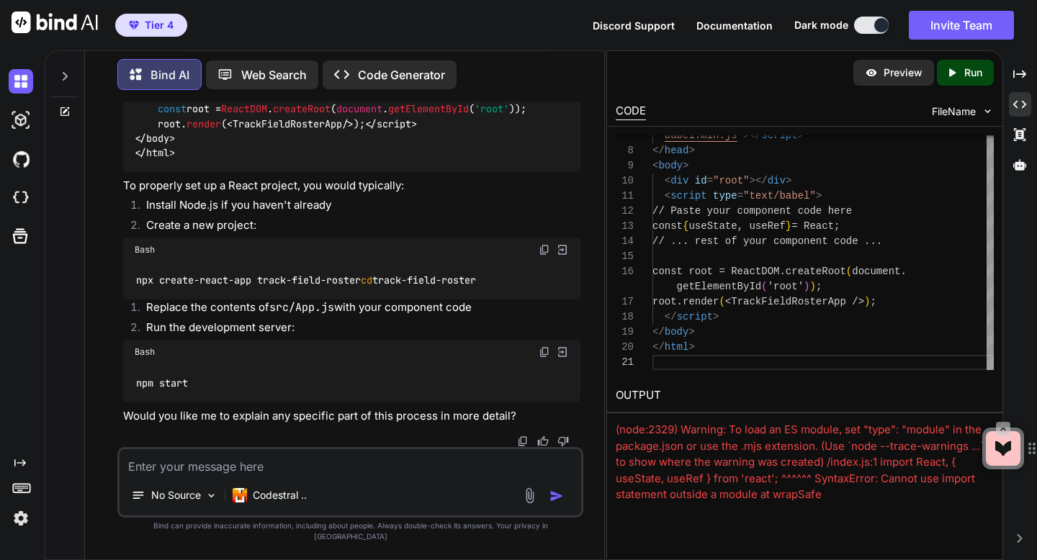
click at [671, 359] on div "babel.min.js " ></ script > </ head > < body > < div id = "root" ></ div > < sc…" at bounding box center [823, 181] width 341 height 378
click at [563, 244] on img at bounding box center [562, 249] width 13 height 13
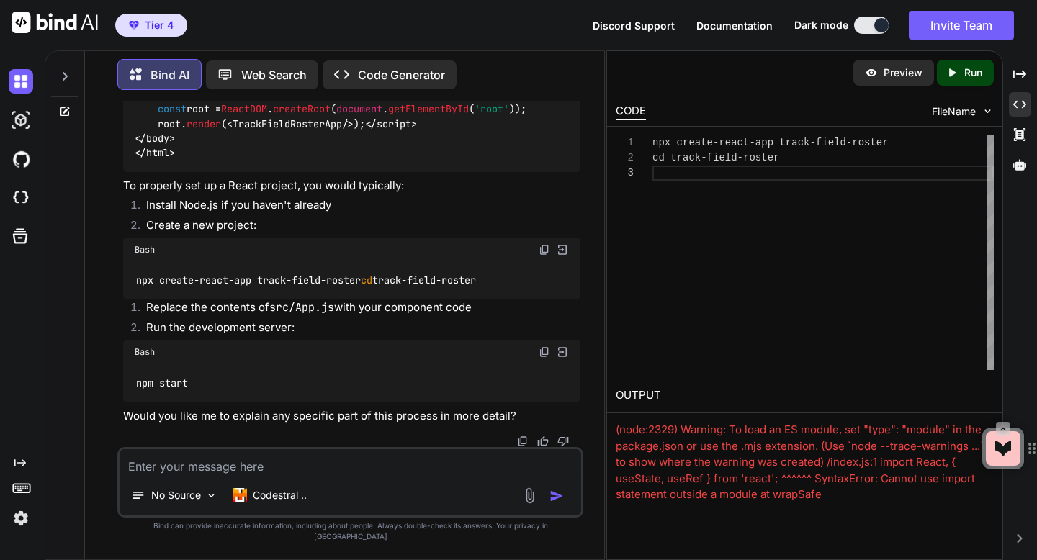
scroll to position [30, 0]
click at [889, 84] on div "Preview" at bounding box center [894, 73] width 81 height 26
click at [953, 75] on icon "Created with Pixso." at bounding box center [952, 72] width 13 height 13
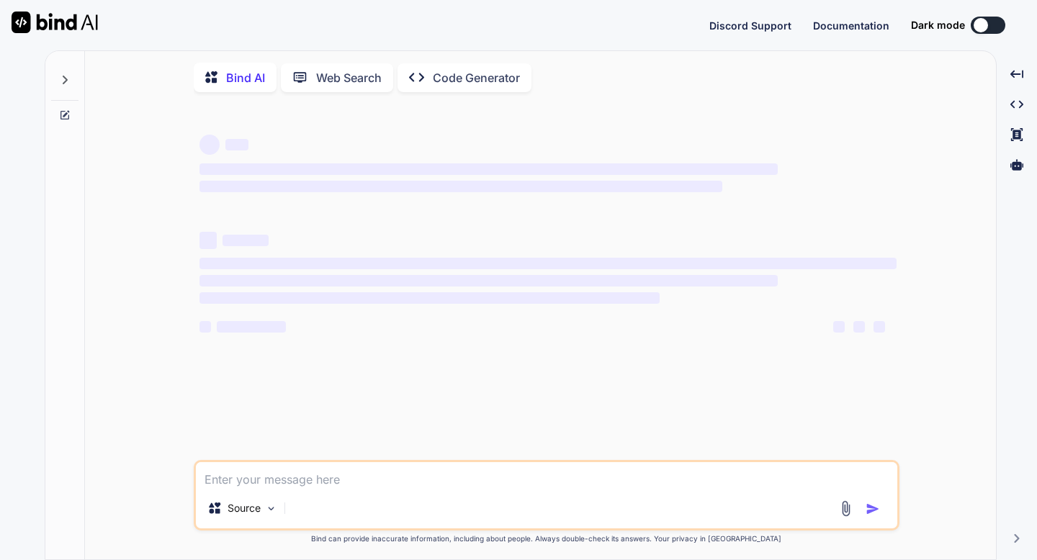
click at [991, 26] on button at bounding box center [988, 25] width 35 height 17
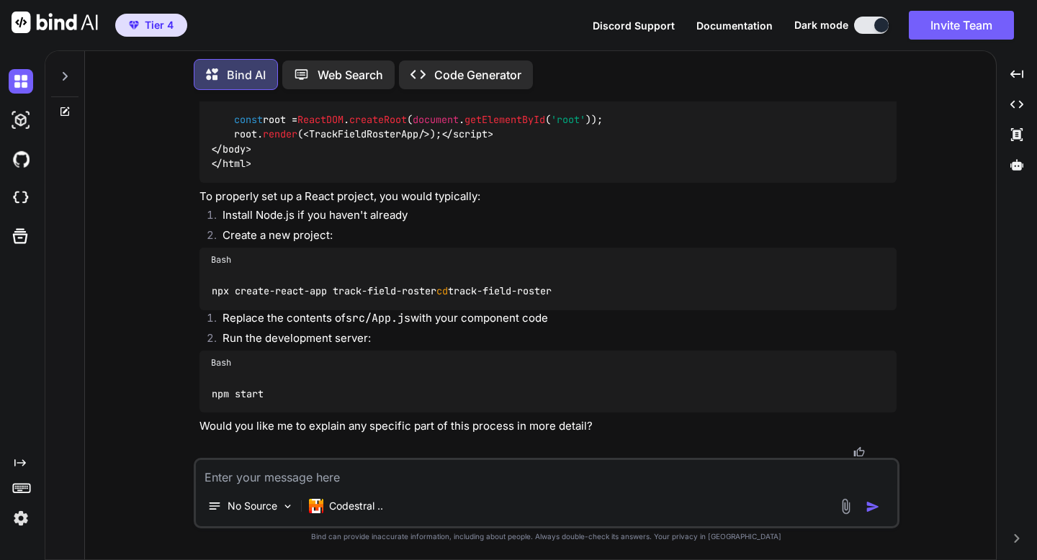
scroll to position [6662, 0]
click at [353, 493] on div "Codestral .." at bounding box center [346, 506] width 86 height 29
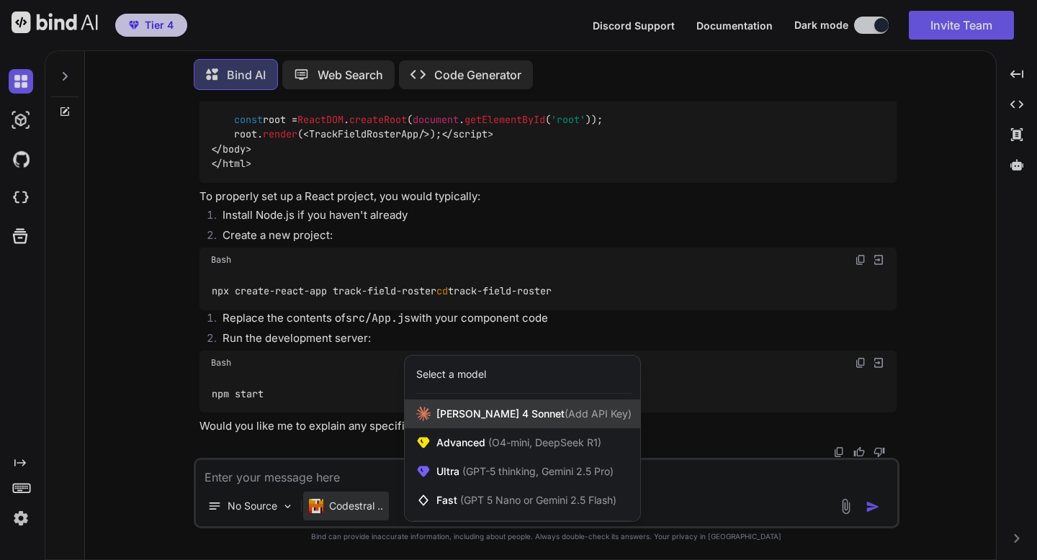
click at [452, 421] on div "[PERSON_NAME] 4 Sonnet (Add API Key)" at bounding box center [523, 414] width 236 height 29
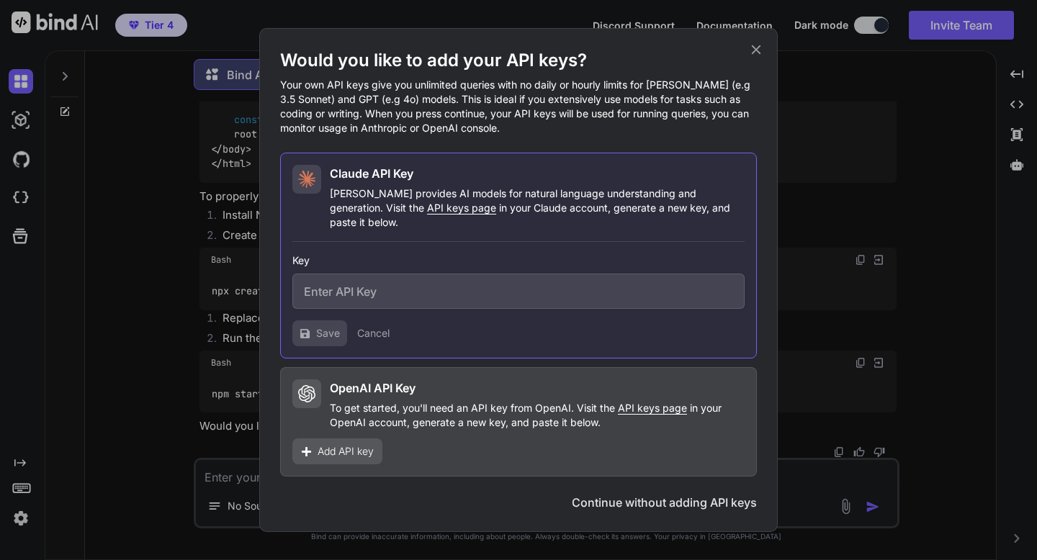
click at [758, 55] on icon at bounding box center [756, 49] width 9 height 9
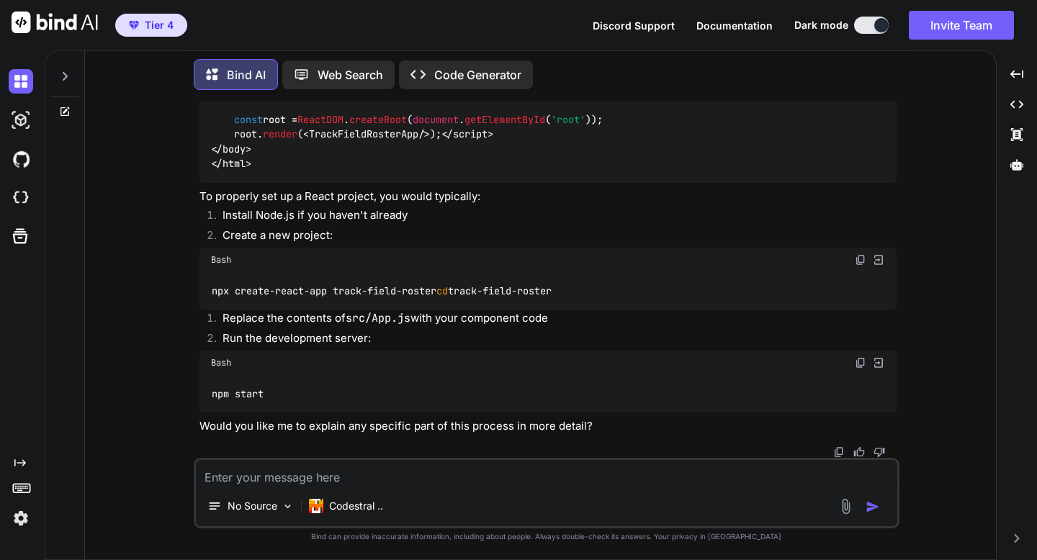
click at [361, 75] on p "Web Search" at bounding box center [351, 74] width 66 height 17
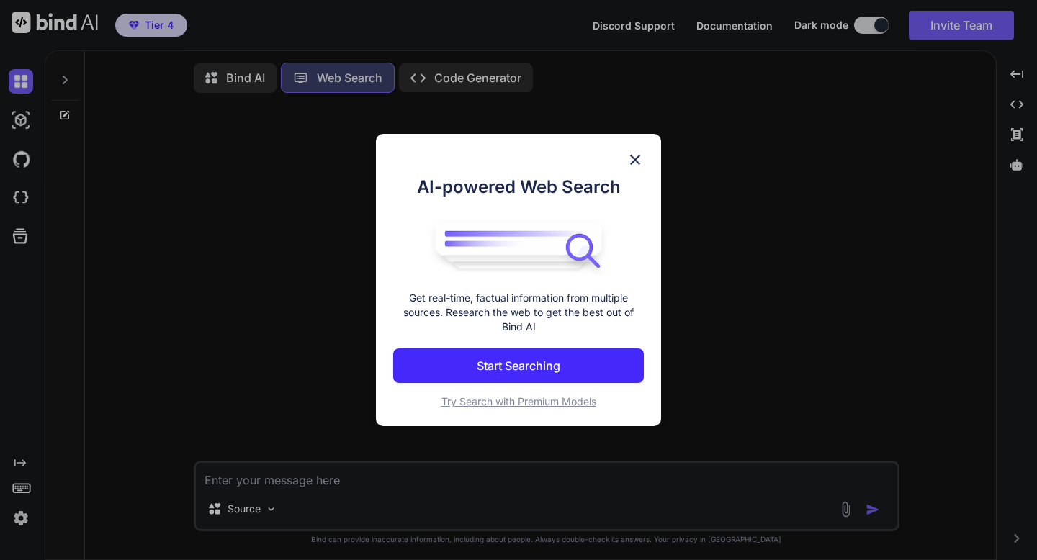
scroll to position [6, 0]
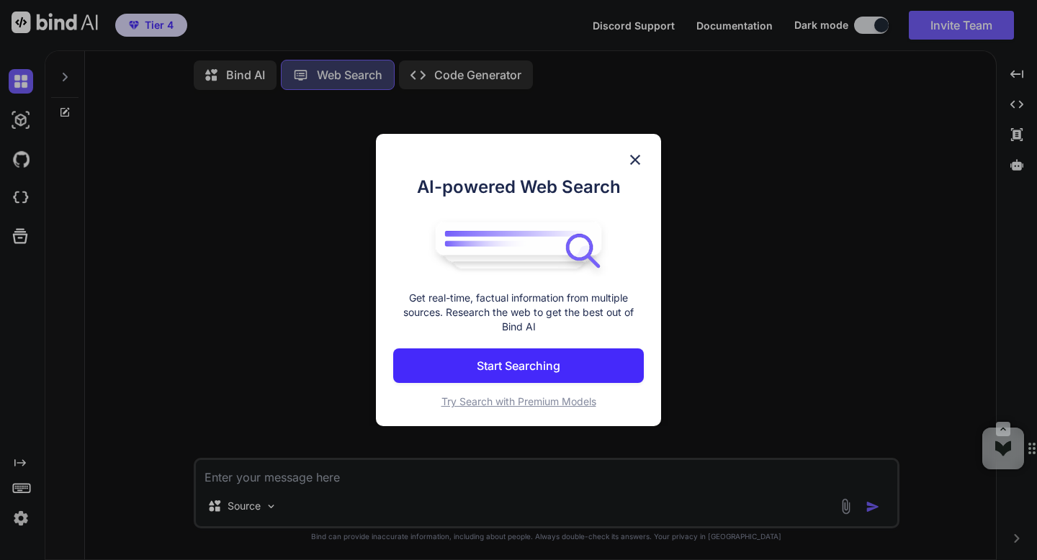
click at [498, 399] on span "Try Search with Premium Models" at bounding box center [519, 401] width 155 height 12
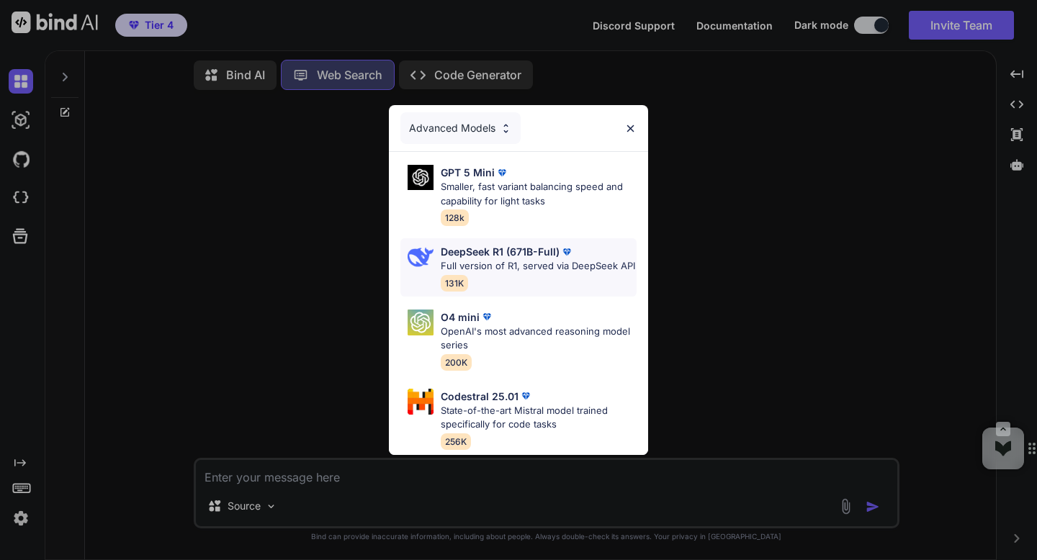
click at [496, 275] on div "DeepSeek R1 (671B-Full) Full version of R1, served via DeepSeek API 131K" at bounding box center [538, 267] width 194 height 47
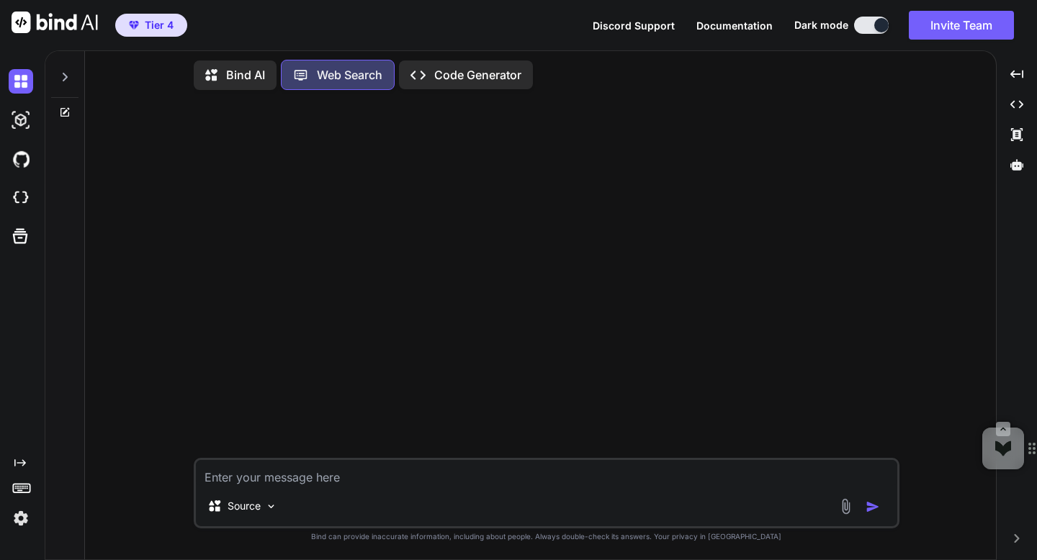
click at [342, 475] on textarea at bounding box center [547, 473] width 702 height 26
type textarea "x"
type textarea "H"
type textarea "x"
type textarea "Ho"
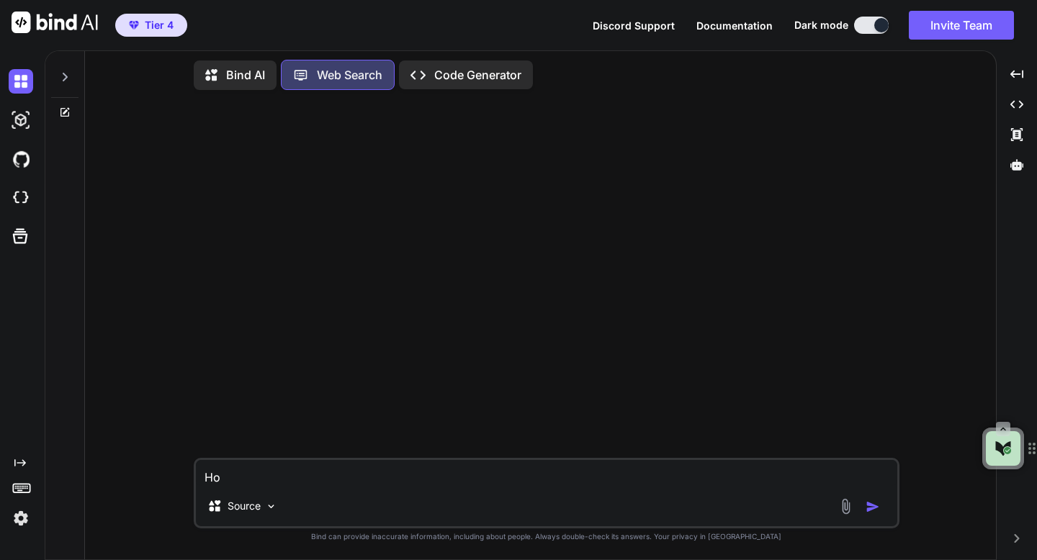
type textarea "x"
type textarea "How"
type textarea "x"
type textarea "How"
type textarea "x"
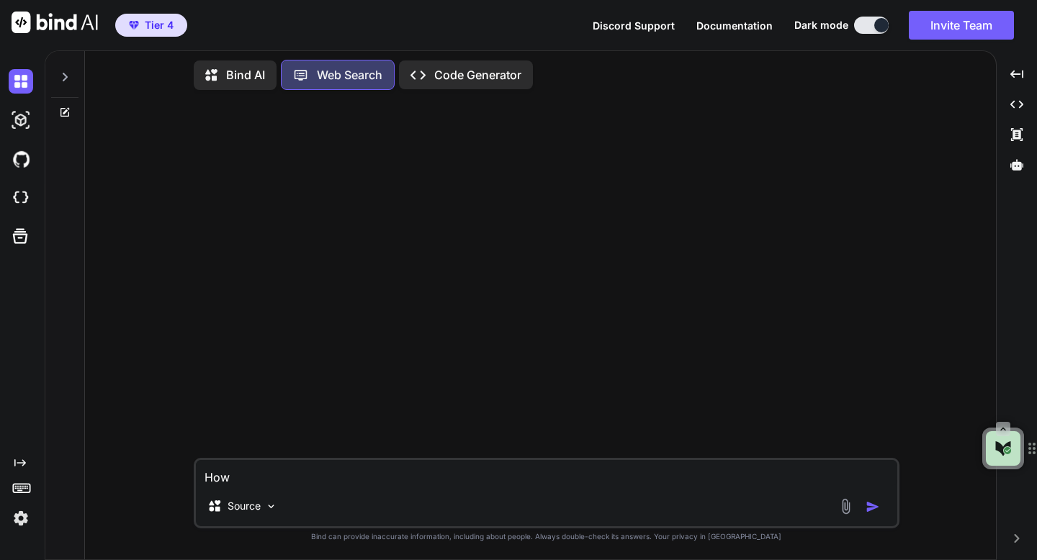
type textarea "How t"
type textarea "x"
type textarea "How to"
type textarea "x"
type textarea "How to"
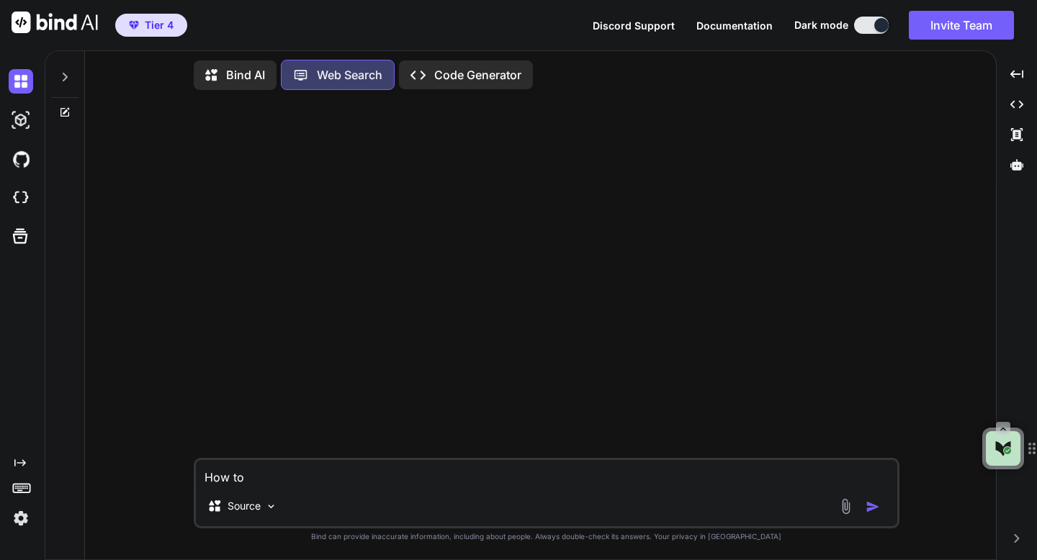
type textarea "x"
type textarea "How to u"
type textarea "x"
type textarea "How to us"
type textarea "x"
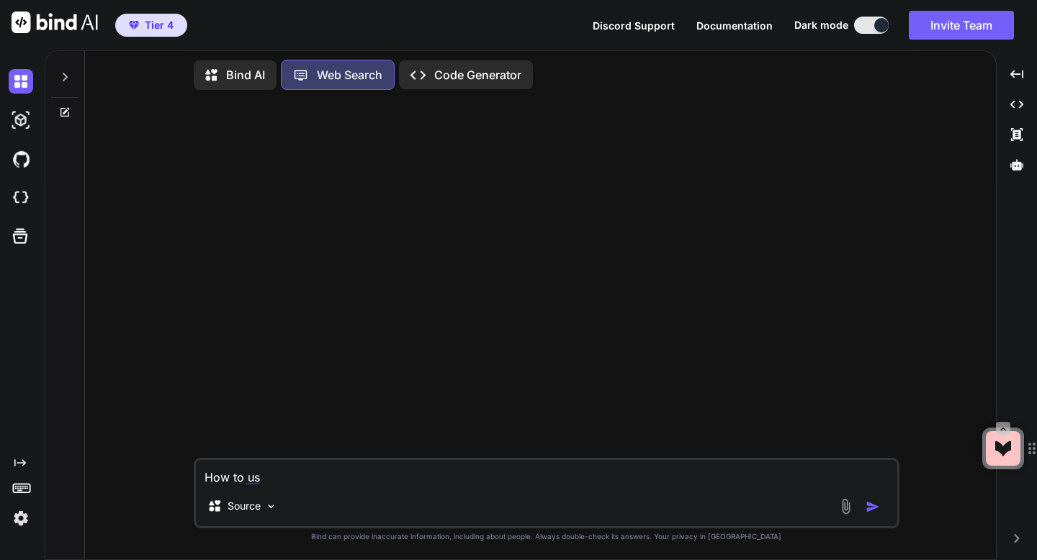
type textarea "How to use"
type textarea "x"
type textarea "How to use"
type textarea "x"
type textarea "How to use b"
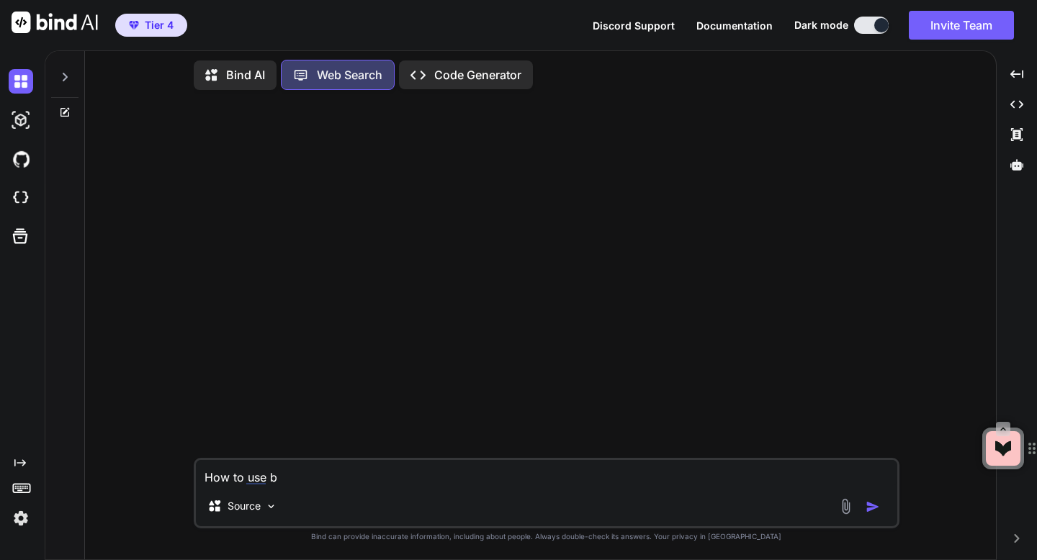
type textarea "x"
type textarea "How to use bi"
type textarea "x"
type textarea "How to use bin"
type textarea "x"
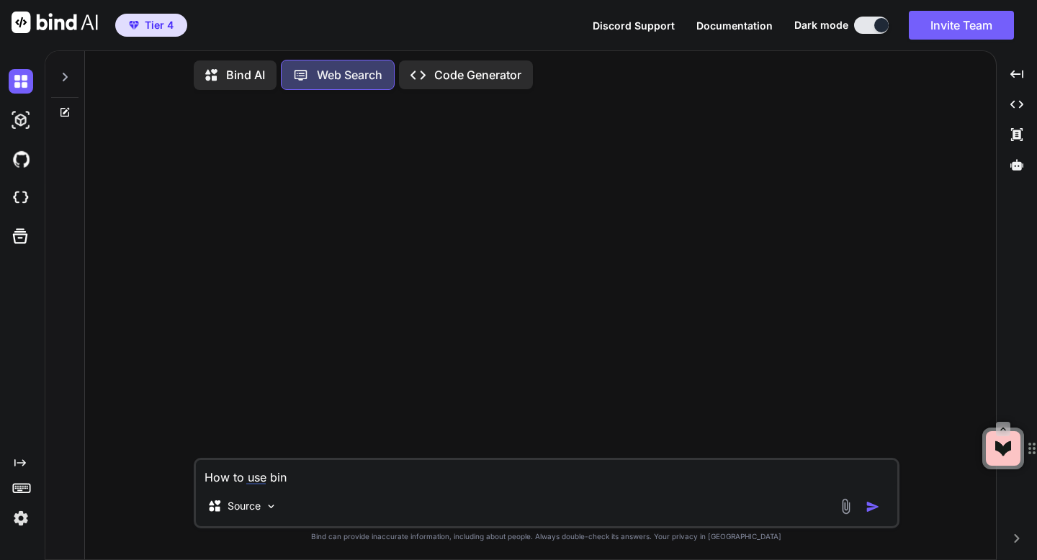
type textarea "How to use bina"
type textarea "x"
type textarea "How to use bin"
type textarea "x"
type textarea "How to use bind"
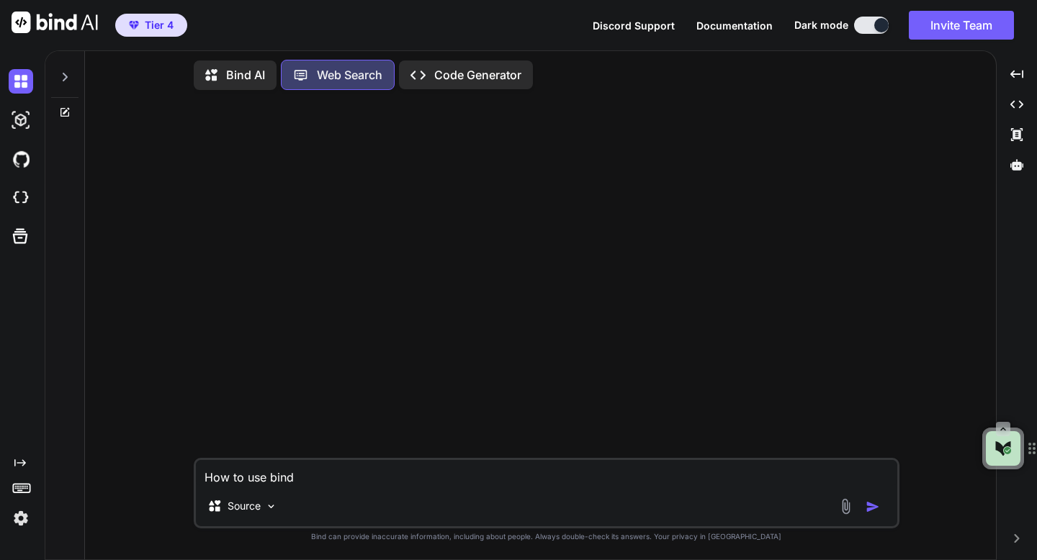
type textarea "x"
type textarea "How to use bind"
type textarea "x"
type textarea "How to use bind A"
type textarea "x"
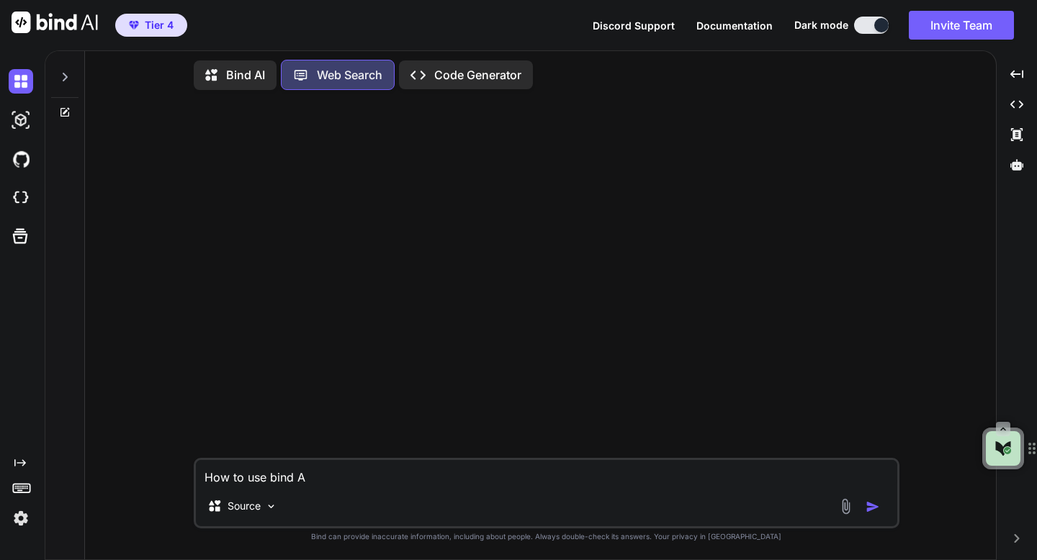
type textarea "How to use bind AI"
type textarea "x"
type textarea "How to use bind AI?"
type textarea "x"
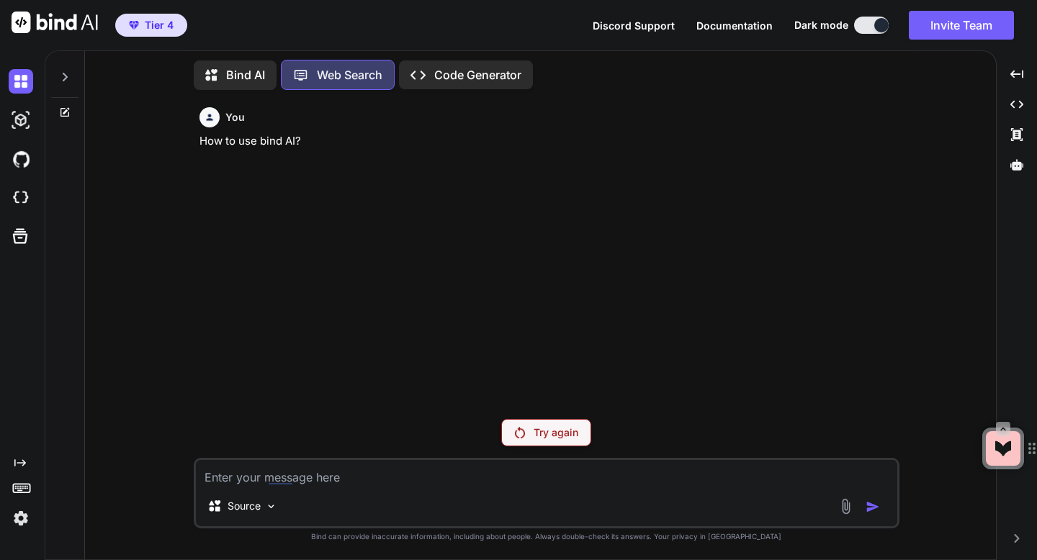
click at [536, 426] on p "Try again" at bounding box center [556, 433] width 45 height 14
click at [442, 78] on p "Code Generator" at bounding box center [477, 74] width 87 height 17
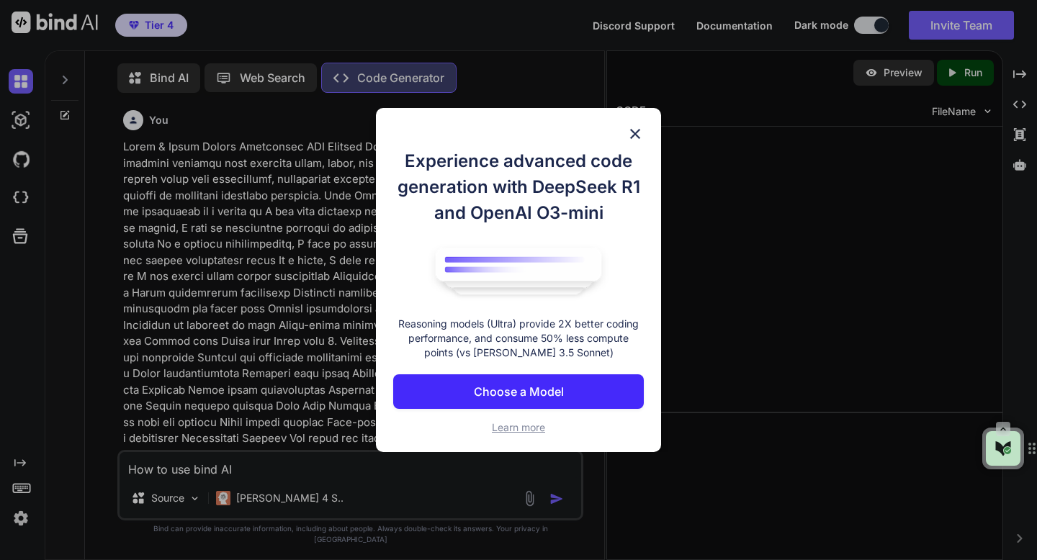
click at [489, 389] on p "Choose a Model" at bounding box center [519, 391] width 90 height 17
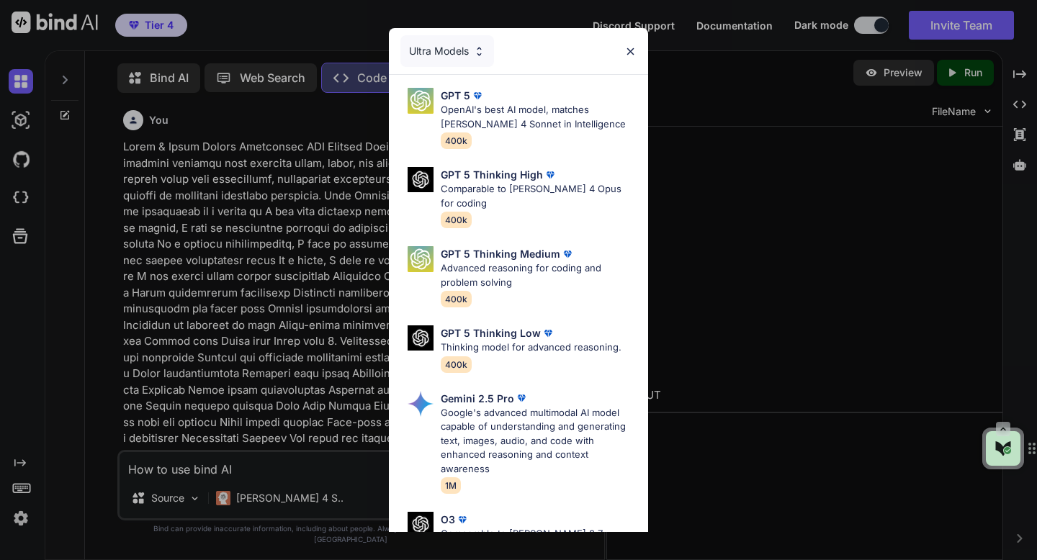
scroll to position [6, 0]
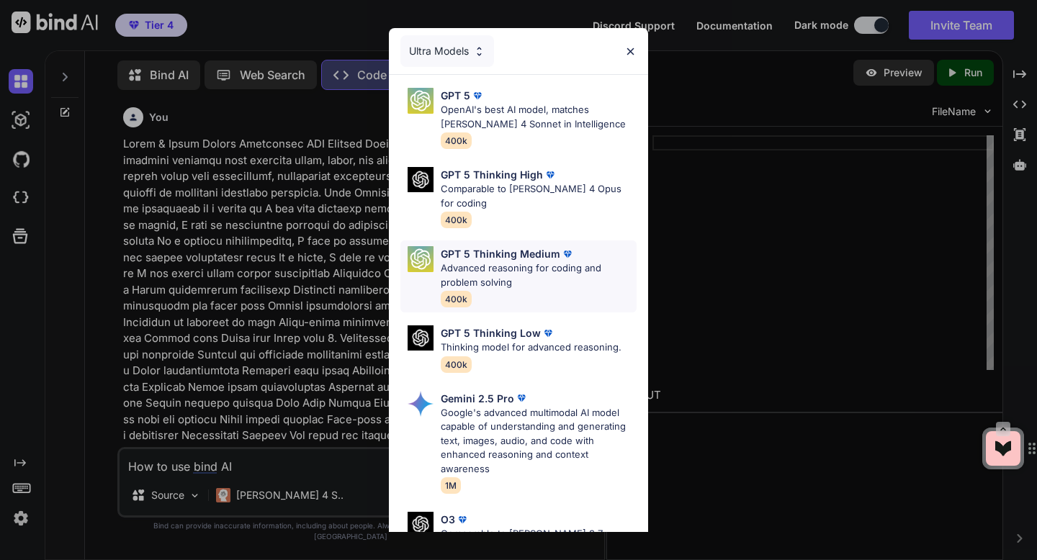
click at [495, 266] on p "Advanced reasoning for coding and problem solving" at bounding box center [539, 275] width 196 height 28
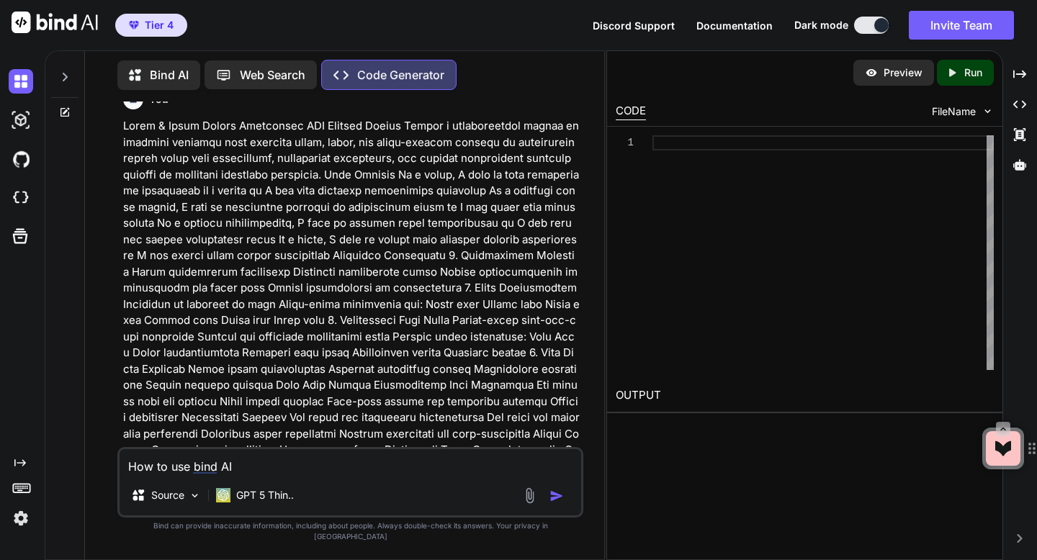
scroll to position [0, 0]
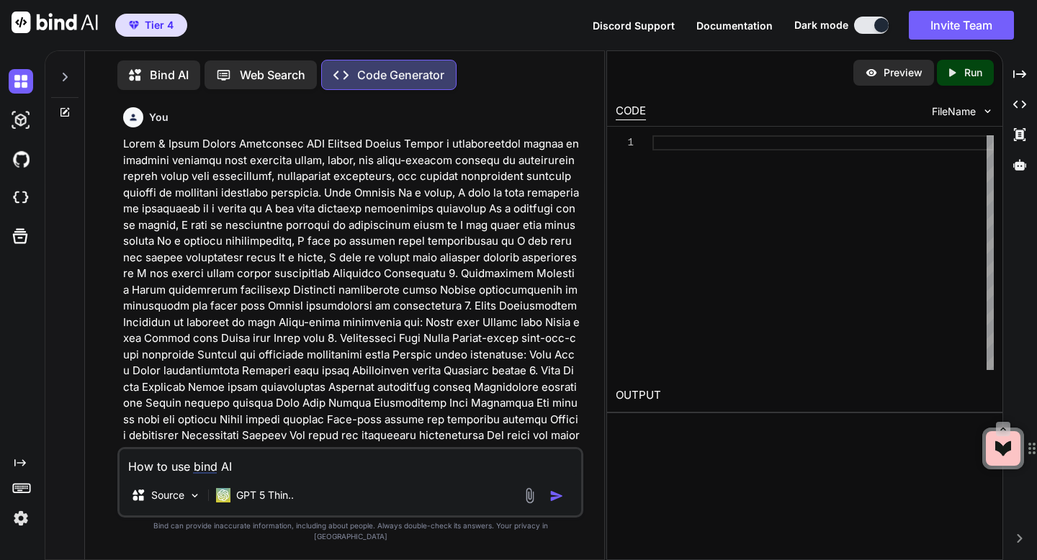
click at [169, 77] on p "Bind AI" at bounding box center [169, 74] width 39 height 17
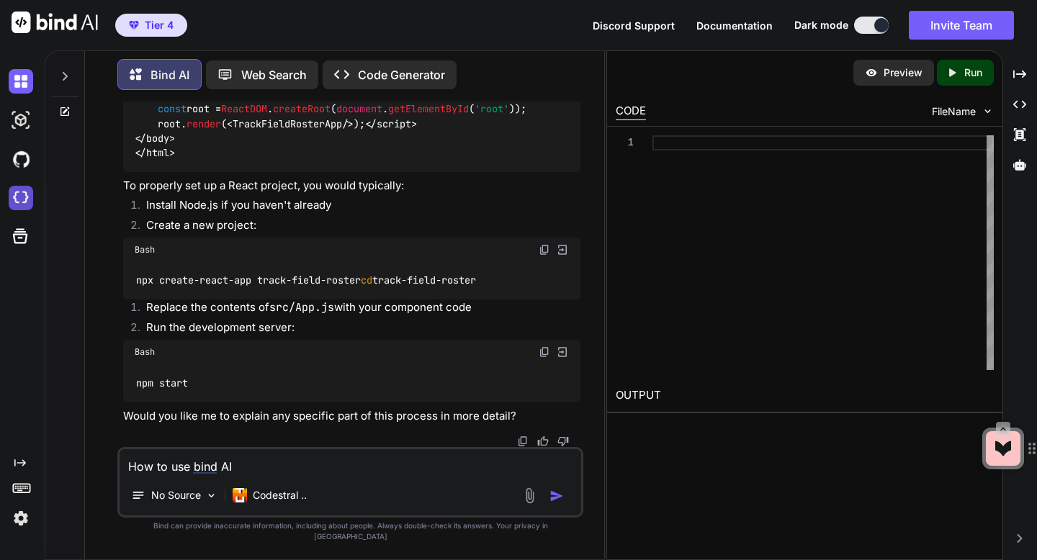
scroll to position [8277, 0]
click at [24, 195] on img at bounding box center [21, 198] width 24 height 24
click at [15, 119] on img at bounding box center [21, 120] width 24 height 24
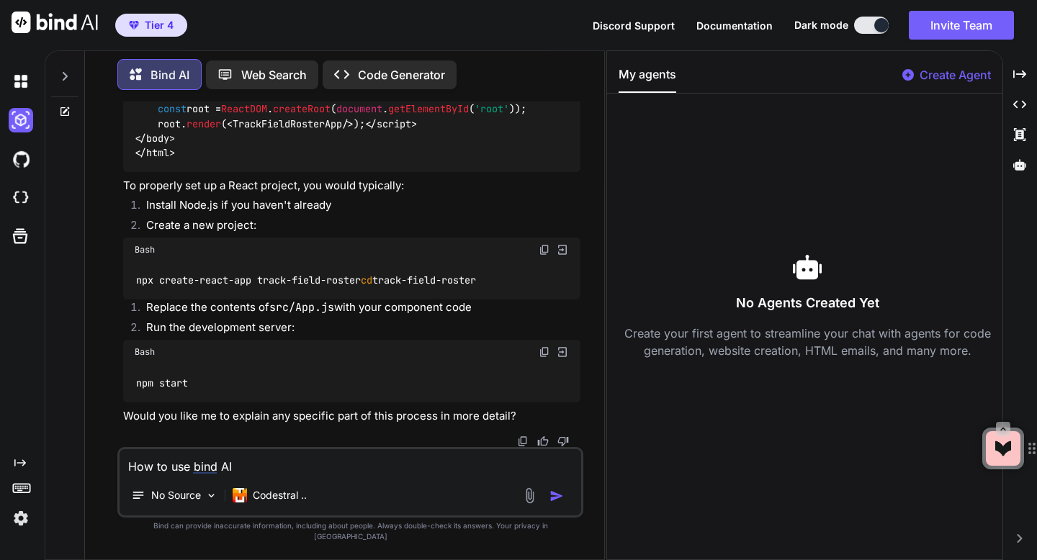
click at [920, 73] on p "Create Agent" at bounding box center [955, 74] width 71 height 17
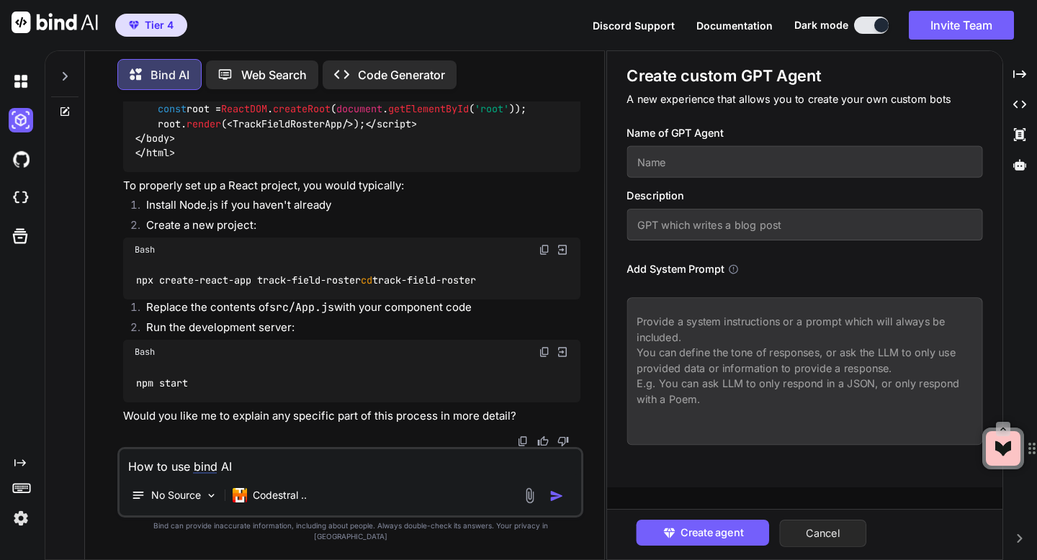
click at [836, 531] on button "Cancel" at bounding box center [822, 533] width 87 height 27
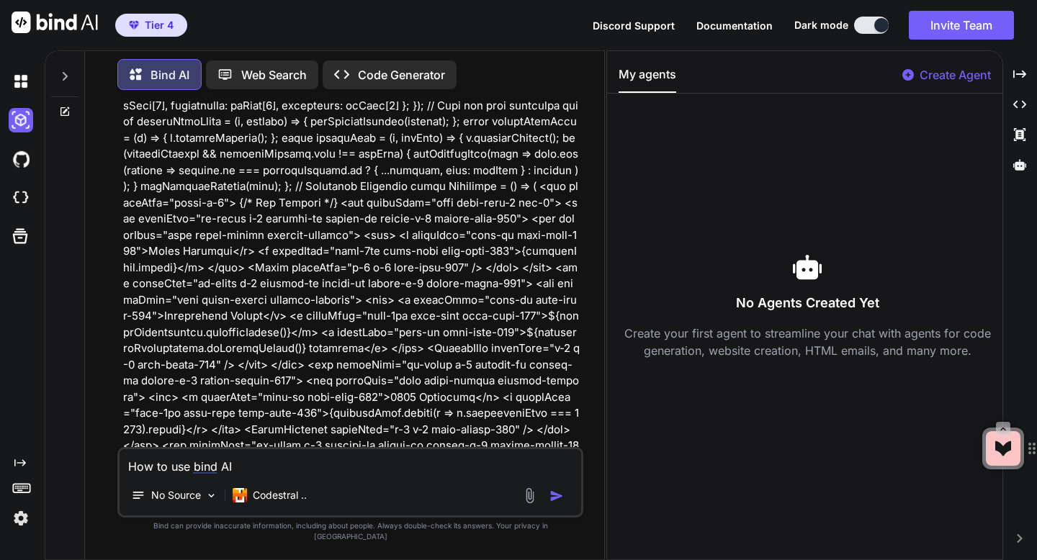
scroll to position [0, 0]
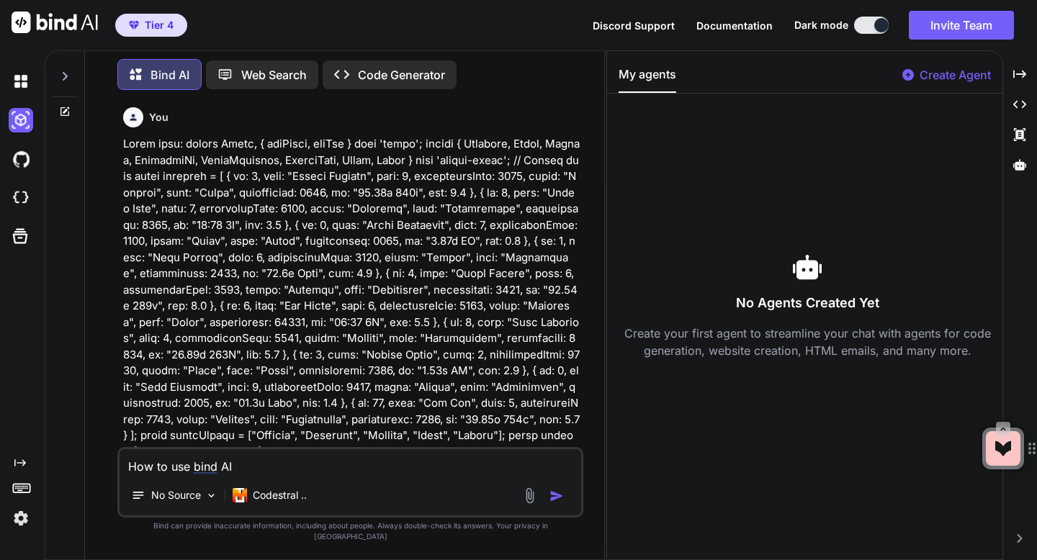
click at [68, 79] on div at bounding box center [64, 73] width 27 height 50
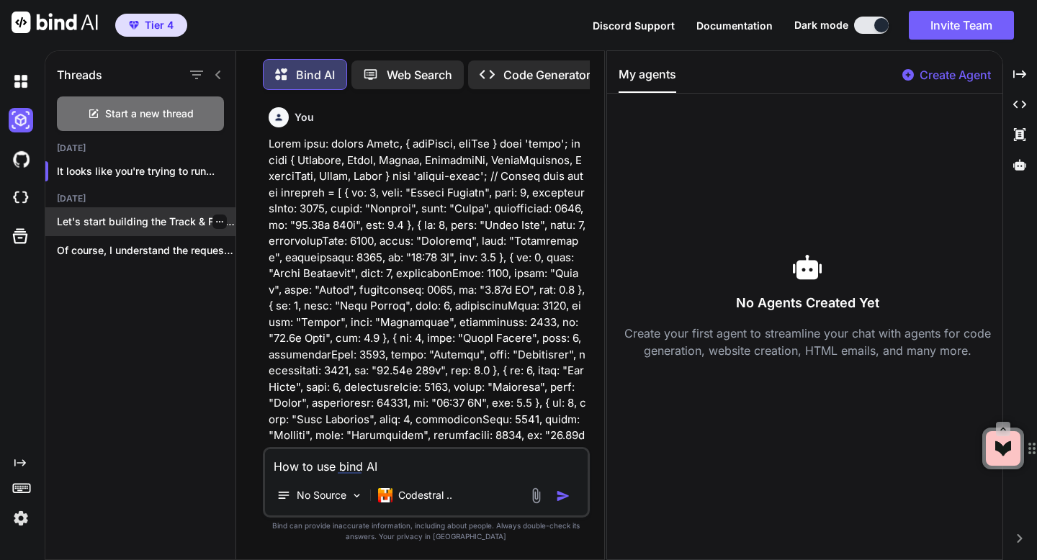
click at [155, 215] on p "Let's start building the Track & Field..." at bounding box center [146, 222] width 179 height 14
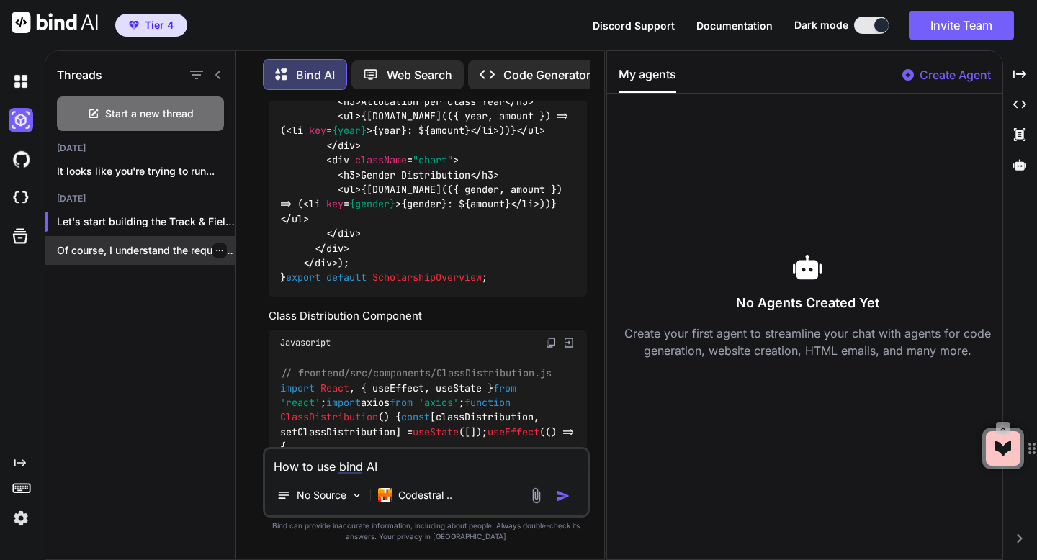
click at [194, 245] on p "Of course, I understand the request, but..." at bounding box center [146, 250] width 179 height 14
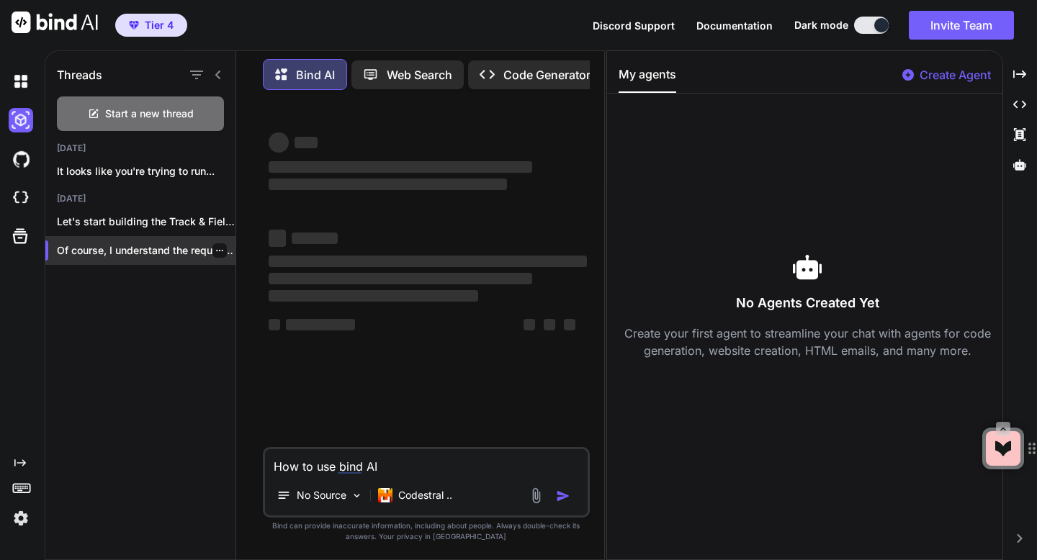
click at [215, 246] on icon "button" at bounding box center [219, 250] width 9 height 9
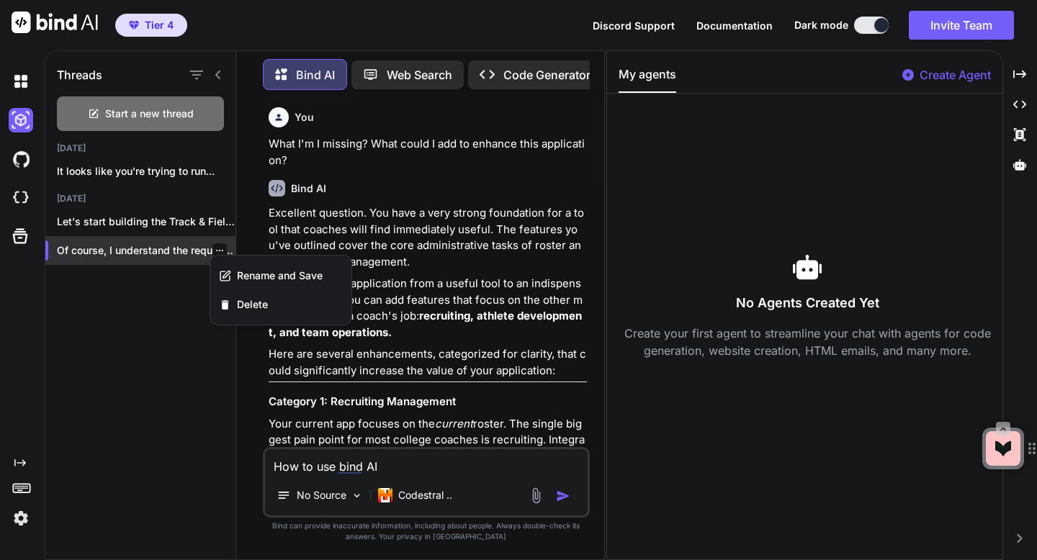
scroll to position [12368, 0]
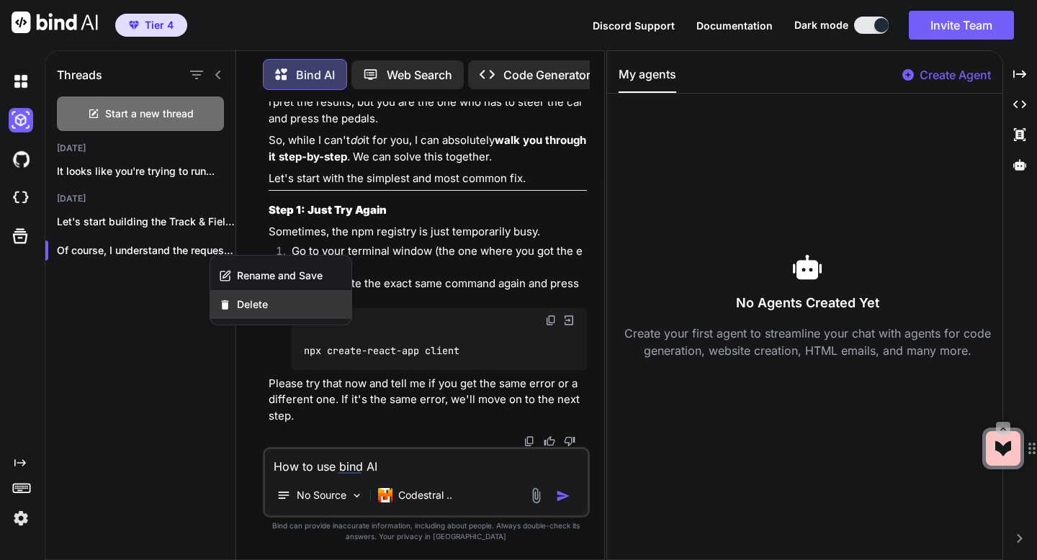
click at [230, 306] on icon "button" at bounding box center [225, 305] width 12 height 12
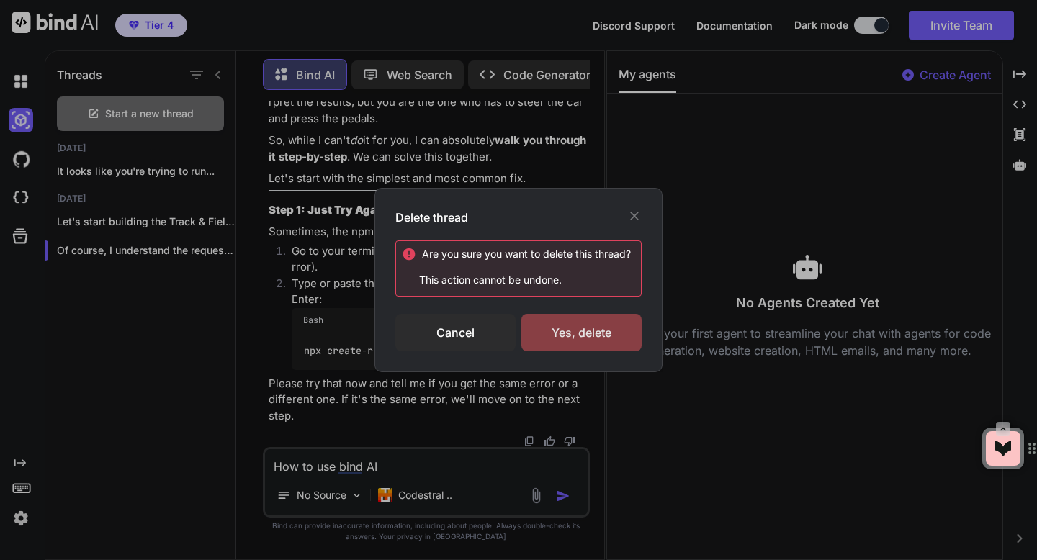
click at [555, 335] on div "Yes, delete" at bounding box center [581, 332] width 120 height 37
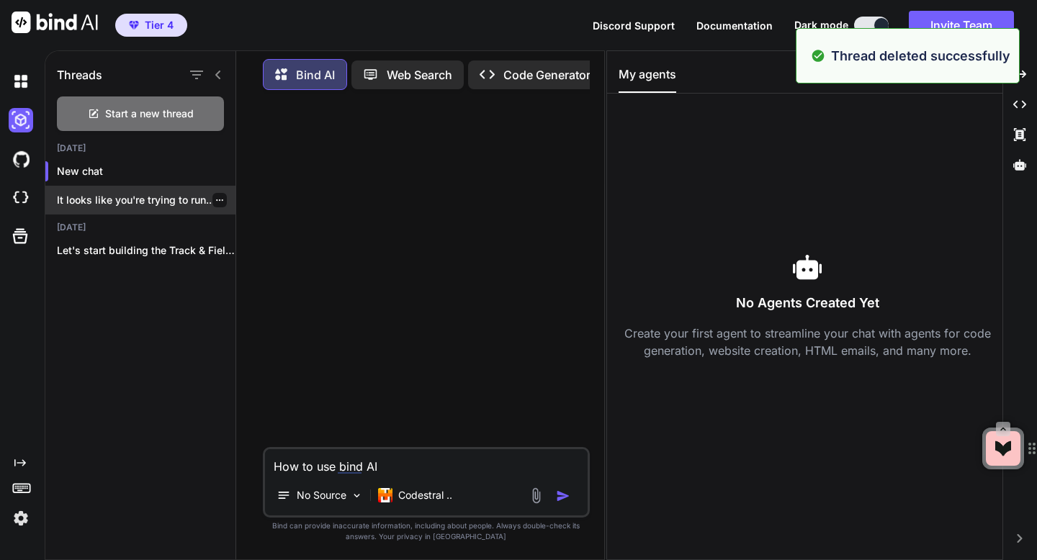
click at [215, 196] on icon "button" at bounding box center [219, 200] width 9 height 9
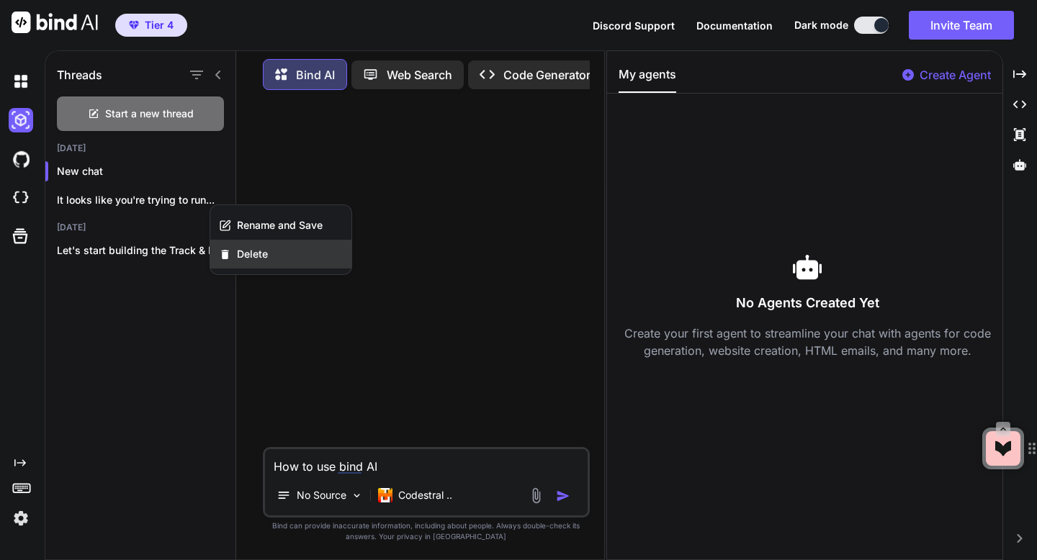
click at [237, 249] on span "Delete" at bounding box center [252, 254] width 31 height 14
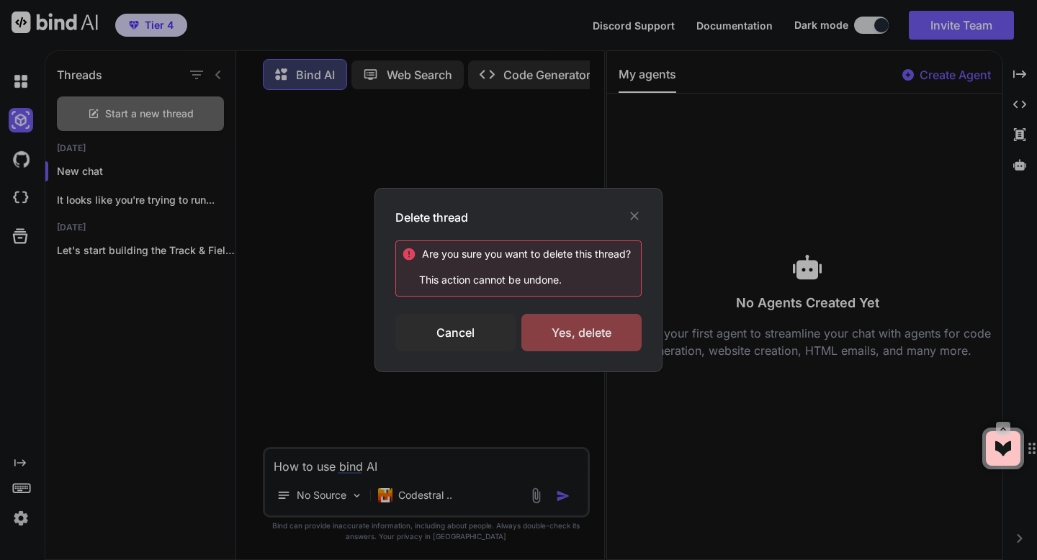
click at [588, 334] on div "Yes, delete" at bounding box center [581, 332] width 120 height 37
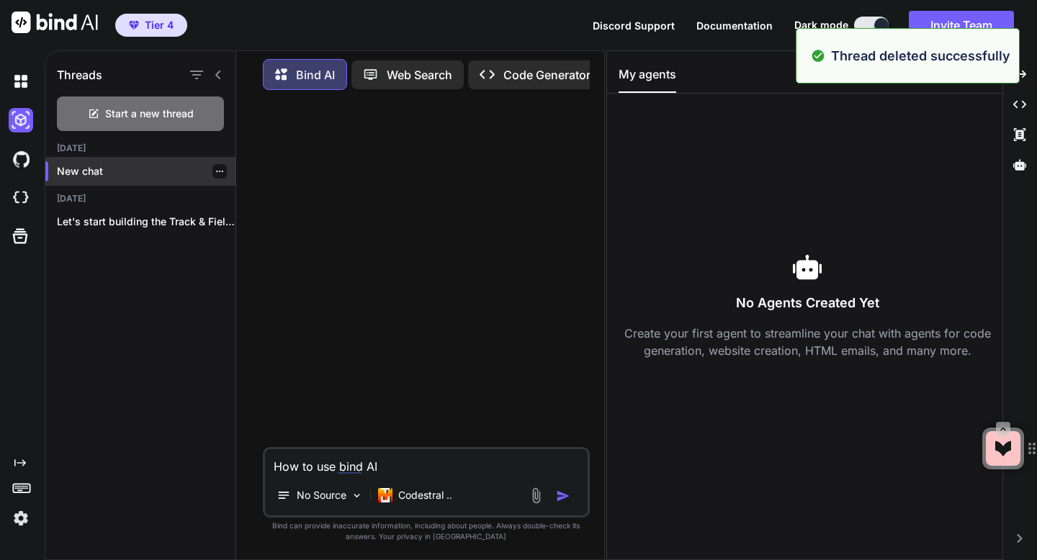
click at [215, 167] on icon "button" at bounding box center [219, 171] width 9 height 9
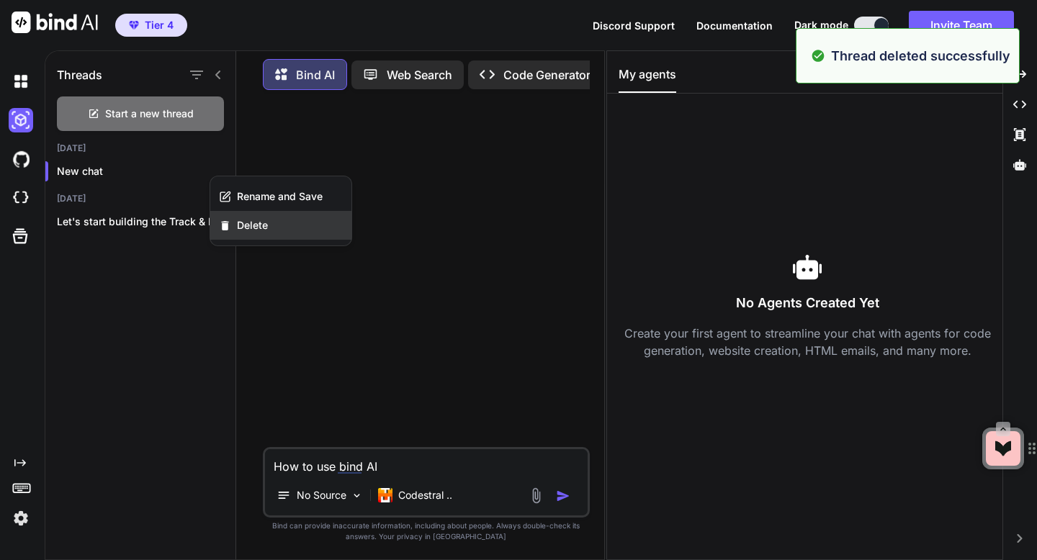
click at [236, 217] on div "Delete" at bounding box center [280, 225] width 141 height 29
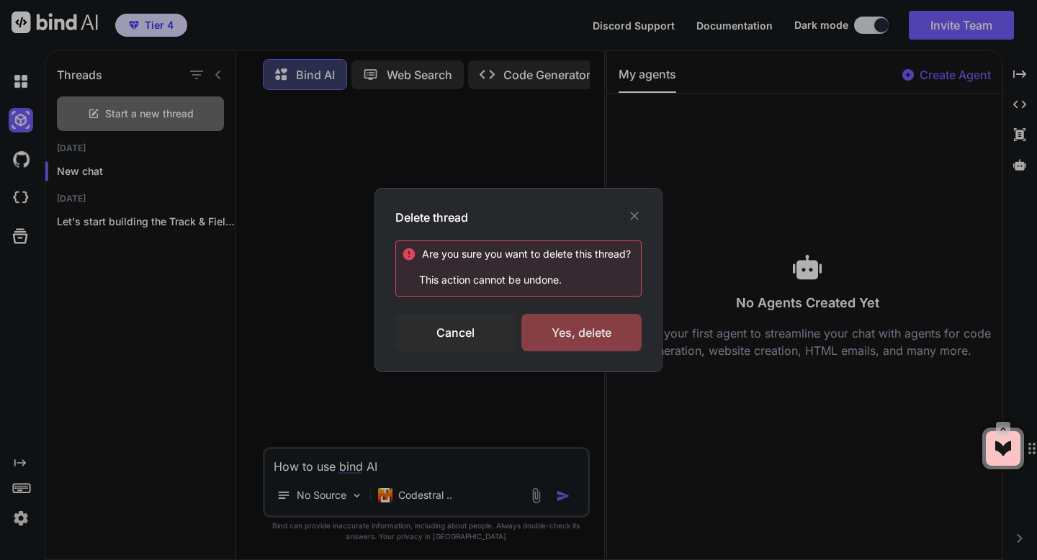
click at [568, 325] on div "Yes, delete" at bounding box center [581, 332] width 120 height 37
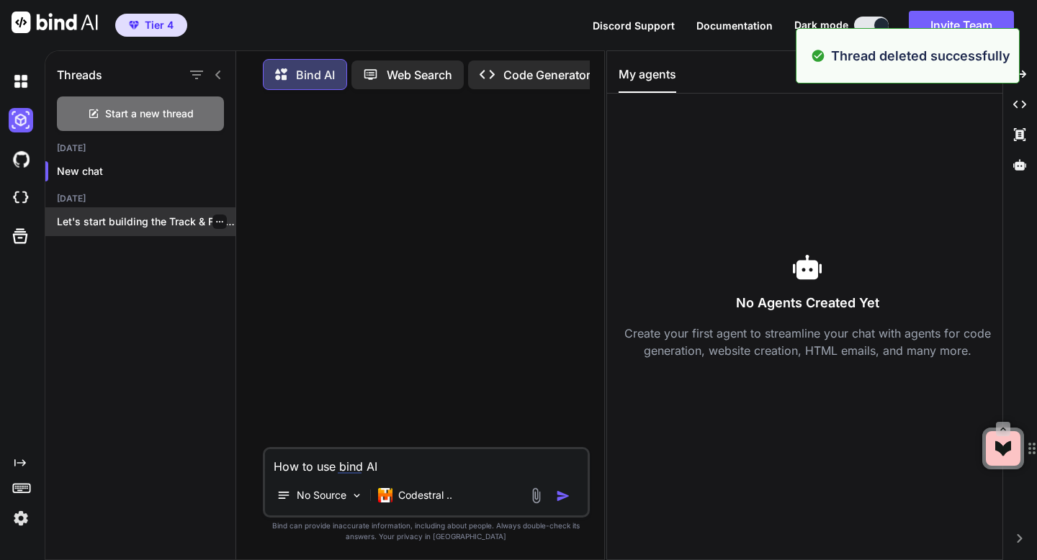
click at [223, 215] on p "Let's start building the Track & Field..." at bounding box center [146, 222] width 179 height 14
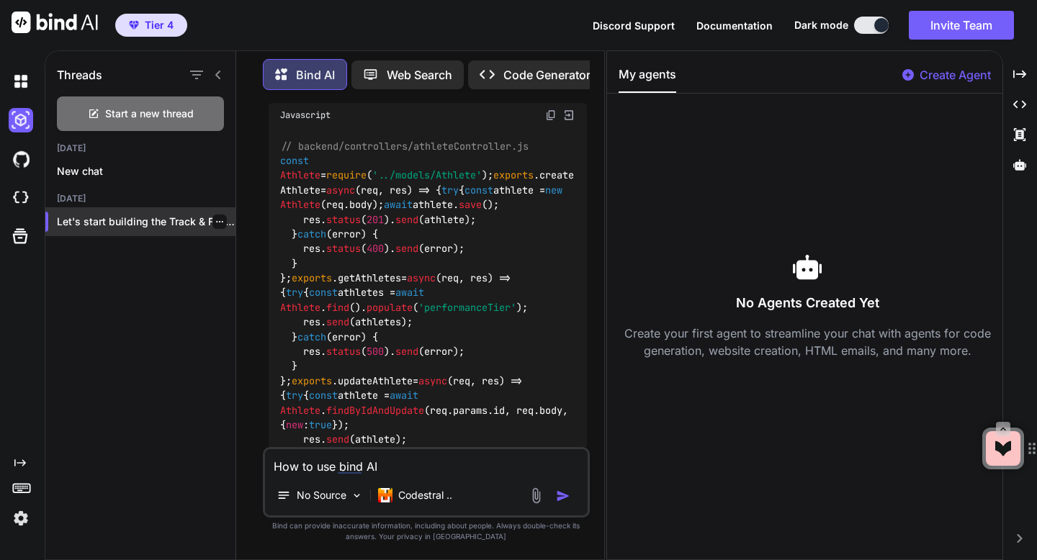
click at [218, 222] on icon "button" at bounding box center [219, 222] width 9 height 9
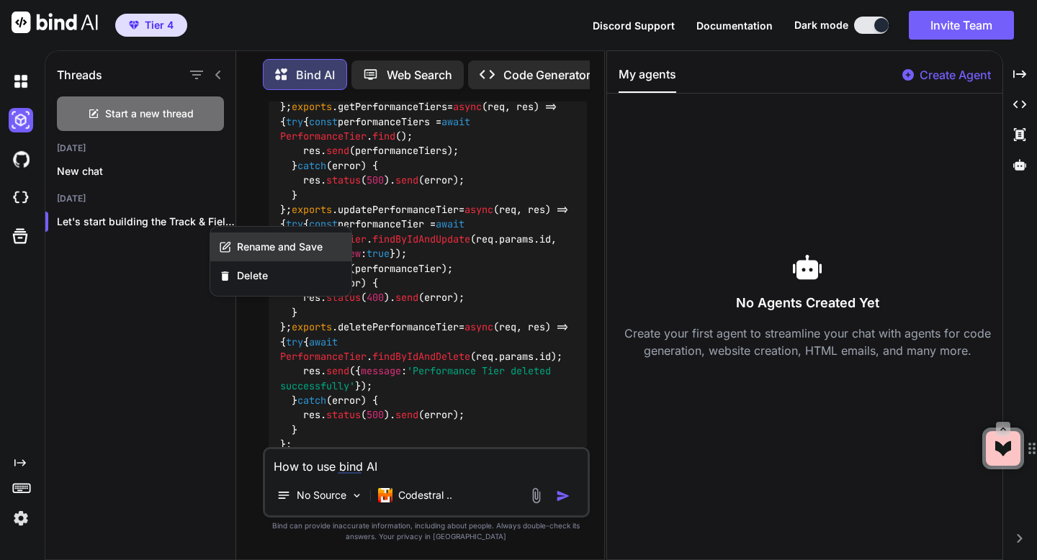
scroll to position [12559, 0]
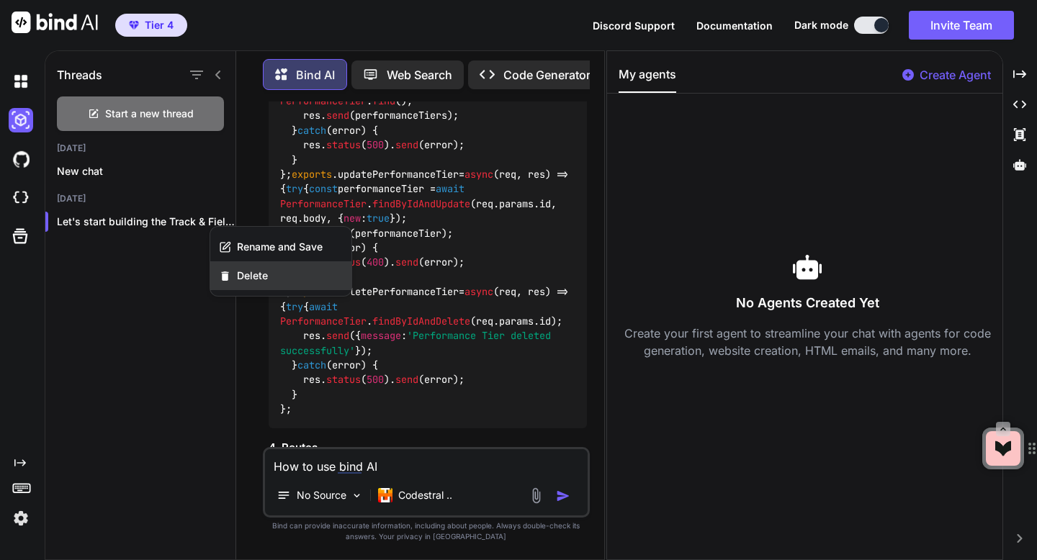
click at [223, 268] on div "Delete" at bounding box center [280, 275] width 141 height 29
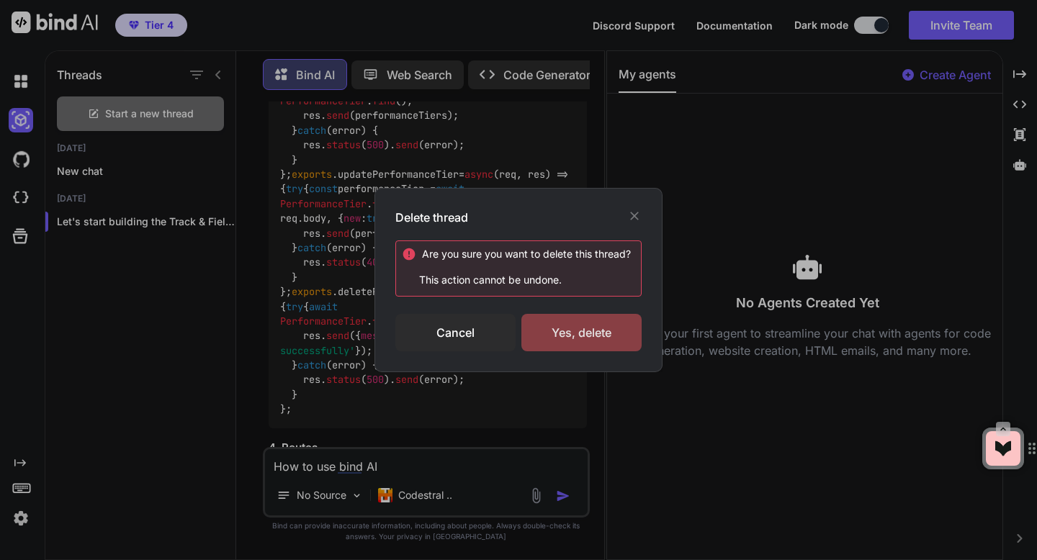
click at [593, 346] on div "Yes, delete" at bounding box center [581, 332] width 120 height 37
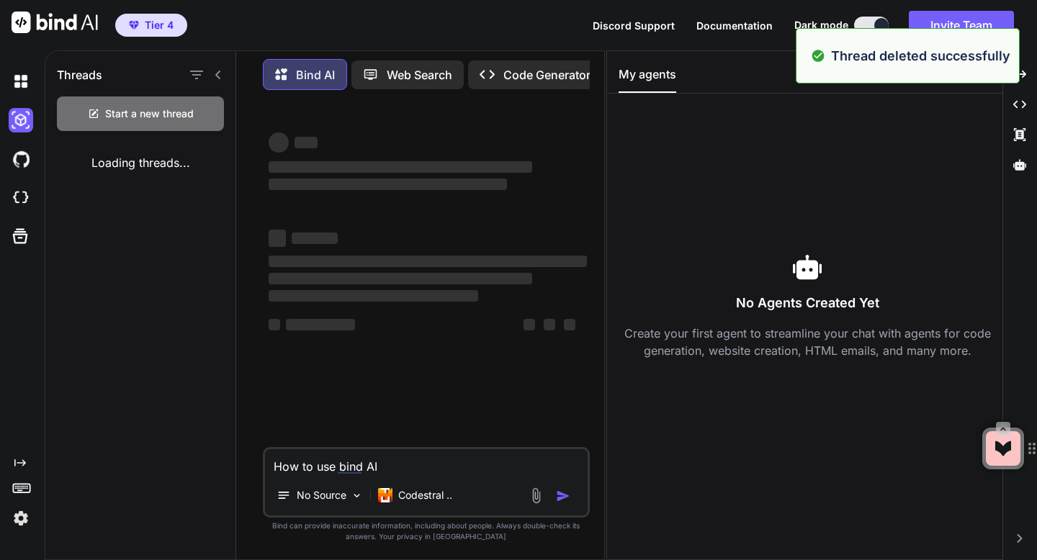
scroll to position [0, 0]
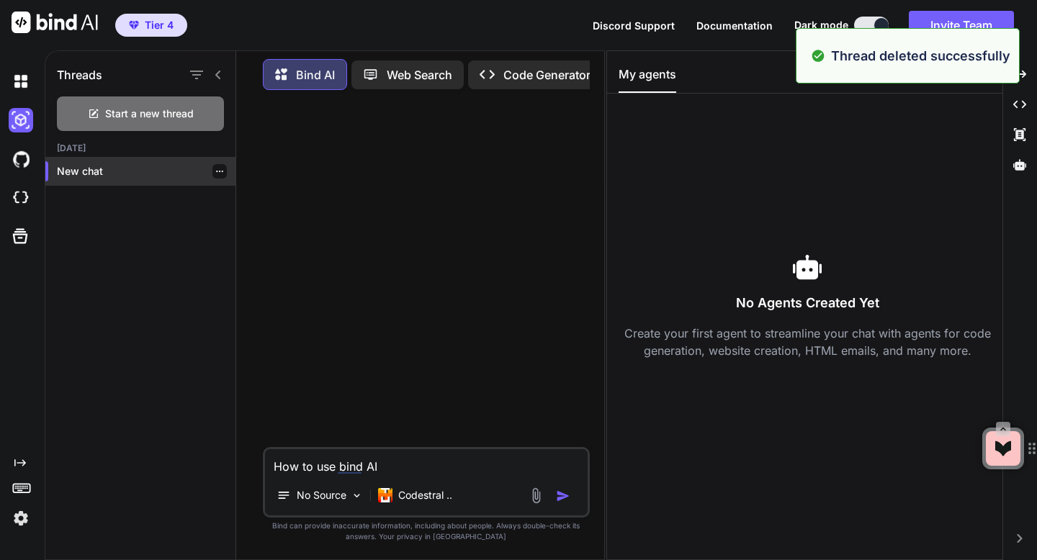
click at [215, 170] on icon "button" at bounding box center [219, 171] width 9 height 9
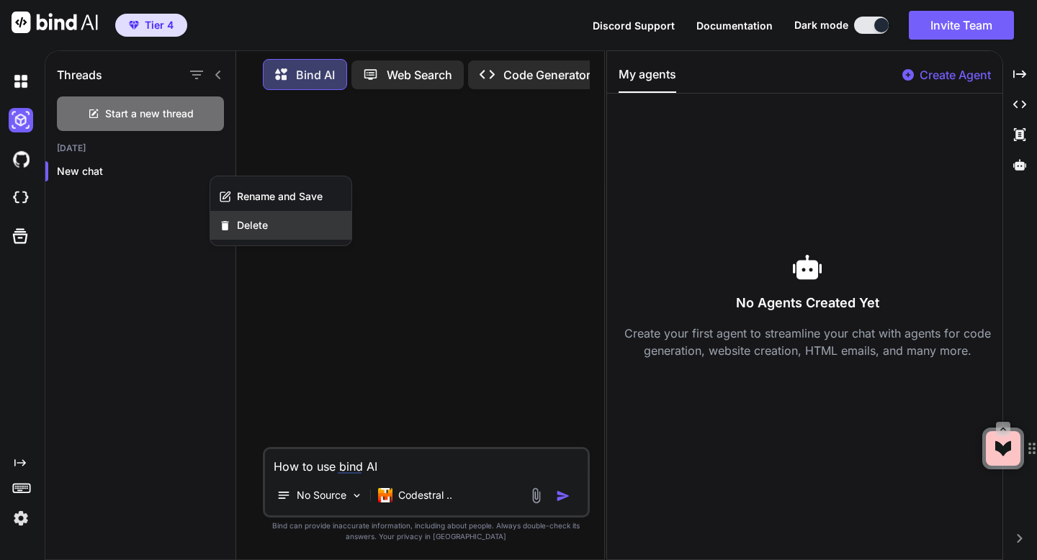
click at [232, 222] on div "Delete" at bounding box center [280, 225] width 141 height 29
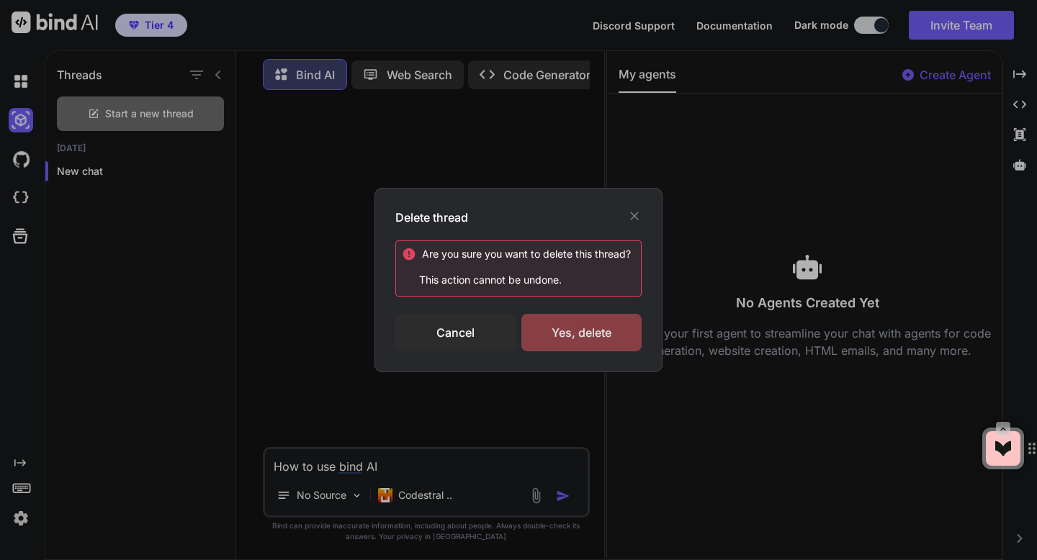
click at [550, 325] on div "Yes, delete" at bounding box center [581, 332] width 120 height 37
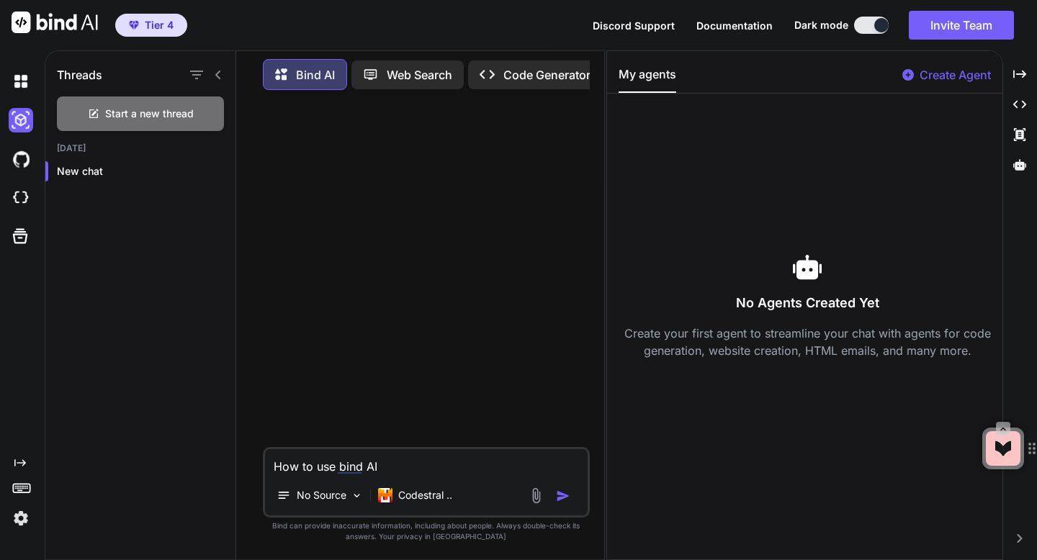
click at [644, 27] on span "Discord Support" at bounding box center [634, 25] width 82 height 12
click at [403, 494] on p "Codestral .." at bounding box center [425, 495] width 54 height 14
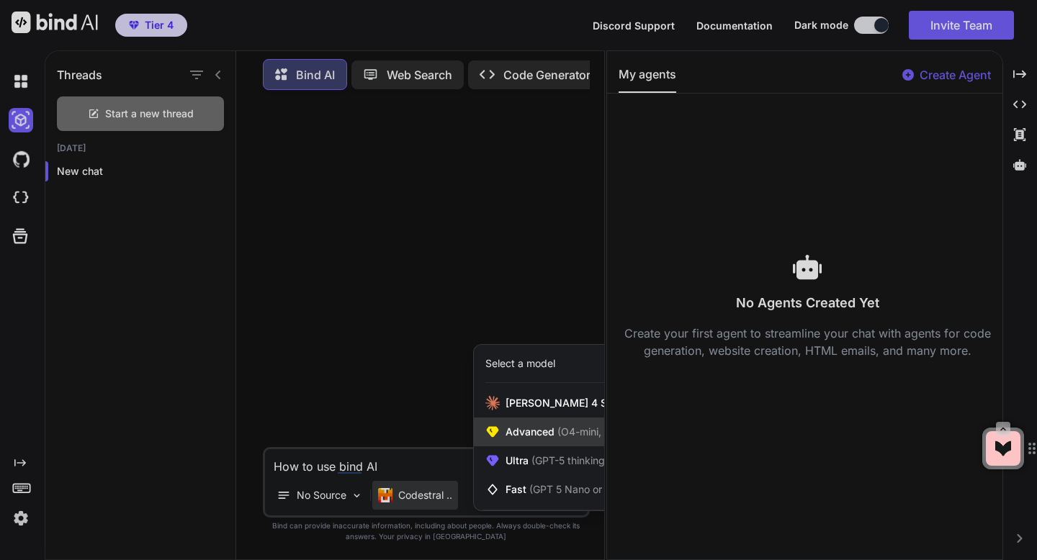
click at [542, 431] on span "Advanced (O4-mini, DeepSeek R1)" at bounding box center [588, 432] width 165 height 14
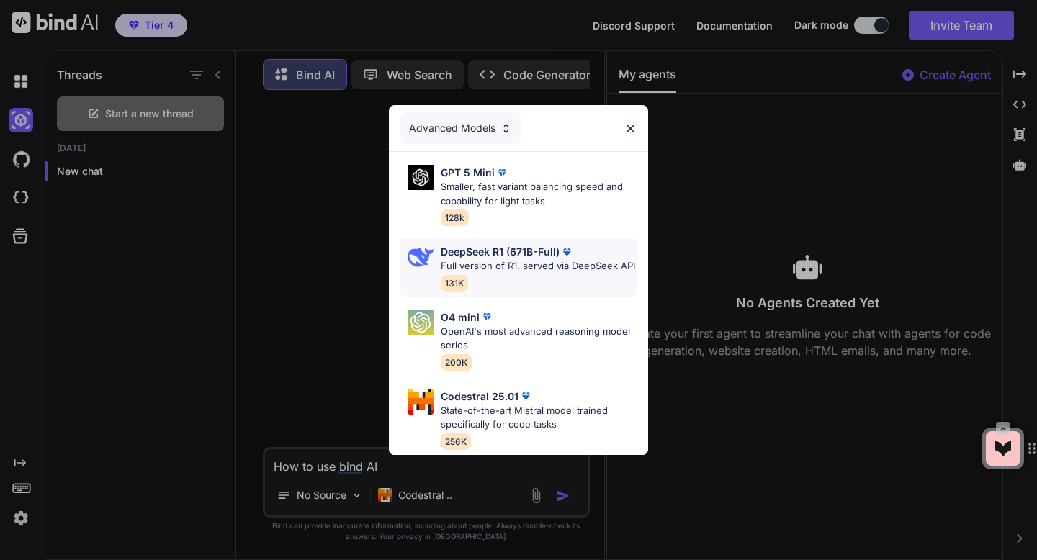
click at [496, 269] on p "Full version of R1, served via DeepSeek API" at bounding box center [538, 266] width 194 height 14
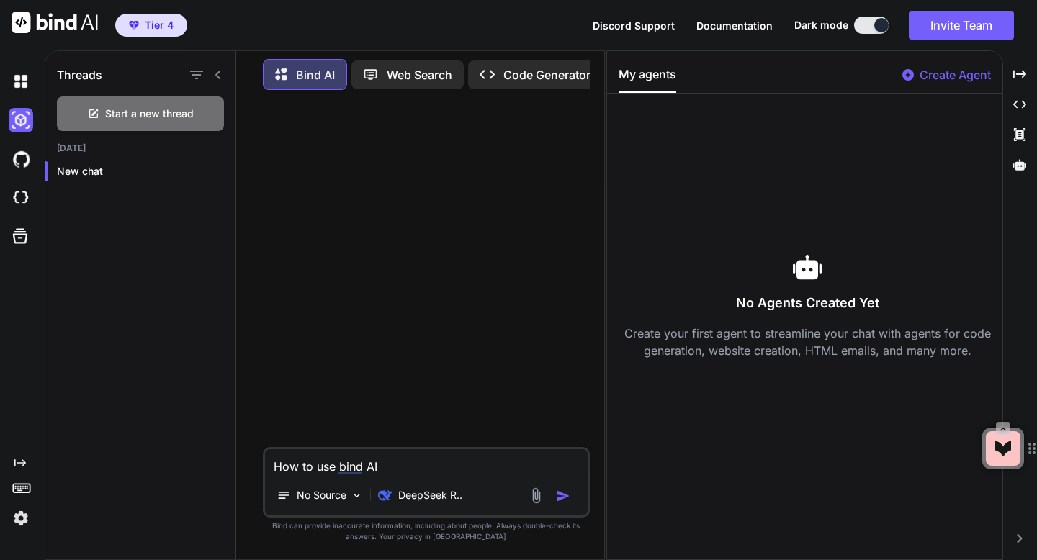
click at [493, 269] on div at bounding box center [428, 275] width 324 height 346
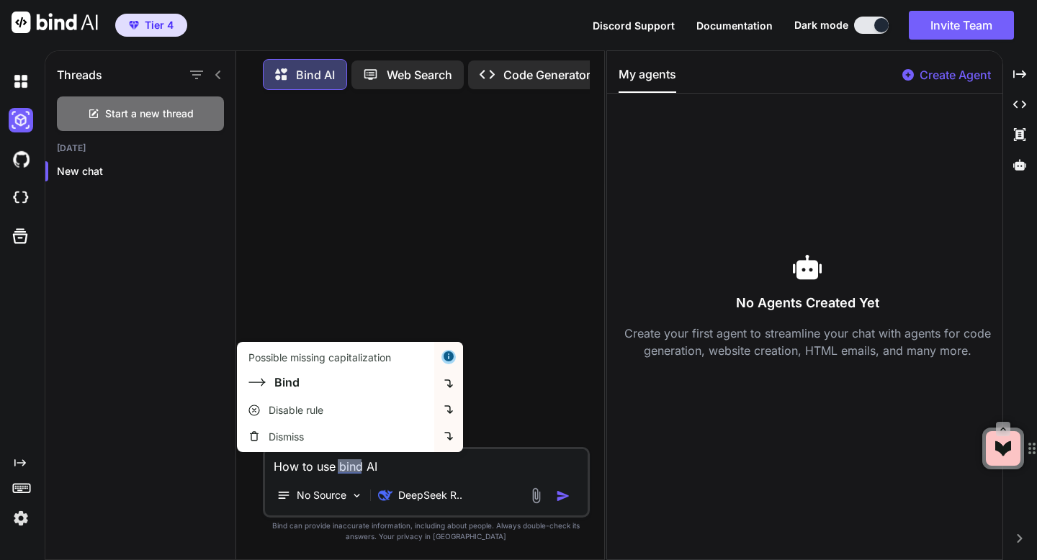
click at [17, 521] on img at bounding box center [21, 518] width 24 height 24
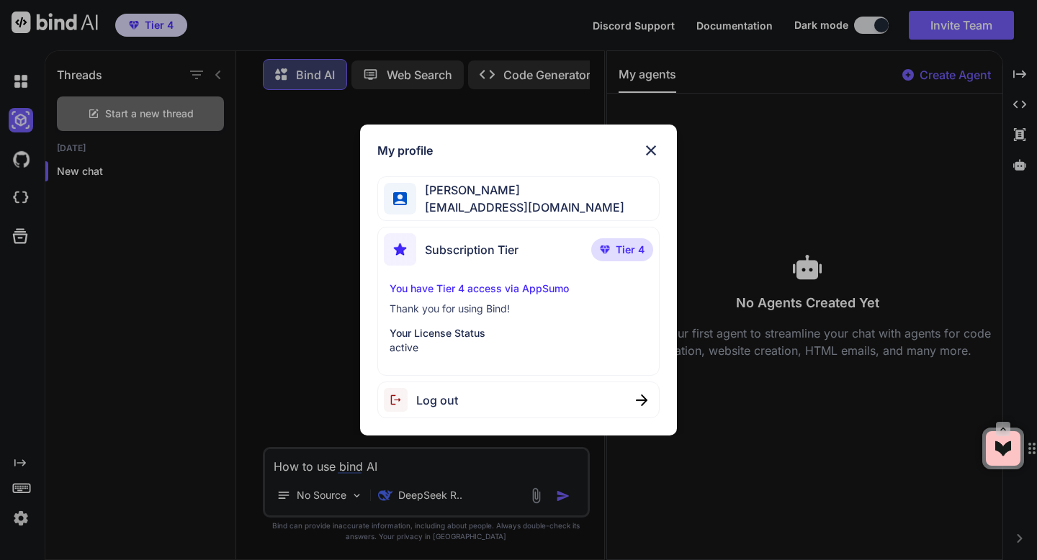
click at [24, 241] on div "My profile Adrian Wheatley amf4life@hotmail.com Subscription Tier Tier 4 You ha…" at bounding box center [518, 280] width 1037 height 560
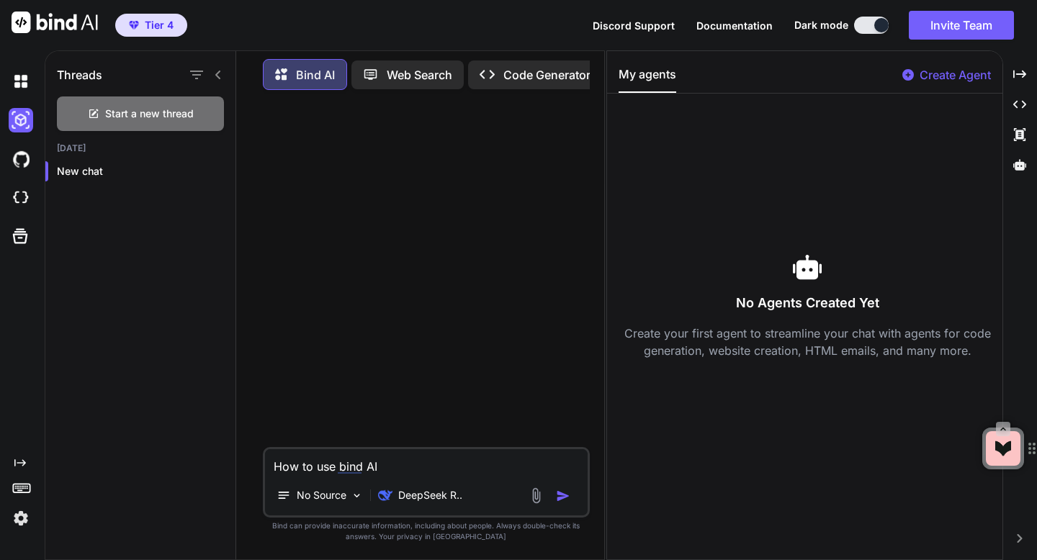
click at [24, 241] on icon at bounding box center [20, 236] width 20 height 20
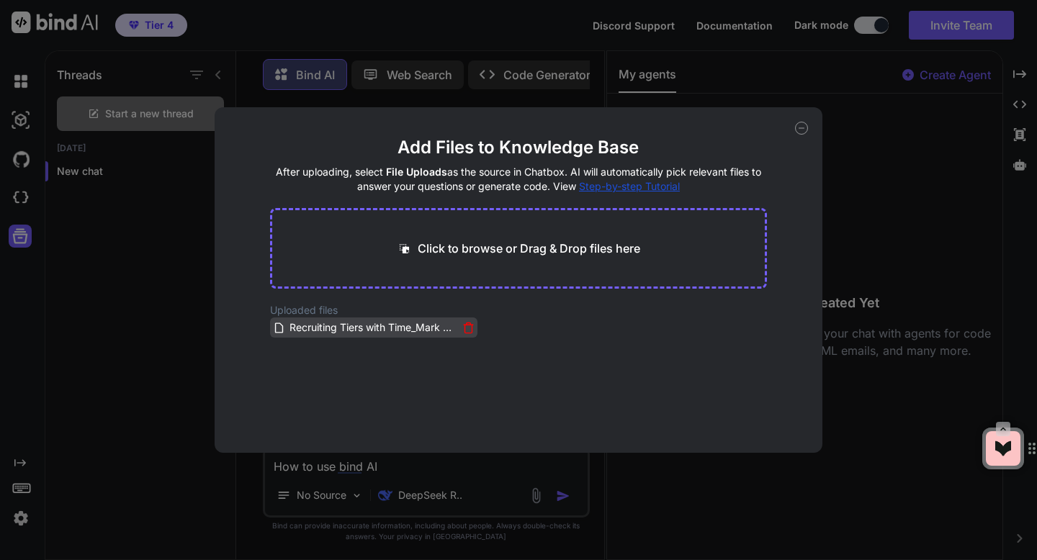
click at [466, 328] on icon at bounding box center [468, 328] width 12 height 12
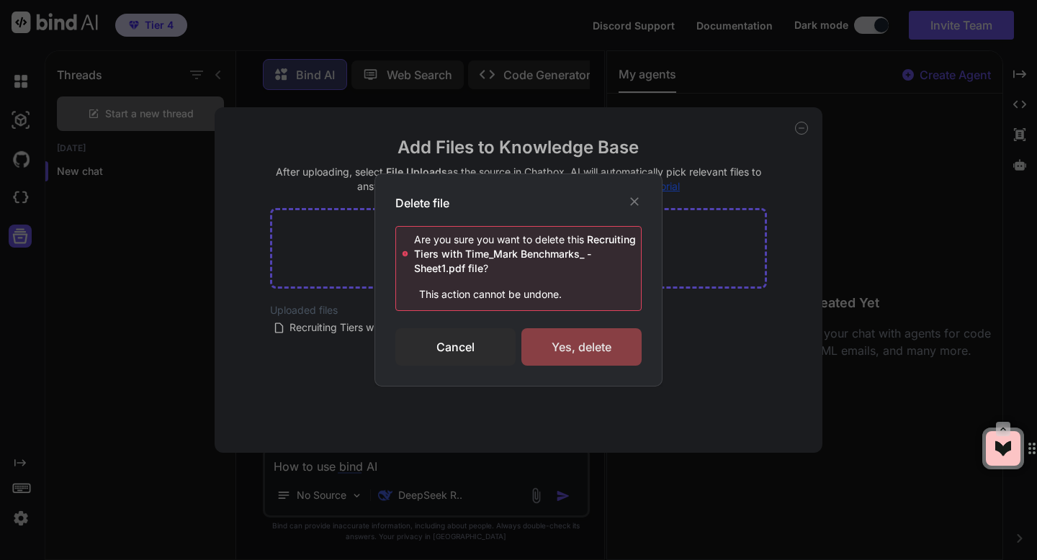
click at [545, 351] on div "Yes, delete" at bounding box center [581, 346] width 120 height 37
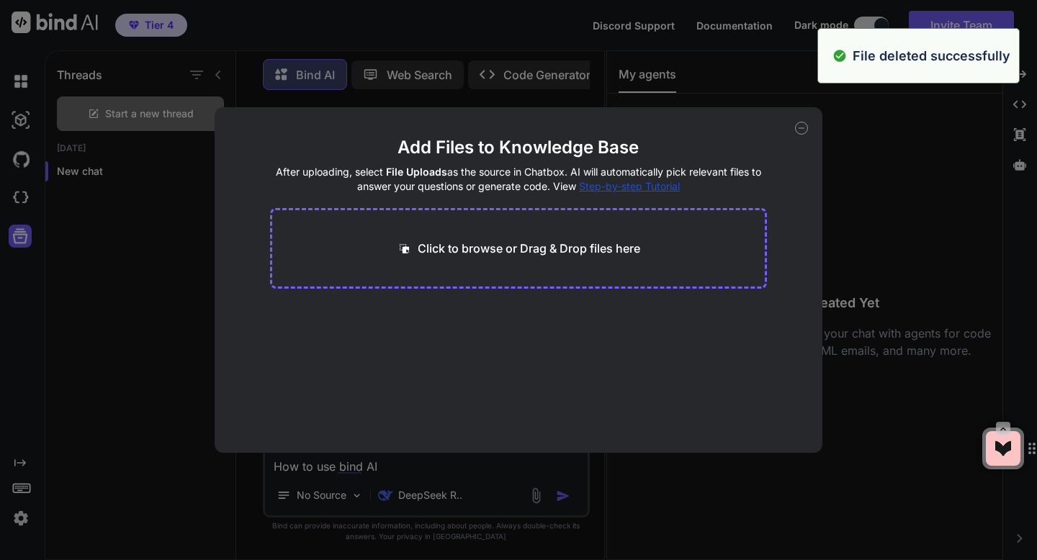
click at [802, 131] on icon at bounding box center [801, 128] width 13 height 13
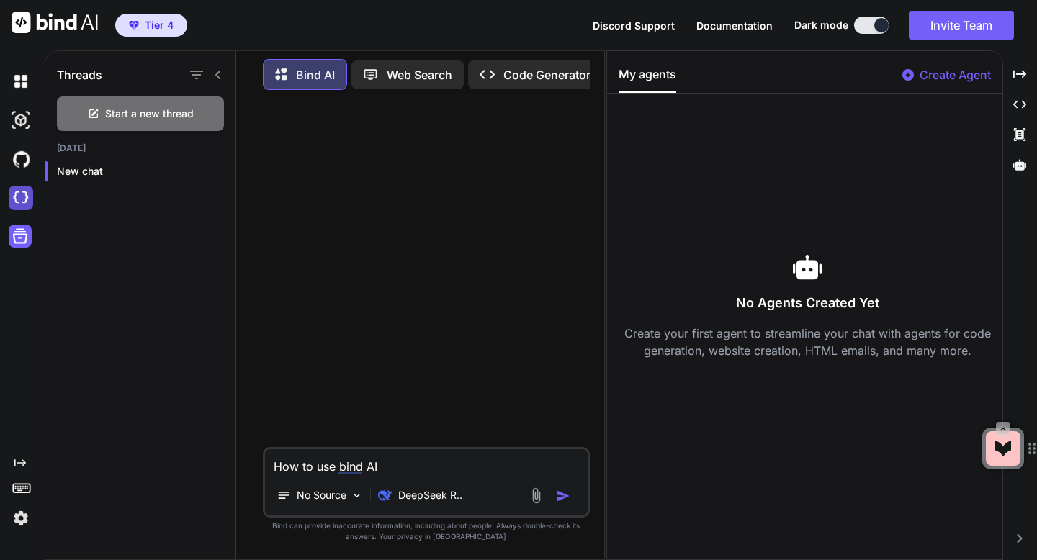
click at [13, 204] on img at bounding box center [21, 198] width 24 height 24
click at [18, 87] on img at bounding box center [21, 81] width 24 height 24
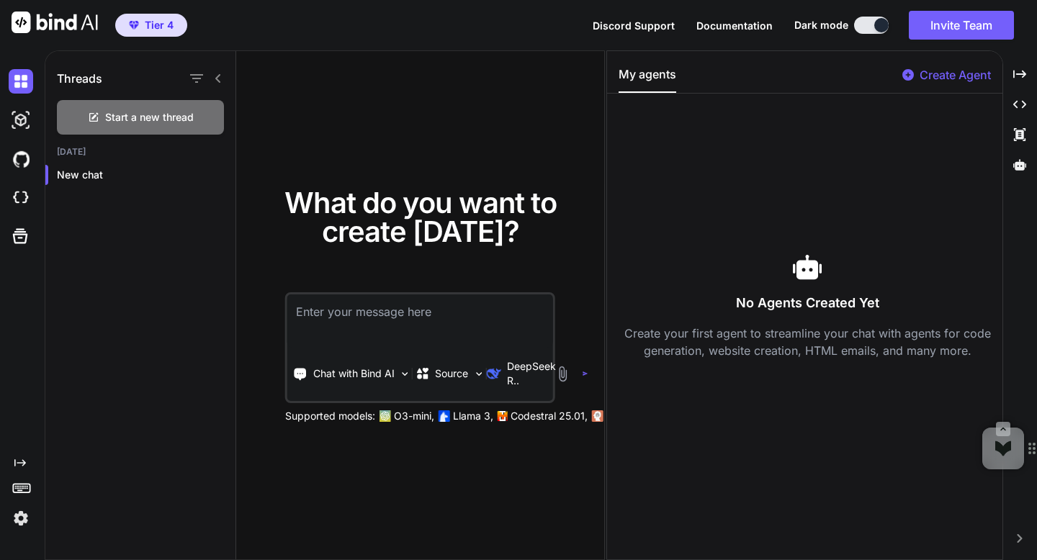
click at [219, 81] on icon at bounding box center [217, 78] width 5 height 9
type textarea "x"
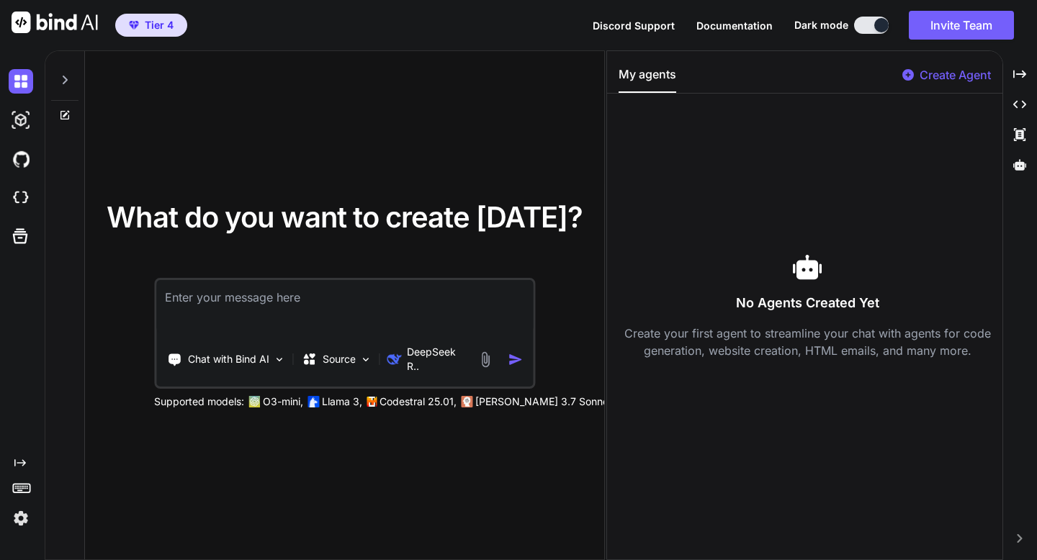
click at [19, 524] on img at bounding box center [21, 518] width 24 height 24
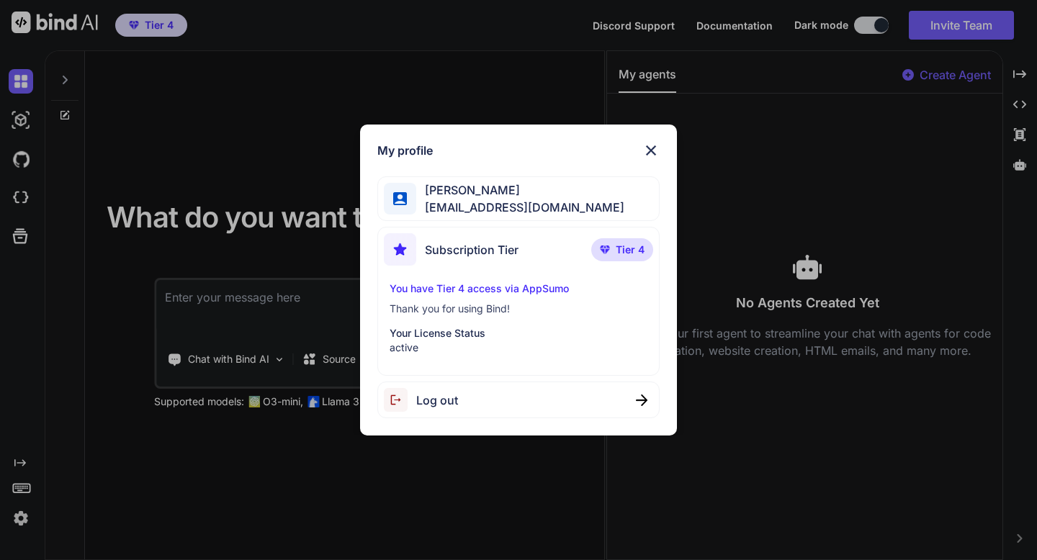
click at [466, 254] on span "Subscription Tier" at bounding box center [472, 249] width 94 height 17
click at [464, 211] on span "amf4life@hotmail.com" at bounding box center [520, 207] width 208 height 17
click at [457, 291] on p "You have Tier 4 access via AppSumo" at bounding box center [519, 289] width 258 height 14
click at [441, 331] on p "Your License Status" at bounding box center [519, 333] width 258 height 14
click at [404, 354] on p "active" at bounding box center [519, 348] width 258 height 14
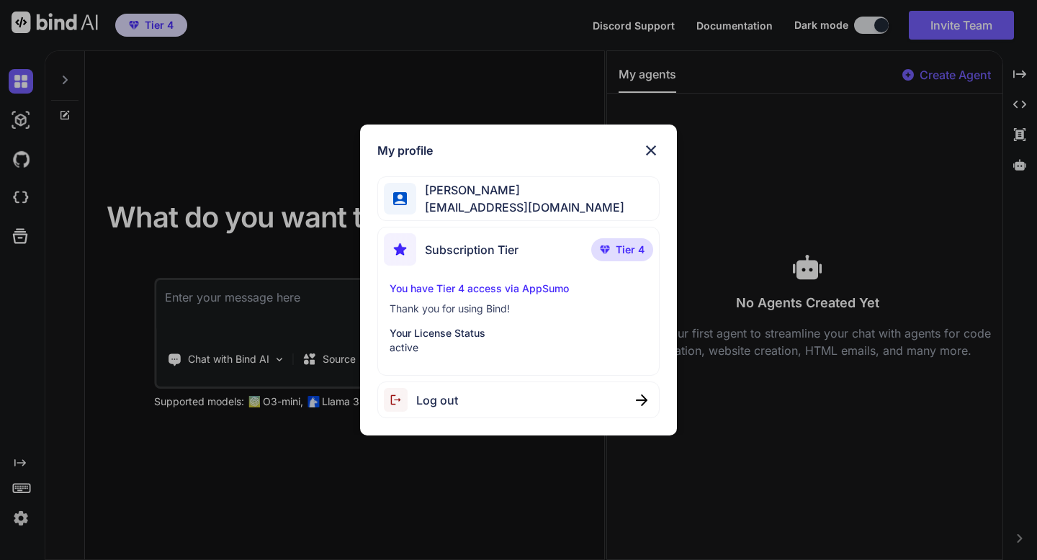
click at [613, 247] on p "Tier 4" at bounding box center [622, 249] width 62 height 23
click at [649, 154] on img at bounding box center [650, 150] width 17 height 17
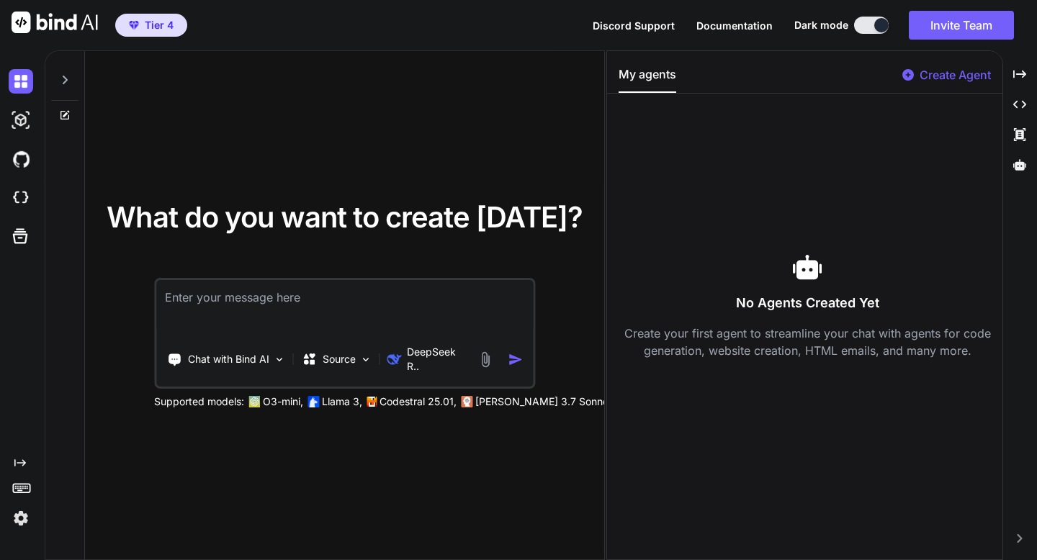
click at [147, 27] on span "Tier 4" at bounding box center [159, 25] width 29 height 14
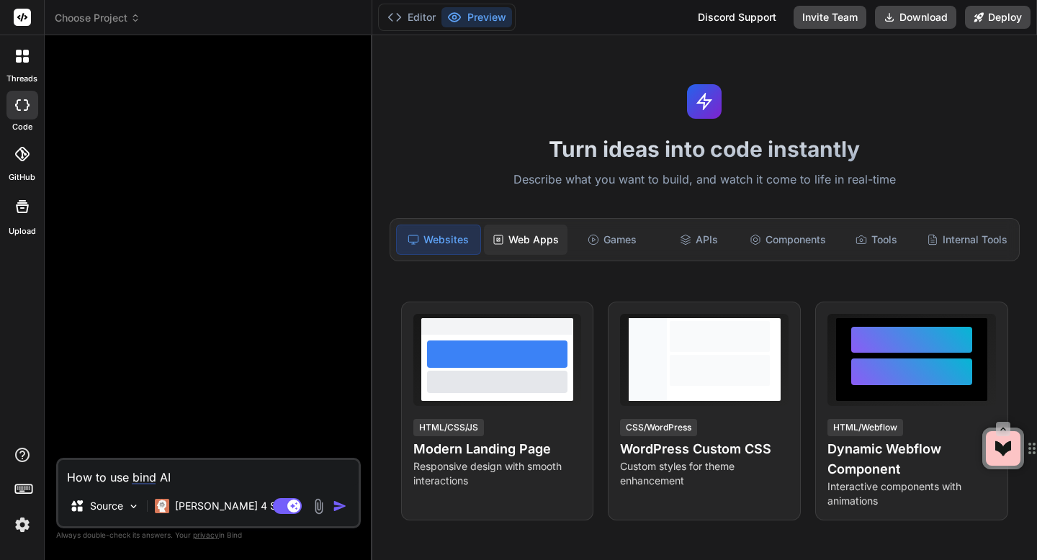
click at [514, 235] on div "Web Apps" at bounding box center [526, 240] width 84 height 30
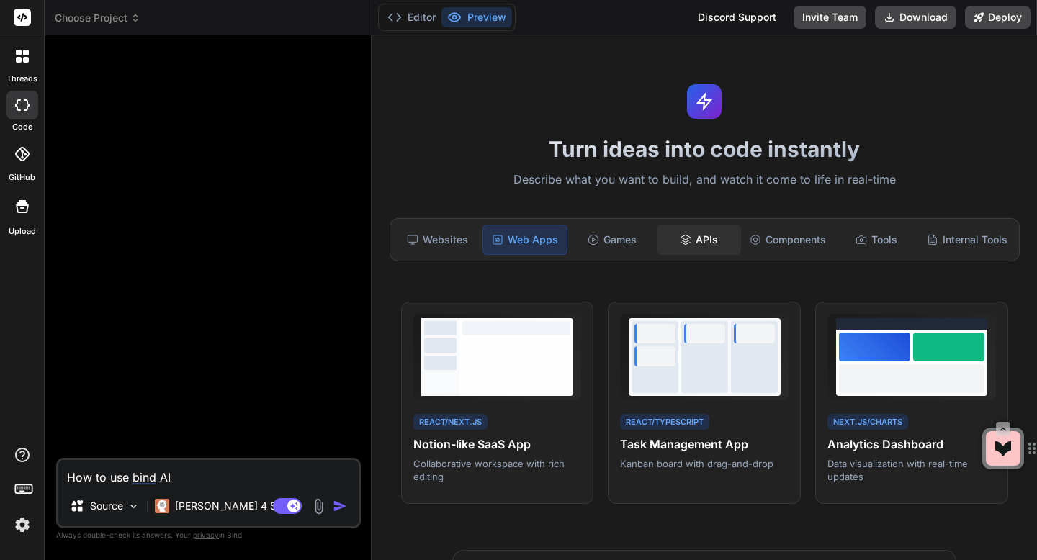
click at [700, 243] on div "APIs" at bounding box center [699, 240] width 84 height 30
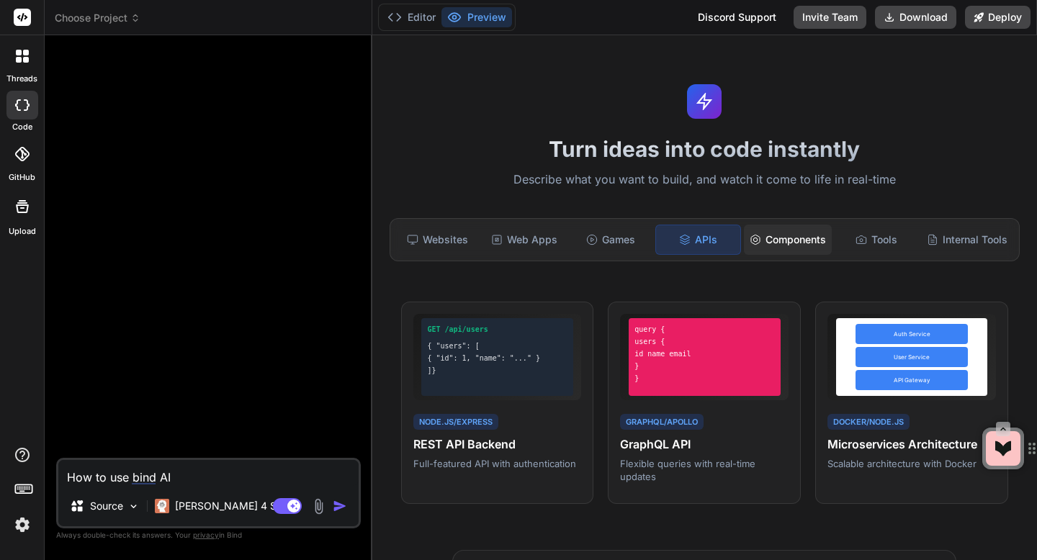
click at [767, 248] on div "Components" at bounding box center [788, 240] width 88 height 30
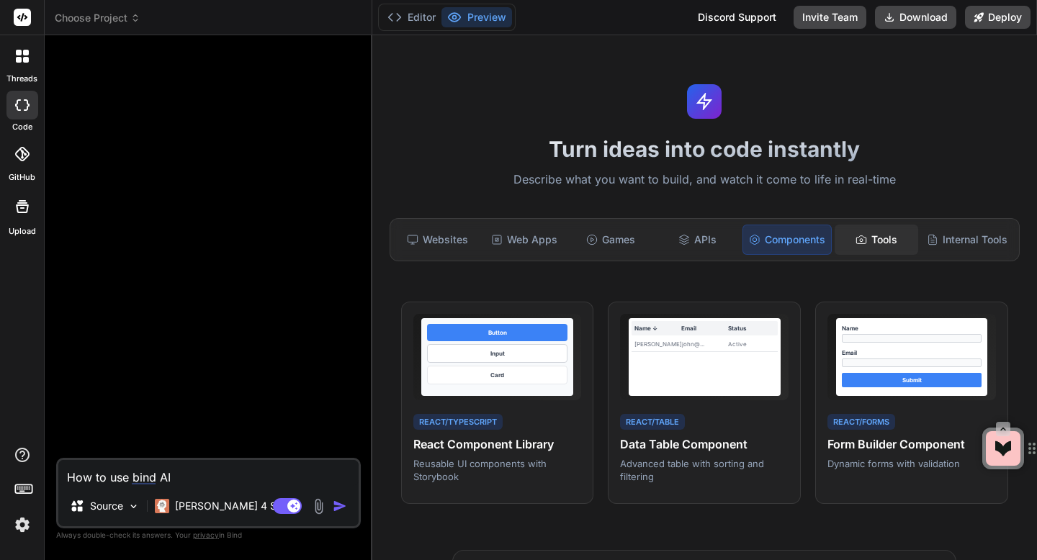
click at [861, 243] on icon at bounding box center [862, 240] width 12 height 12
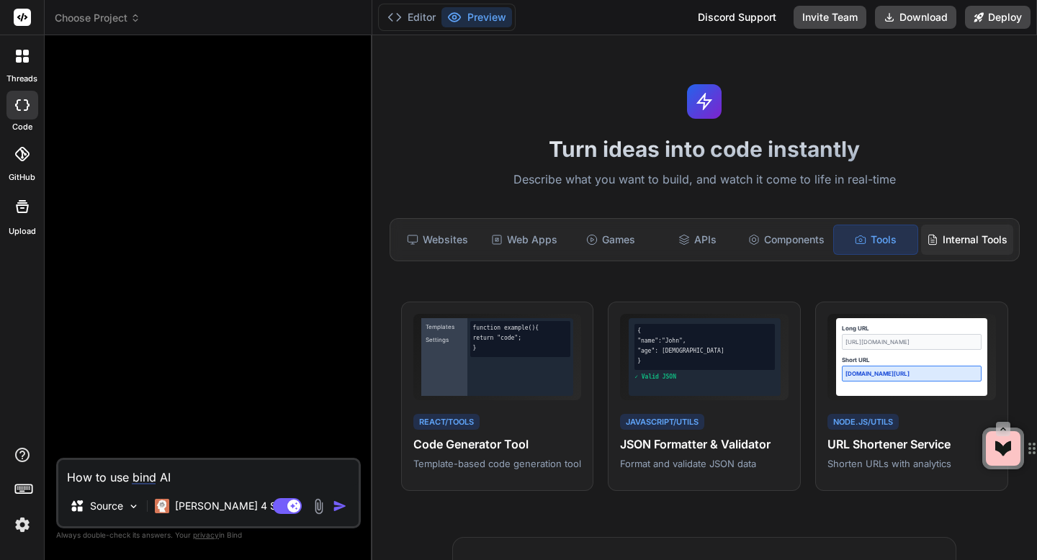
click at [949, 233] on div "Internal Tools" at bounding box center [967, 240] width 92 height 30
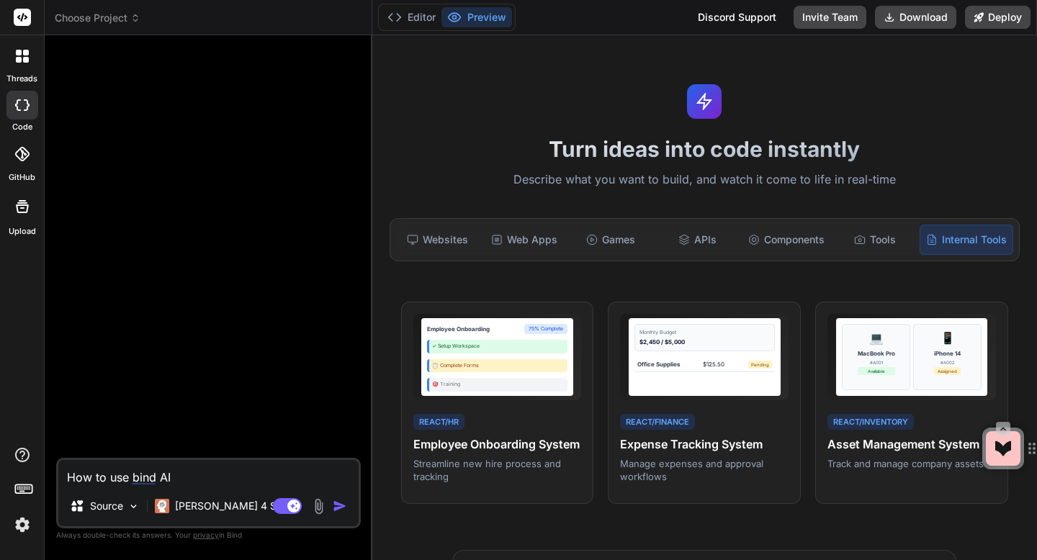
click at [14, 73] on label "threads" at bounding box center [21, 79] width 31 height 12
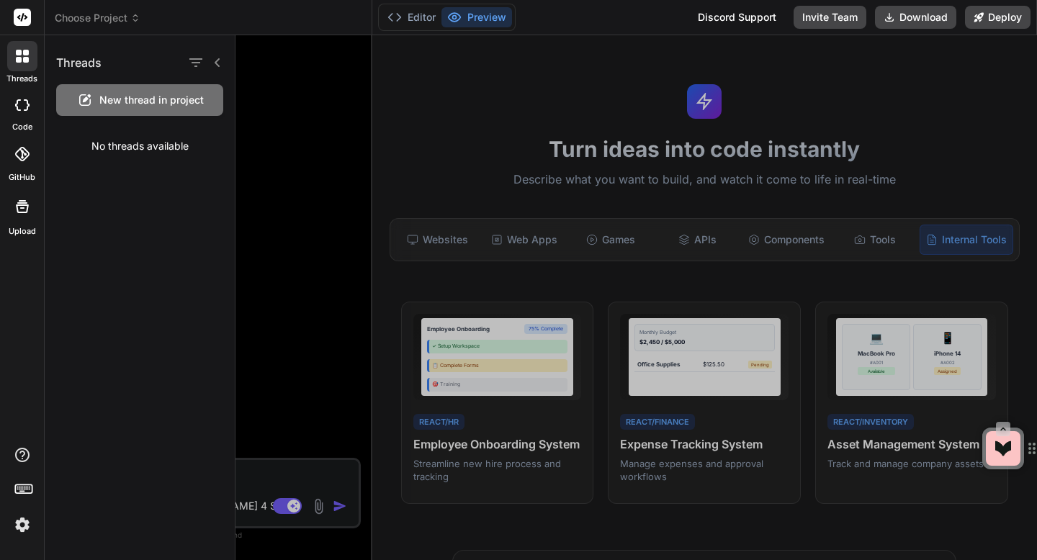
click at [22, 155] on icon at bounding box center [22, 154] width 14 height 14
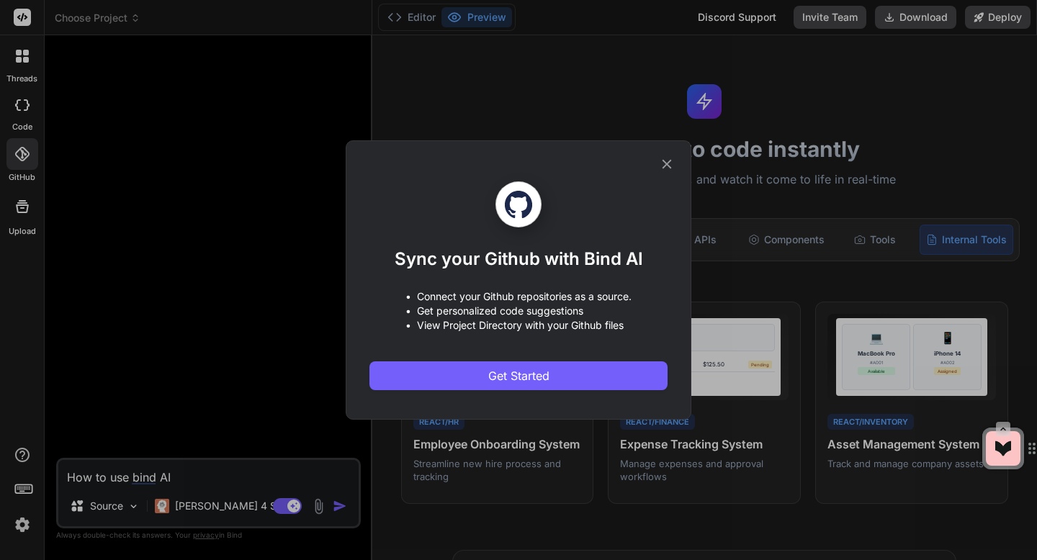
click at [16, 208] on div "Sync your Github with Bind AI • Connect your Github repositories as a source. •…" at bounding box center [518, 280] width 1037 height 560
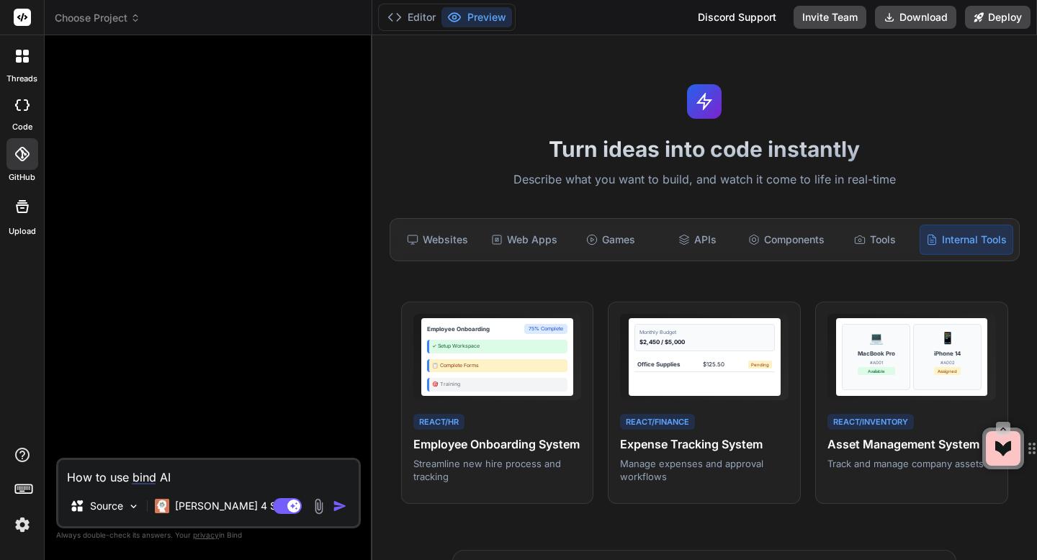
click at [15, 123] on label "code" at bounding box center [22, 127] width 20 height 12
click at [394, 28] on div "Editor Preview" at bounding box center [447, 17] width 138 height 27
click at [400, 22] on icon at bounding box center [395, 17] width 14 height 14
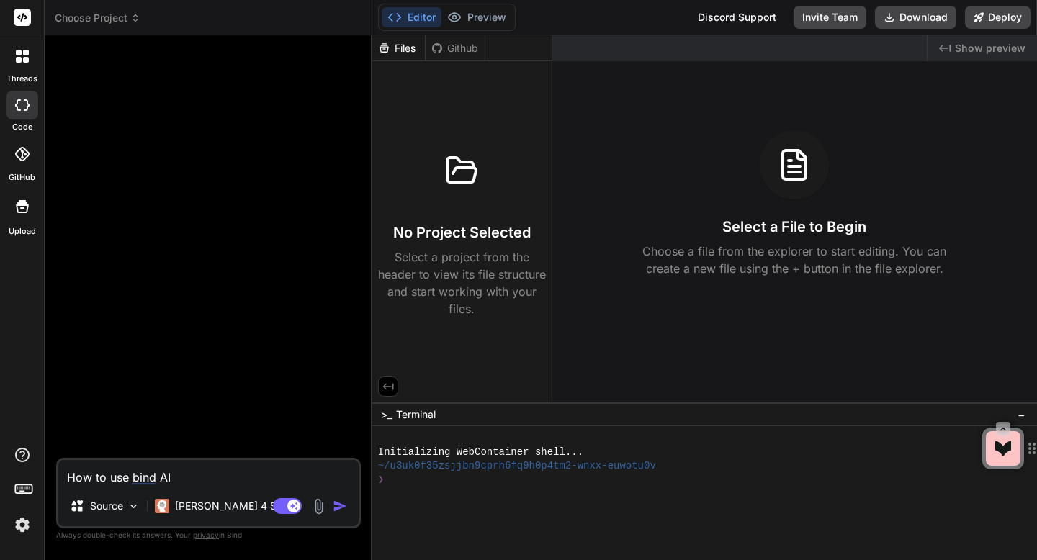
click at [97, 20] on span "Choose Project" at bounding box center [98, 18] width 86 height 14
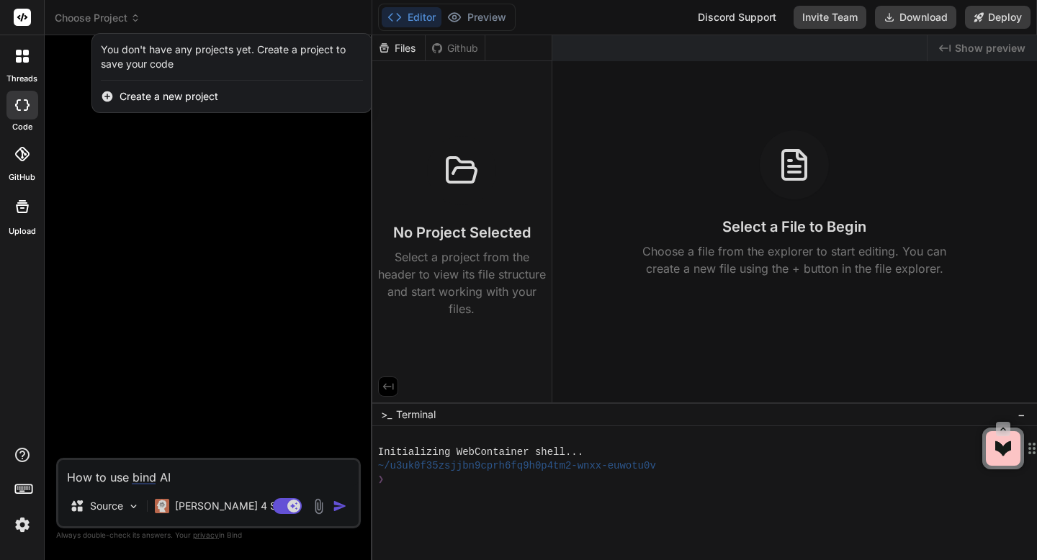
click at [26, 27] on div at bounding box center [22, 17] width 44 height 35
click at [22, 19] on icon at bounding box center [22, 17] width 11 height 9
click at [17, 55] on icon at bounding box center [19, 53] width 6 height 6
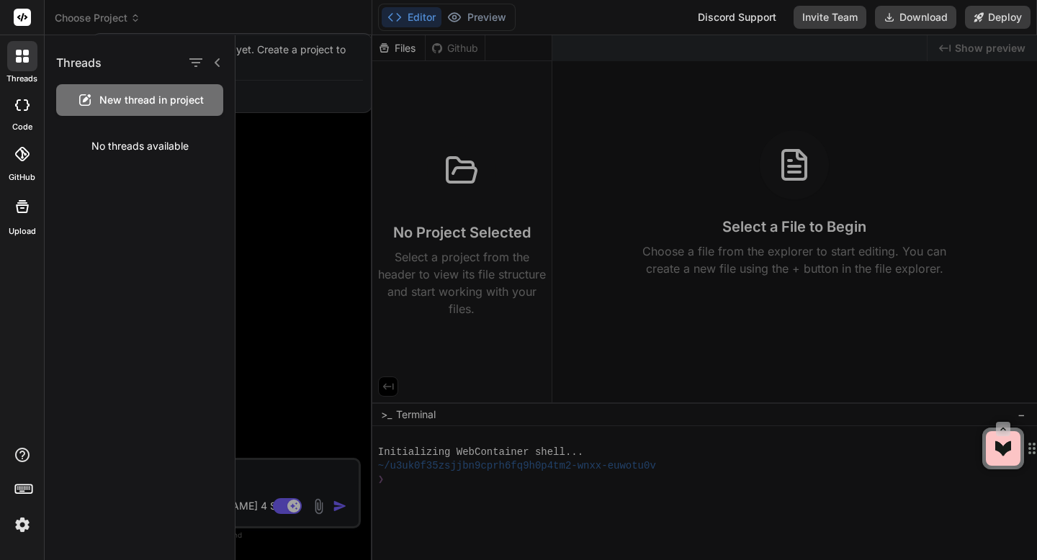
click at [21, 120] on div "code" at bounding box center [22, 109] width 44 height 48
type textarea "x"
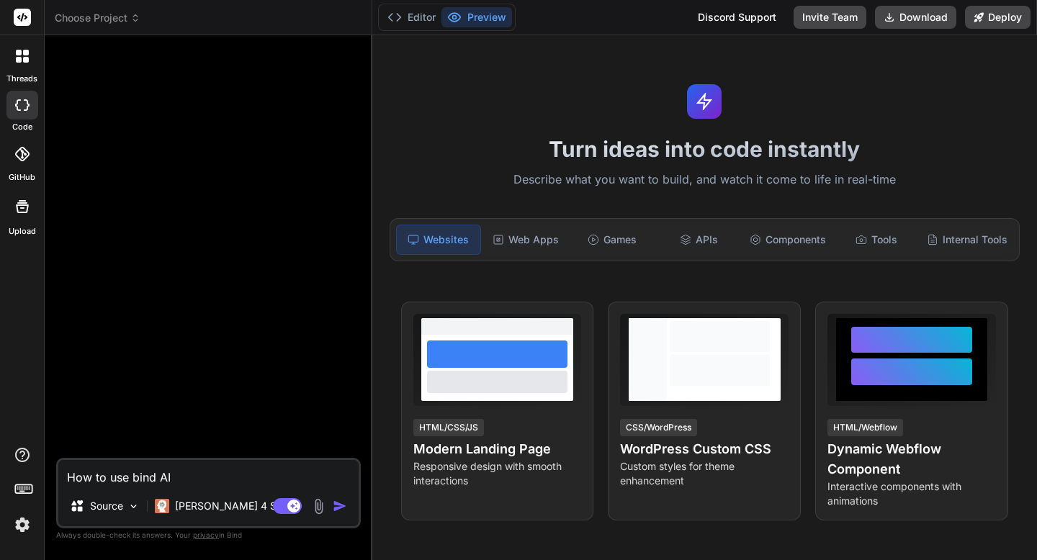
type textarea "x"
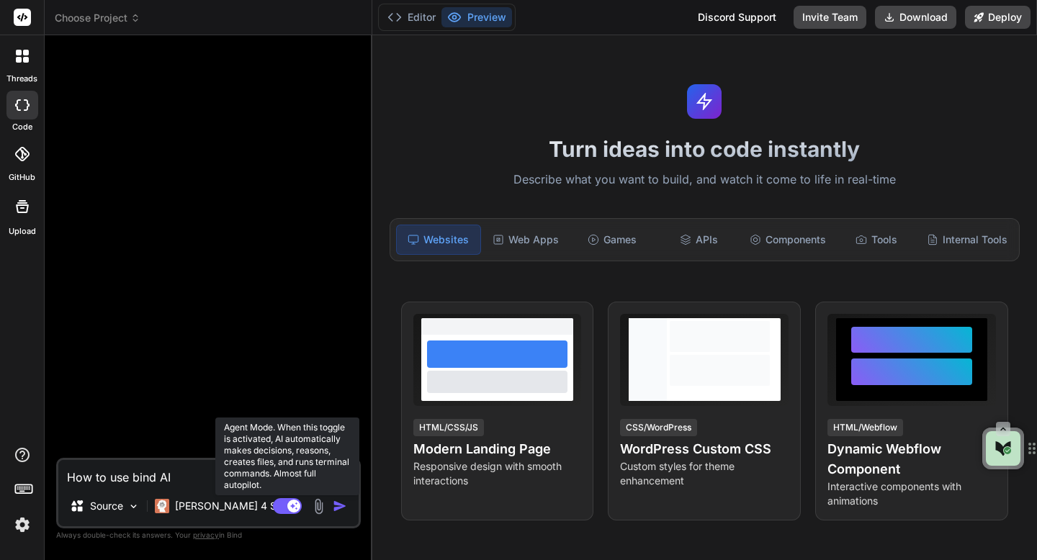
type textarea "x"
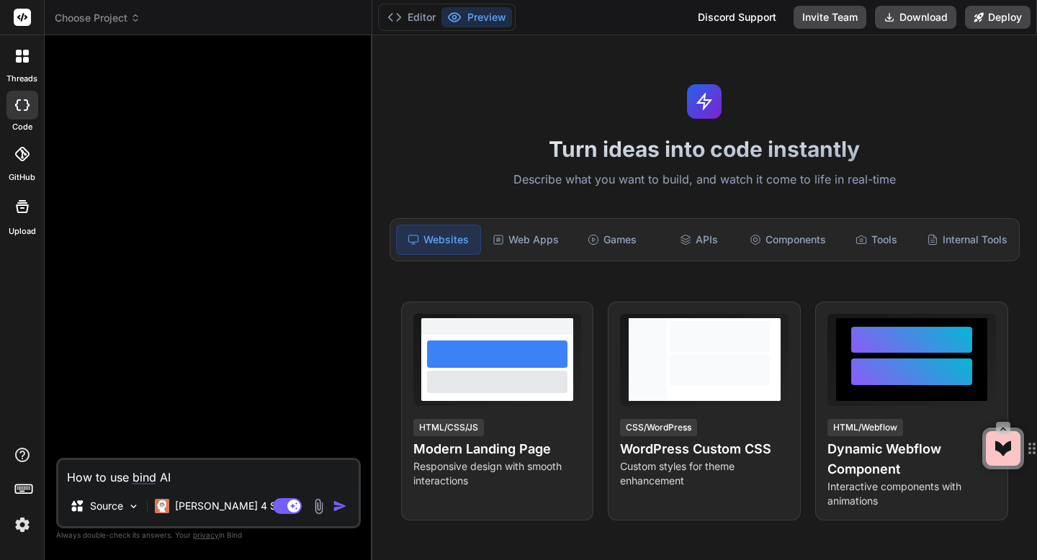
click at [210, 482] on textarea "How to use bind AI" at bounding box center [208, 473] width 300 height 26
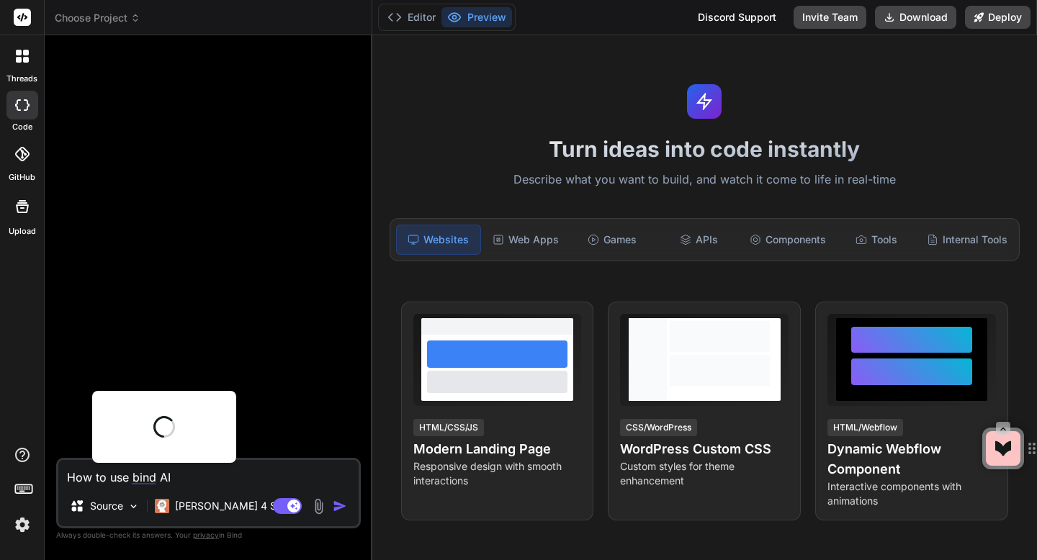
click at [210, 482] on textarea "How to use bind AI" at bounding box center [208, 473] width 300 height 26
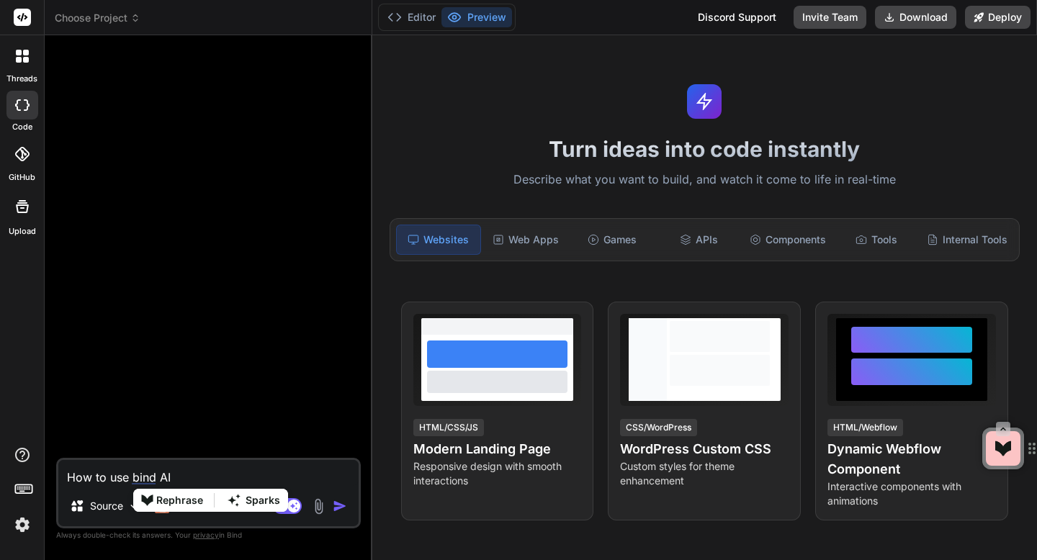
type textarea "x"
click at [172, 474] on textarea at bounding box center [208, 473] width 300 height 26
paste textarea "Track & Field Roster Management PRD Product Vision Create a comprehensive roste…"
type textarea "Track & Field Roster Management PRD Product Vision Create a comprehensive roste…"
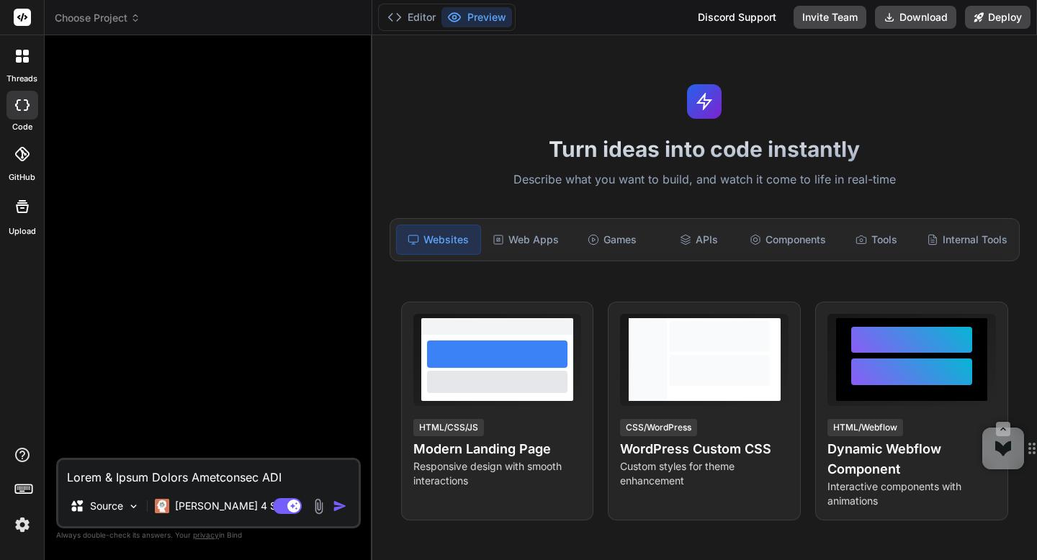
type textarea "x"
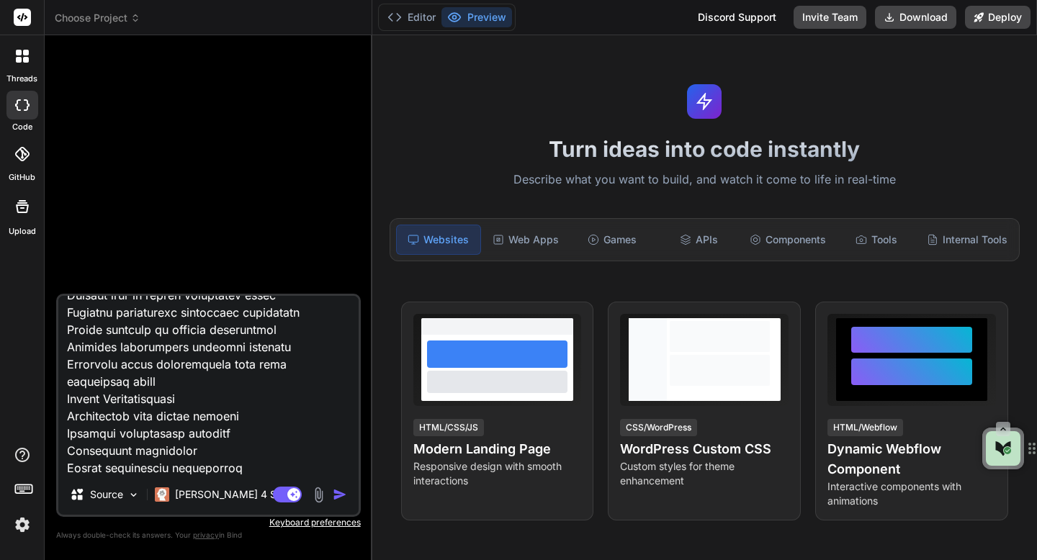
type textarea "Track & Field Roster Management PRD Product Vision Create a comprehensive roste…"
click at [341, 496] on img "button" at bounding box center [340, 495] width 14 height 14
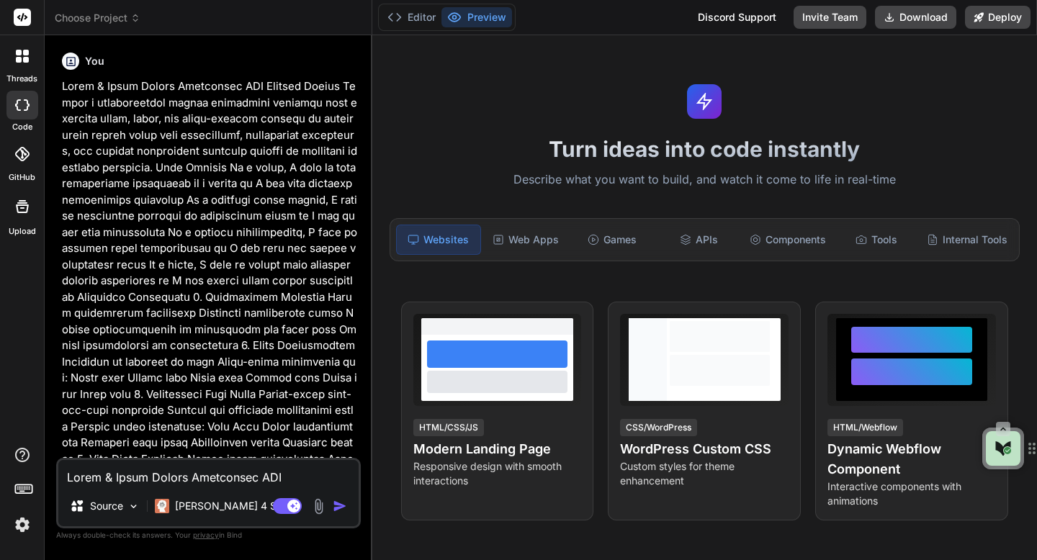
scroll to position [0, 0]
click at [429, 22] on button "Editor" at bounding box center [412, 17] width 60 height 20
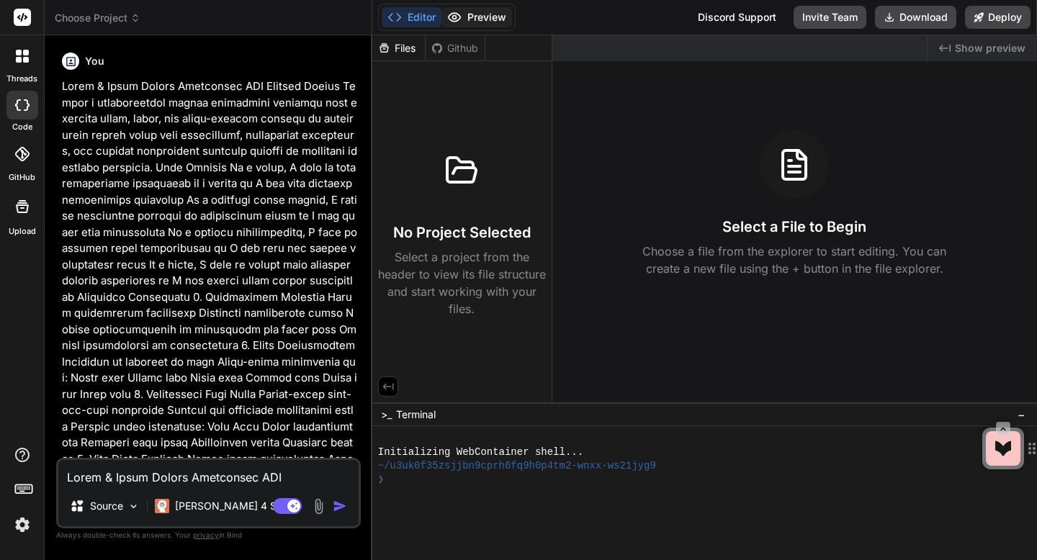
type textarea "x"
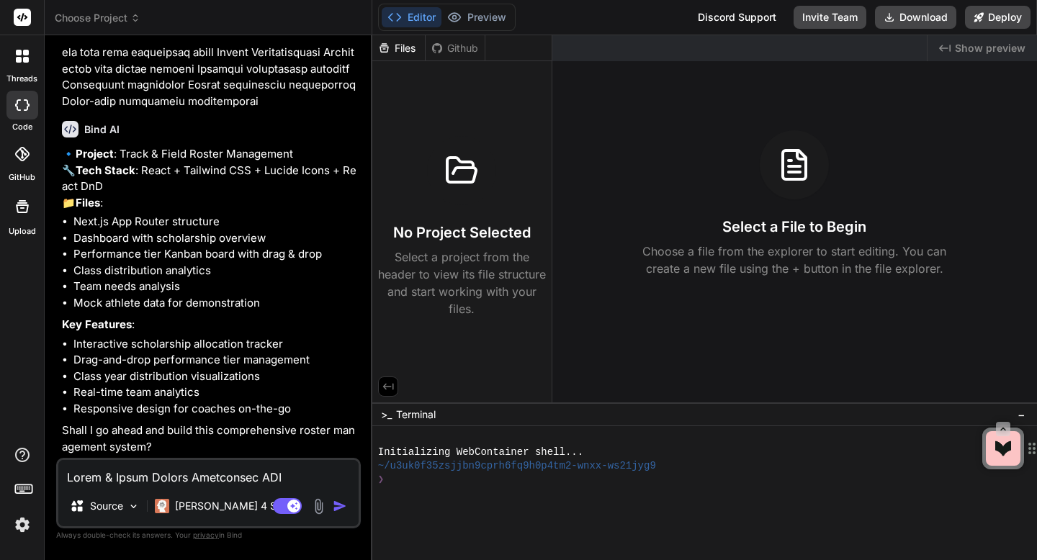
click at [86, 479] on textarea at bounding box center [208, 473] width 300 height 26
type textarea "y"
type textarea "x"
type textarea "ye"
type textarea "x"
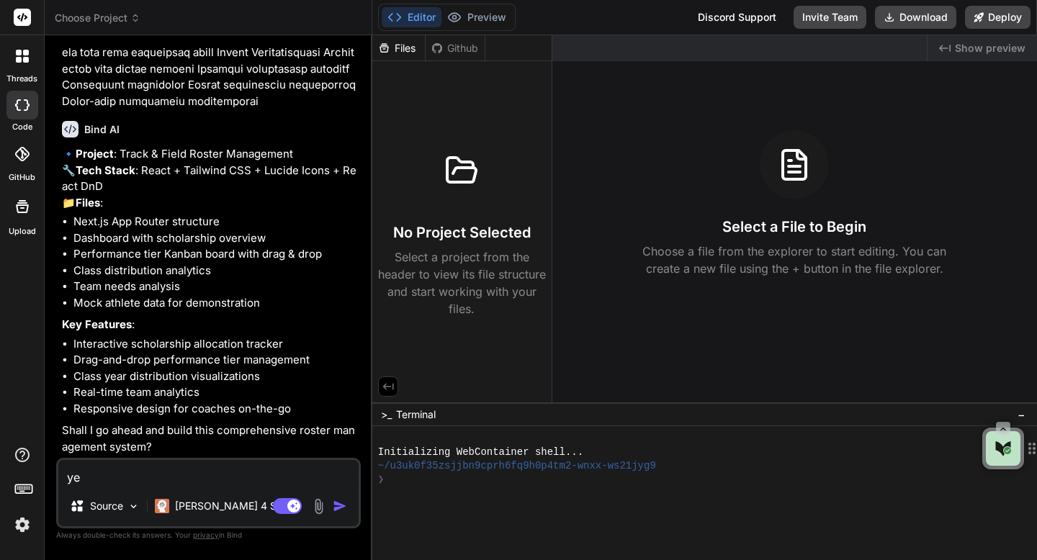
type textarea "yes"
type textarea "x"
type textarea "yes"
type textarea "x"
type textarea "yes l"
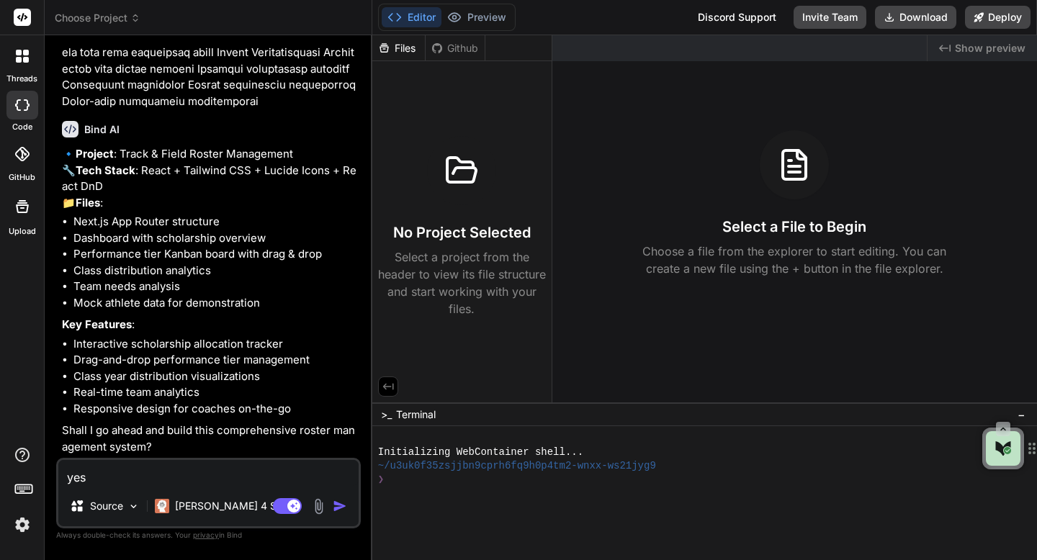
type textarea "x"
type textarea "yes le"
type textarea "x"
type textarea "yes ley"
type textarea "x"
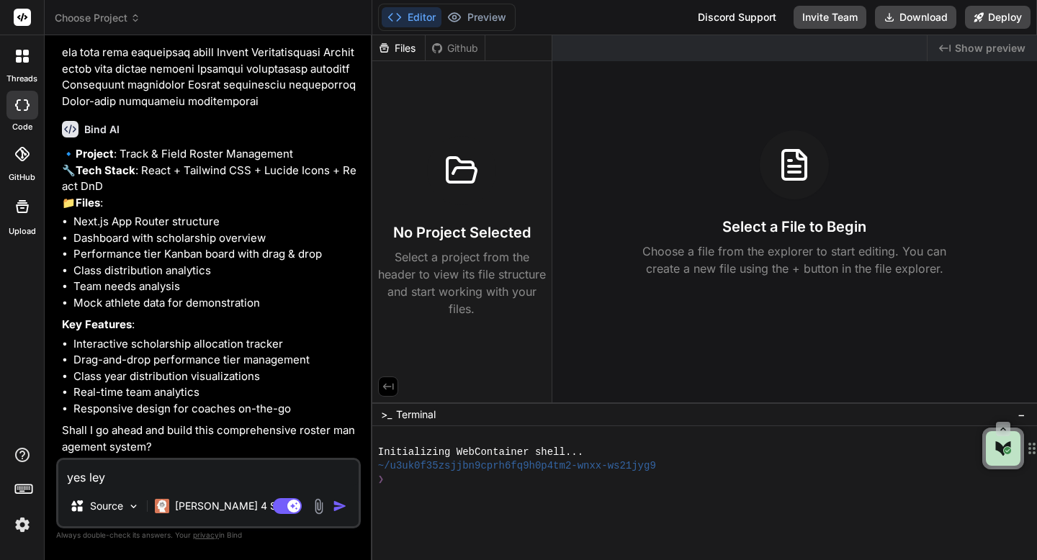
type textarea "yes le"
type textarea "x"
type textarea "yes let"
type textarea "x"
type textarea "yes lets"
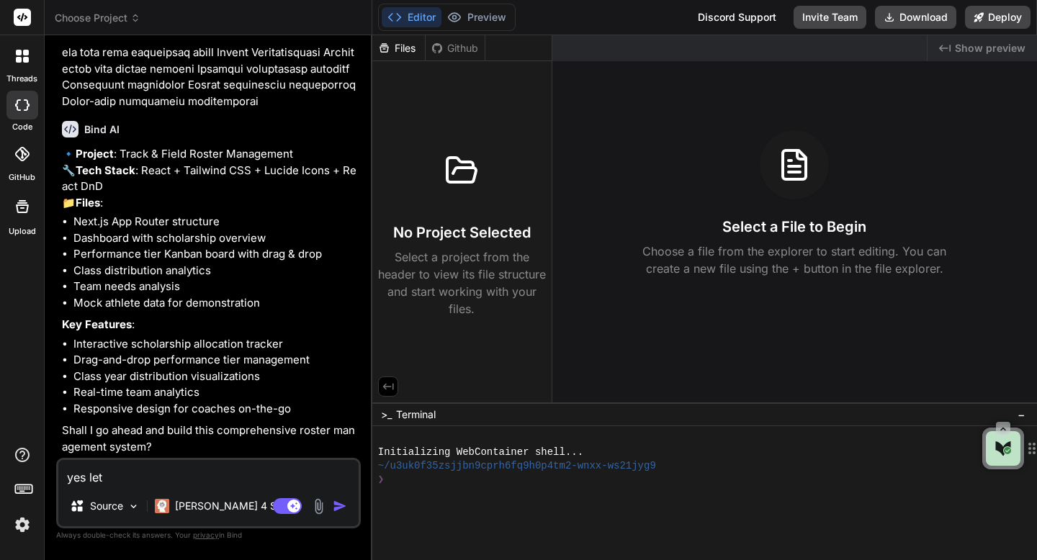
type textarea "x"
type textarea "yes lets"
type textarea "x"
type textarea "yes lets g"
type textarea "x"
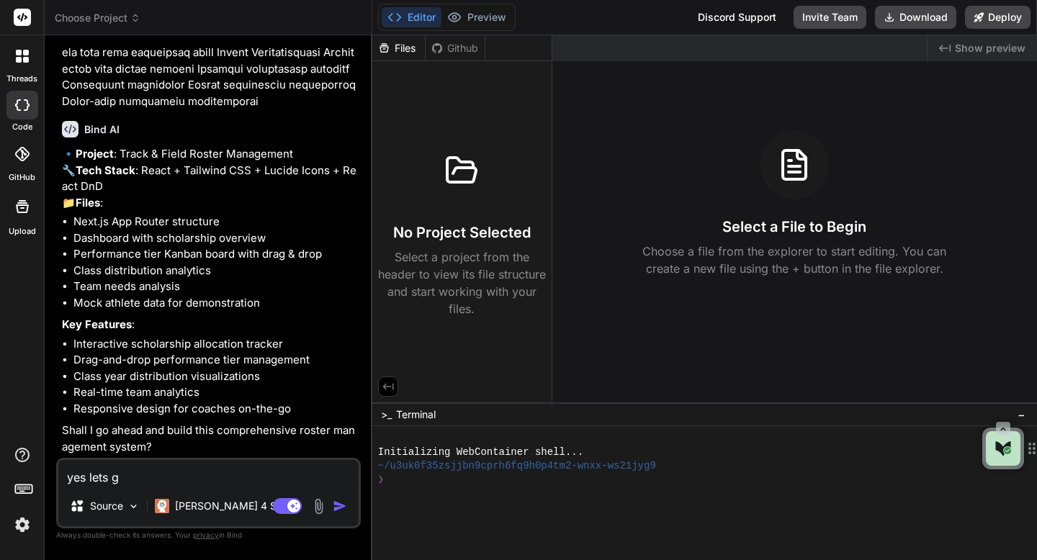
type textarea "yes lets go"
type textarea "x"
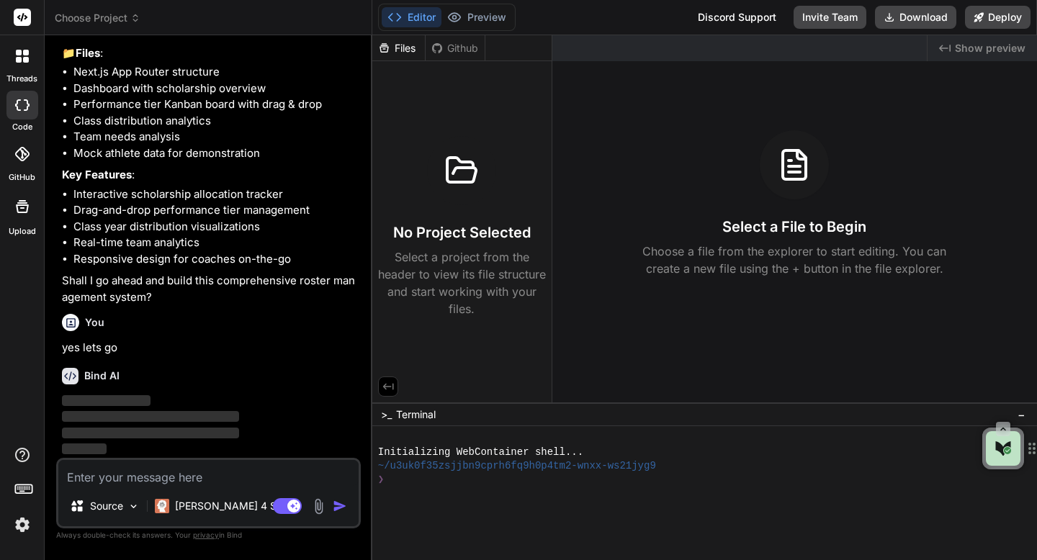
scroll to position [848, 0]
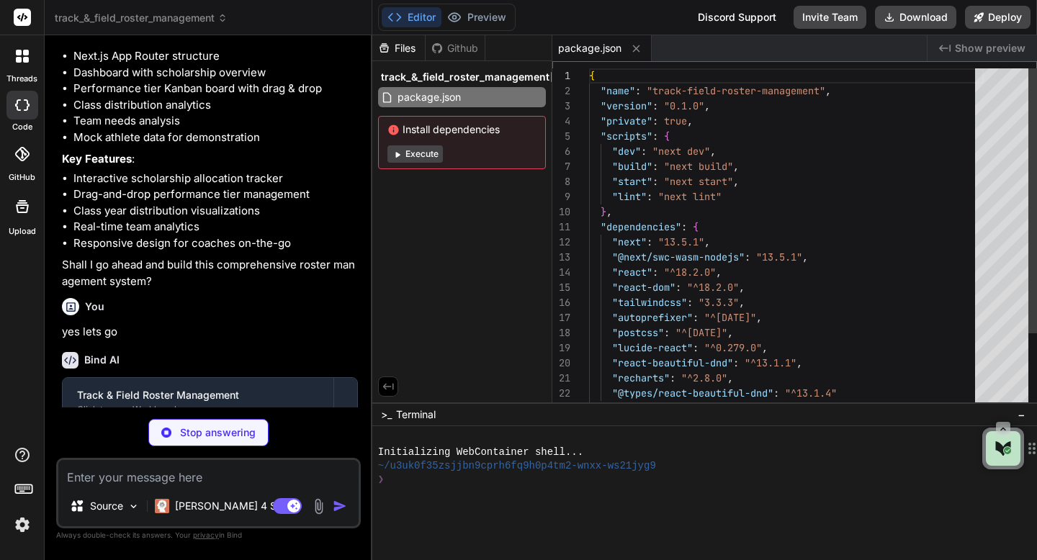
type textarea "x"
type textarea "/** @type {import('next').NextConfig} */ const nextConfig = { experimental: { a…"
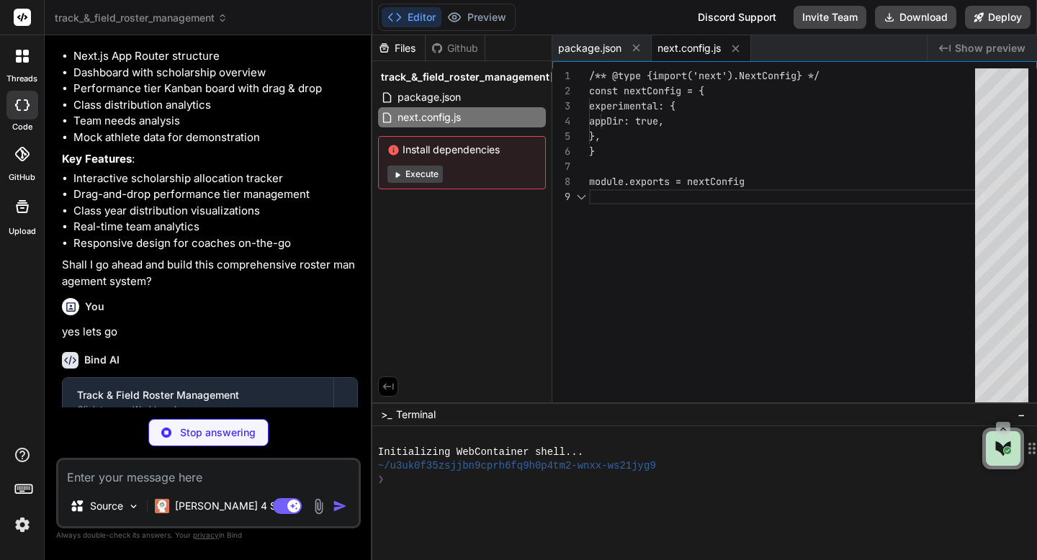
scroll to position [121, 0]
type textarea "x"
type textarea "plugins: [], }"
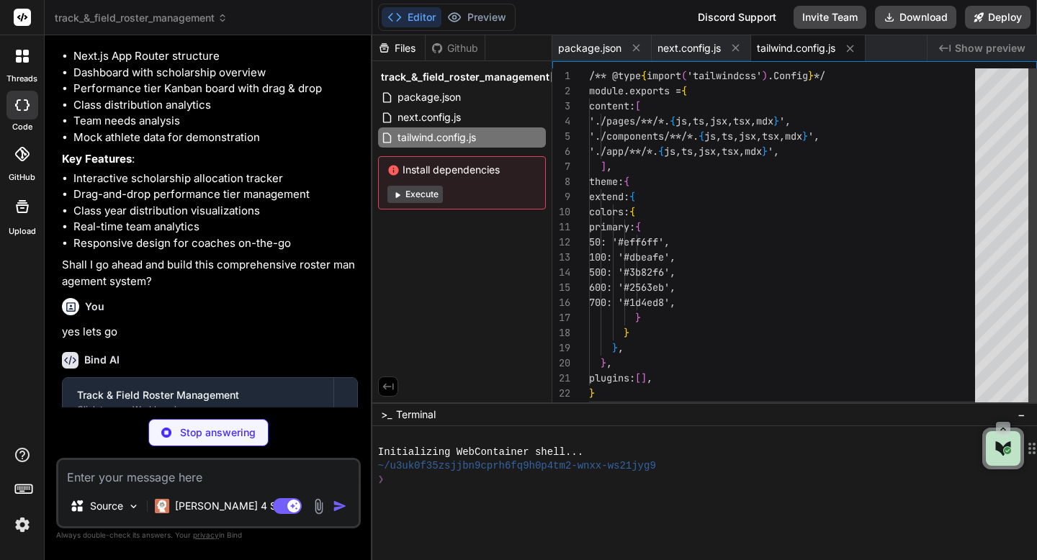
scroll to position [30, 0]
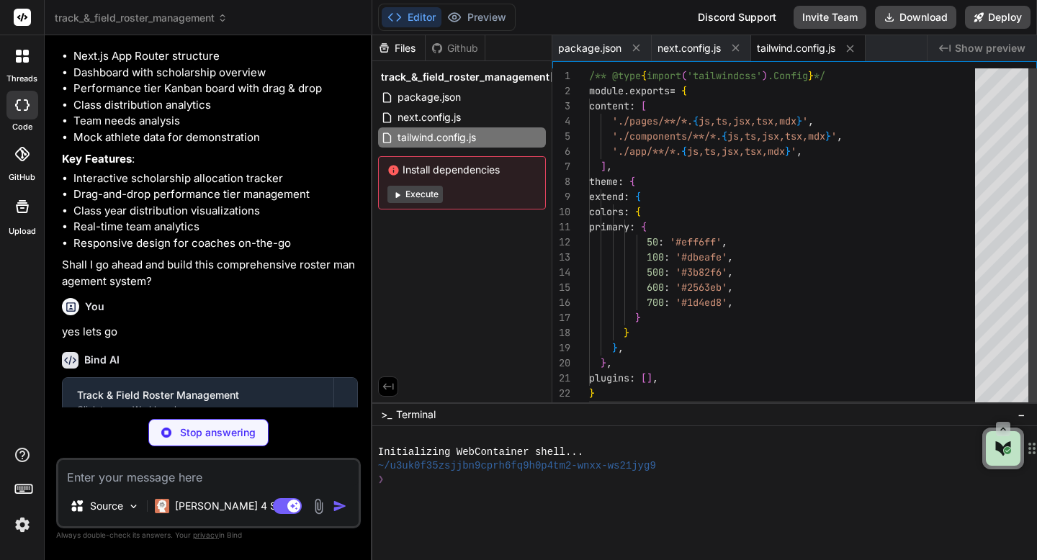
type textarea "x"
type textarea "module.exports = { plugins: { tailwindcss: {}, autoprefixer: {}, }, }"
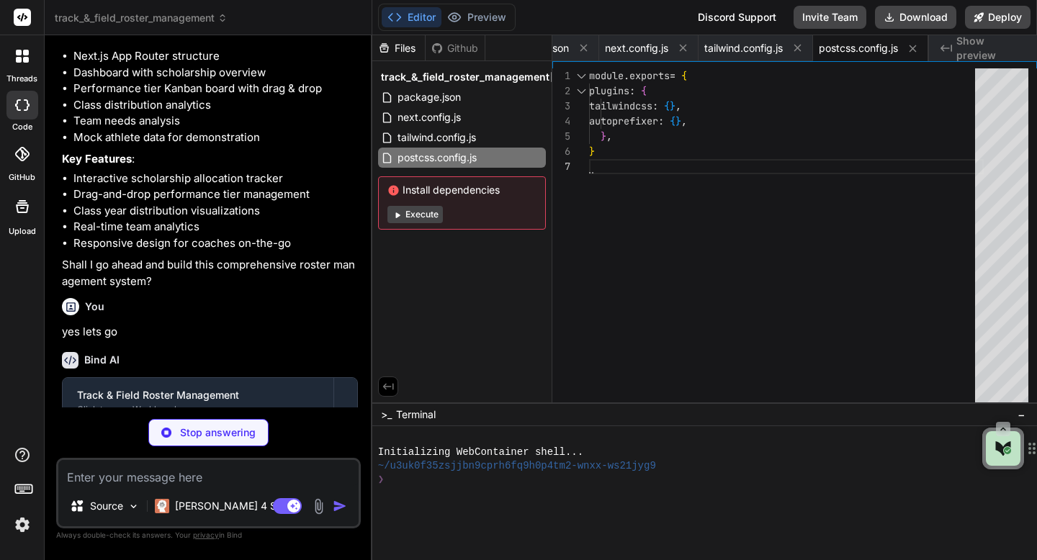
type textarea "x"
type textarea "@tailwind base; @tailwind components; @tailwind utilities; body { font-family: …"
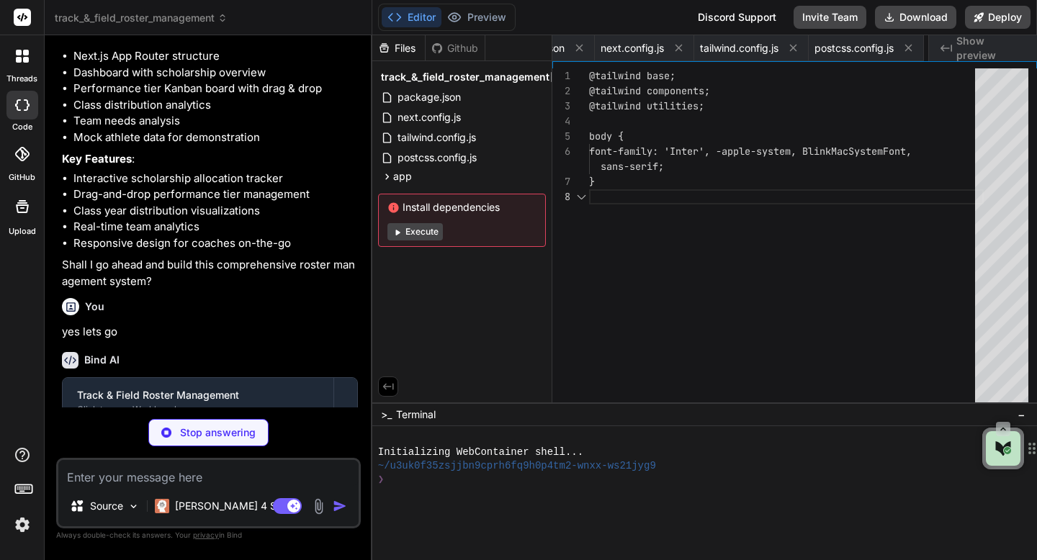
scroll to position [121, 0]
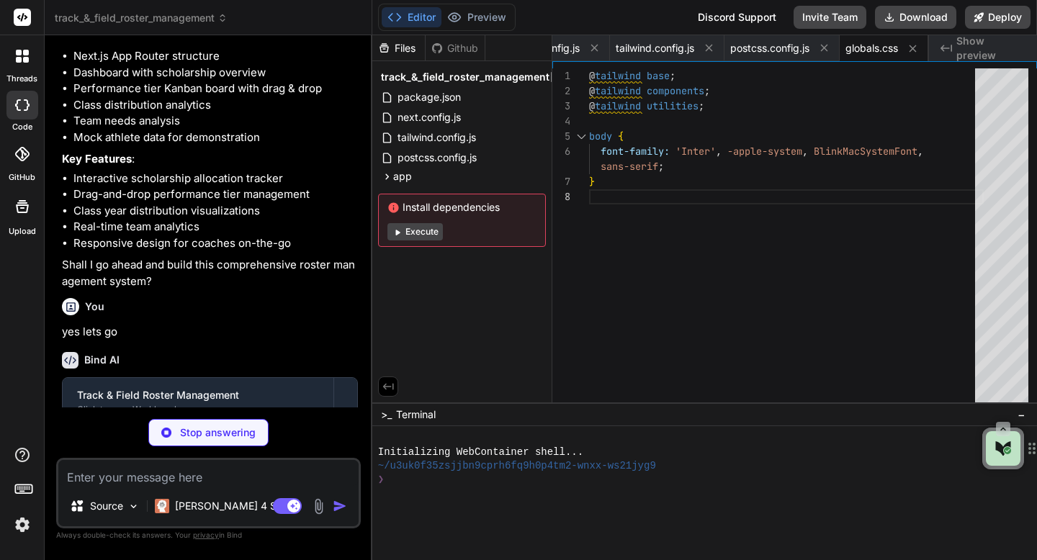
type textarea "x"
type textarea "<html lang="en"> <body className="bg-gray-50">{children}</body> </html> ) }"
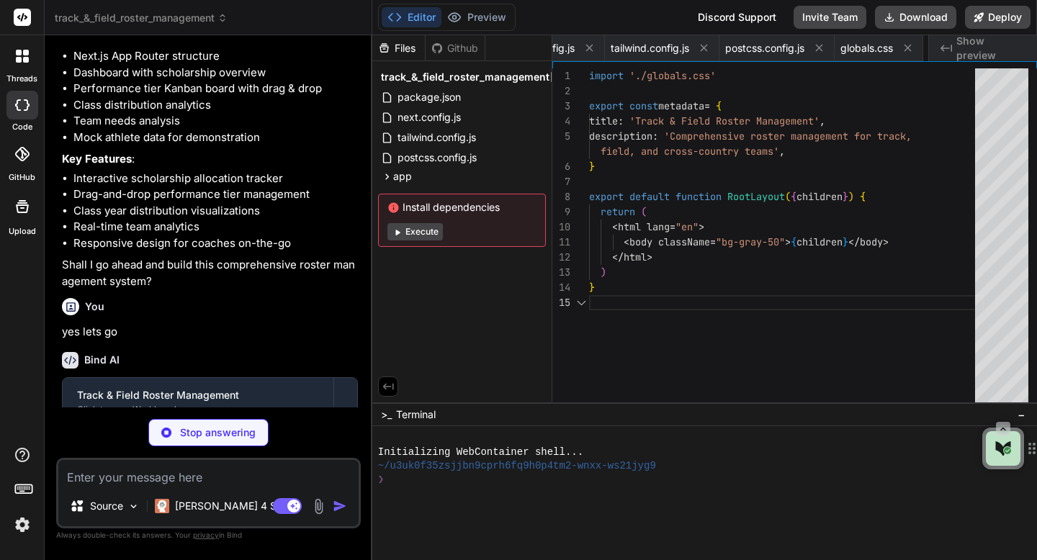
scroll to position [76, 0]
type textarea "x"
type textarea "</div> </main> </div> ) }"
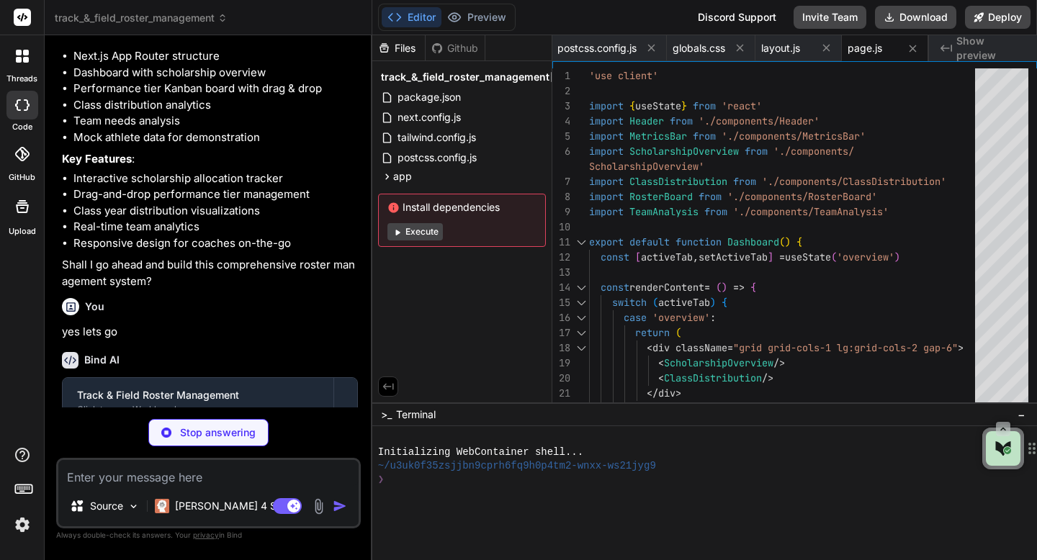
type textarea "x"
type textarea "</div> </div> </header> ) }"
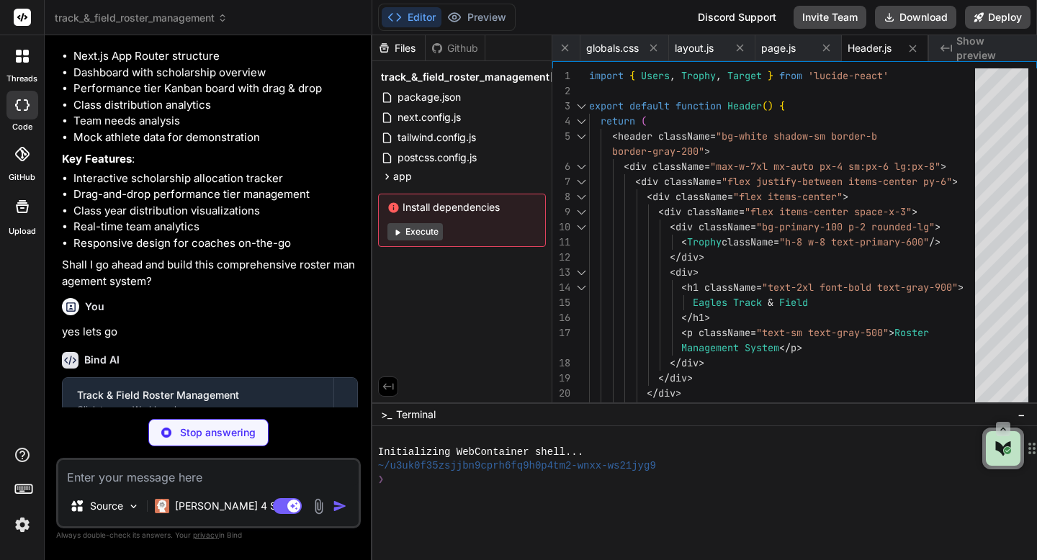
type textarea "x"
type textarea "</div> ) })} </div> ) }"
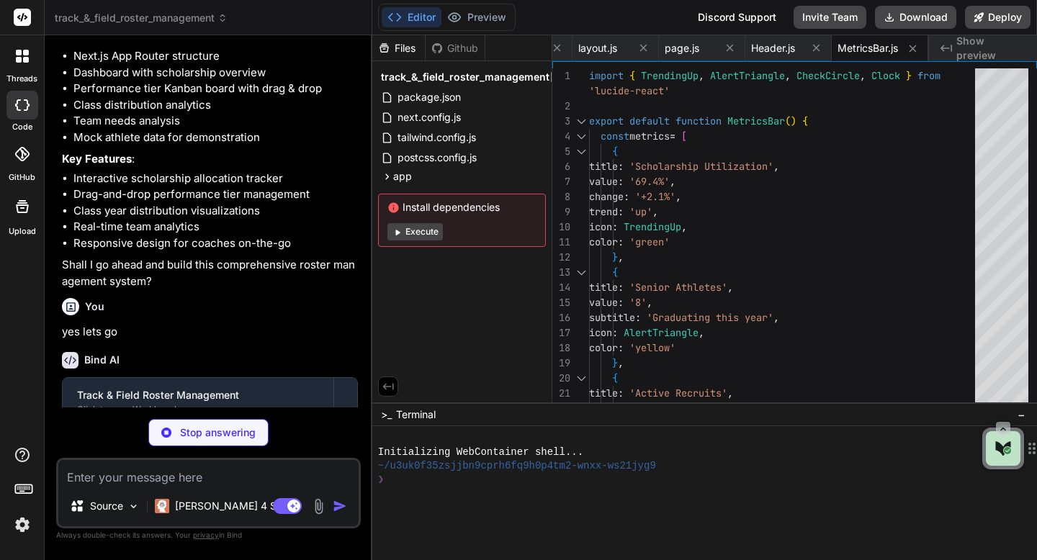
type textarea "x"
type textarea "</div> </div> ) }"
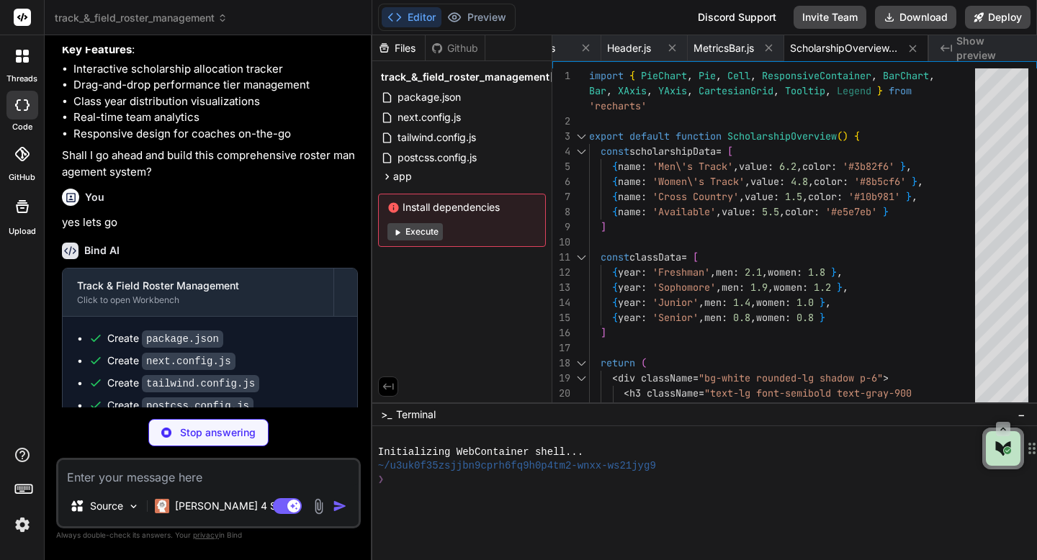
scroll to position [1175, 0]
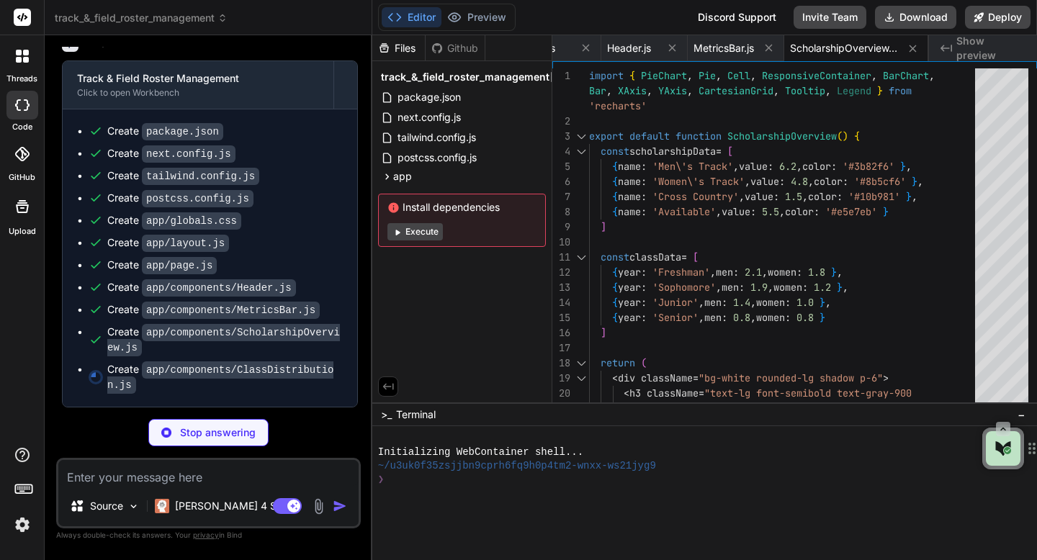
type textarea "x"
type textarea "</tbody> </table> </div> </div> </div> ) }"
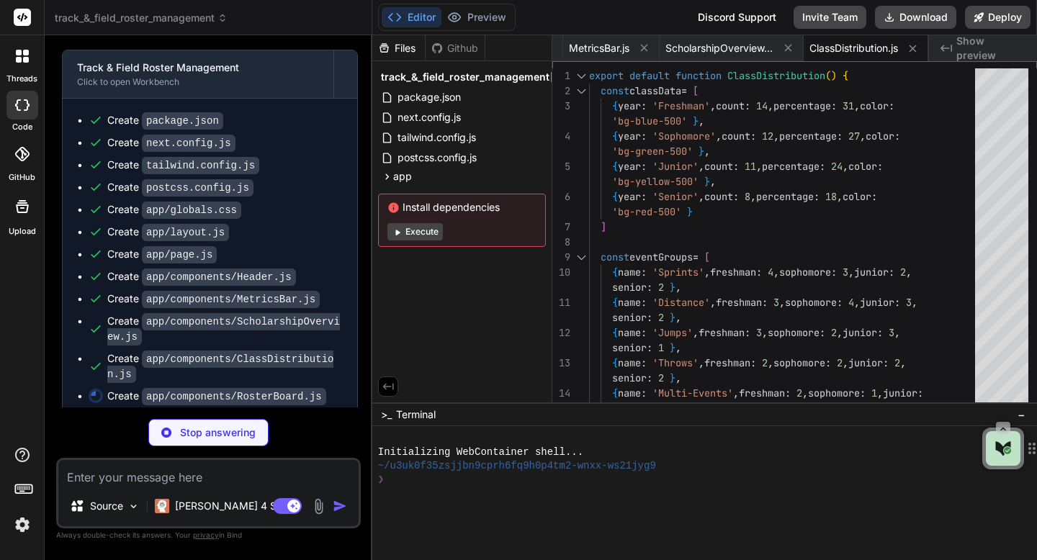
type textarea "x"
type textarea "</DragDropContext> </div> ) }"
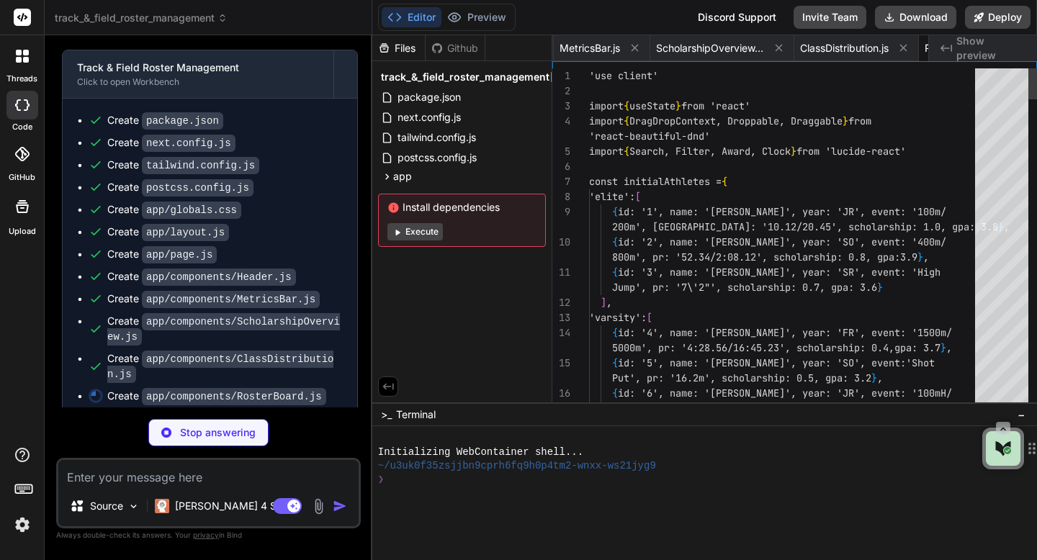
scroll to position [75, 0]
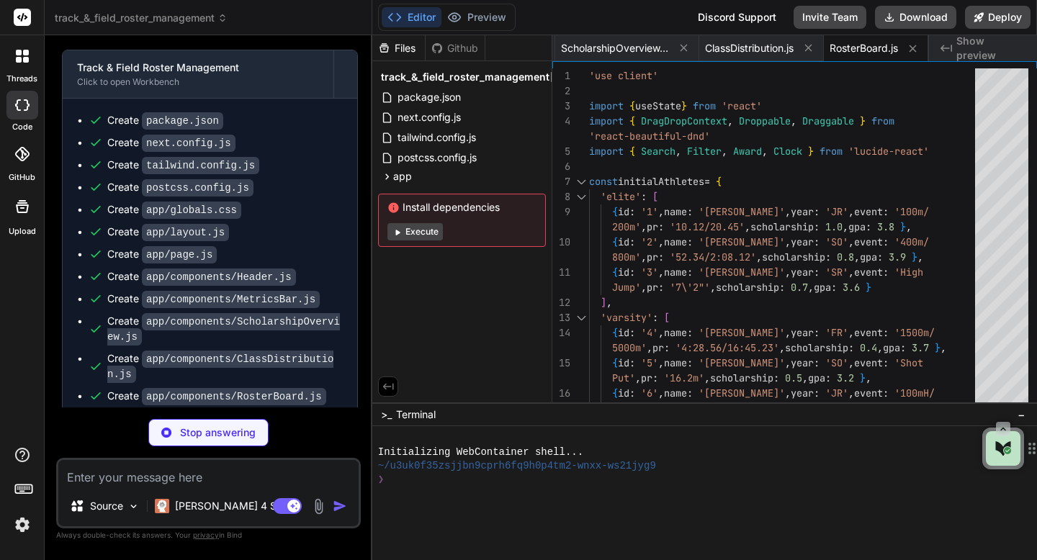
type textarea "x"
type textarea "}"
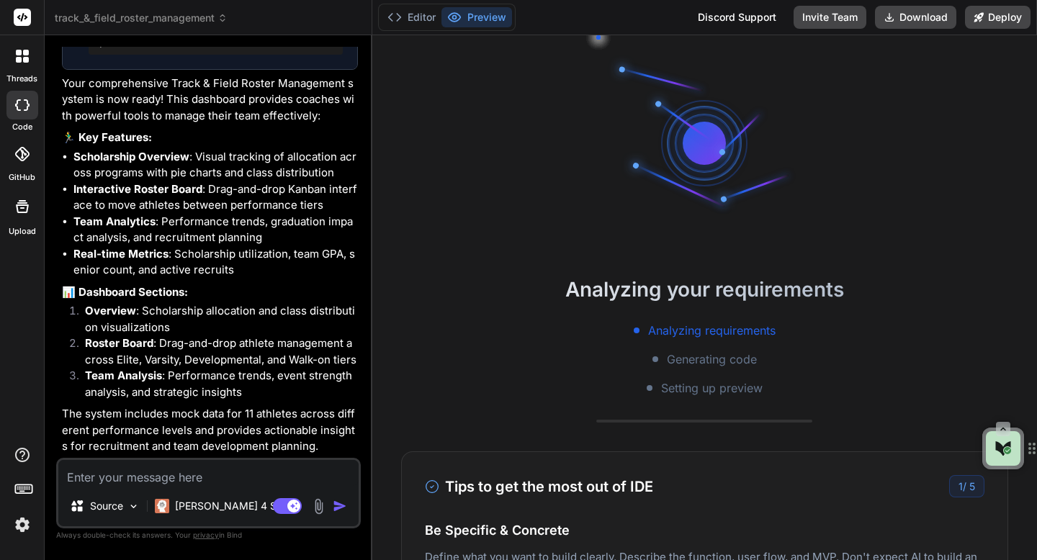
scroll to position [260, 0]
type textarea "x"
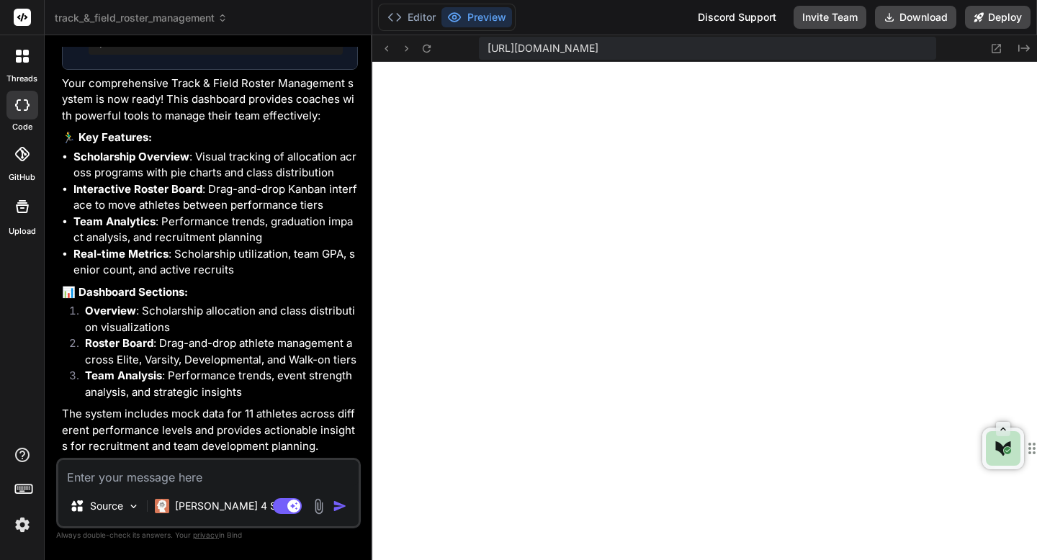
scroll to position [807, 0]
click at [431, 49] on icon at bounding box center [427, 48] width 12 height 12
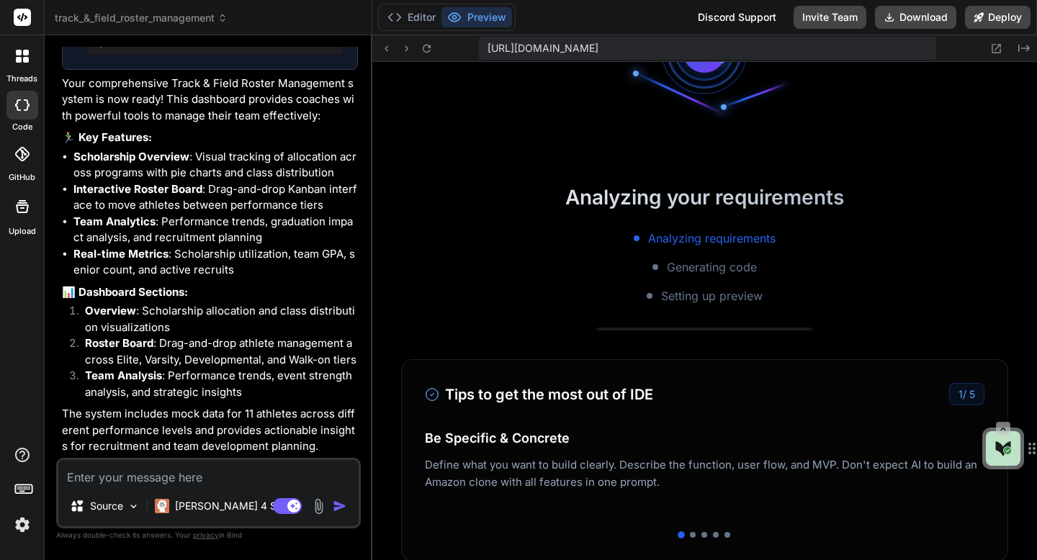
scroll to position [176, 0]
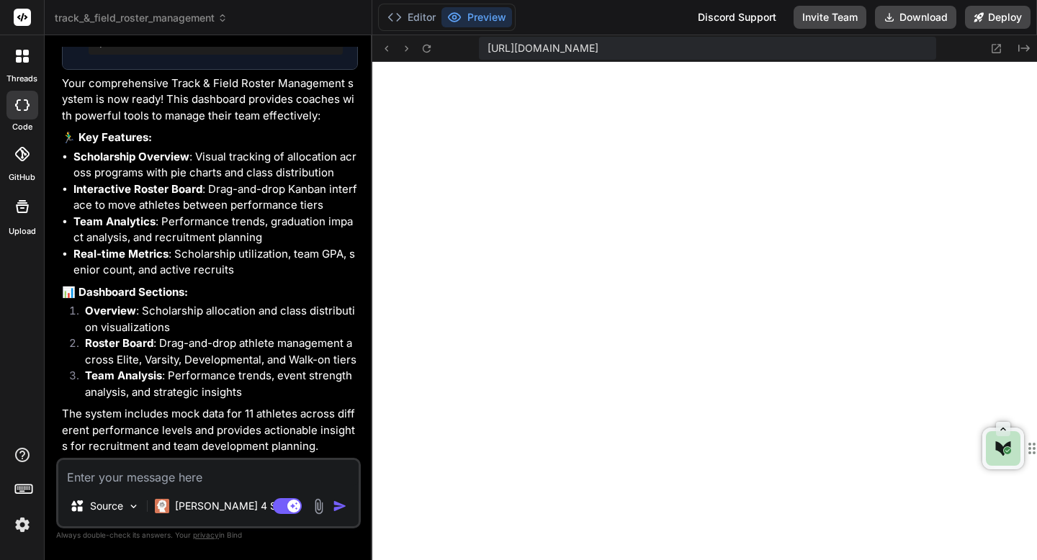
click at [163, 483] on textarea at bounding box center [208, 473] width 300 height 26
type textarea "W"
type textarea "x"
type textarea "Wh"
type textarea "x"
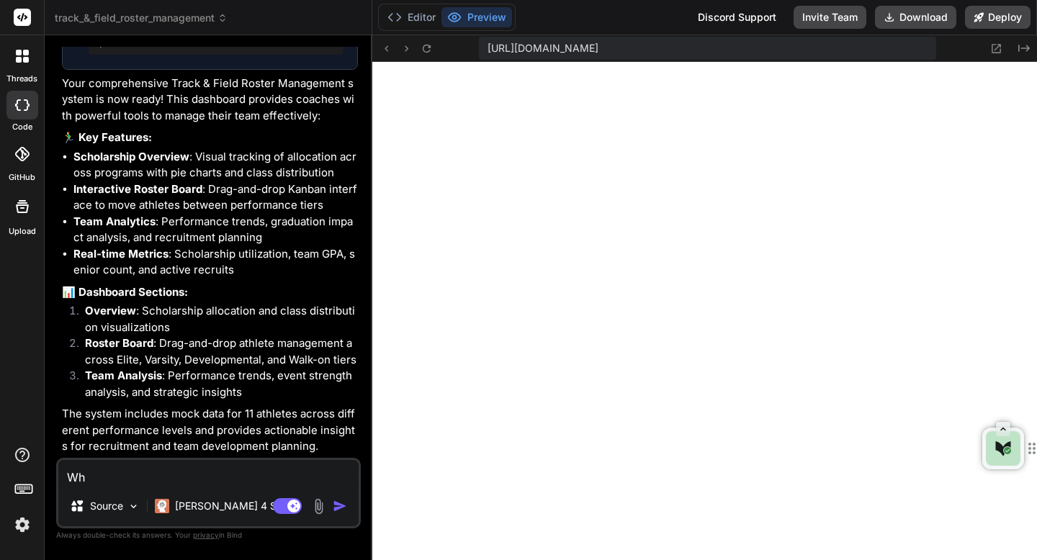
type textarea "Wha"
type textarea "x"
type textarea "What"
type textarea "x"
type textarea "What"
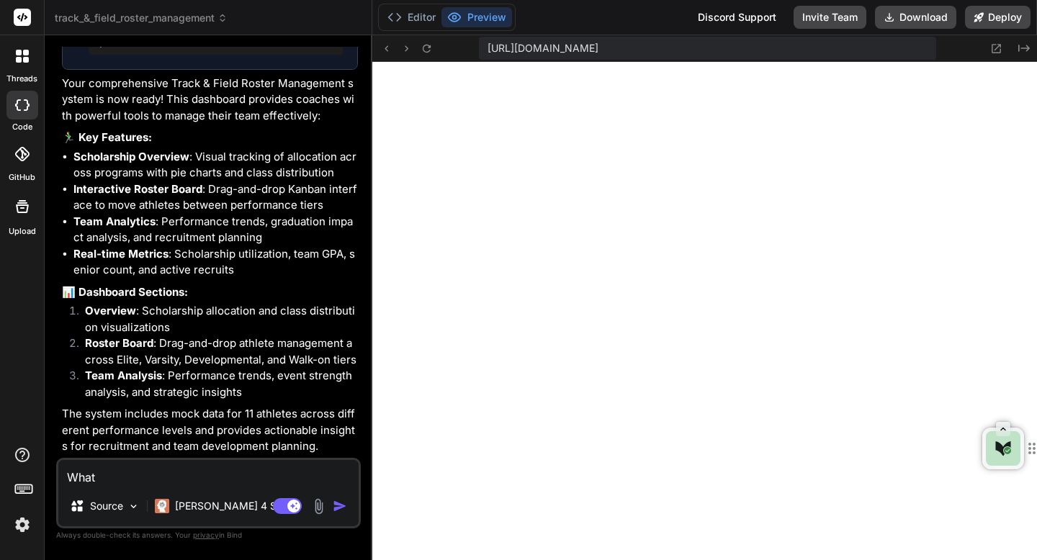
type textarea "x"
type textarea "What a"
type textarea "x"
type textarea "What ar"
type textarea "x"
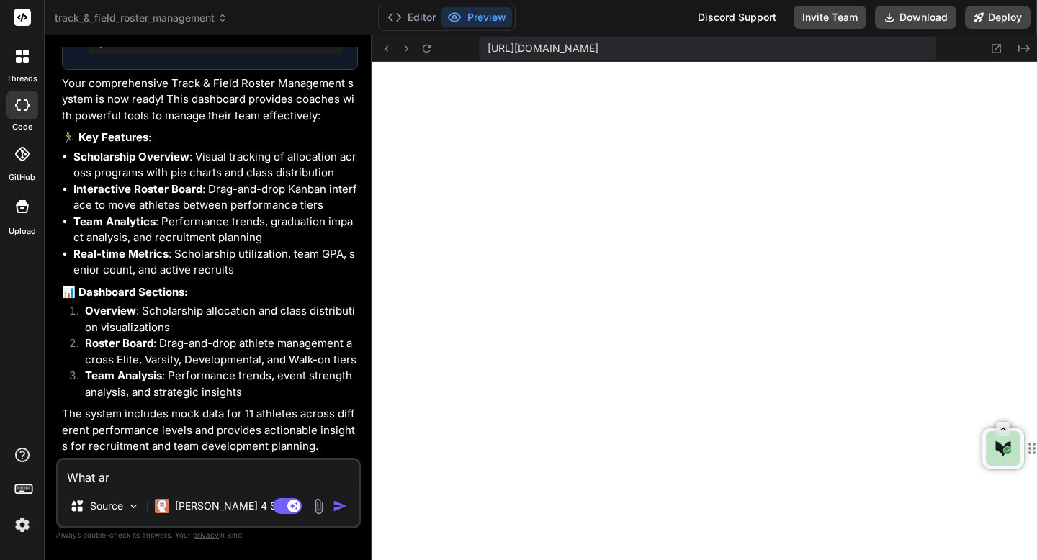
type textarea "What are"
type textarea "x"
type textarea "What are"
type textarea "x"
type textarea "What are t"
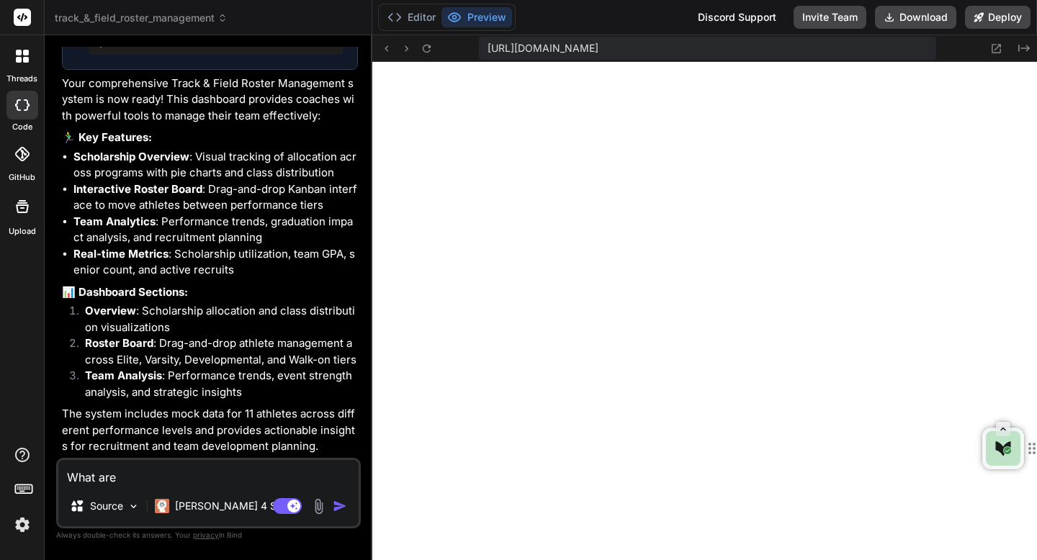
type textarea "x"
type textarea "What are th"
type textarea "x"
type textarea "What are the"
type textarea "x"
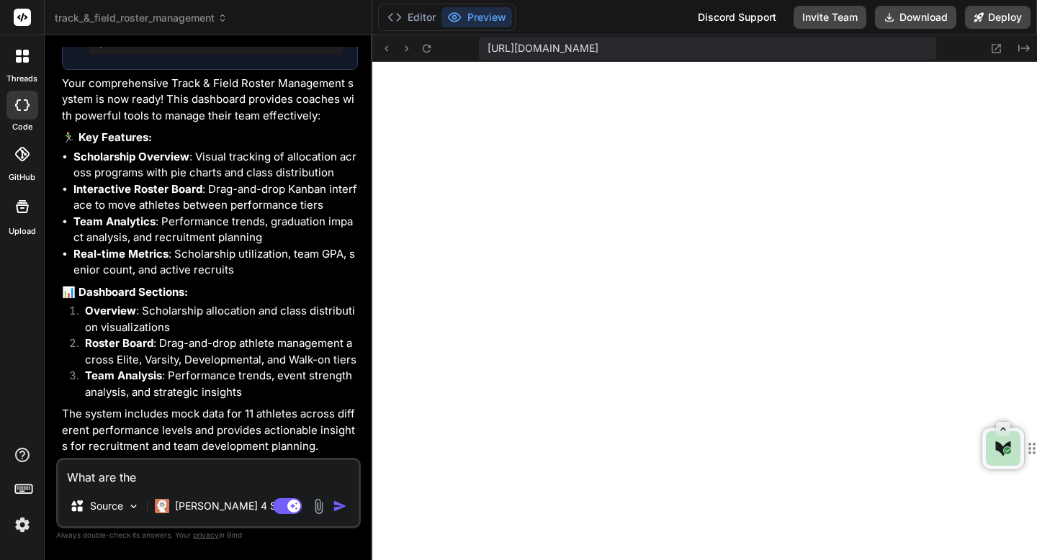
type textarea "What are the"
type textarea "x"
type textarea "What are the n"
type textarea "x"
type textarea "What are the ne"
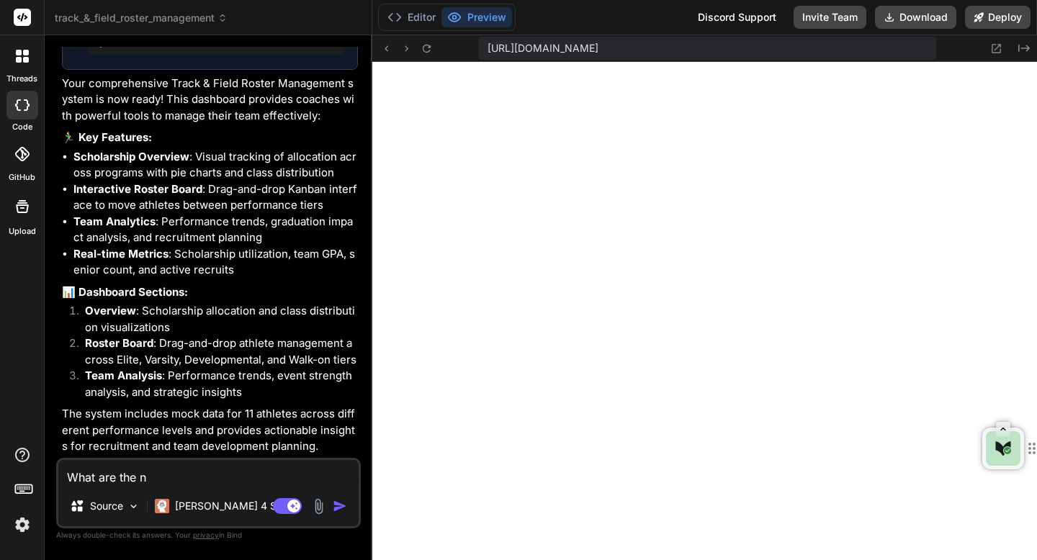
type textarea "x"
type textarea "What are the nex"
type textarea "x"
type textarea "What are the next"
type textarea "x"
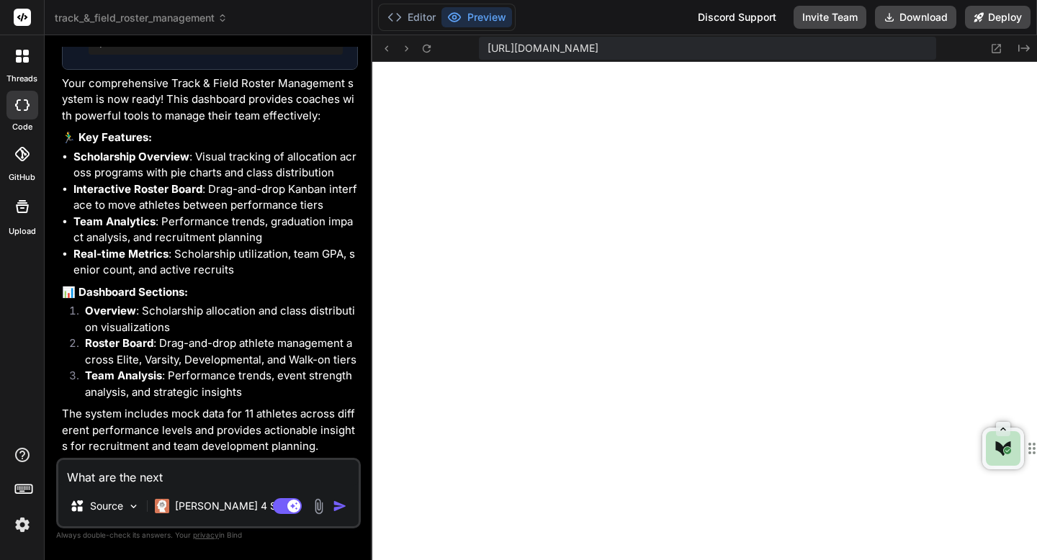
type textarea "What are the next"
type textarea "x"
type textarea "What are the next s"
type textarea "x"
type textarea "What are the next st"
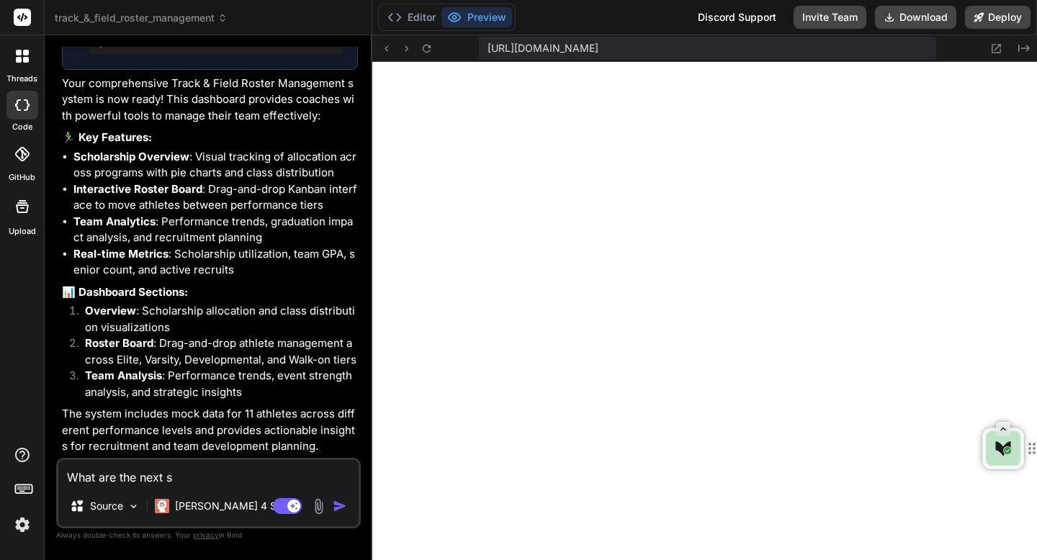
type textarea "x"
type textarea "What are the next ste"
type textarea "x"
type textarea "What are the next step"
type textarea "x"
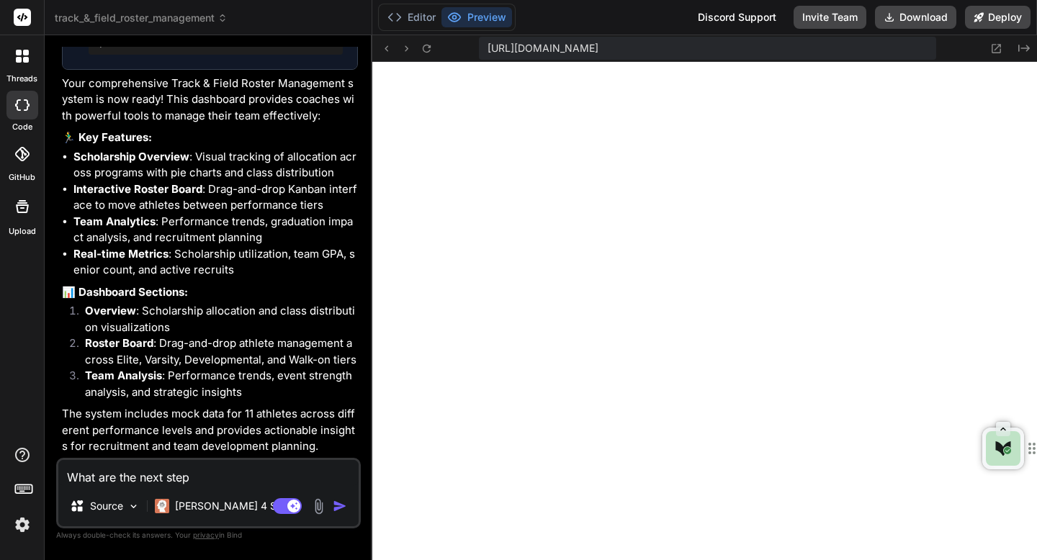
type textarea "What are the next steps"
type textarea "x"
type textarea "What are the next steps"
type textarea "x"
type textarea "What are the next steps i"
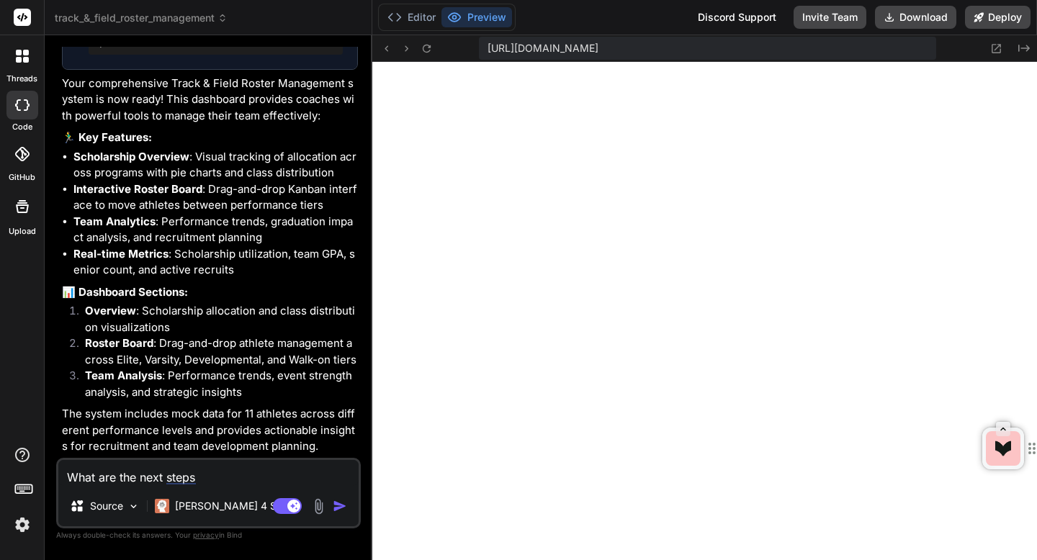
type textarea "x"
type textarea "What are the next steps in"
type textarea "x"
type textarea "What are the next steps in"
type textarea "x"
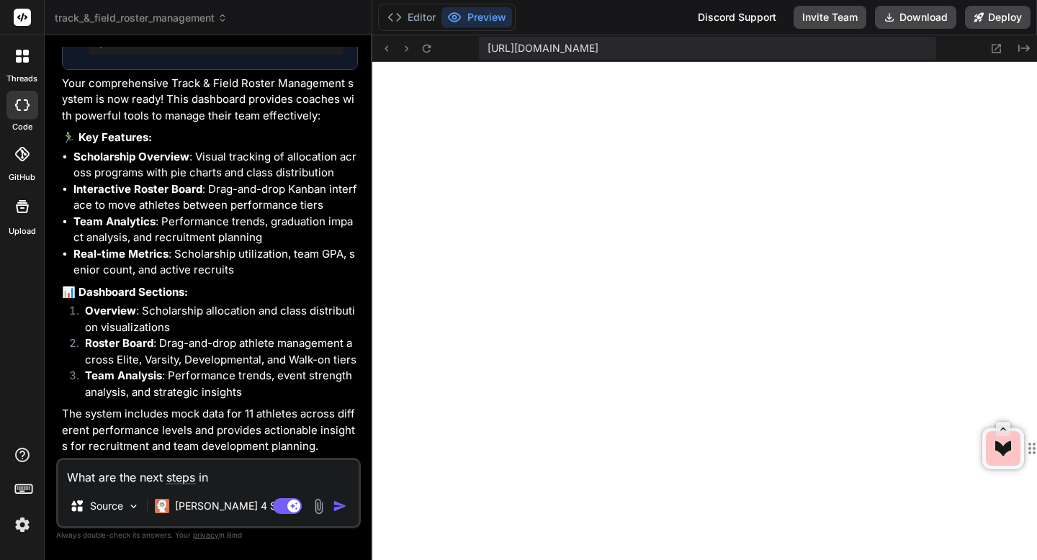
type textarea "What are the next steps in b"
type textarea "x"
type textarea "What are the next steps in bu"
type textarea "x"
type textarea "What are the next steps in [PERSON_NAME]"
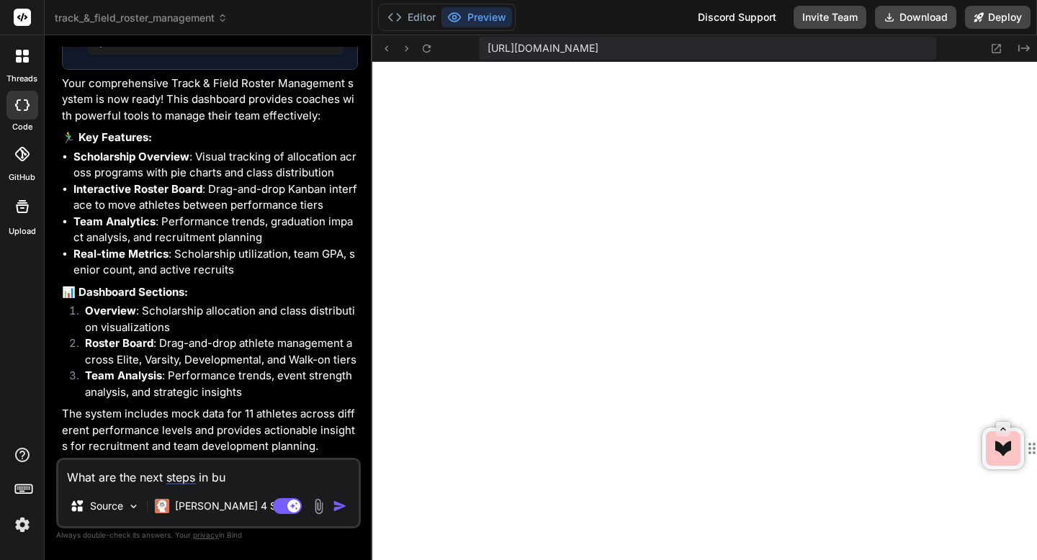
type textarea "x"
type textarea "What are the next steps in build"
type textarea "x"
type textarea "What are the next steps in build"
type textarea "x"
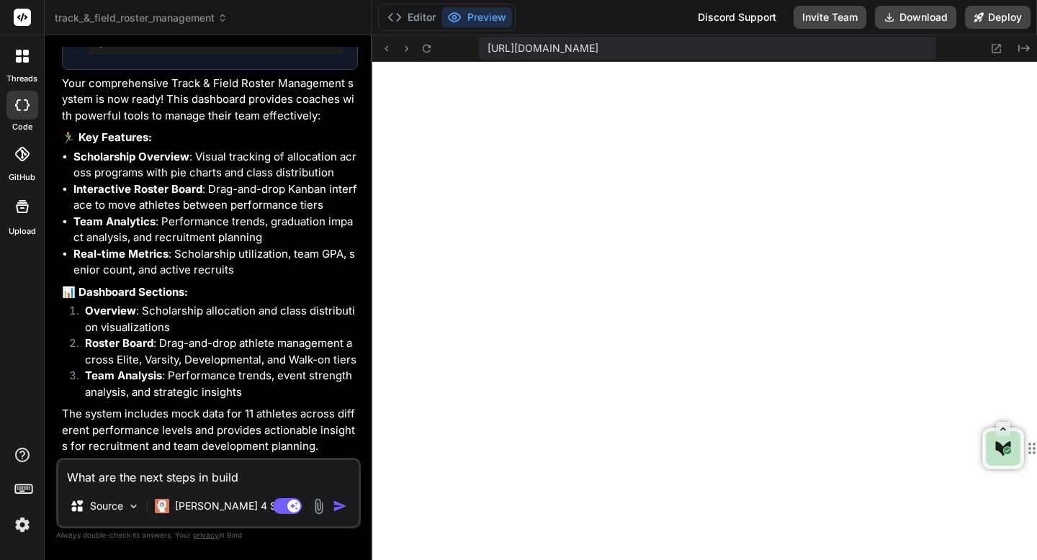
type textarea "What are the next steps in building"
type textarea "x"
type textarea "What are the next steps in building t"
type textarea "x"
type textarea "What are the next steps in building th"
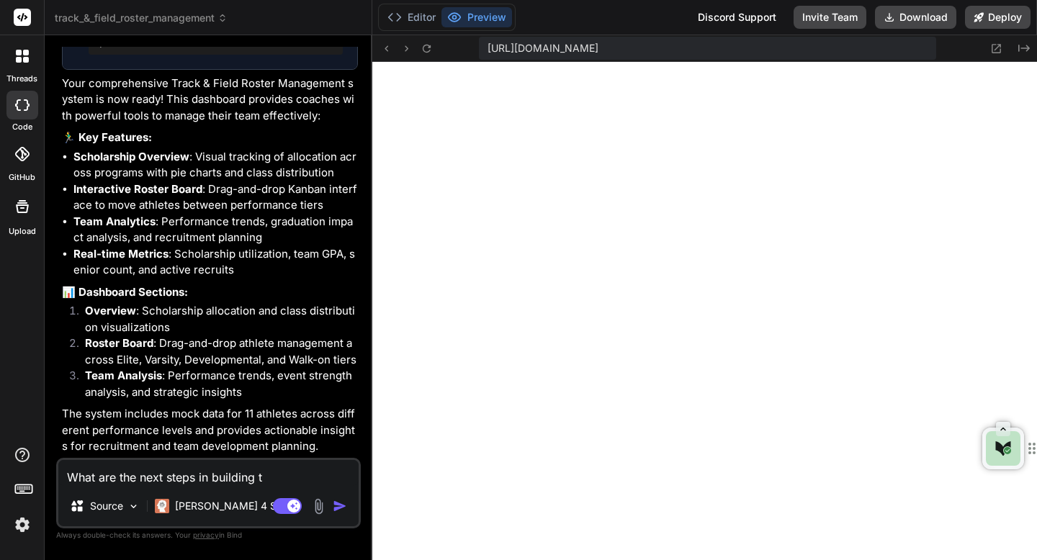
type textarea "x"
type textarea "What are the next steps in building thi"
type textarea "x"
type textarea "What are the next steps in building this"
type textarea "x"
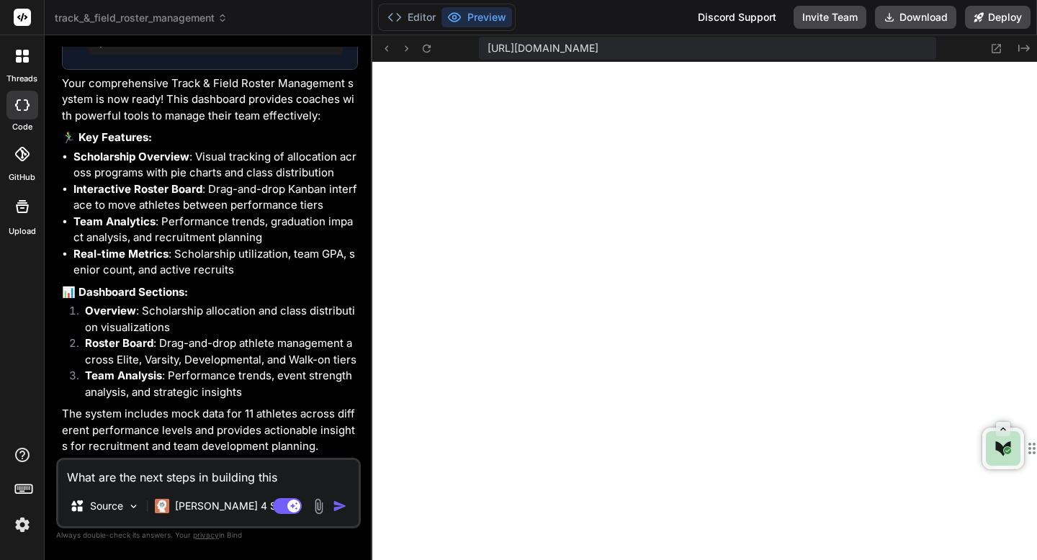
type textarea "What are the next steps in building this"
type textarea "x"
type textarea "What are the next steps in building this a"
type textarea "x"
type textarea "What are the next steps in building this ap"
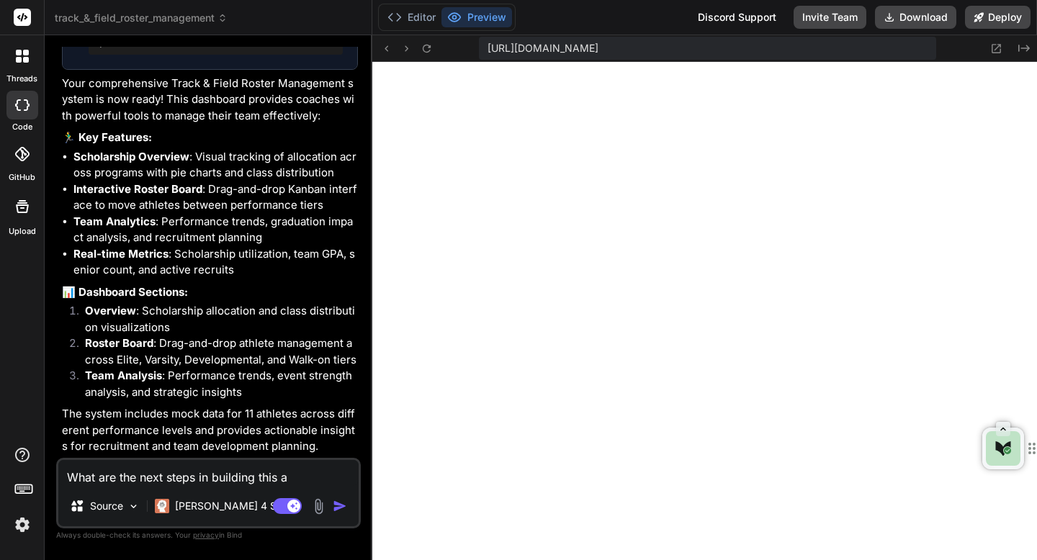
type textarea "x"
type textarea "What are the next steps in building this app"
type textarea "x"
type textarea "What are the next steps in building this app?"
type textarea "x"
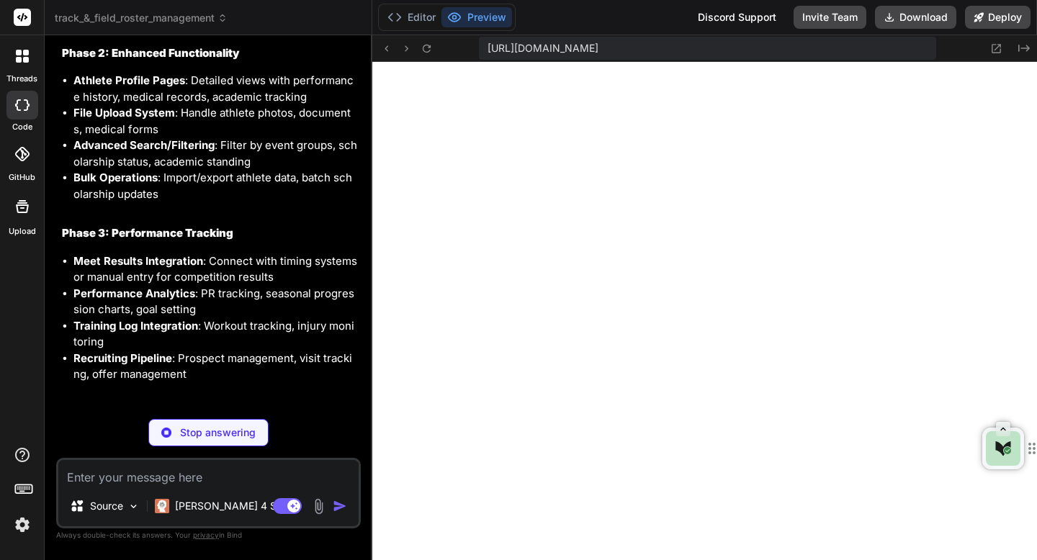
scroll to position [2397, 0]
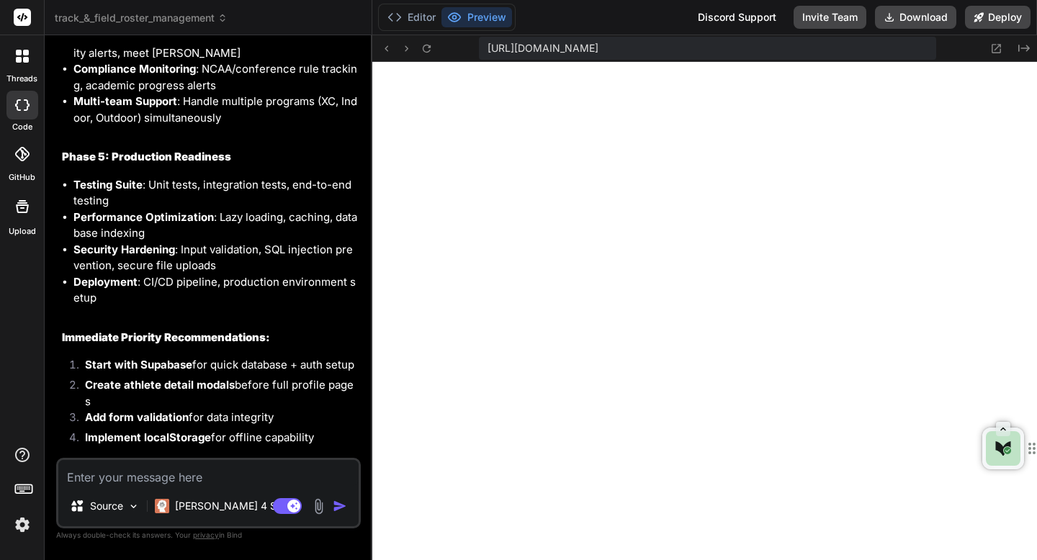
type textarea "x"
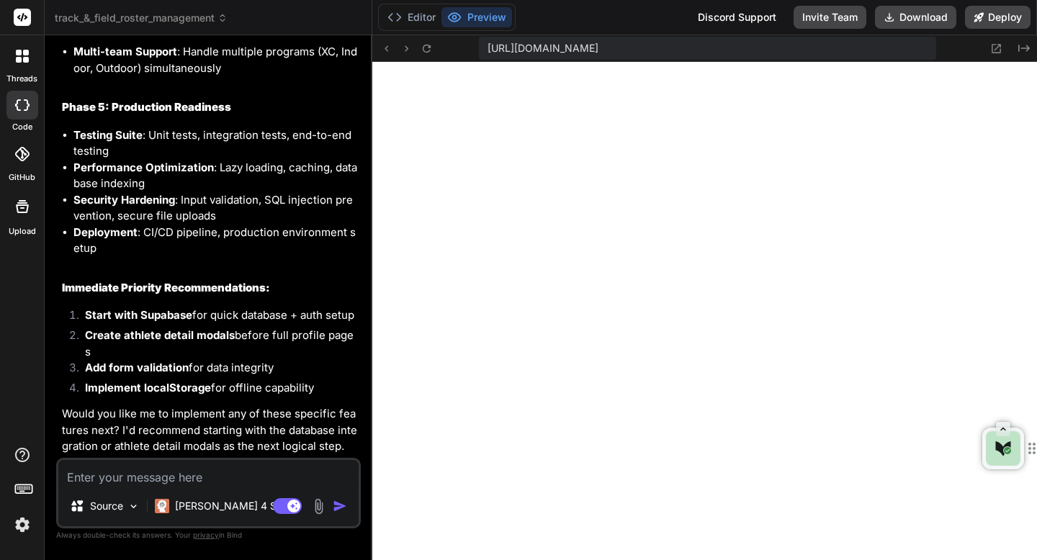
scroll to position [2888, 0]
click at [200, 472] on textarea at bounding box center [208, 473] width 300 height 26
type textarea "H"
type textarea "x"
type textarea "Ho"
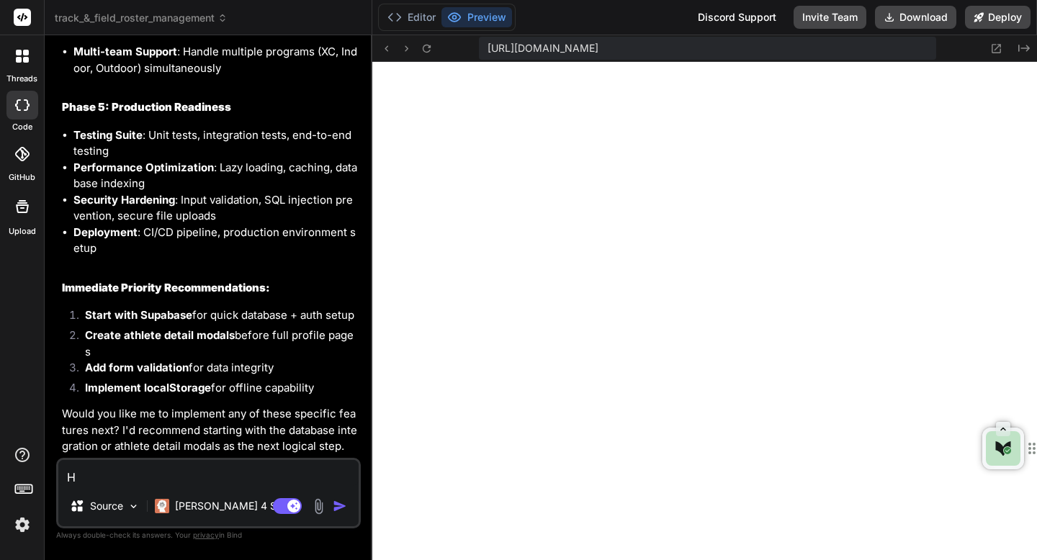
type textarea "x"
type textarea "How"
type textarea "x"
type textarea "How"
type textarea "x"
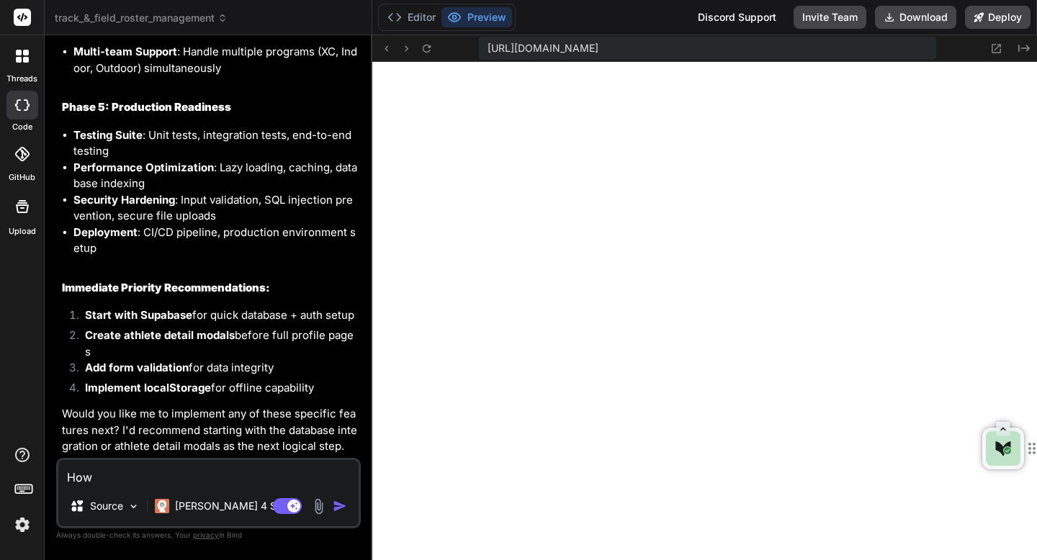
type textarea "How t"
type textarea "x"
type textarea "How to"
type textarea "x"
type textarea "How to"
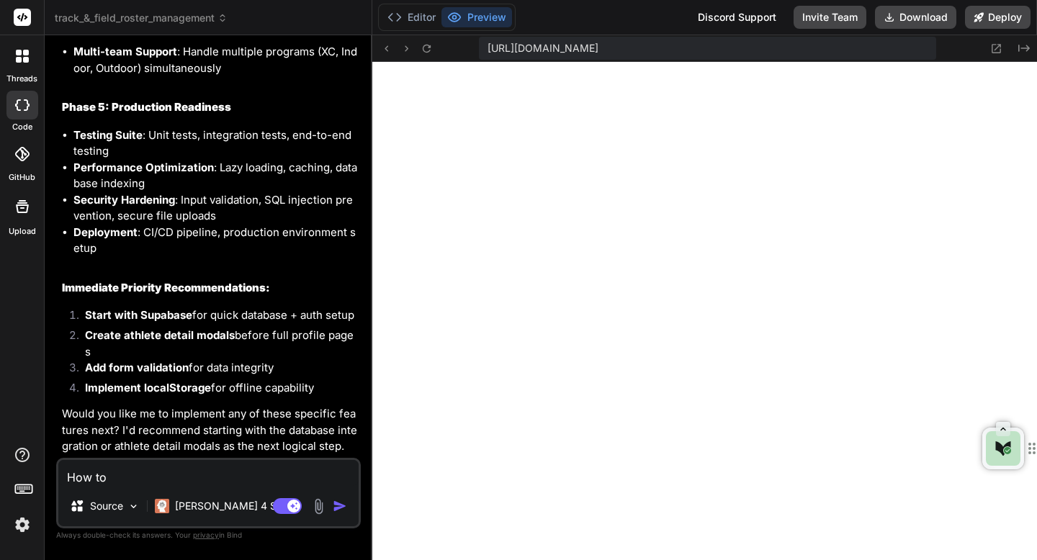
type textarea "x"
type textarea "How to y"
type textarea "x"
type textarea "How to yo"
type textarea "x"
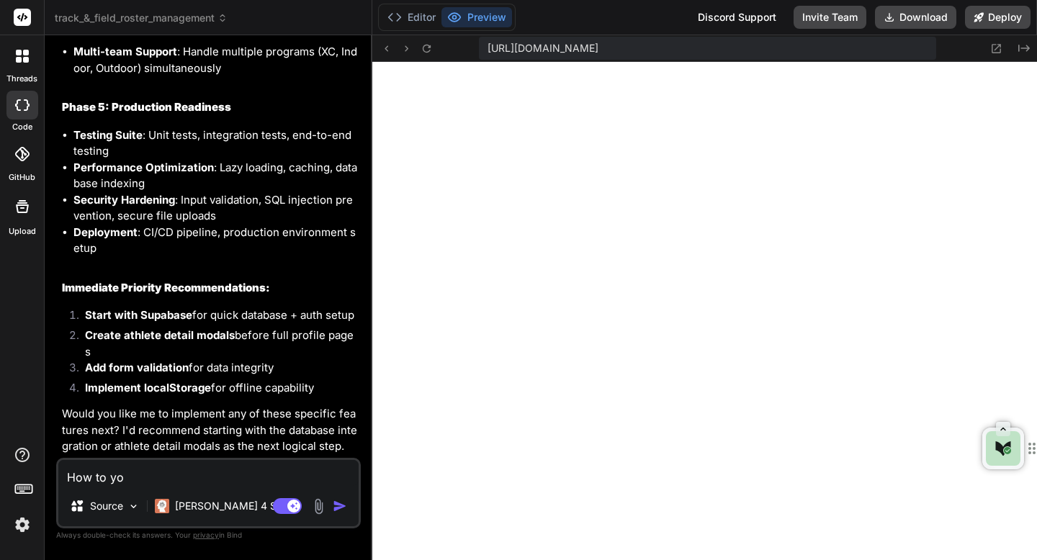
type textarea "How to you"
type textarea "x"
type textarea "How to you"
type textarea "x"
type textarea "How to you a"
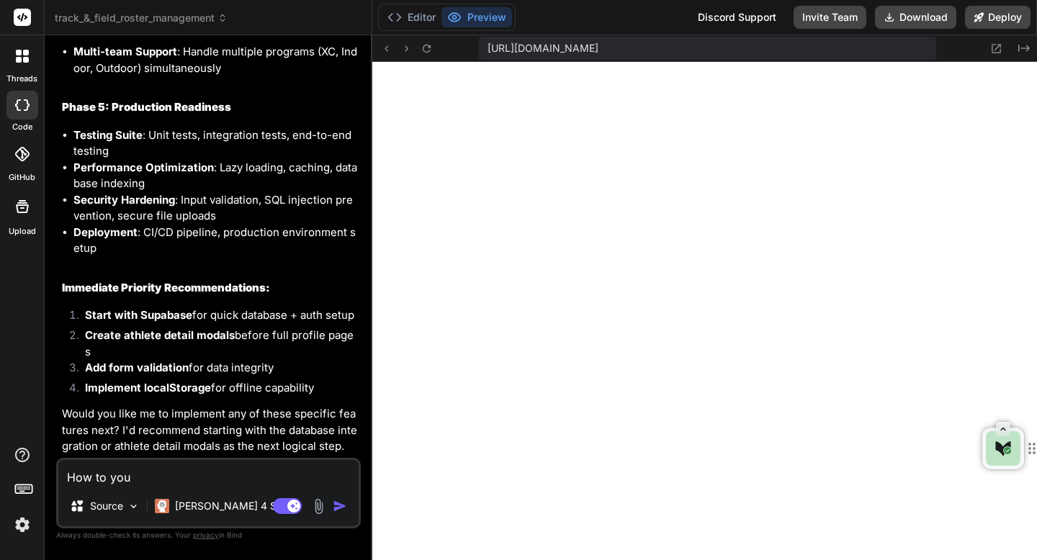
type textarea "x"
type textarea "How to you ad"
type textarea "x"
type textarea "How to you add"
type textarea "x"
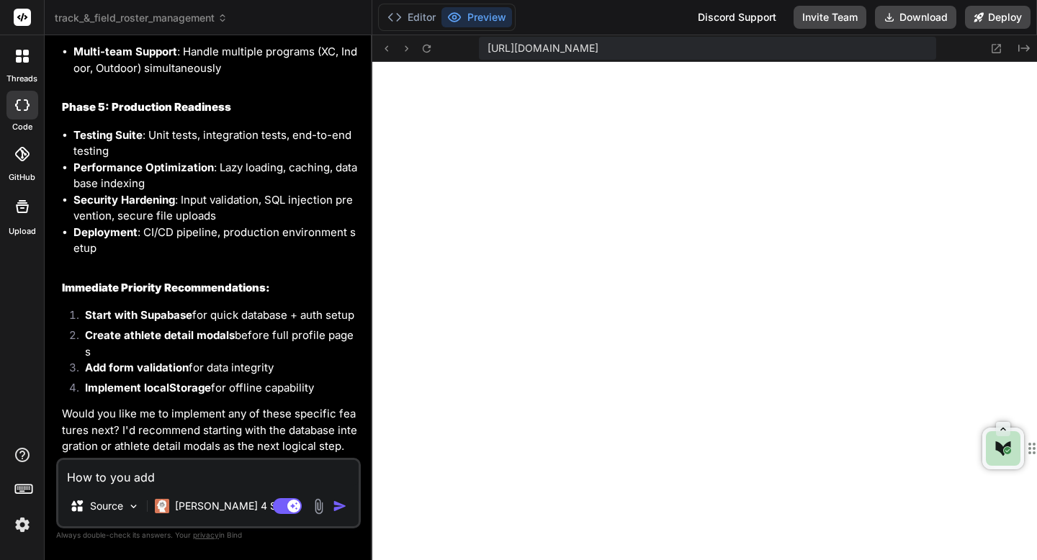
type textarea "How to you add"
type textarea "x"
type textarea "How to you add a"
type textarea "x"
type textarea "How to you add at"
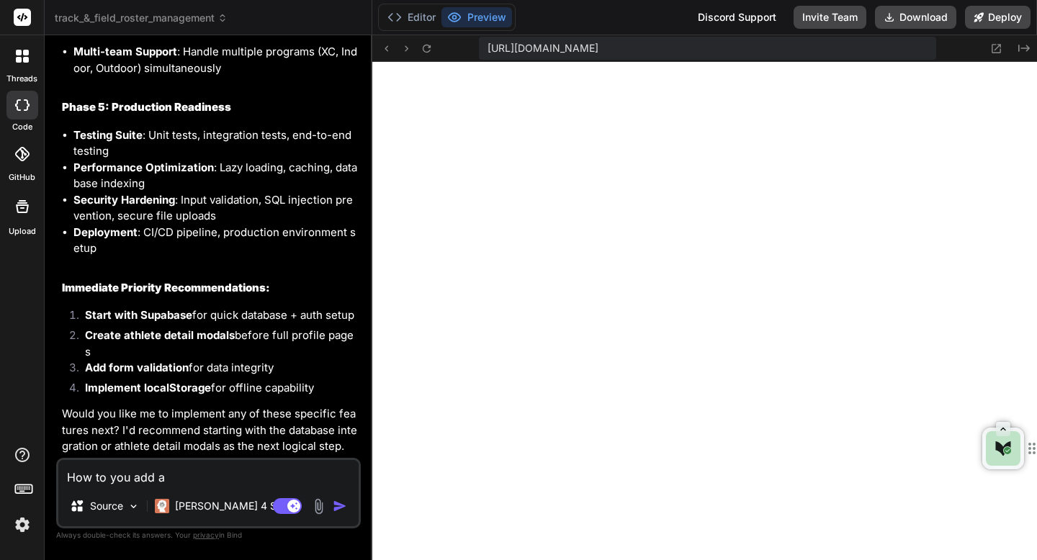
type textarea "x"
type textarea "How to you add ath"
type textarea "x"
type textarea "How to you add athletes"
type textarea "x"
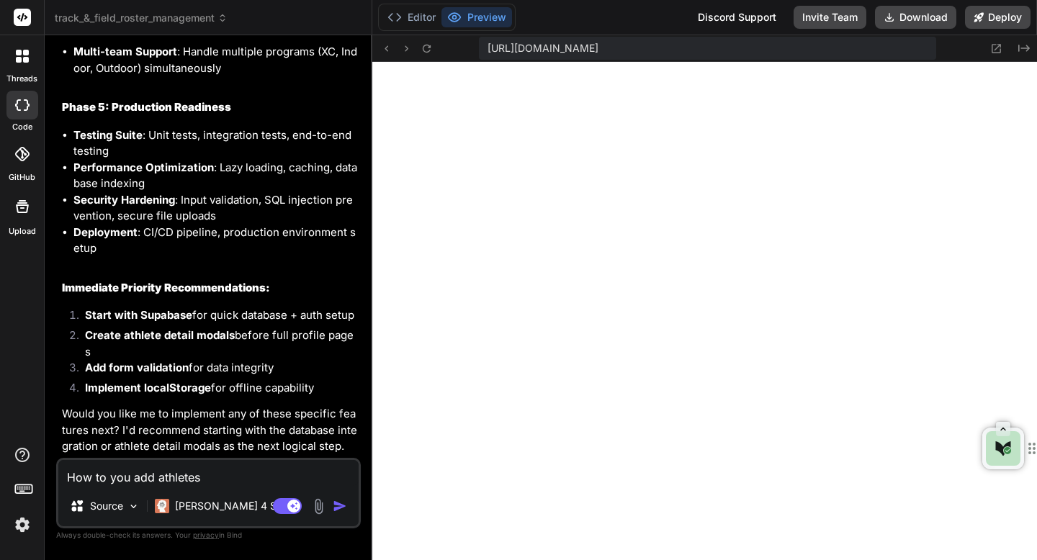
type textarea "How to you add athletes"
type textarea "x"
type textarea "How to you add athletes?"
type textarea "x"
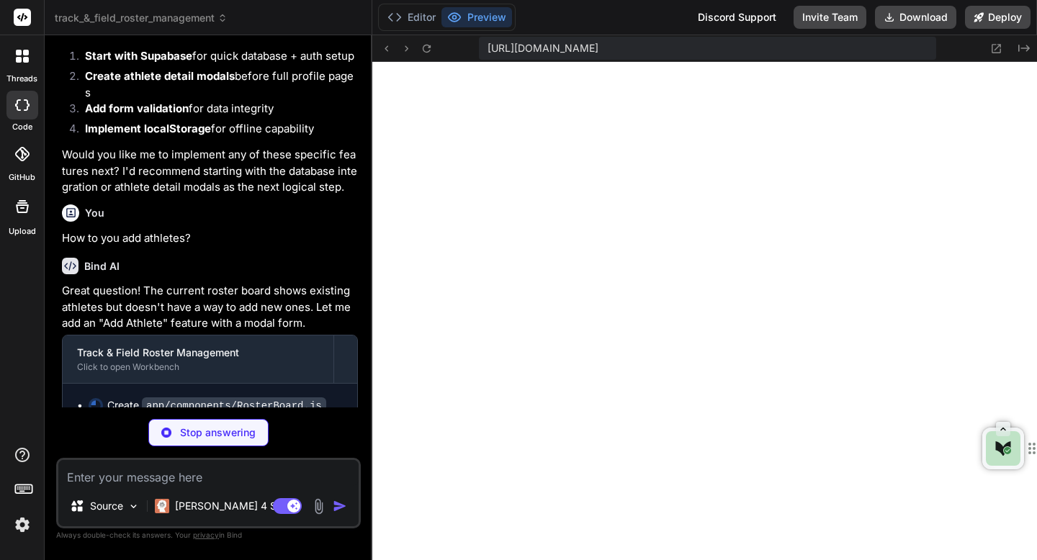
scroll to position [3168, 0]
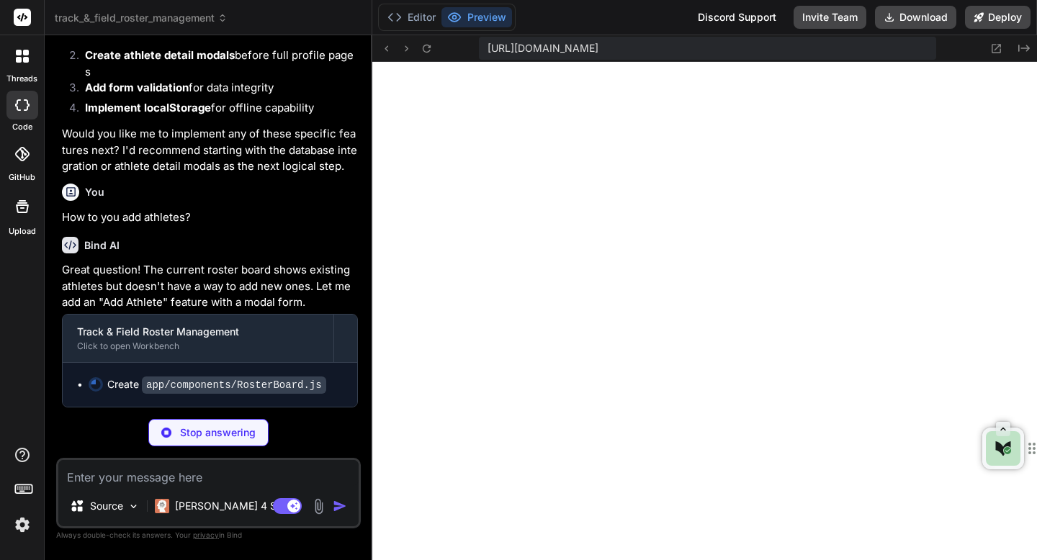
type textarea "x"
type textarea "</DragDropContext> </div> ) }"
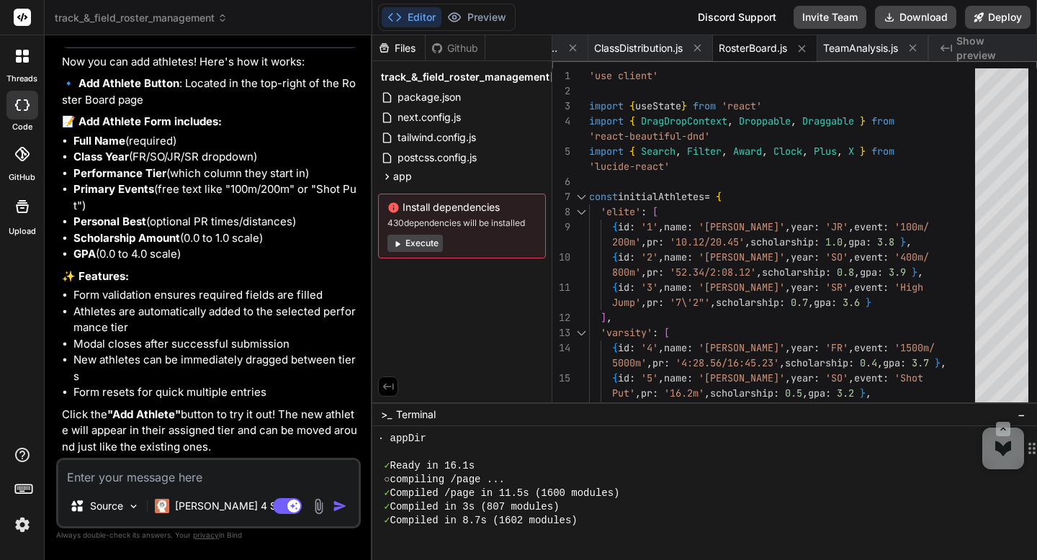
scroll to position [3528, 0]
type textarea "x"
click at [963, 51] on span "Show preview" at bounding box center [991, 48] width 69 height 29
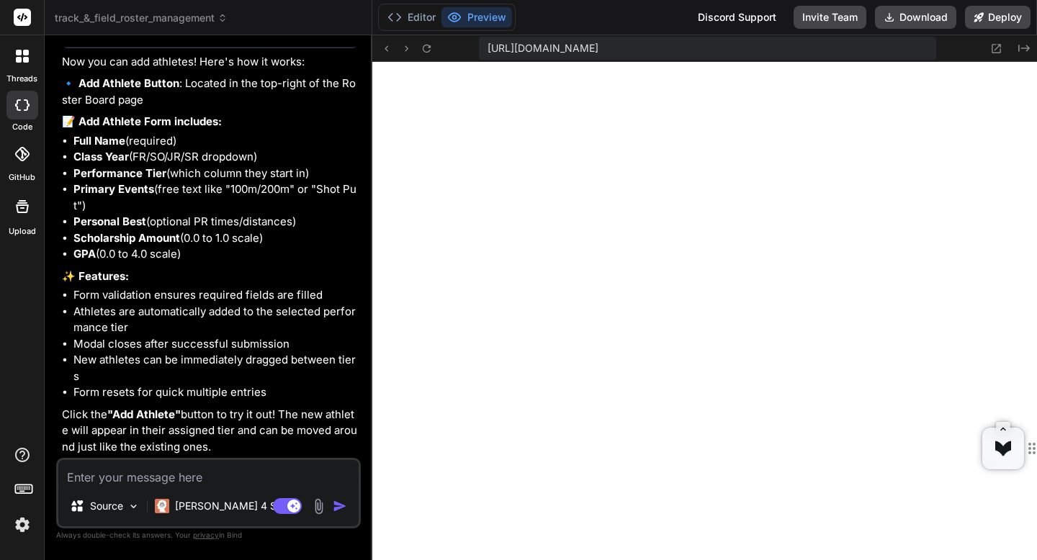
click at [17, 56] on icon at bounding box center [22, 56] width 13 height 13
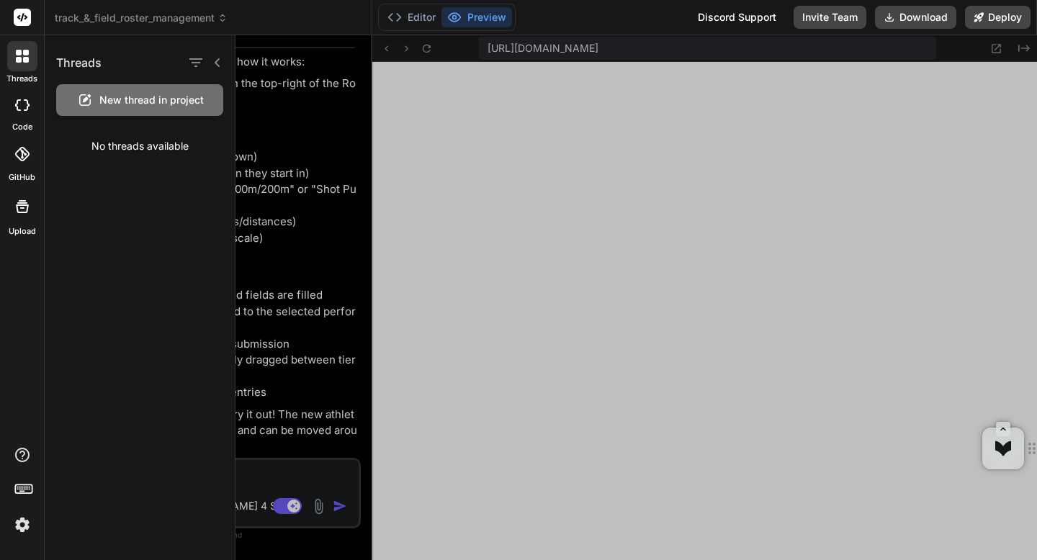
click at [17, 56] on icon at bounding box center [22, 56] width 13 height 13
click at [224, 21] on icon at bounding box center [223, 18] width 10 height 10
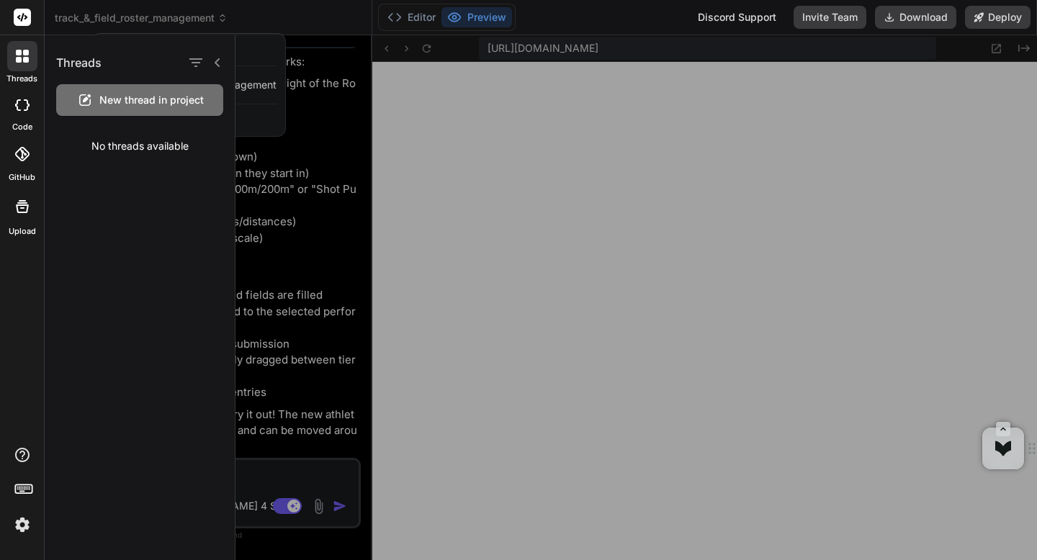
click at [224, 21] on div at bounding box center [518, 280] width 1037 height 560
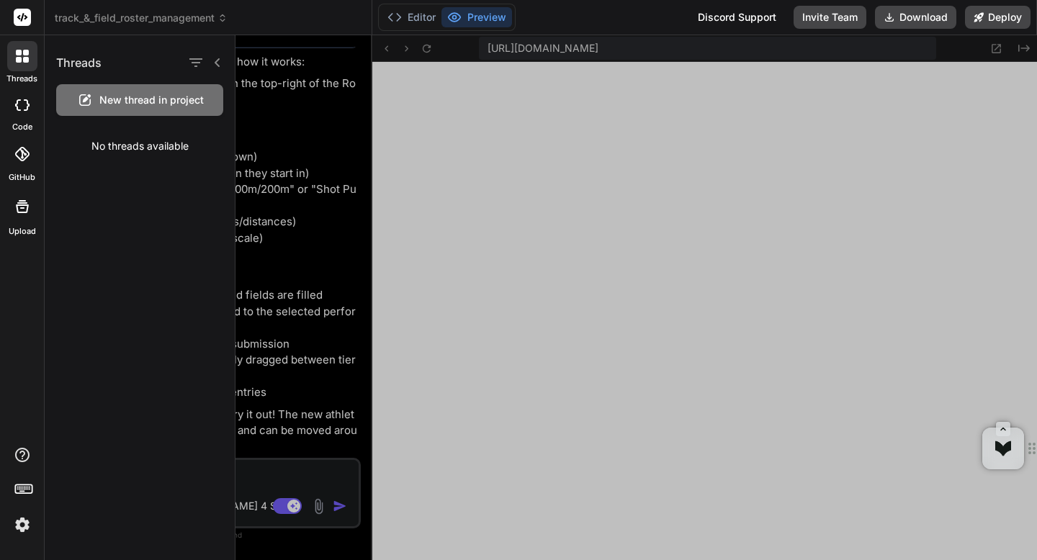
click at [224, 25] on header "track_&_field_roster_management Created with [PERSON_NAME]." at bounding box center [209, 17] width 328 height 35
click at [225, 21] on icon at bounding box center [222, 20] width 4 height 2
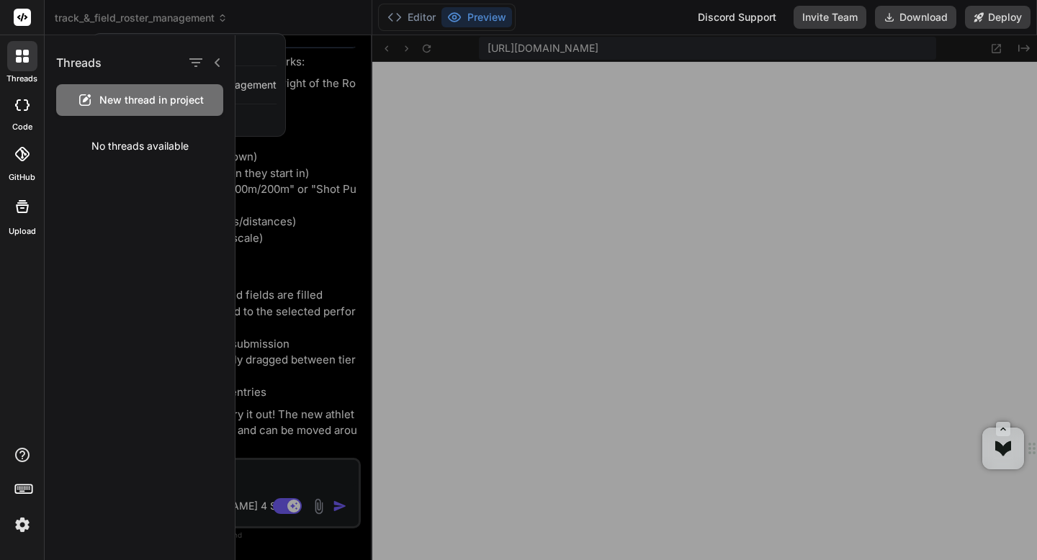
click at [225, 21] on div at bounding box center [518, 280] width 1037 height 560
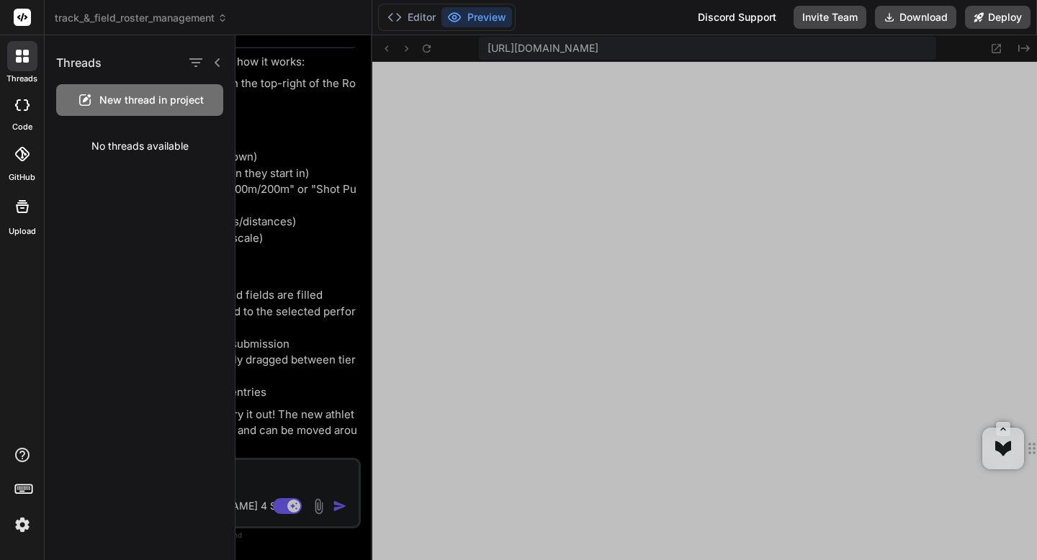
click at [218, 63] on icon at bounding box center [218, 63] width 12 height 12
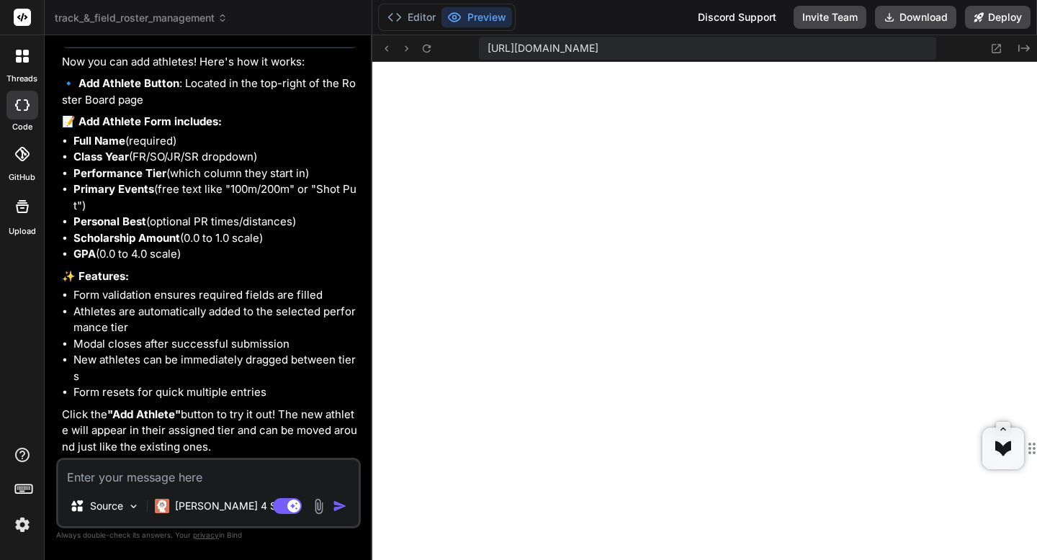
click at [225, 22] on icon at bounding box center [222, 20] width 4 height 2
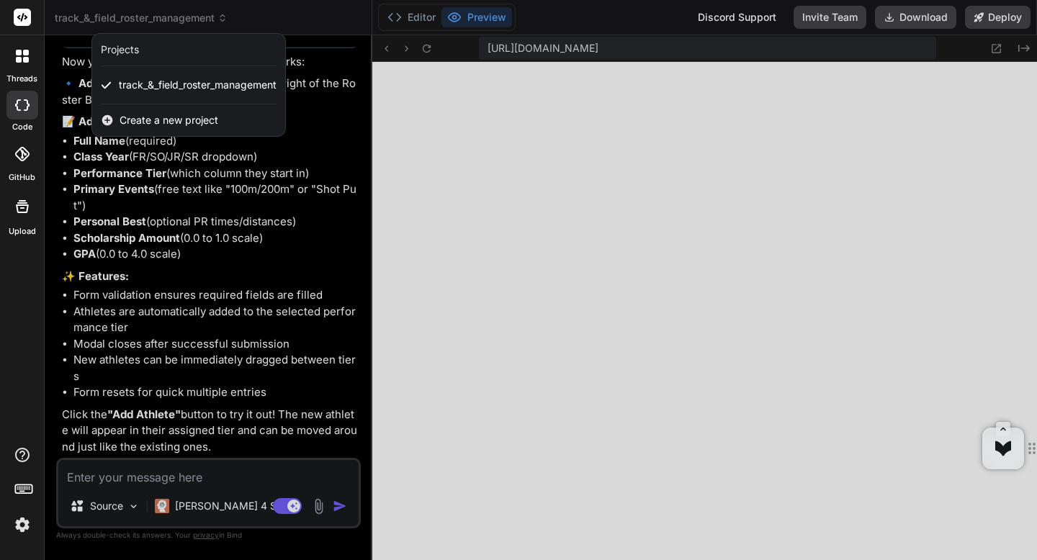
click at [225, 22] on div at bounding box center [518, 280] width 1037 height 560
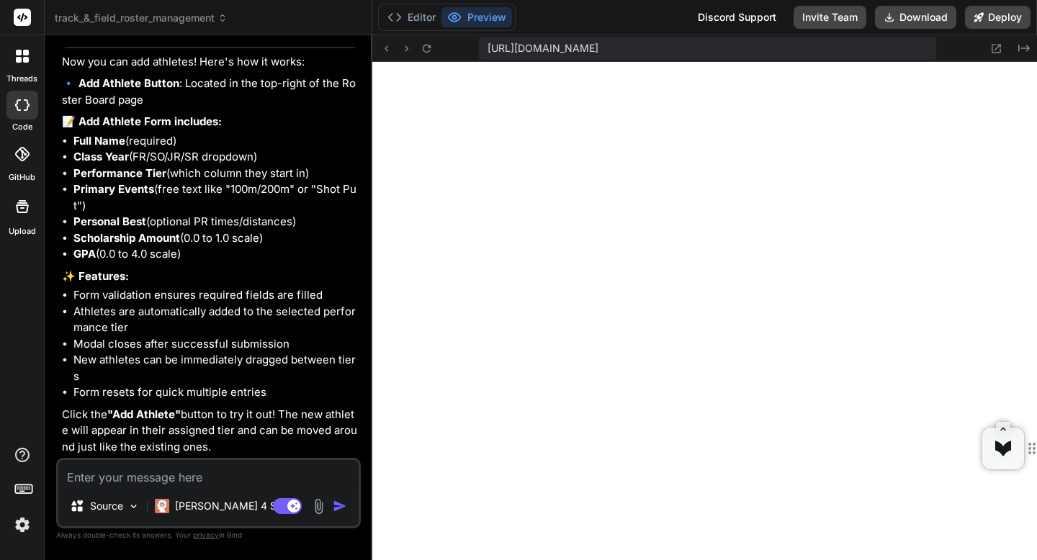
click at [165, 482] on textarea at bounding box center [208, 473] width 300 height 26
type textarea "I"
type textarea "x"
type textarea "I"
type textarea "x"
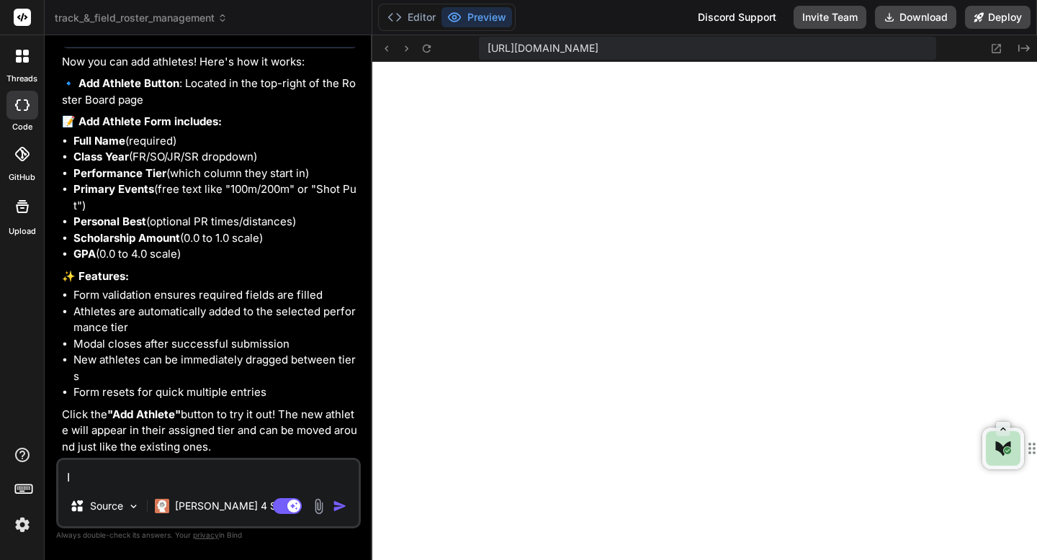
type textarea "I w"
type textarea "x"
type textarea "I wa"
type textarea "x"
type textarea "I wan"
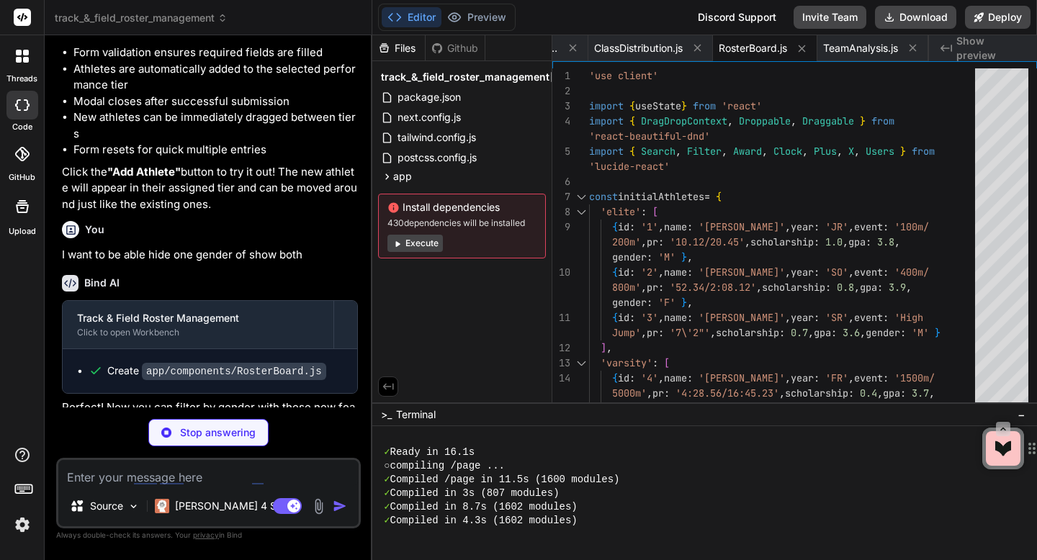
scroll to position [45, 0]
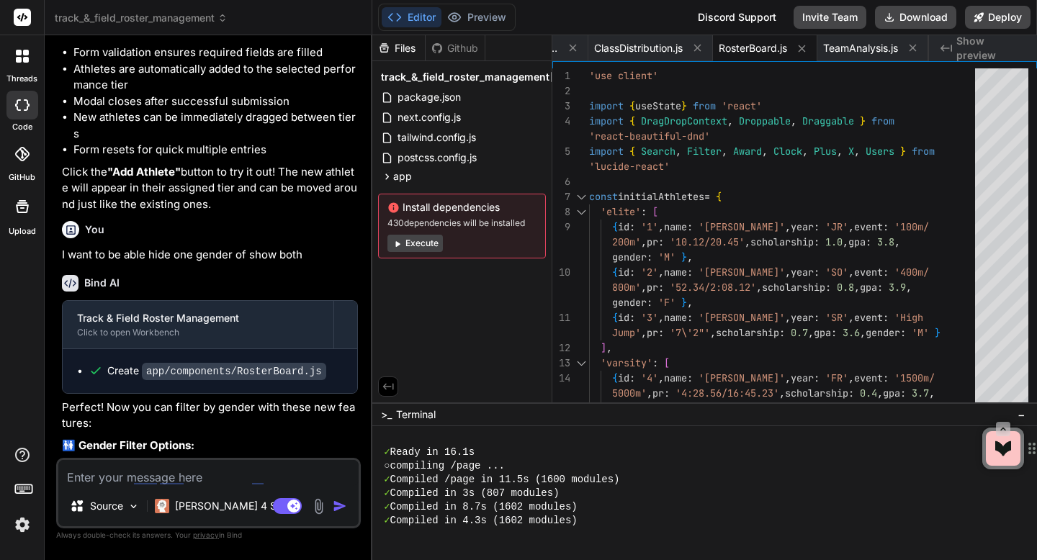
click at [966, 46] on span "Show preview" at bounding box center [991, 48] width 69 height 29
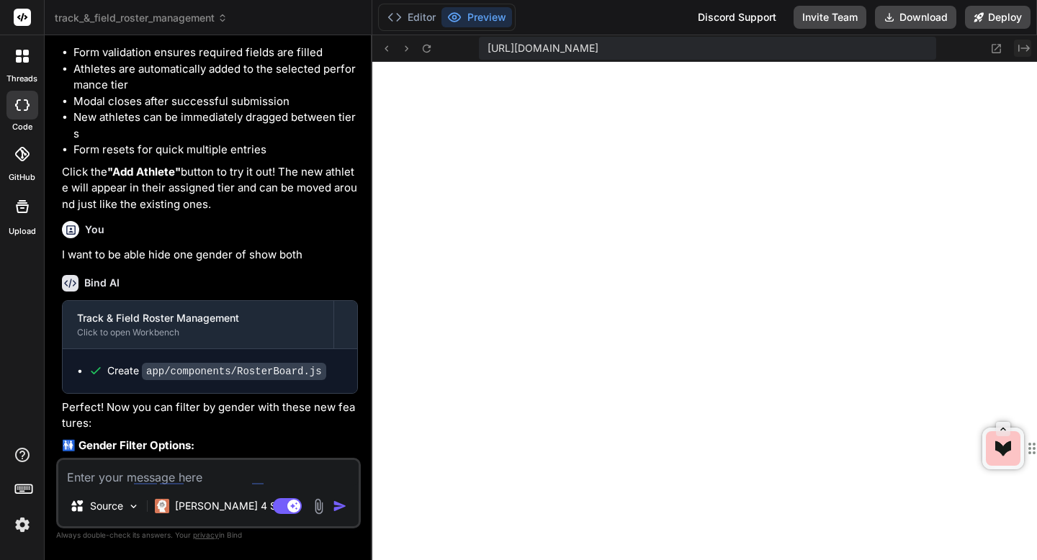
click at [1020, 48] on icon "Created with Pixso." at bounding box center [1024, 48] width 12 height 12
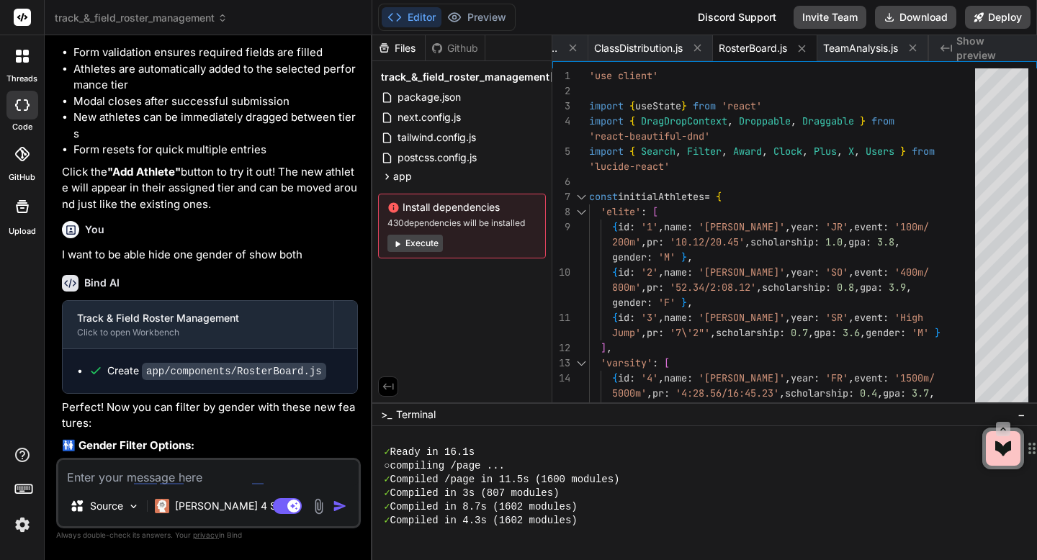
click at [429, 246] on button "Execute" at bounding box center [415, 243] width 55 height 17
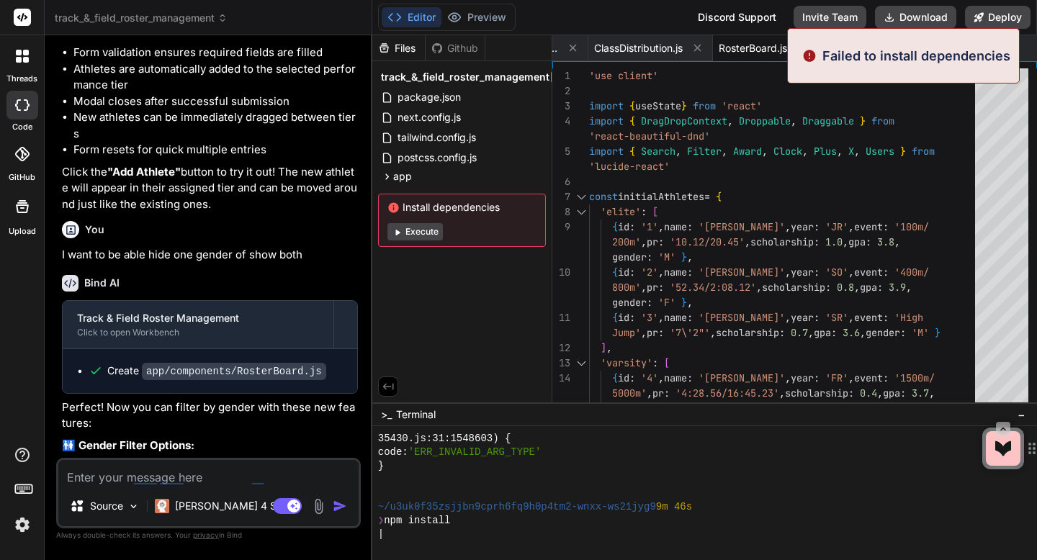
scroll to position [2915, 0]
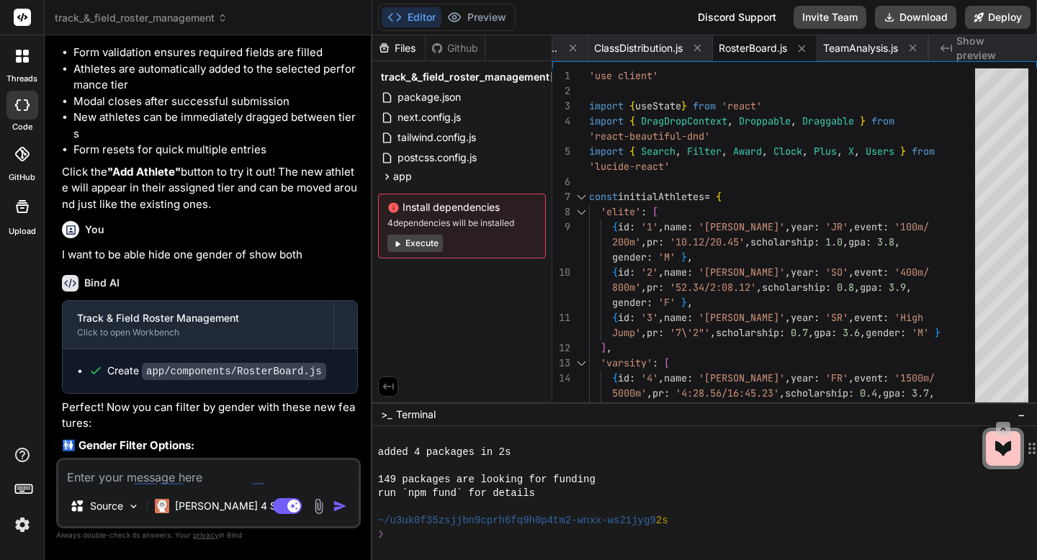
click at [429, 246] on button "Execute" at bounding box center [415, 243] width 55 height 17
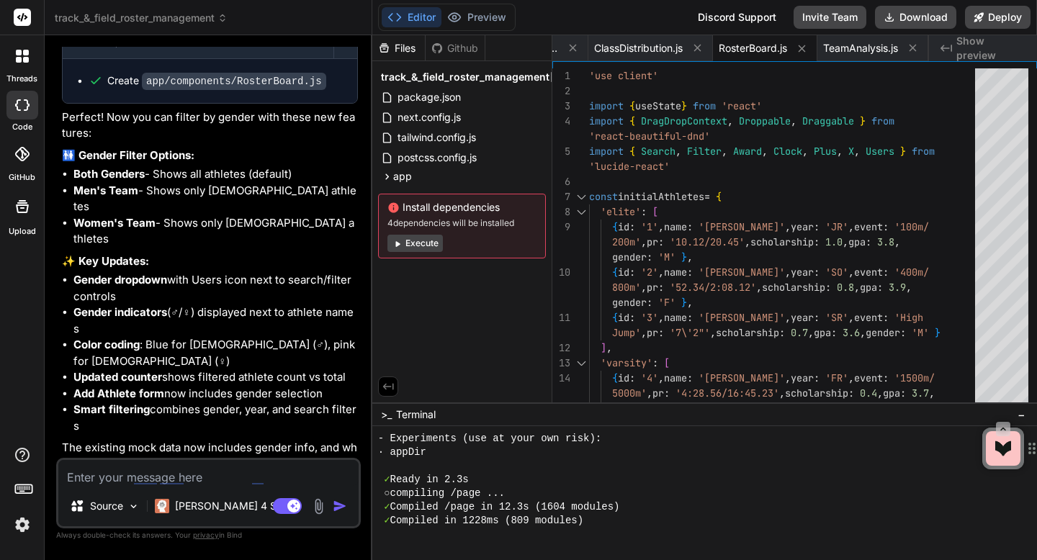
scroll to position [4100, 0]
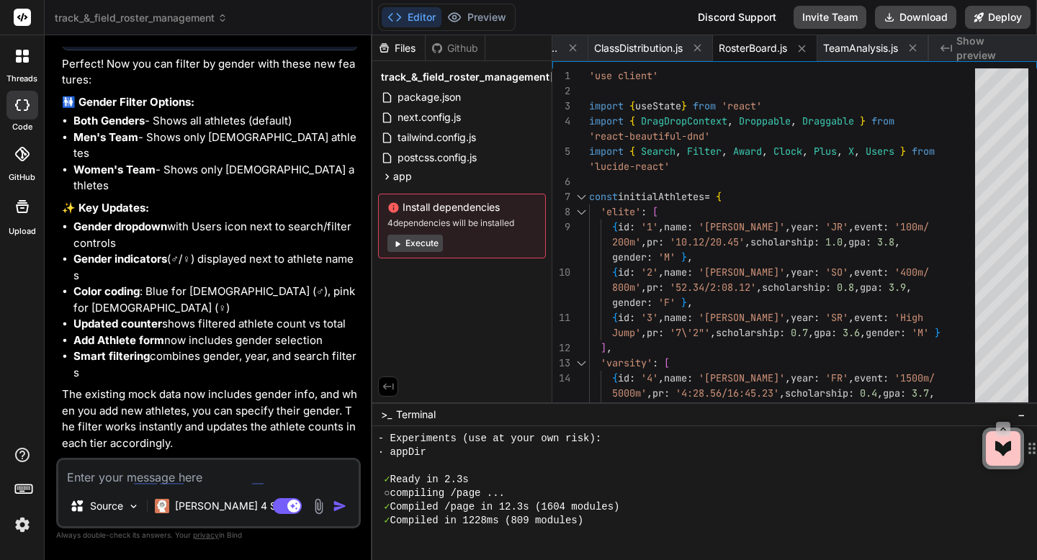
click at [957, 48] on span "Show preview" at bounding box center [991, 48] width 69 height 29
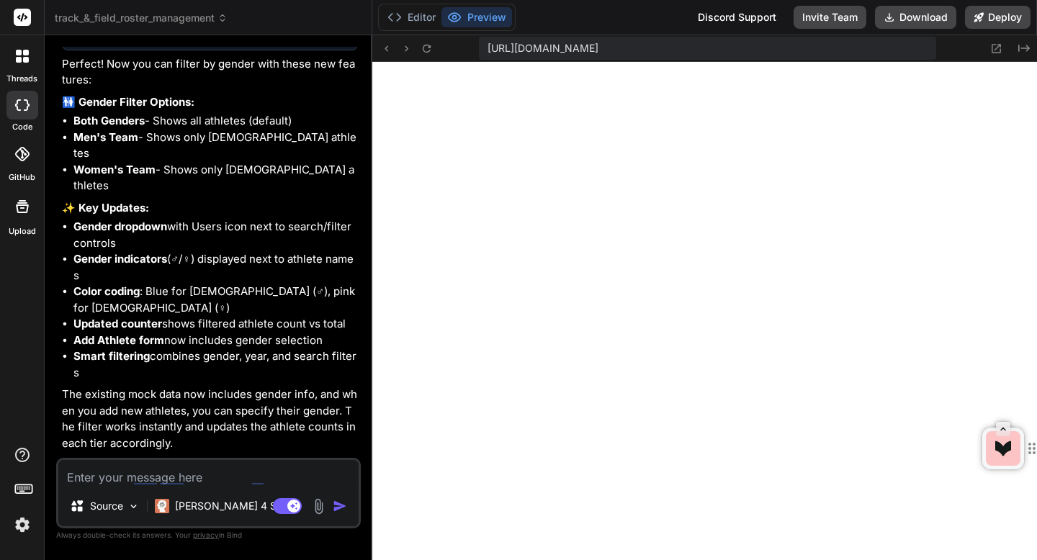
click at [193, 477] on textarea at bounding box center [208, 473] width 300 height 26
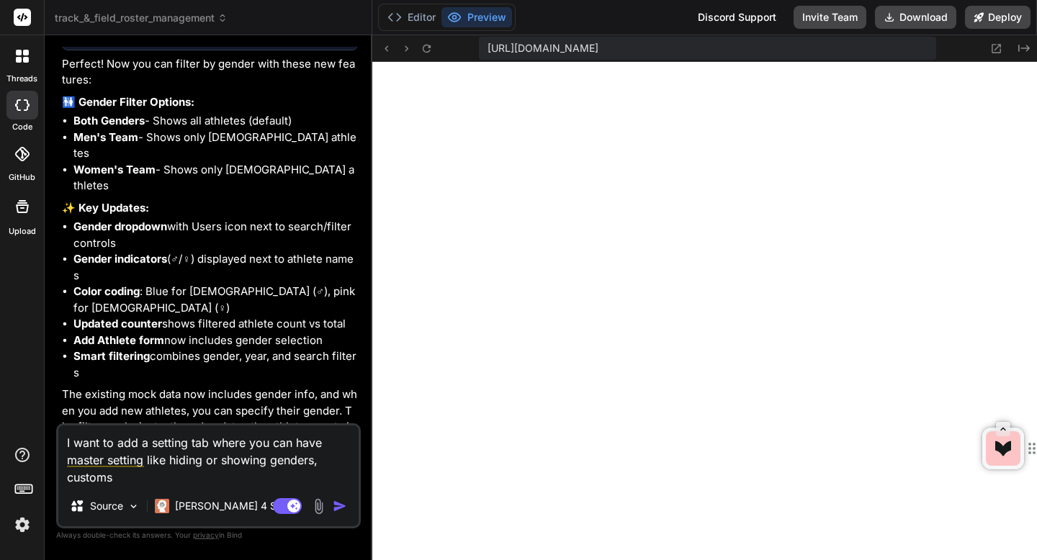
scroll to position [0, 0]
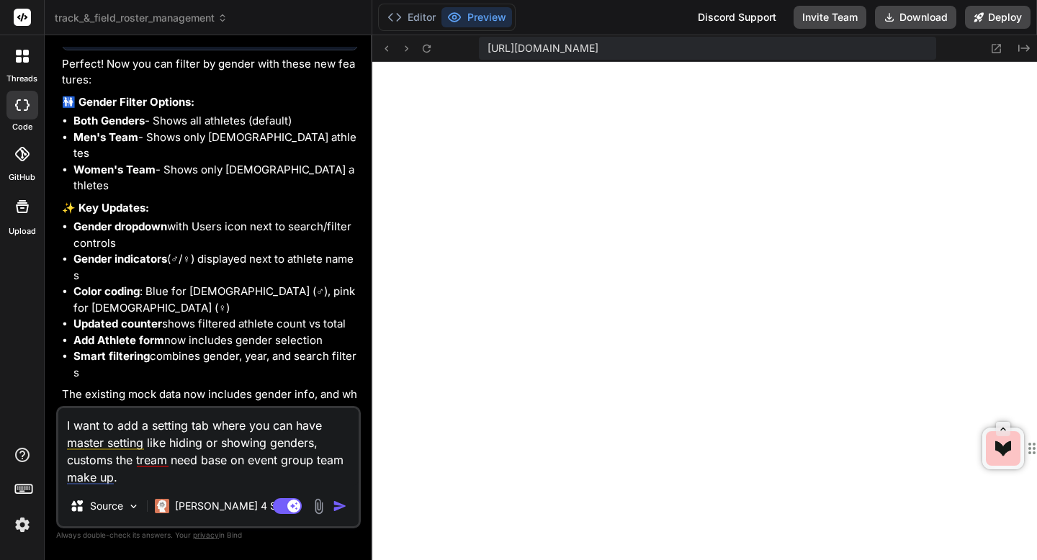
click at [156, 481] on textarea "I want to add a setting tab where you can have master setting like hiding or sh…" at bounding box center [208, 447] width 300 height 78
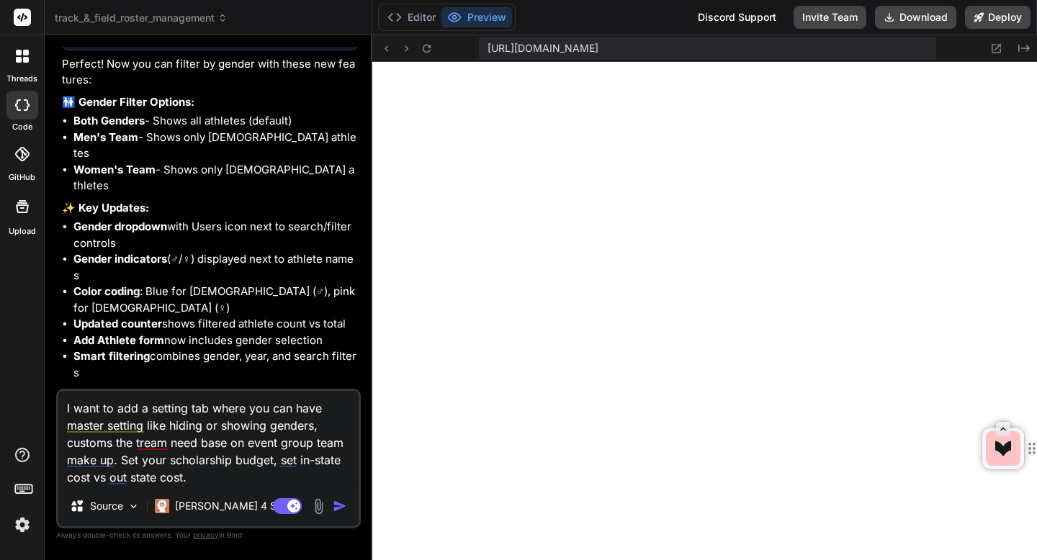
drag, startPoint x: 201, startPoint y: 484, endPoint x: 46, endPoint y: 410, distance: 171.7
click at [46, 410] on div "Bind AI Web Search Created with Pixso. Code Generator You Bind AI 🔹 Project : T…" at bounding box center [209, 297] width 328 height 524
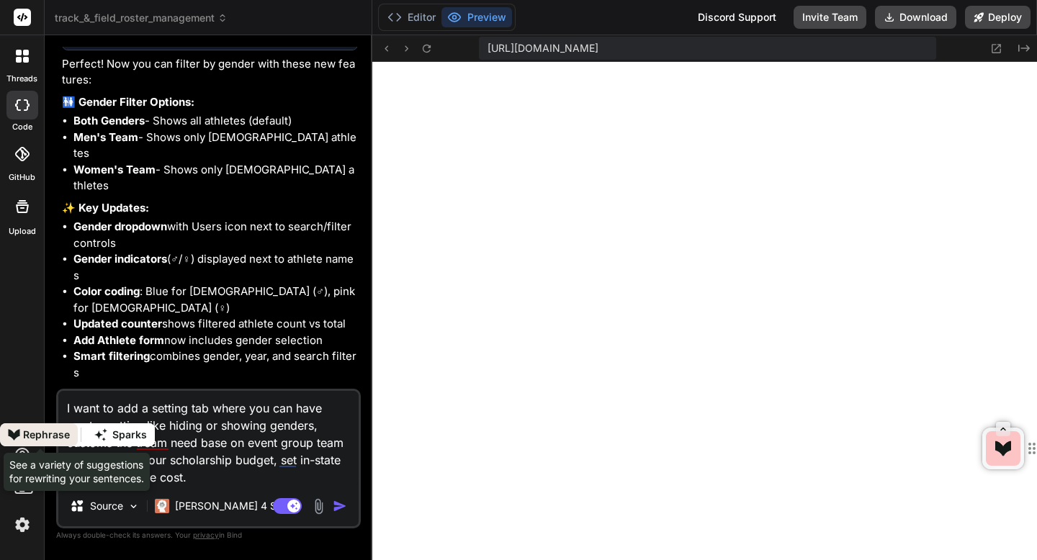
click at [51, 439] on div "Rephrase" at bounding box center [46, 435] width 47 height 22
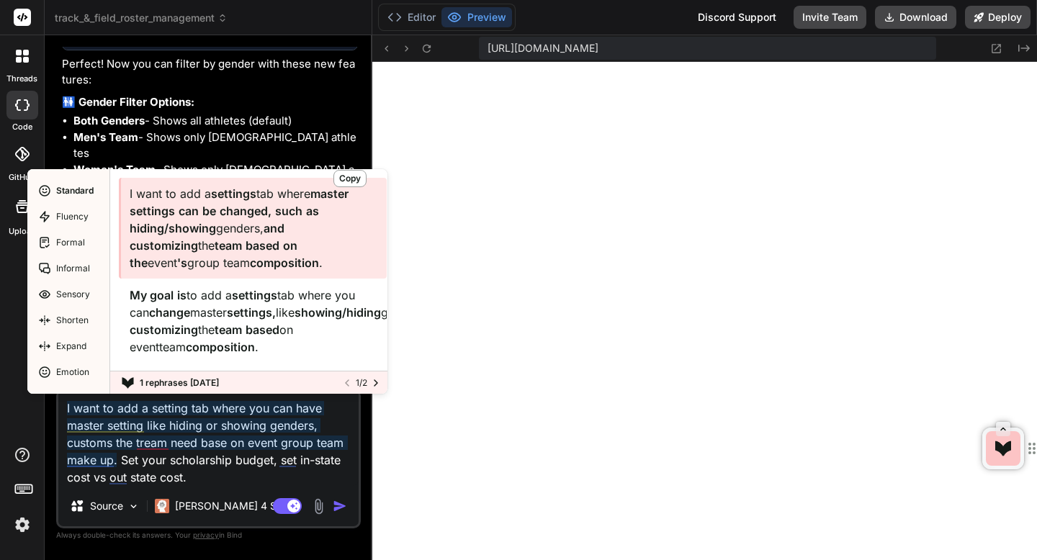
click at [215, 242] on span "team" at bounding box center [228, 245] width 27 height 14
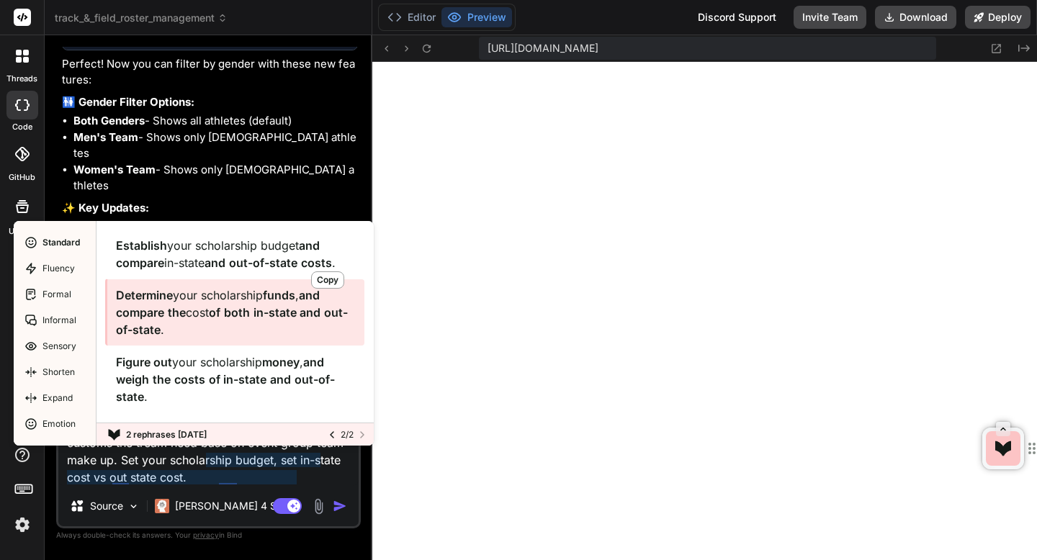
click at [166, 298] on span "Determine" at bounding box center [144, 295] width 57 height 14
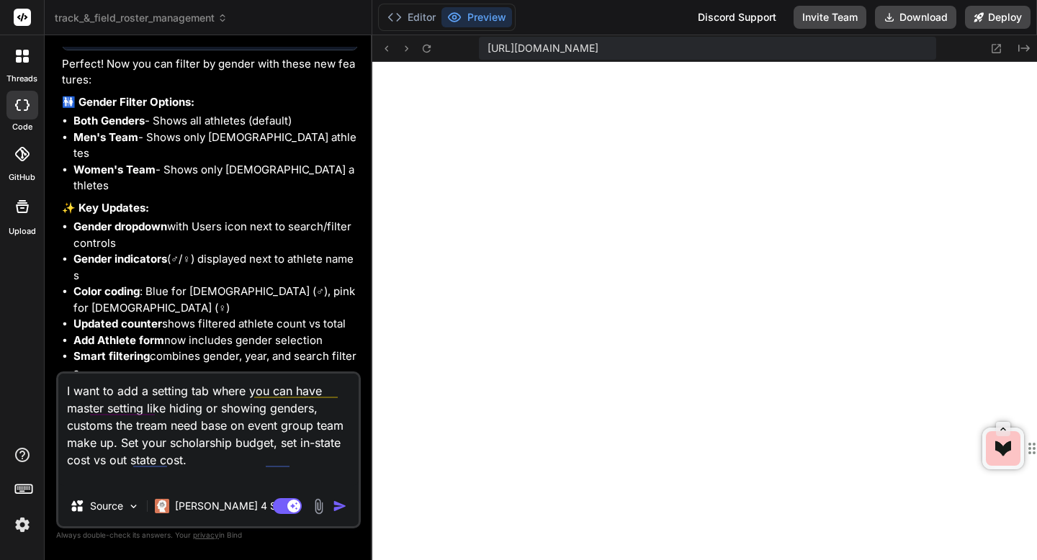
click at [336, 506] on img "button" at bounding box center [340, 506] width 14 height 14
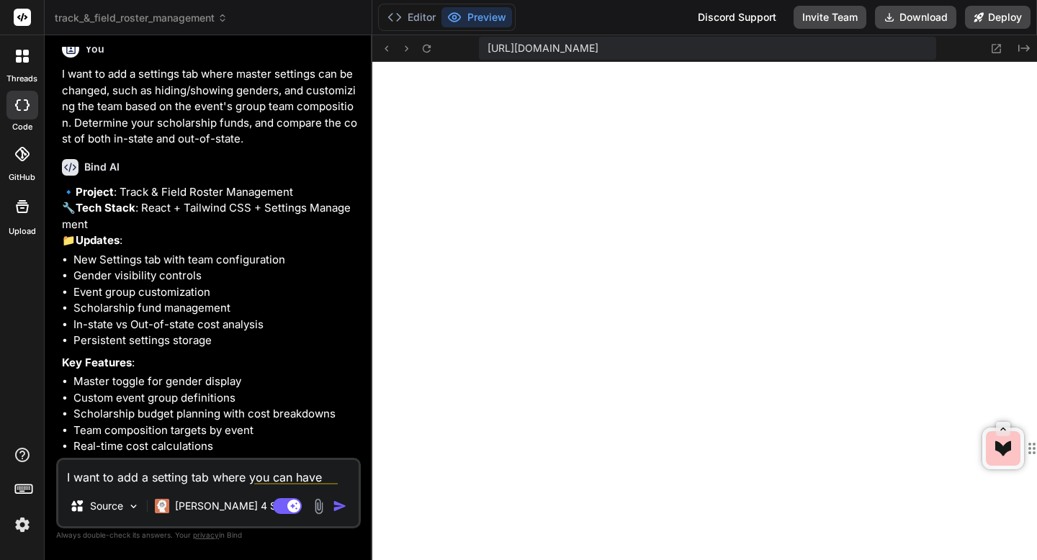
scroll to position [4593, 0]
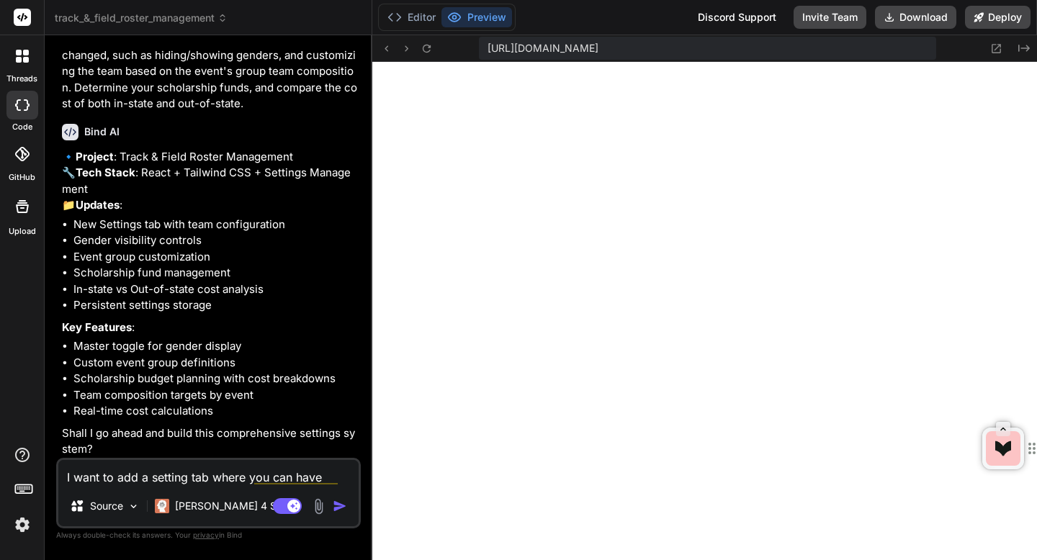
click at [154, 478] on textarea "I want to add a setting tab where you can have master setting like hiding or sh…" at bounding box center [208, 473] width 300 height 26
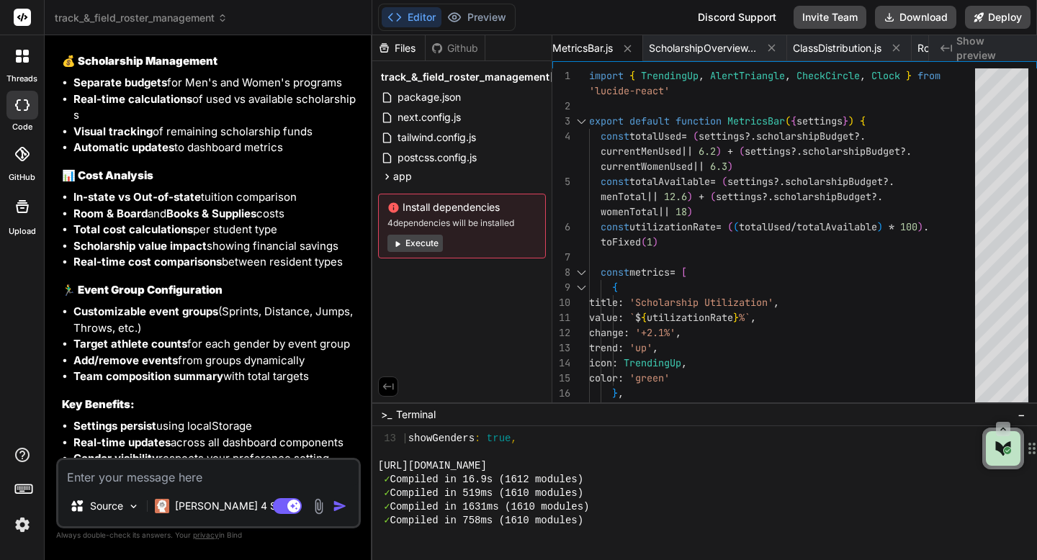
scroll to position [5532, 0]
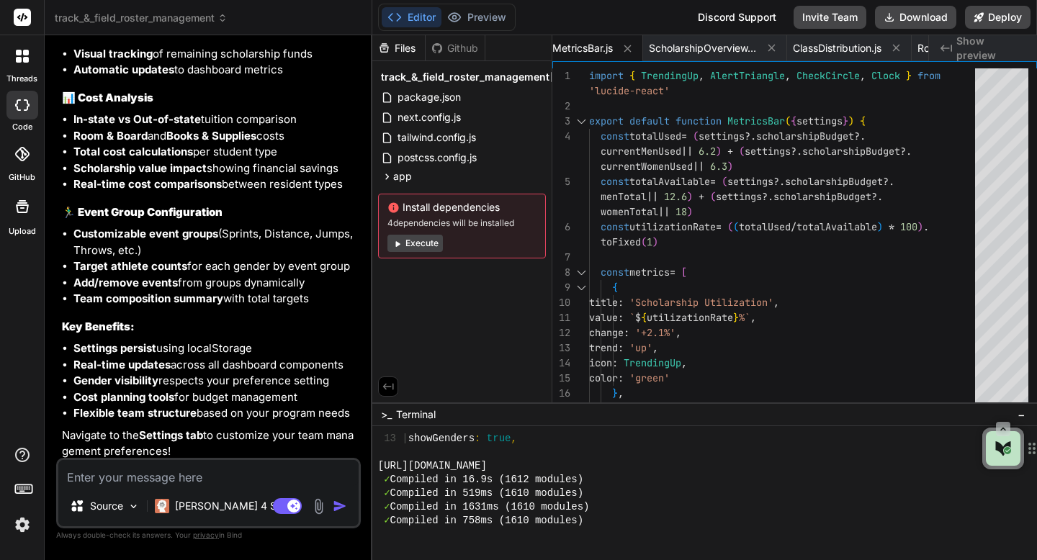
click at [971, 53] on span "Show preview" at bounding box center [991, 48] width 69 height 29
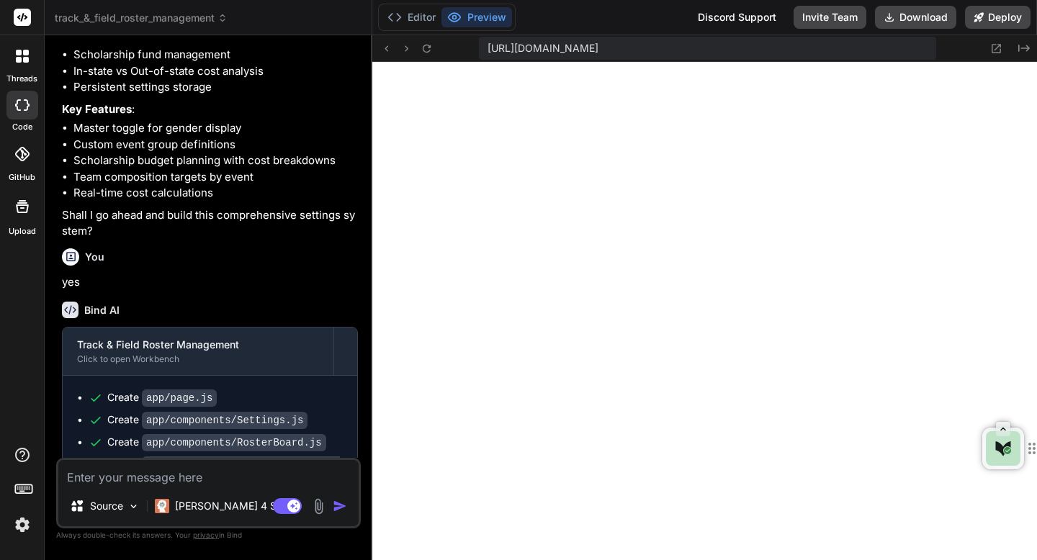
scroll to position [4801, 0]
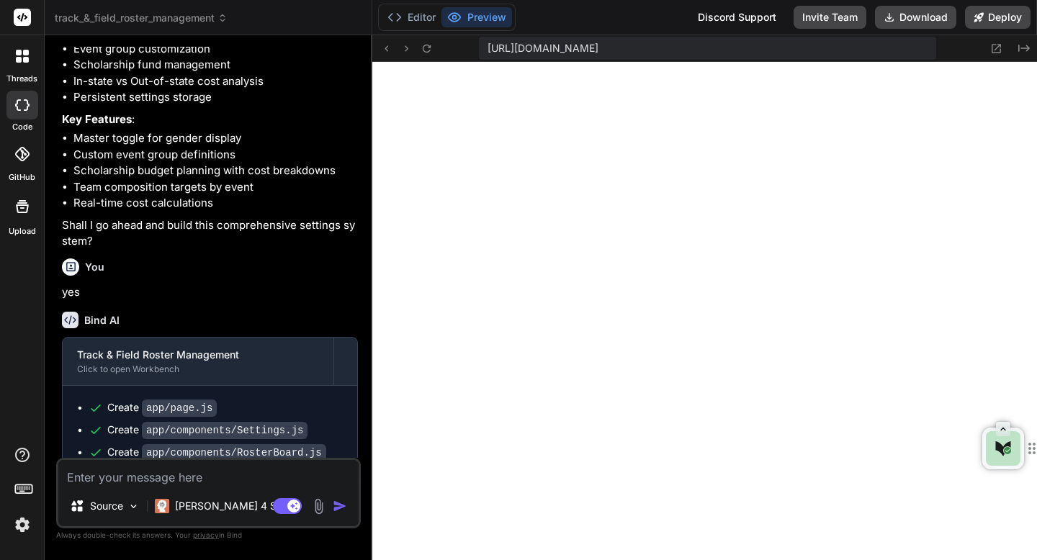
click at [143, 14] on span "track_&_field_roster_management" at bounding box center [141, 18] width 173 height 14
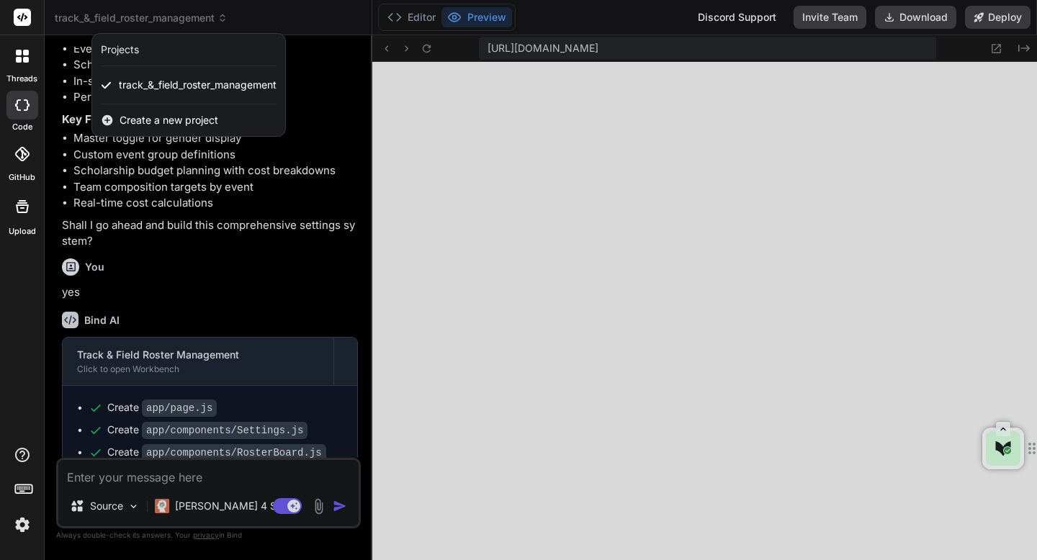
click at [143, 117] on span "Create a new project" at bounding box center [169, 120] width 99 height 14
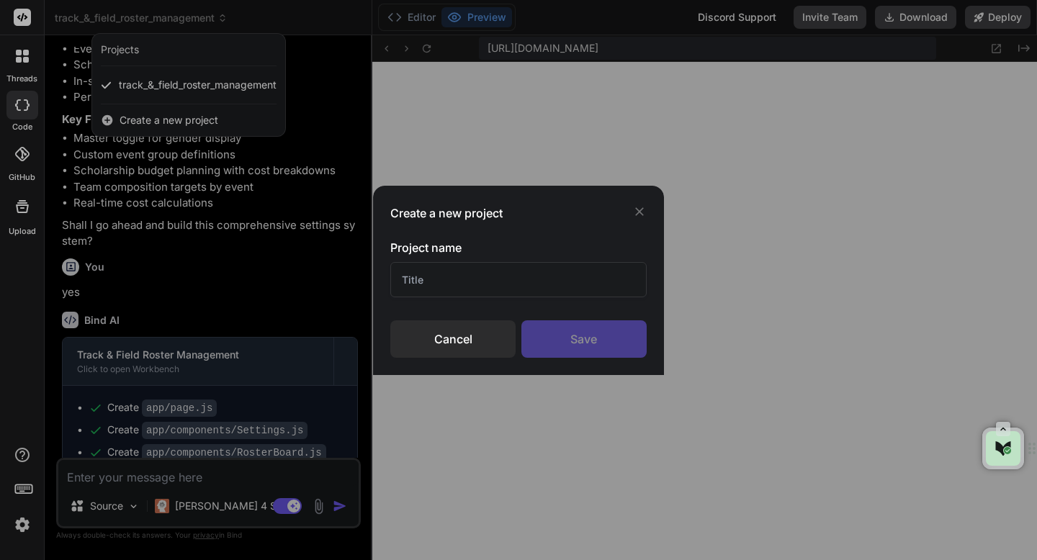
click at [458, 282] on input "text" at bounding box center [518, 279] width 256 height 35
paste input "Track & Field Budget Management PRD"
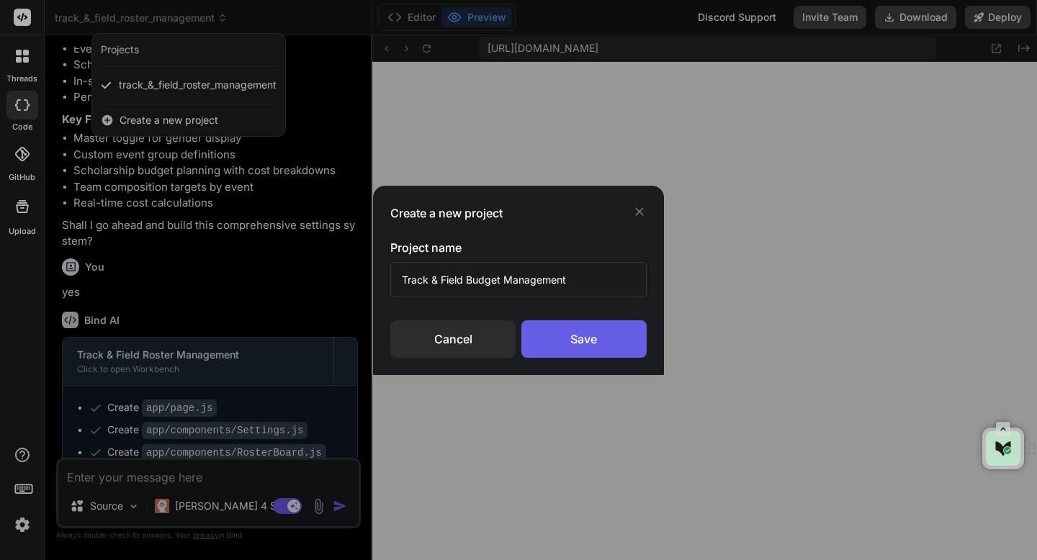
click at [555, 327] on div "Save" at bounding box center [583, 339] width 125 height 37
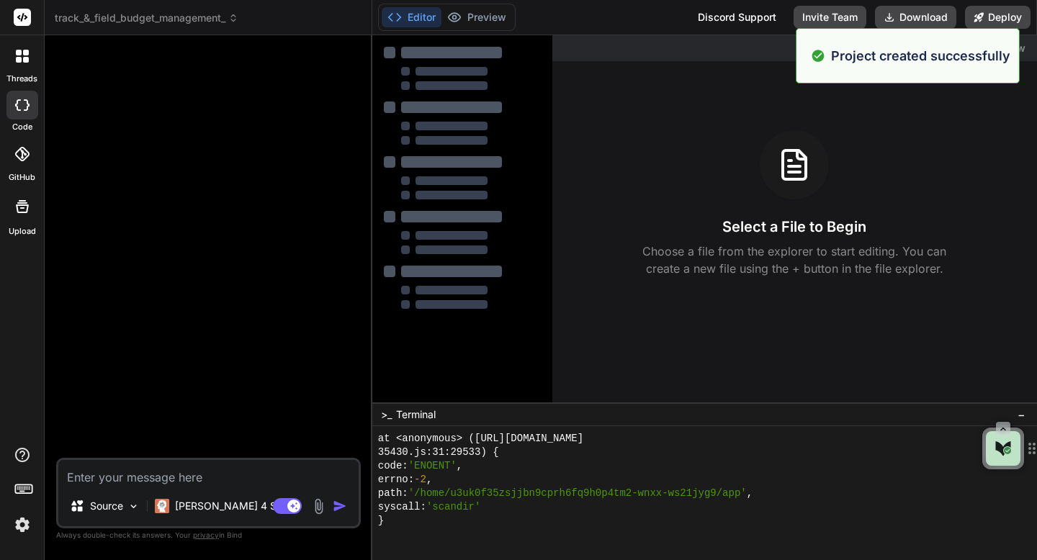
scroll to position [7595, 0]
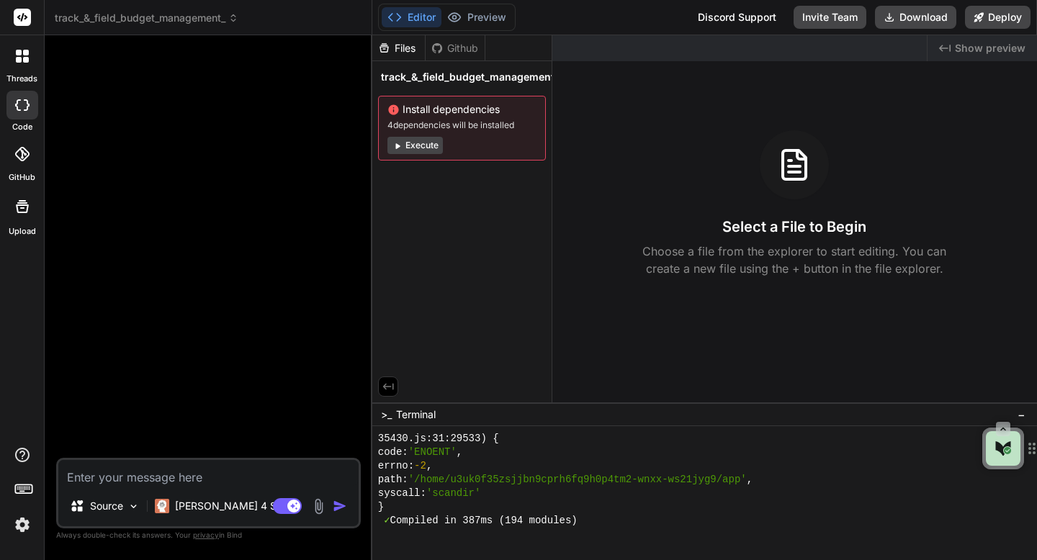
click at [135, 475] on textarea at bounding box center [208, 473] width 300 height 26
paste textarea "Track & Field Program Budget Management System PRD Product Overview A comprehen…"
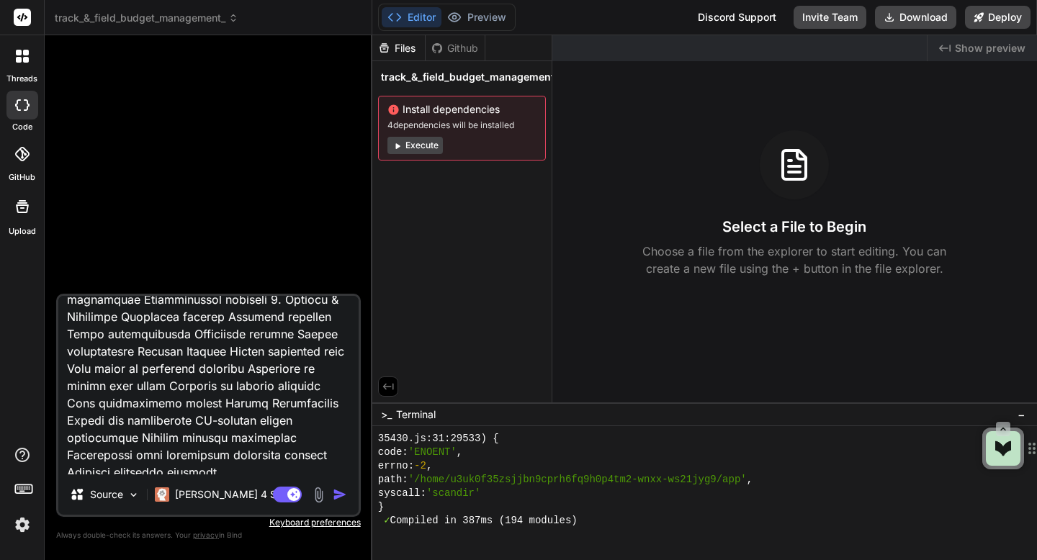
scroll to position [0, 0]
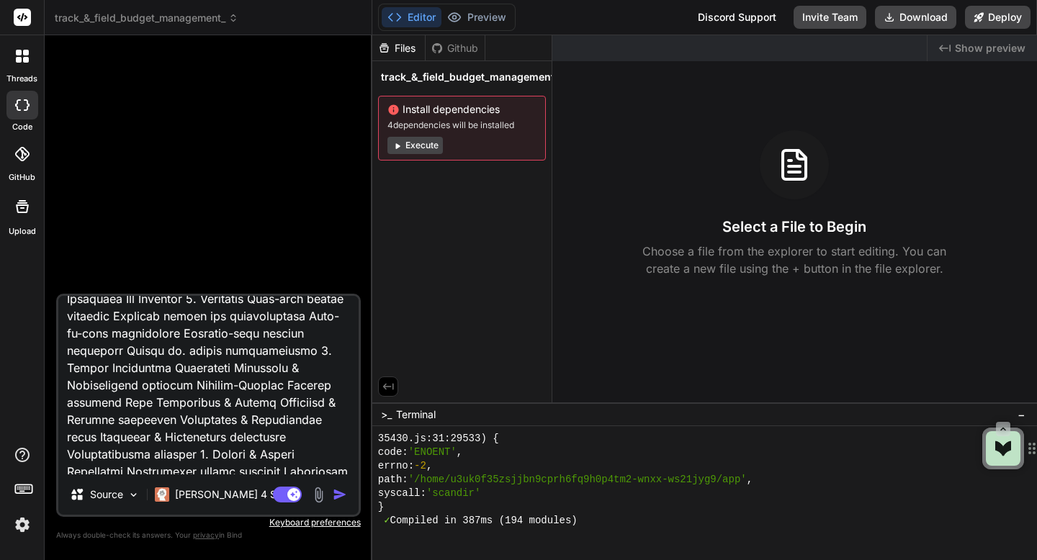
click at [335, 497] on img "button" at bounding box center [340, 495] width 14 height 14
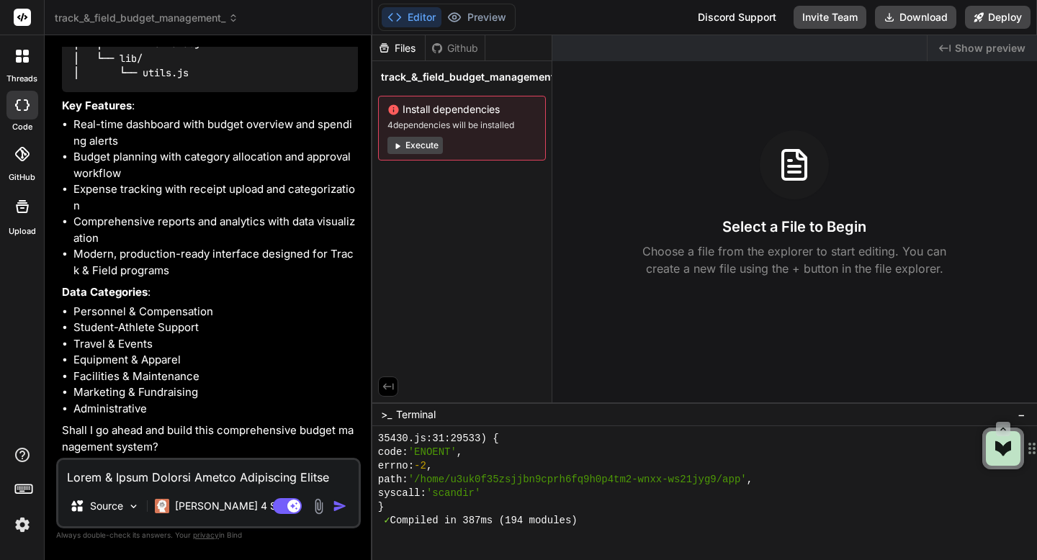
click at [121, 480] on textarea at bounding box center [208, 473] width 300 height 26
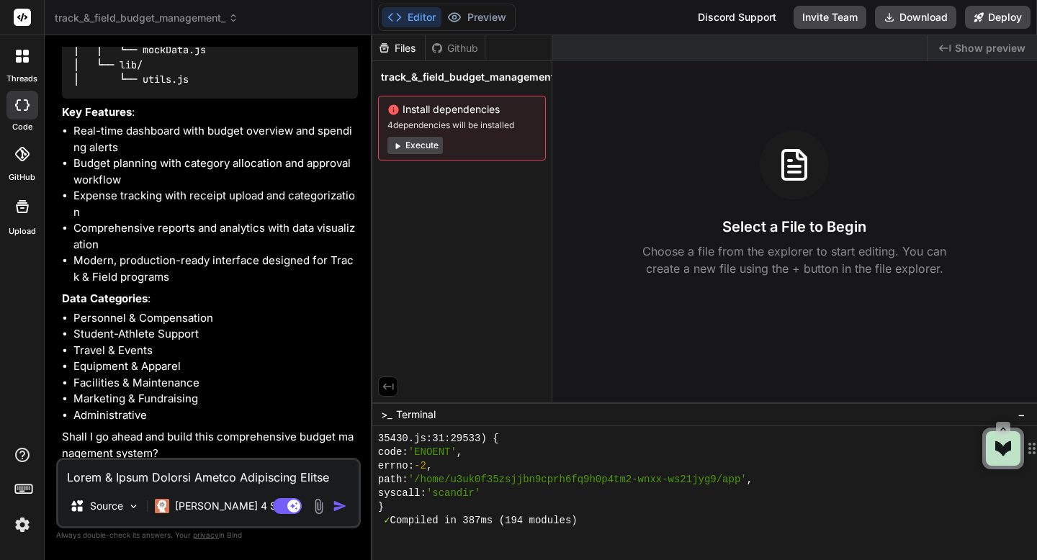
scroll to position [1088, 0]
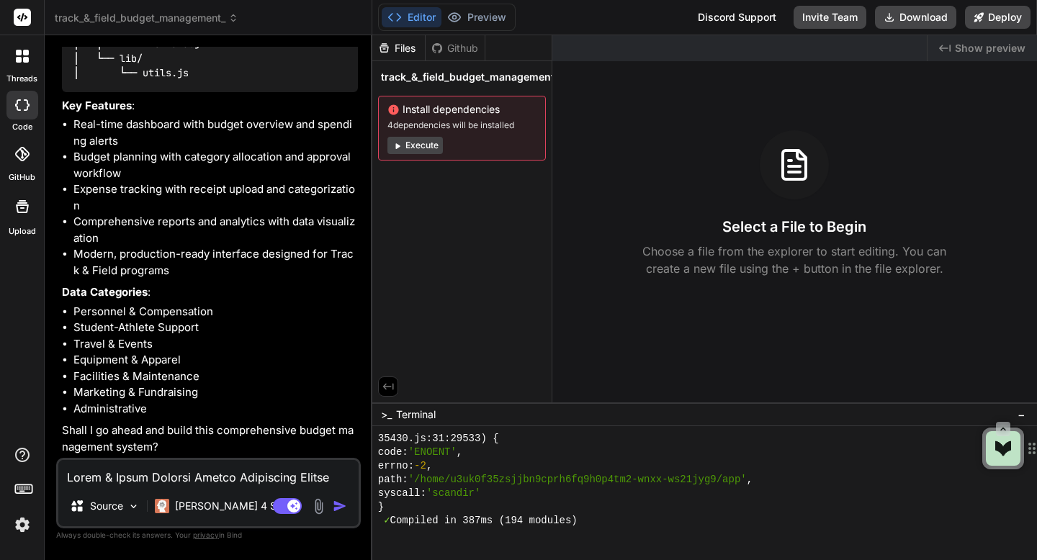
click at [180, 474] on textarea at bounding box center [208, 473] width 300 height 26
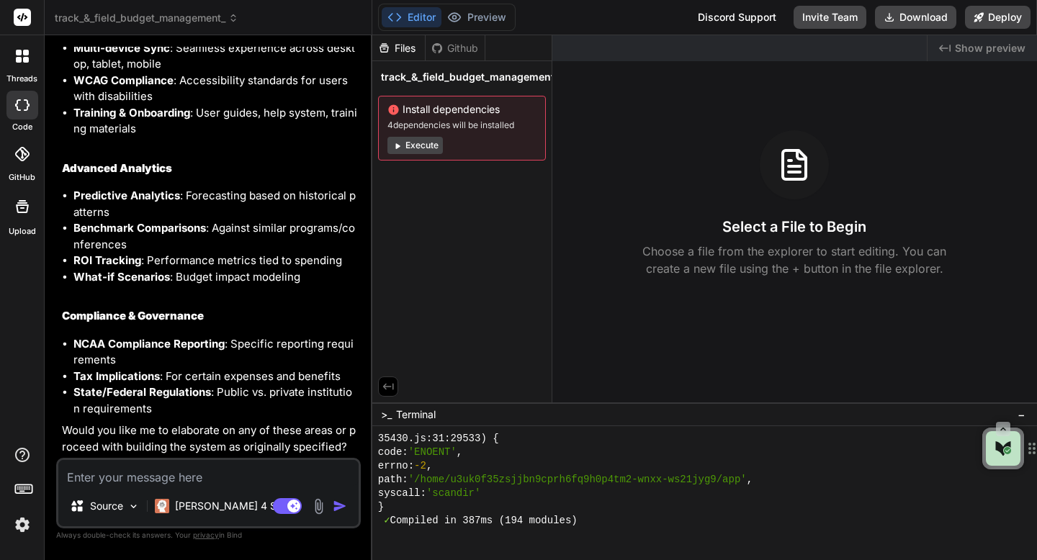
scroll to position [2115, 0]
click at [150, 481] on textarea at bounding box center [208, 473] width 300 height 26
click at [258, 447] on p "Would you like me to elaborate on any of these areas or proceed with building t…" at bounding box center [210, 439] width 296 height 32
copy p "originally"
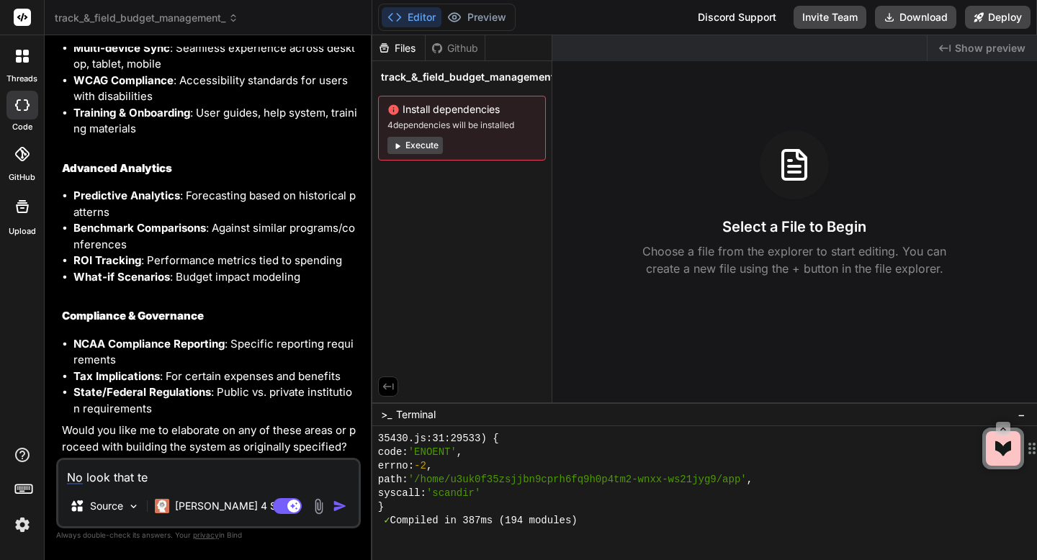
click at [200, 481] on textarea "No look that te" at bounding box center [208, 473] width 300 height 26
paste textarea "originally"
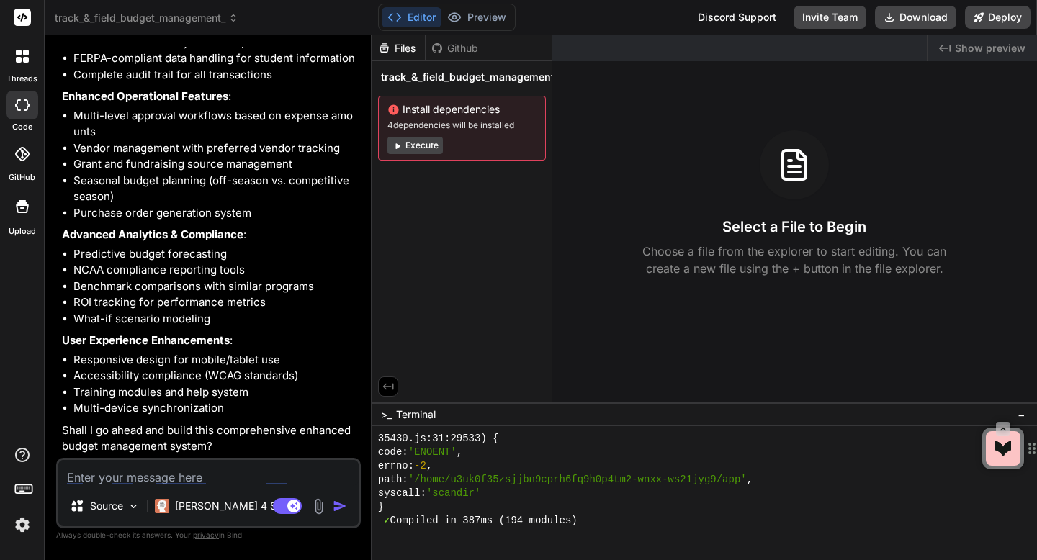
scroll to position [3409, 0]
click at [154, 475] on textarea at bounding box center [208, 473] width 300 height 26
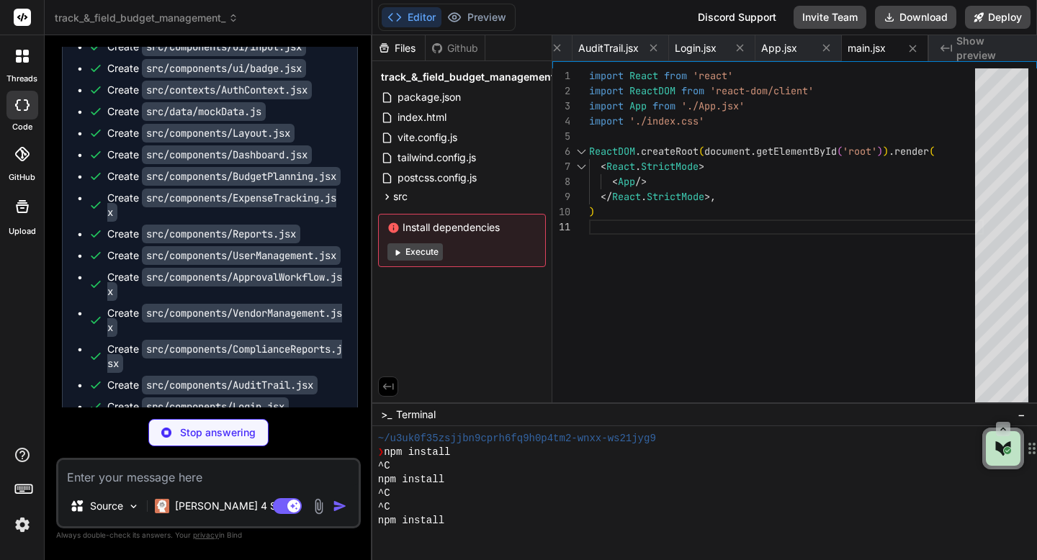
scroll to position [9771, 0]
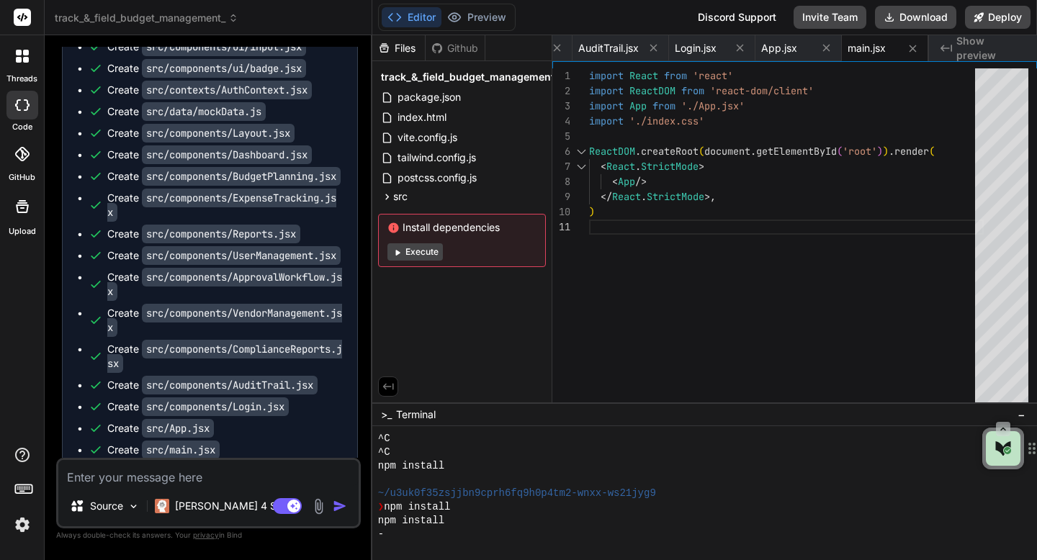
click at [965, 50] on span "Show preview" at bounding box center [991, 48] width 69 height 29
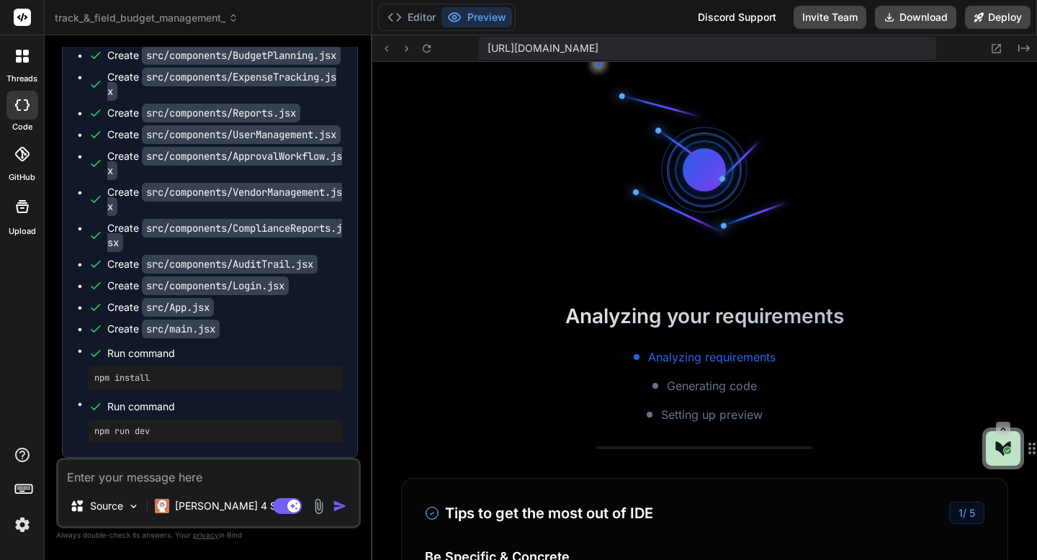
scroll to position [10209, 0]
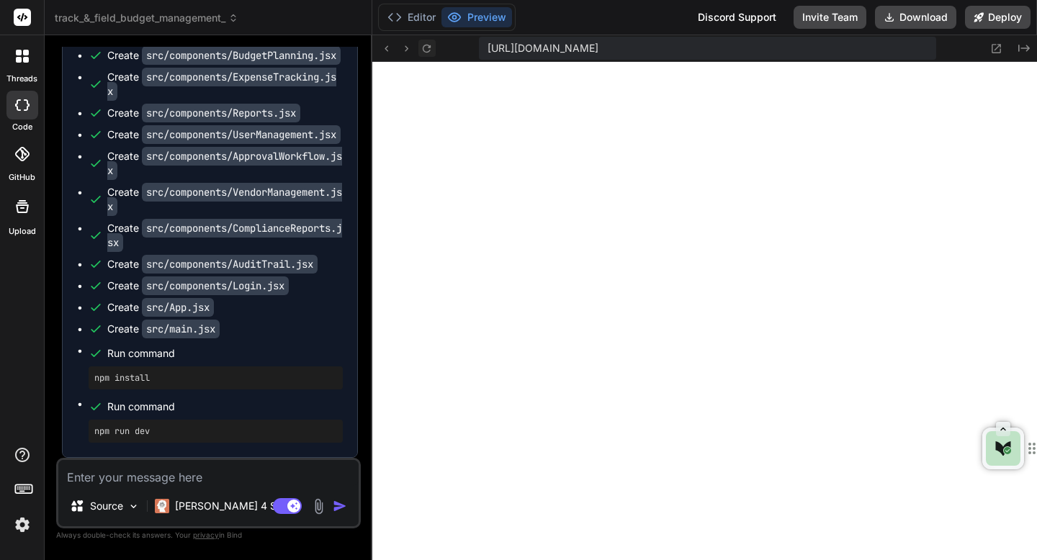
click at [428, 52] on icon at bounding box center [427, 48] width 12 height 12
